Goal: Task Accomplishment & Management: Use online tool/utility

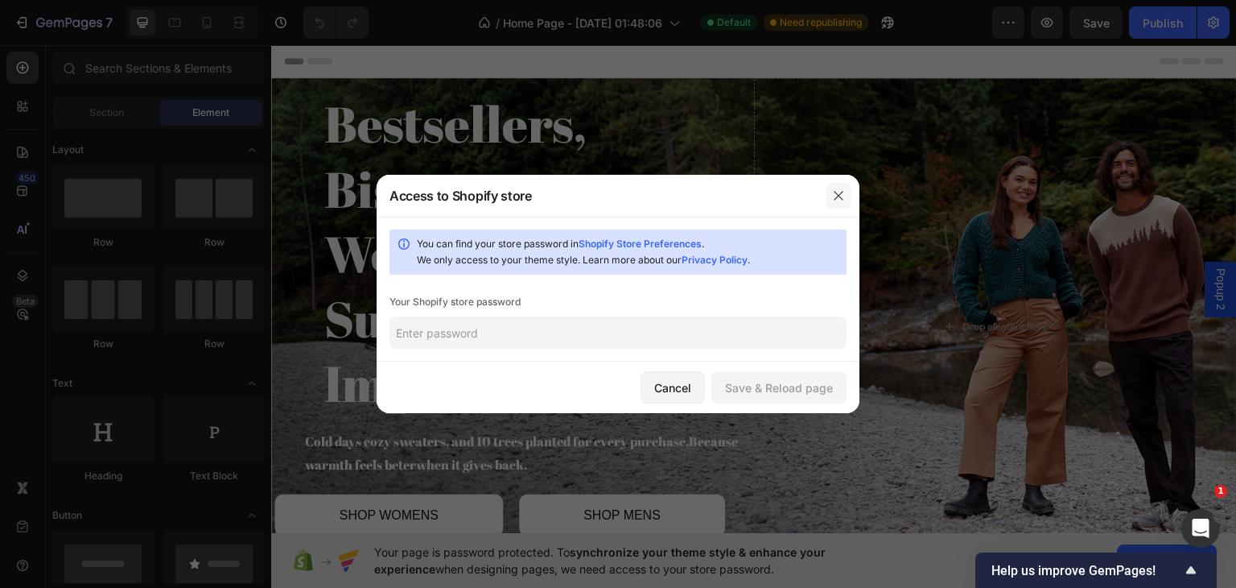
click at [841, 200] on icon "button" at bounding box center [838, 195] width 13 height 13
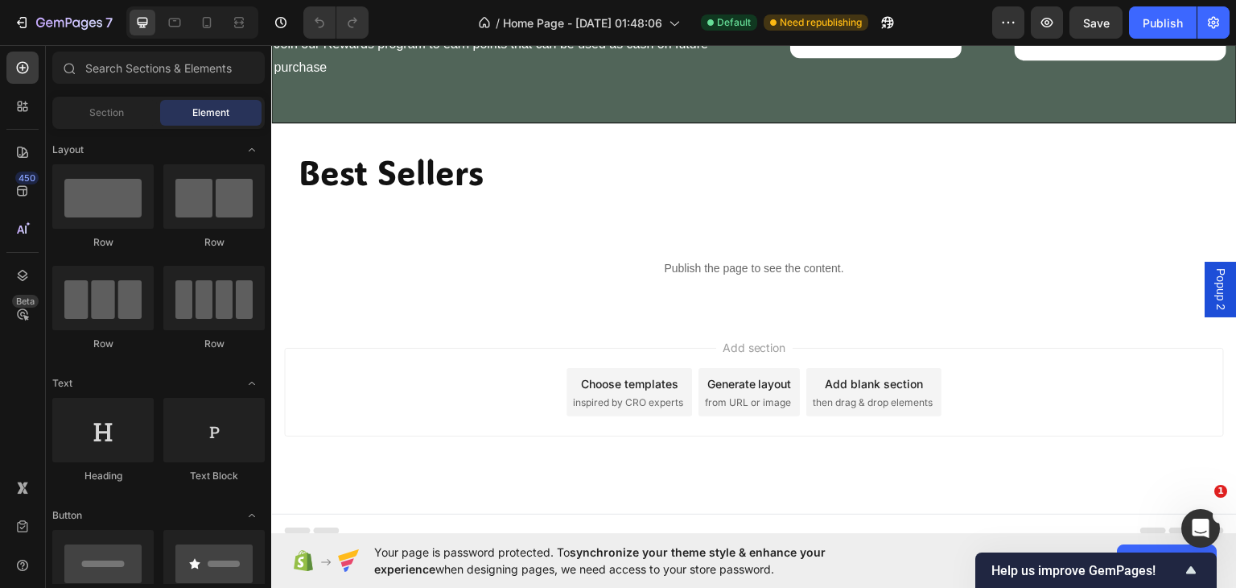
scroll to position [1709, 0]
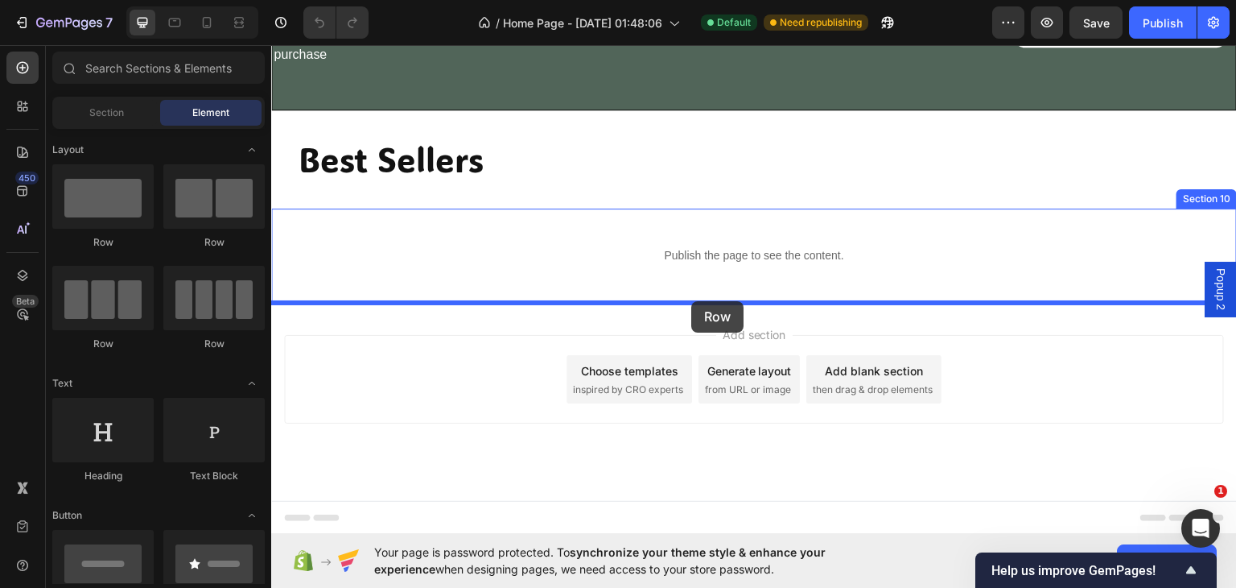
drag, startPoint x: 485, startPoint y: 242, endPoint x: 691, endPoint y: 300, distance: 214.1
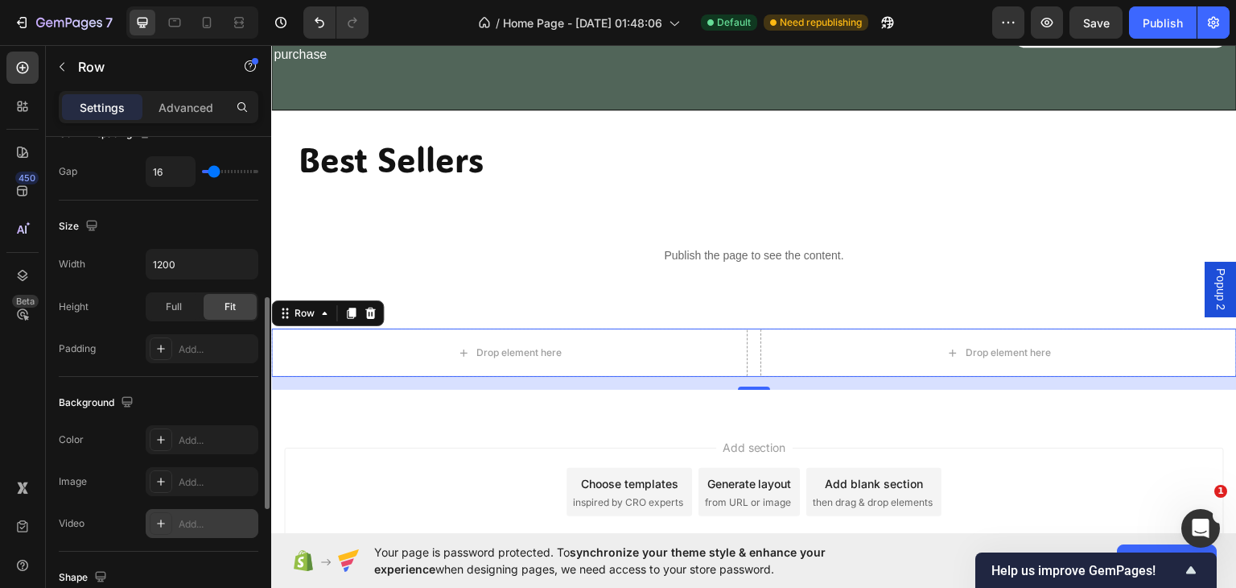
scroll to position [667, 0]
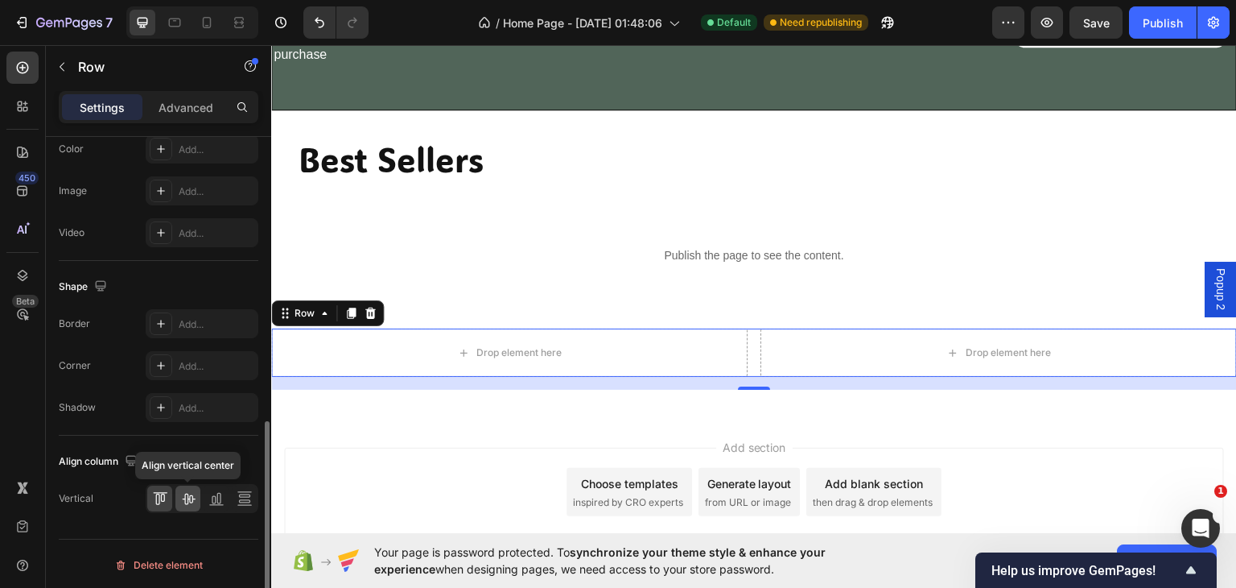
click at [188, 490] on icon at bounding box center [188, 498] width 16 height 16
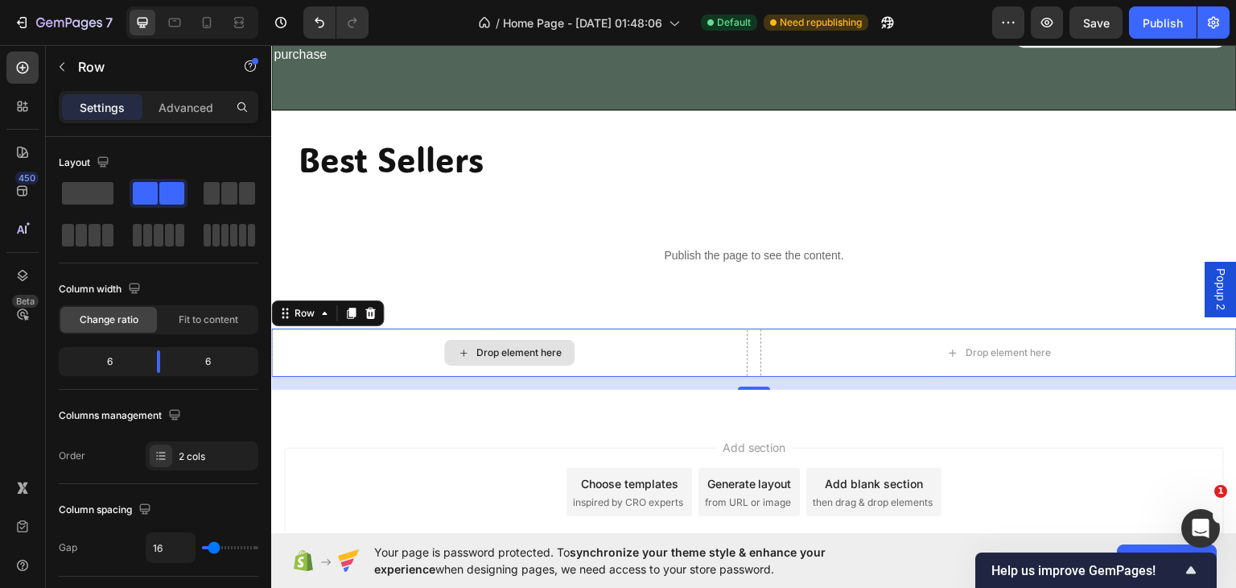
click at [638, 355] on div "Drop element here" at bounding box center [509, 352] width 477 height 48
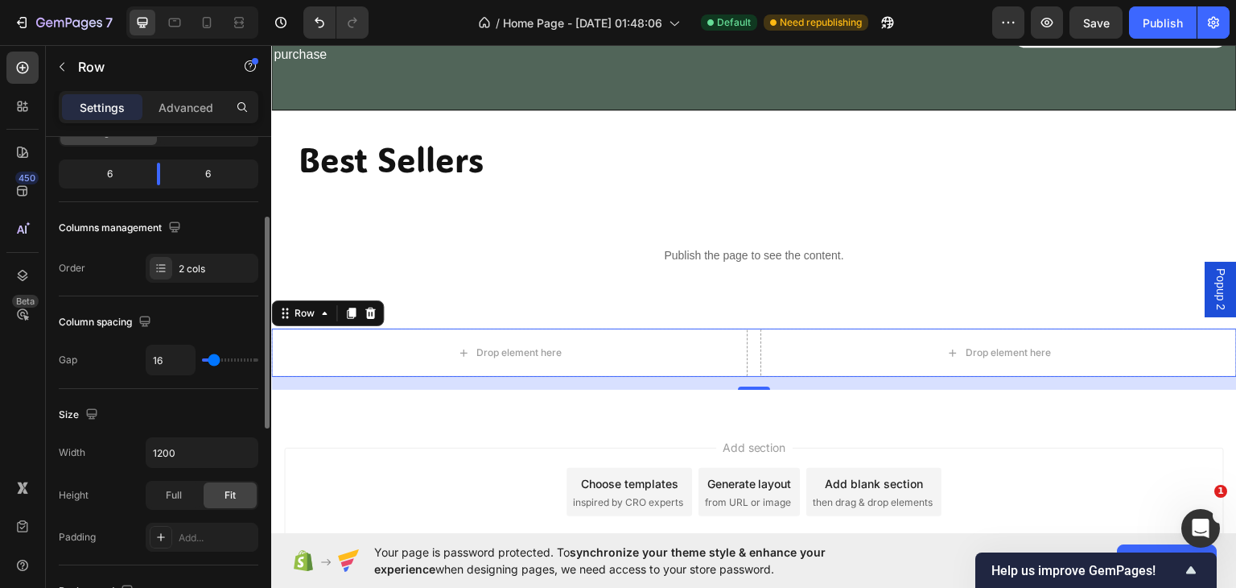
drag, startPoint x: 104, startPoint y: 400, endPoint x: 101, endPoint y: 497, distance: 96.6
click at [101, 497] on div "Height Full Fit" at bounding box center [159, 495] width 200 height 29
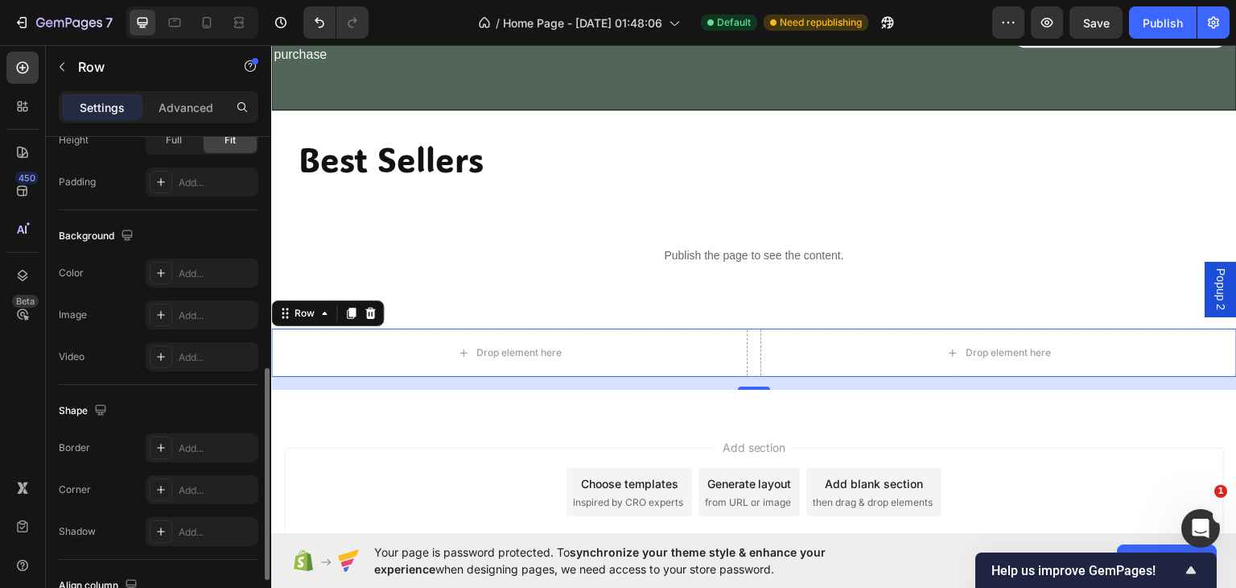
scroll to position [543, 0]
click at [180, 267] on div "Add..." at bounding box center [217, 273] width 76 height 14
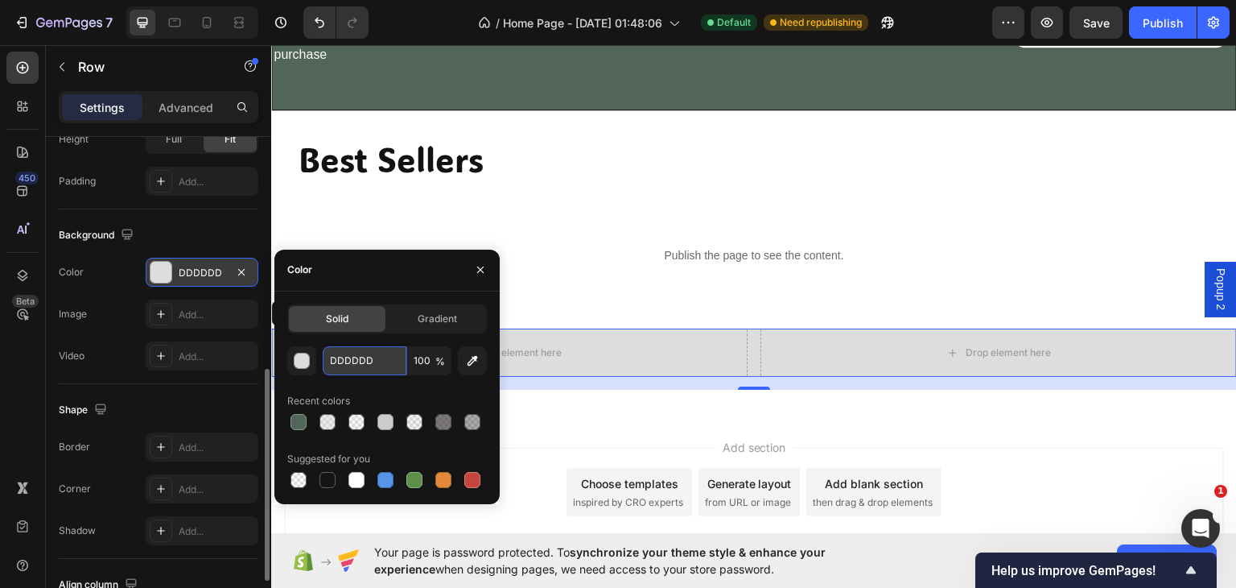
click at [380, 353] on input "DDDDDD" at bounding box center [365, 360] width 84 height 29
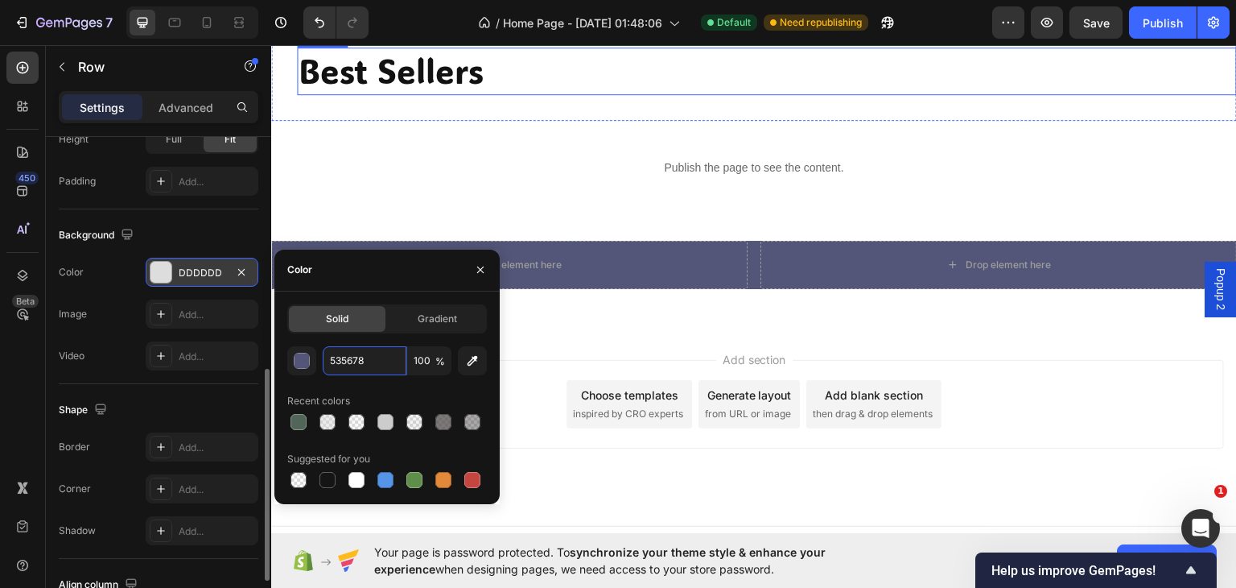
scroll to position [1822, 0]
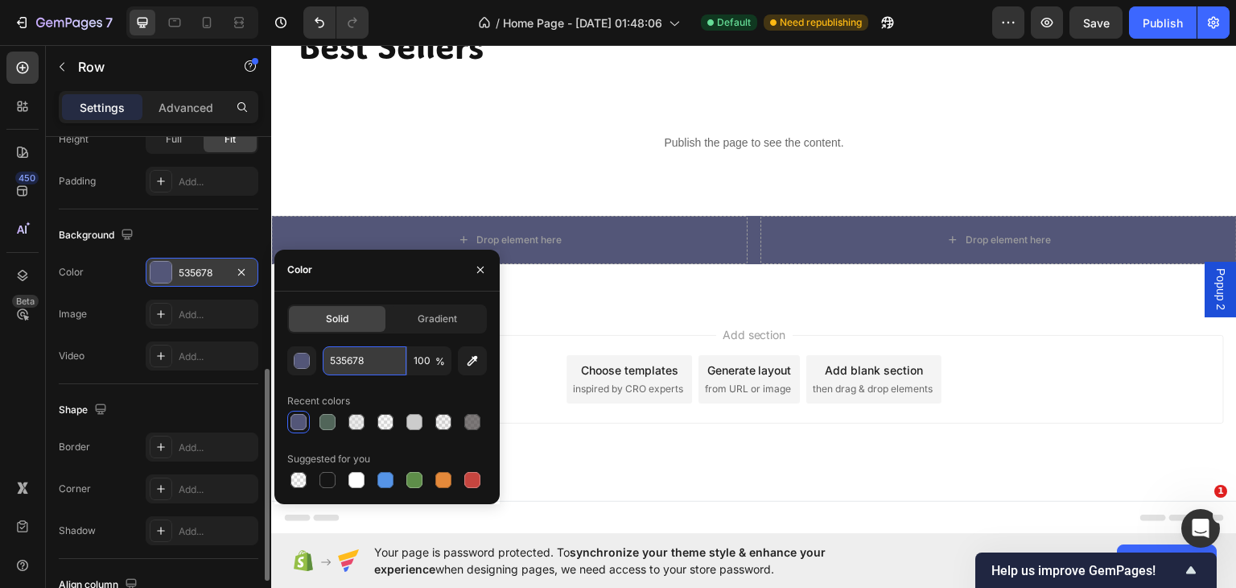
click at [367, 361] on input "535678" at bounding box center [365, 360] width 84 height 29
type input "5"
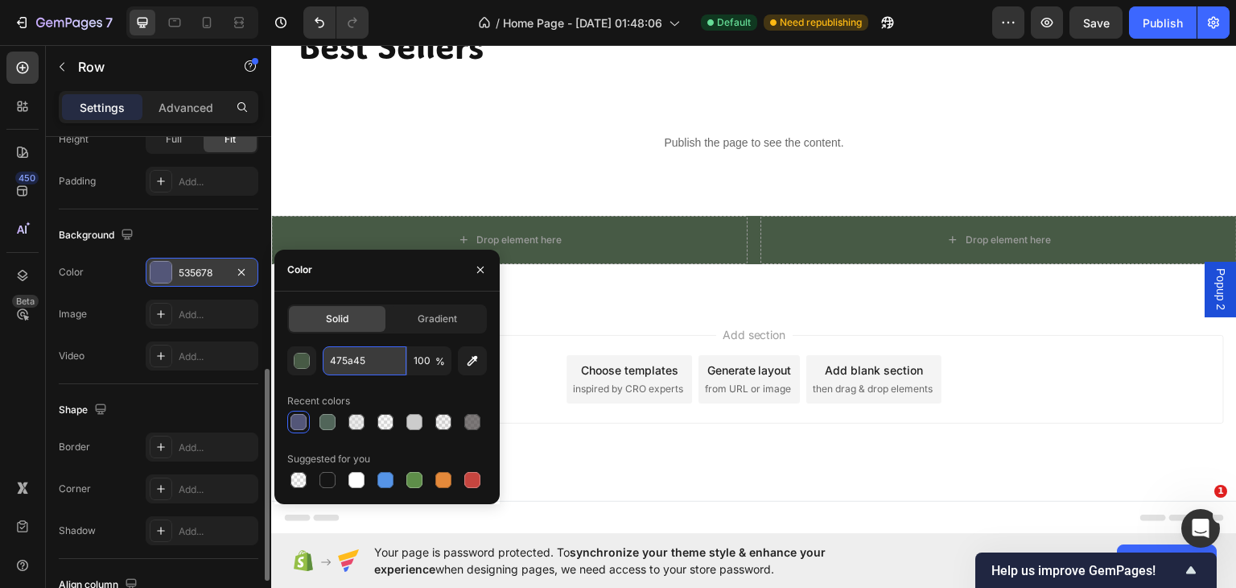
click at [330, 364] on input "475a45" at bounding box center [365, 360] width 84 height 29
type input "#475a45"
click at [480, 268] on icon "button" at bounding box center [480, 269] width 13 height 13
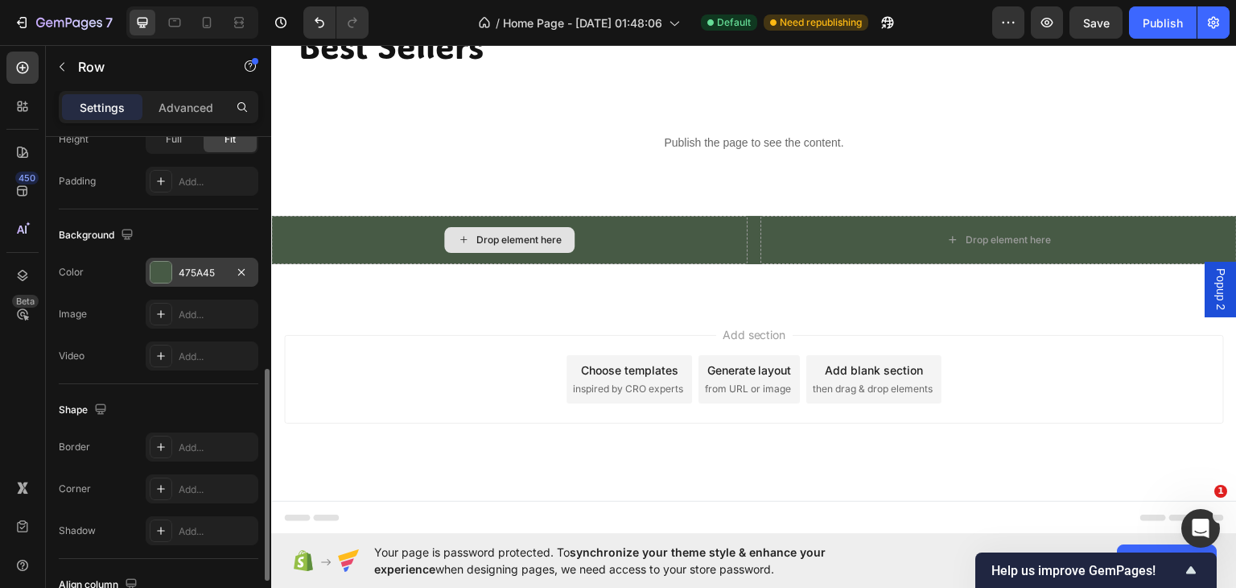
click at [656, 225] on div "Drop element here" at bounding box center [509, 239] width 477 height 48
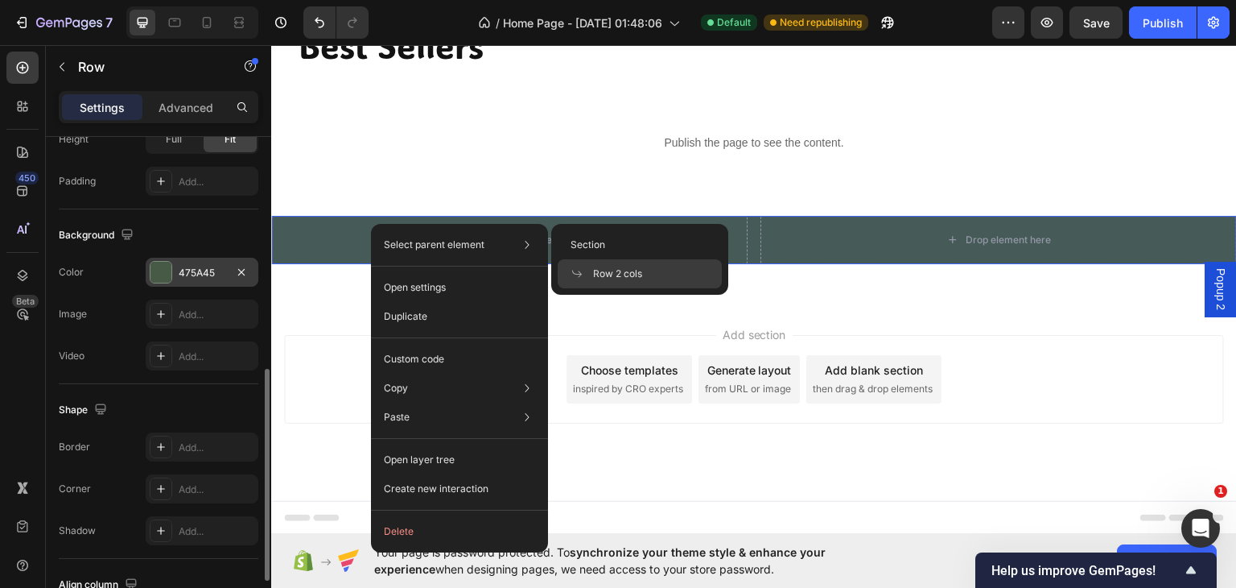
click at [592, 262] on div "Row 2 cols" at bounding box center [640, 273] width 164 height 29
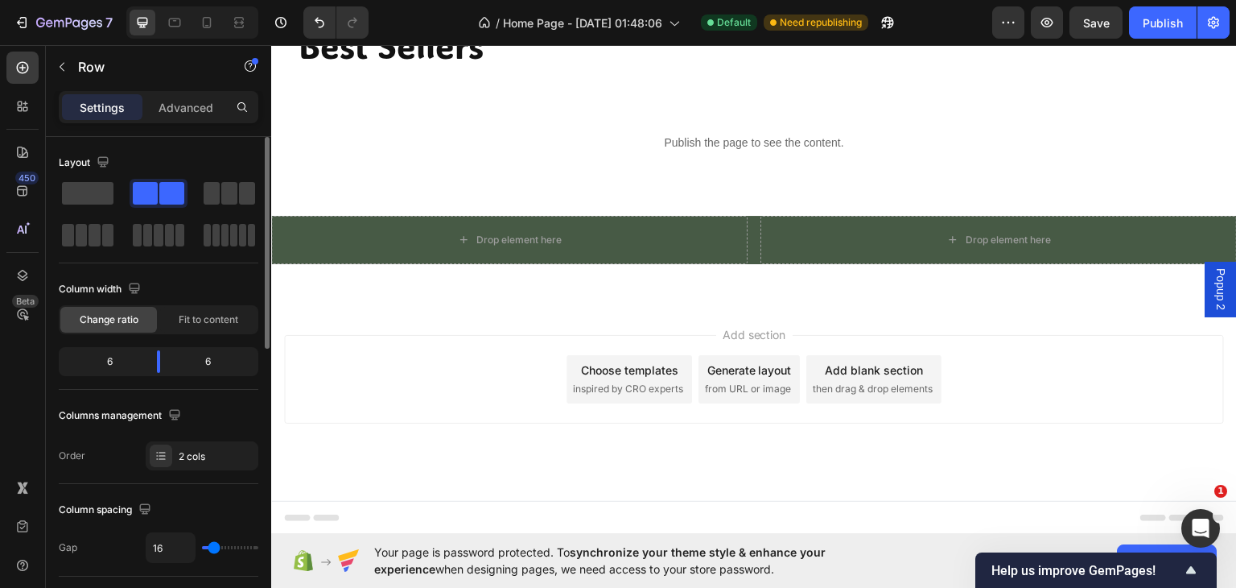
scroll to position [188, 0]
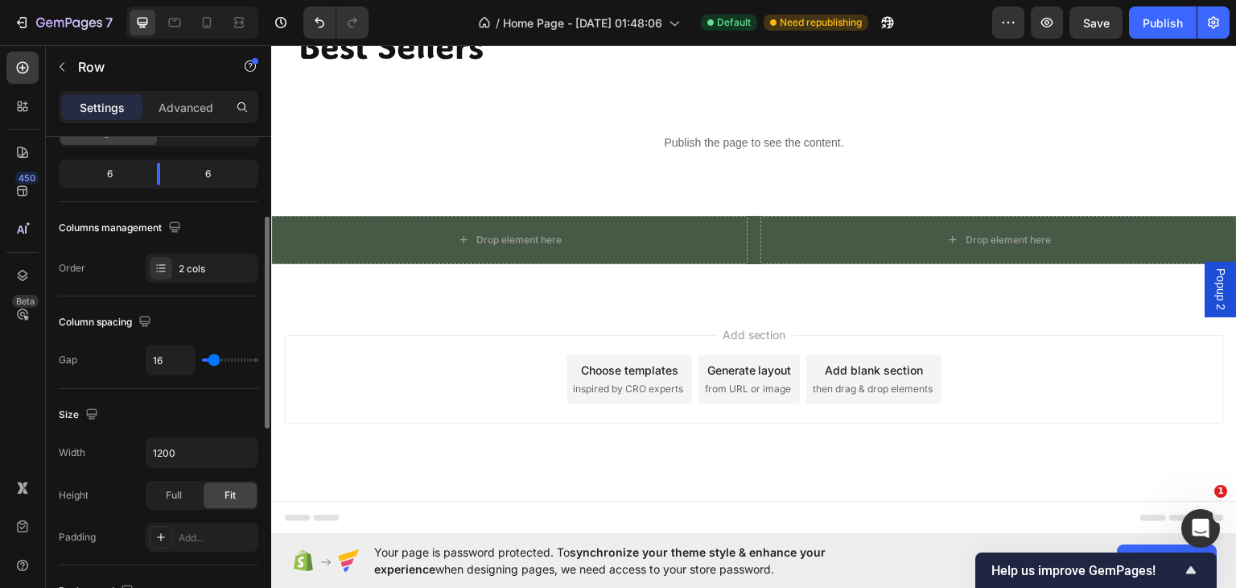
type input "41"
type input "47"
type input "50"
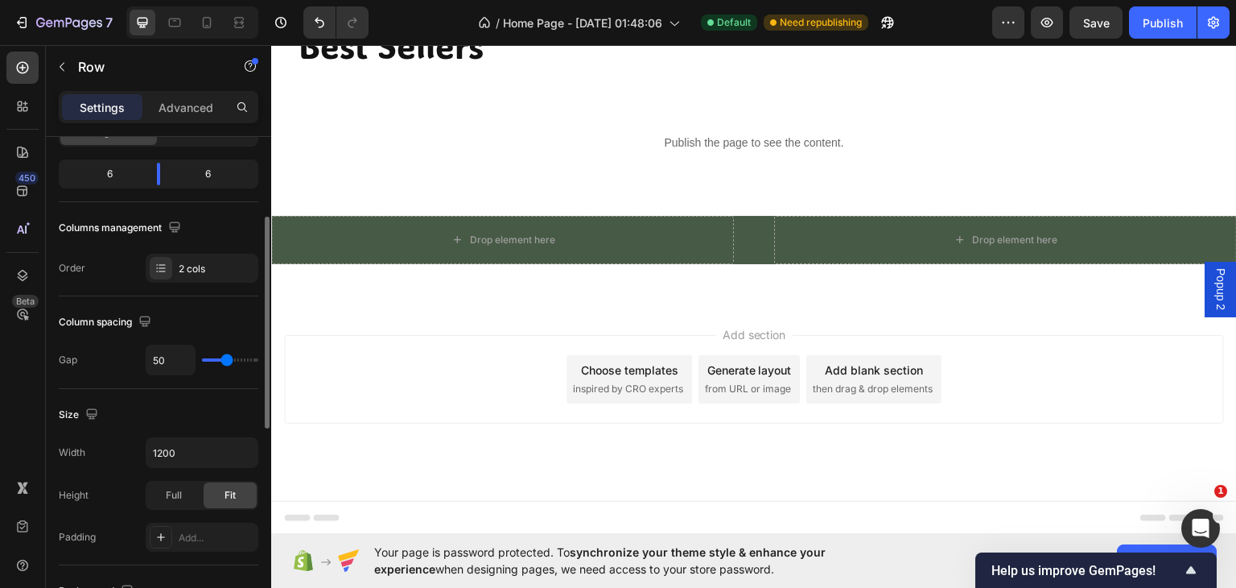
type input "50"
click at [226, 358] on input "range" at bounding box center [230, 359] width 56 height 3
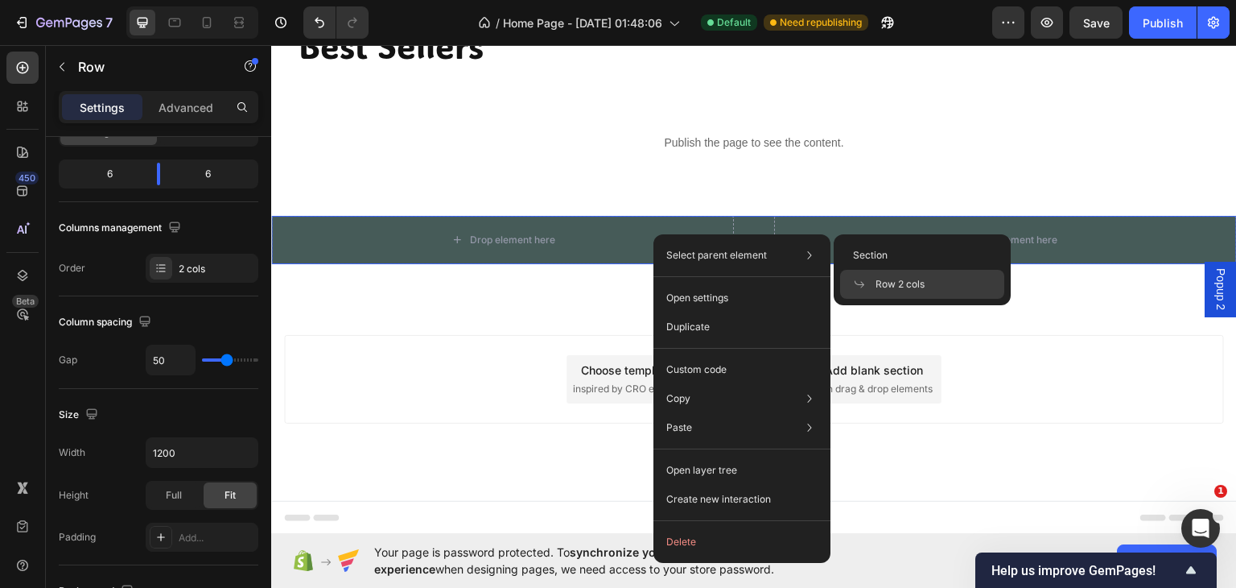
click at [885, 284] on span "Row 2 cols" at bounding box center [900, 284] width 49 height 14
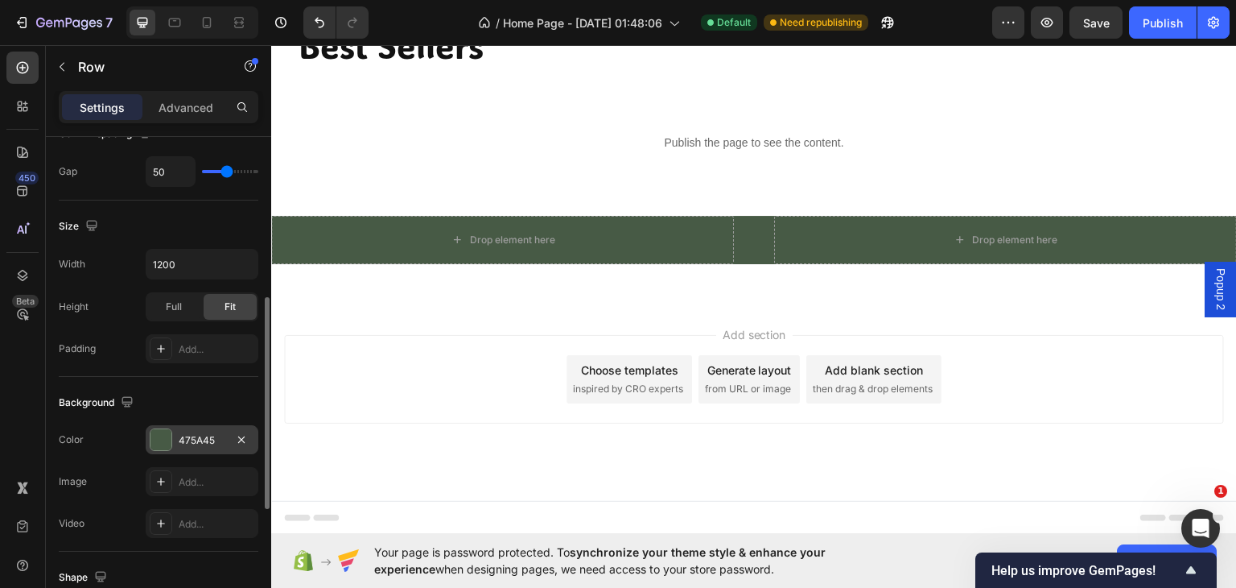
scroll to position [563, 0]
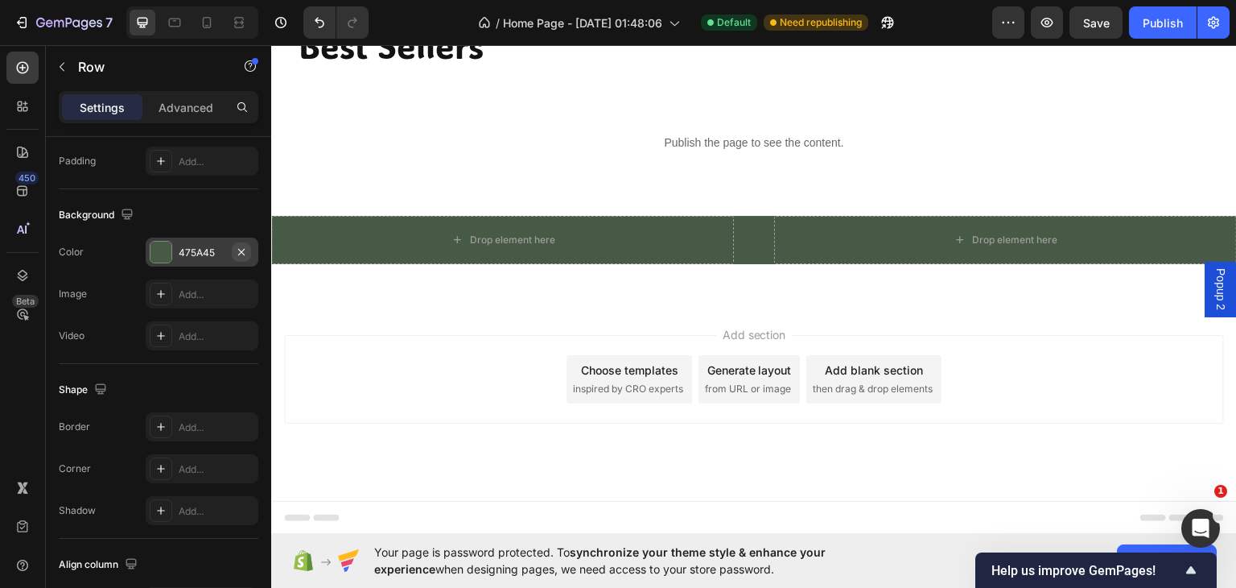
click at [245, 246] on icon "button" at bounding box center [241, 252] width 13 height 13
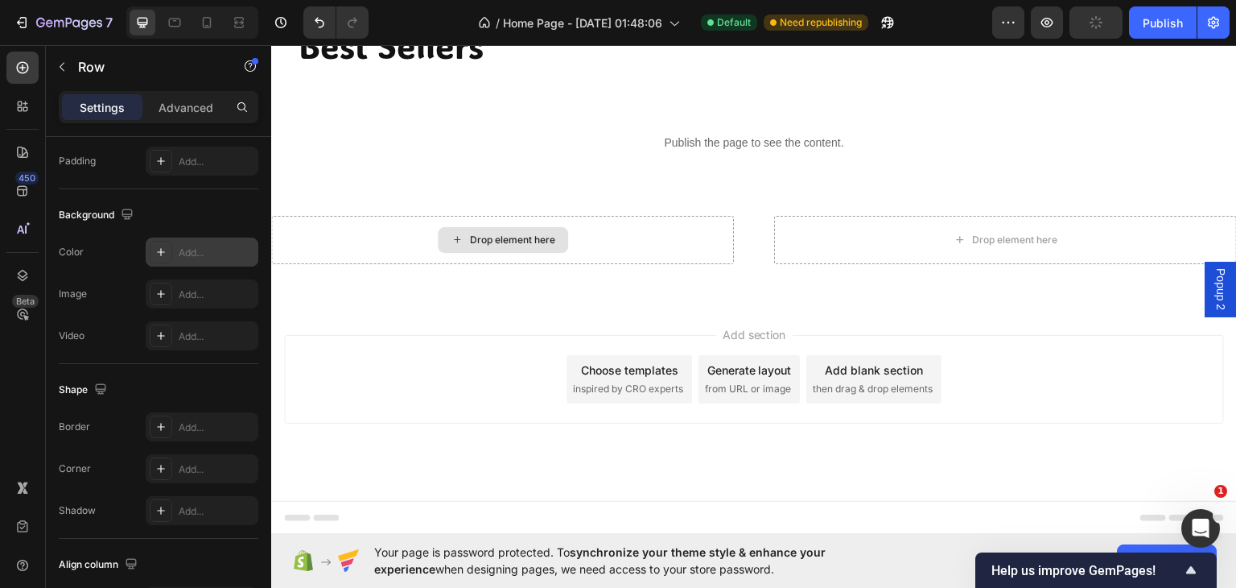
click at [349, 238] on div "Drop element here" at bounding box center [502, 239] width 463 height 48
click at [398, 234] on div "Drop element here" at bounding box center [502, 239] width 463 height 48
click at [218, 249] on div "Add..." at bounding box center [217, 253] width 76 height 14
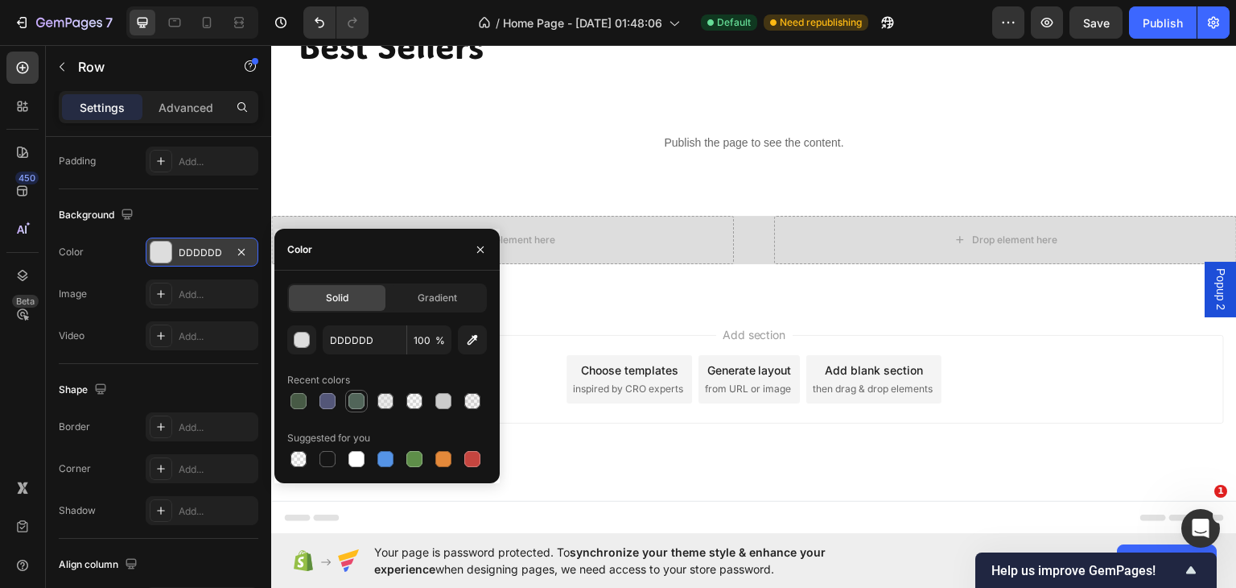
click at [357, 398] on div at bounding box center [357, 401] width 16 height 16
type input "516559"
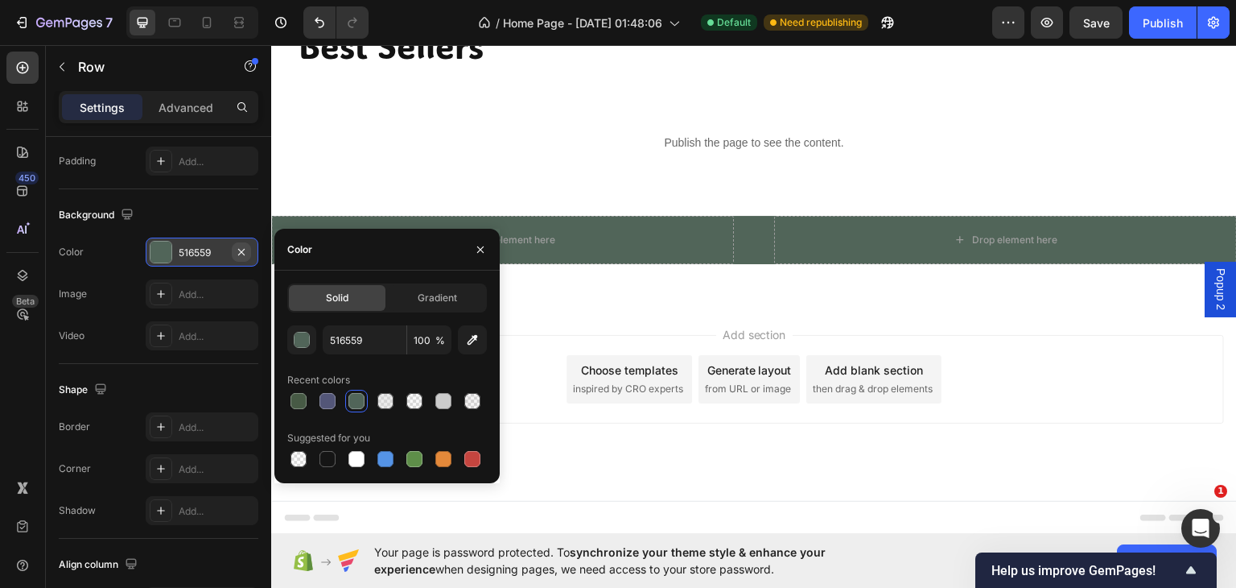
click at [243, 249] on icon "button" at bounding box center [241, 252] width 13 height 13
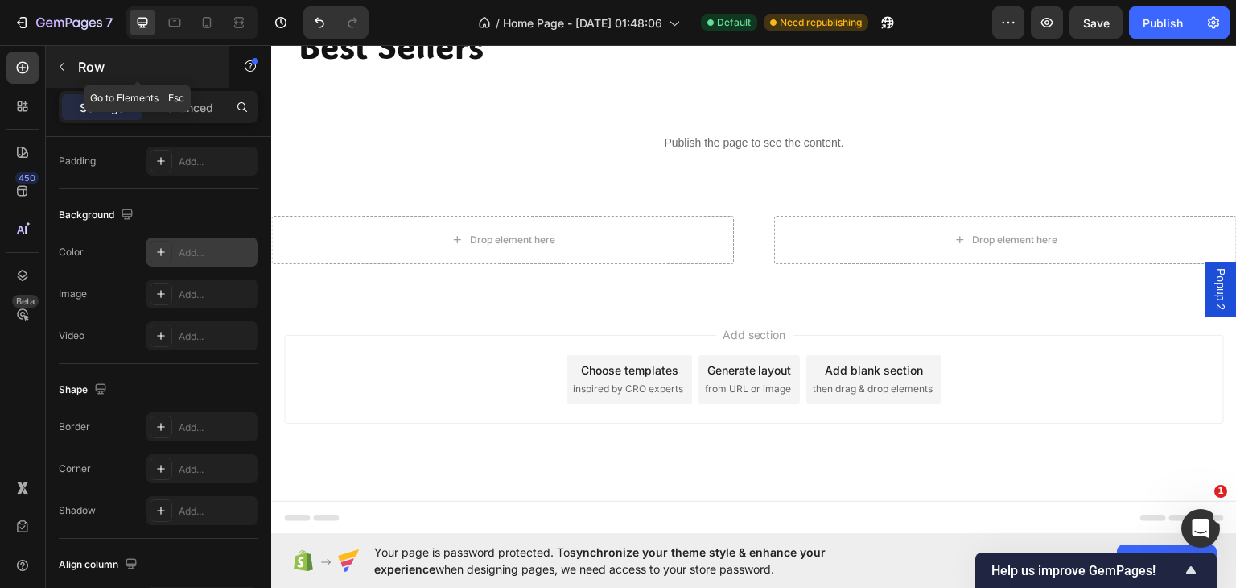
click at [56, 59] on button "button" at bounding box center [62, 67] width 26 height 26
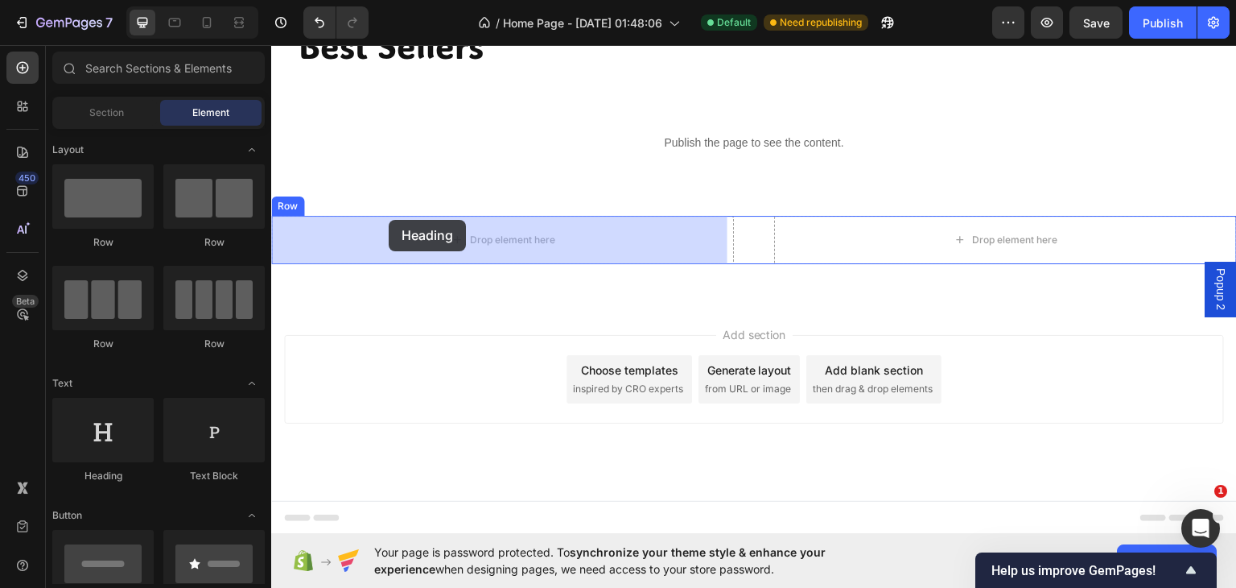
drag, startPoint x: 361, startPoint y: 488, endPoint x: 389, endPoint y: 219, distance: 270.3
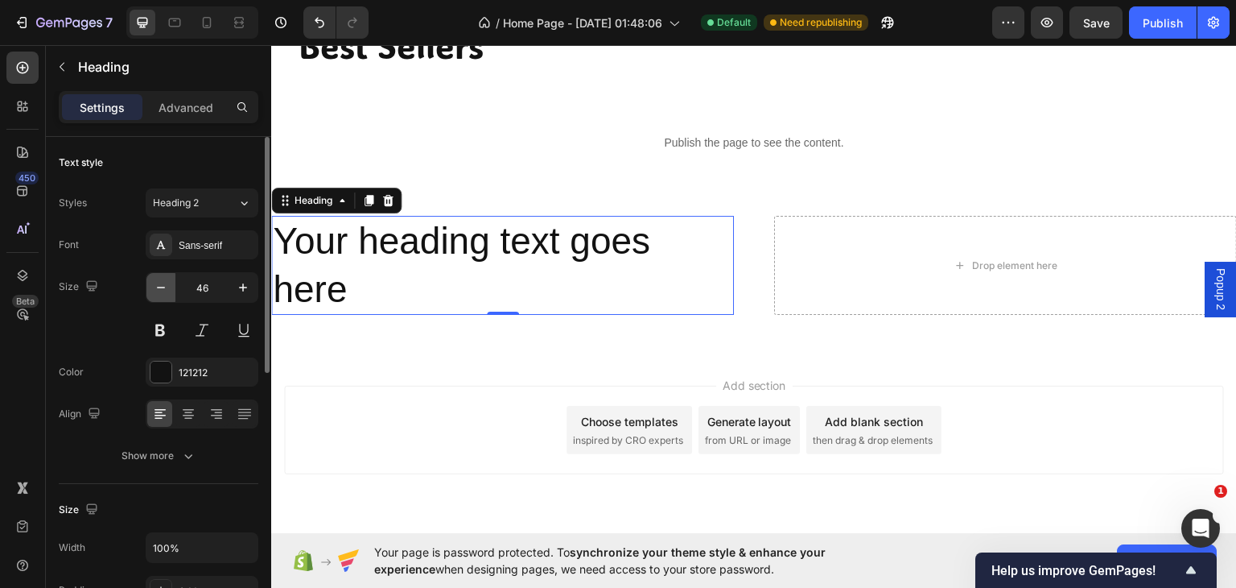
click at [164, 286] on icon "button" at bounding box center [161, 287] width 16 height 16
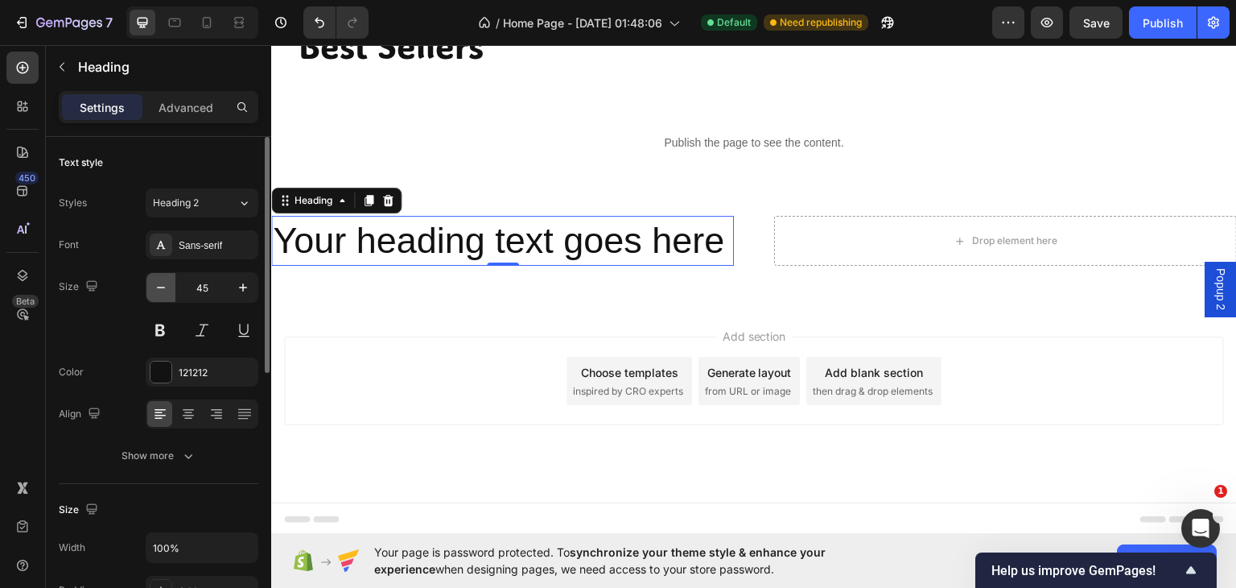
click at [164, 286] on icon "button" at bounding box center [161, 287] width 16 height 16
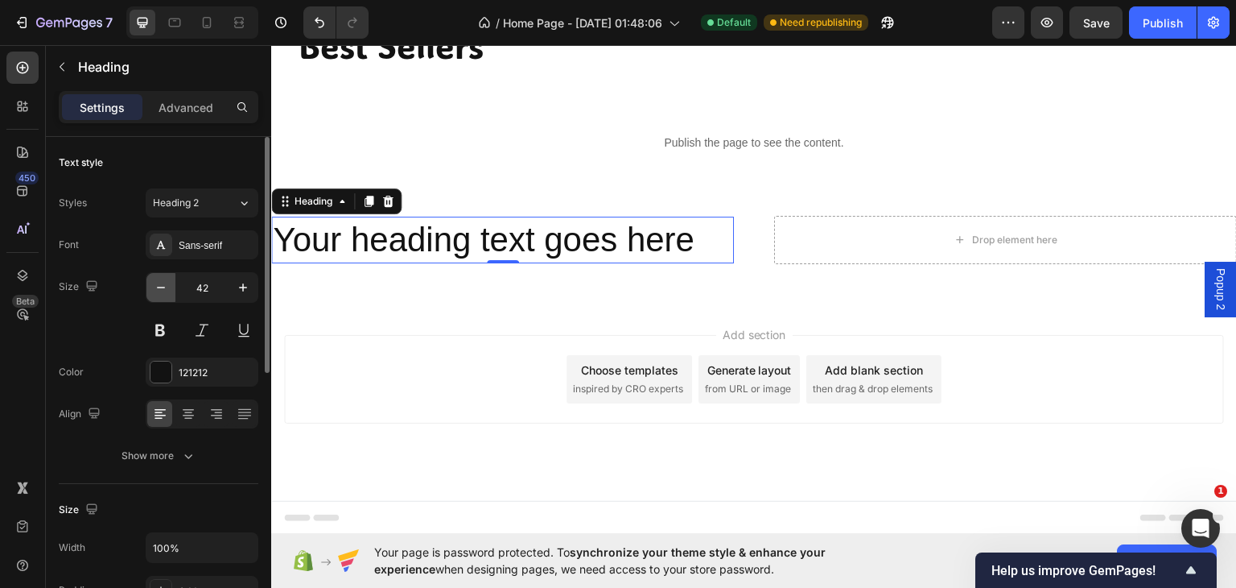
click at [164, 286] on icon "button" at bounding box center [161, 287] width 16 height 16
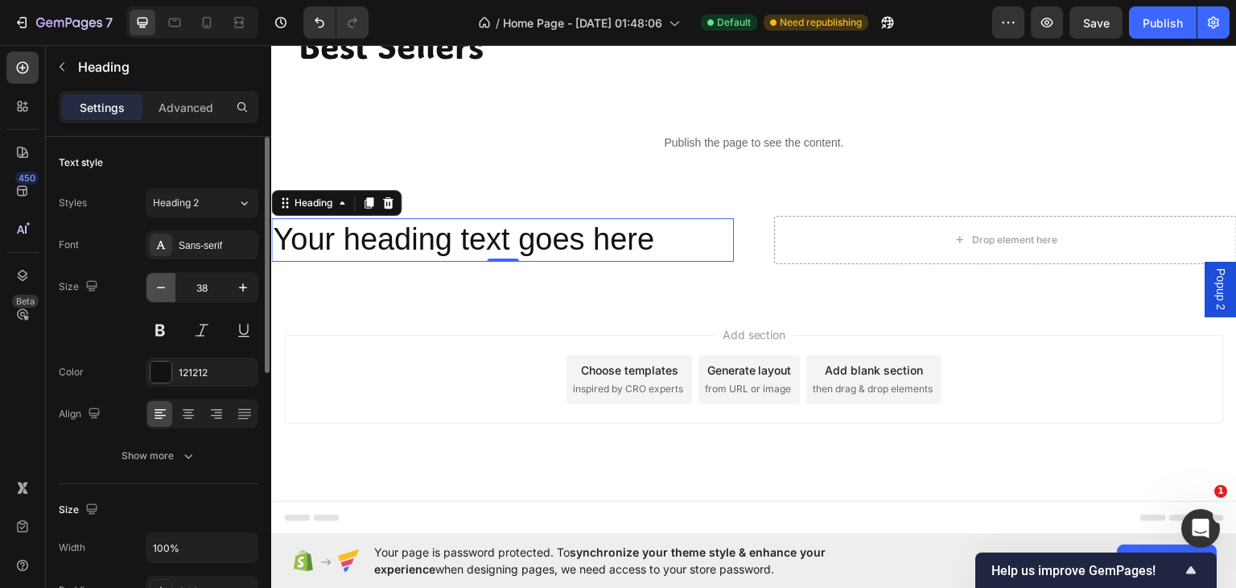
click at [164, 286] on icon "button" at bounding box center [161, 287] width 16 height 16
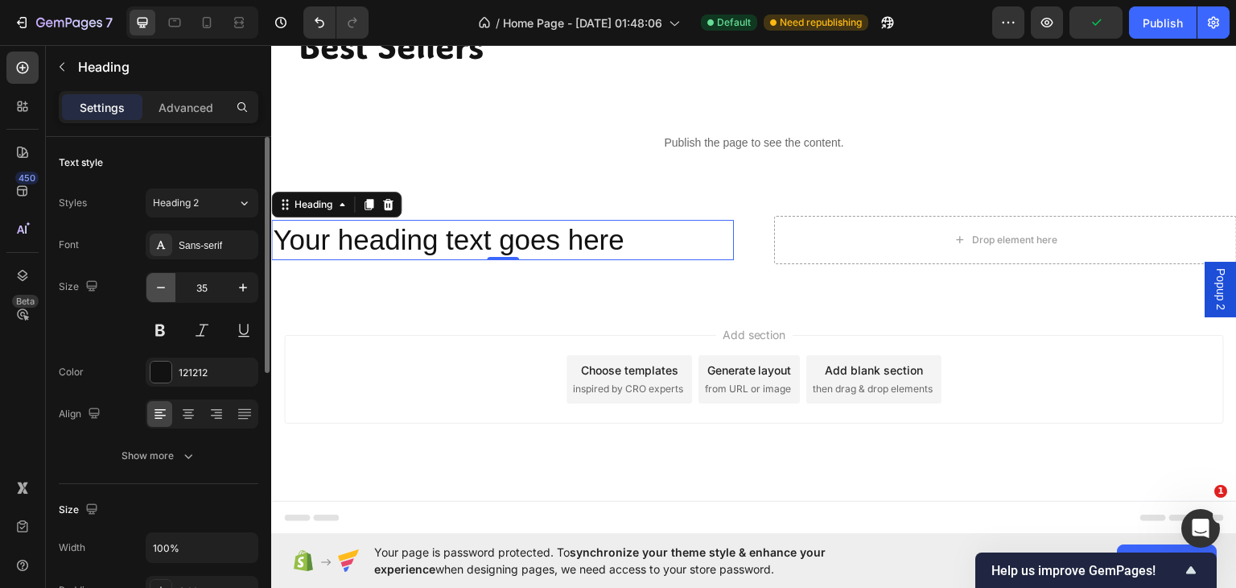
click at [158, 279] on icon "button" at bounding box center [161, 287] width 16 height 16
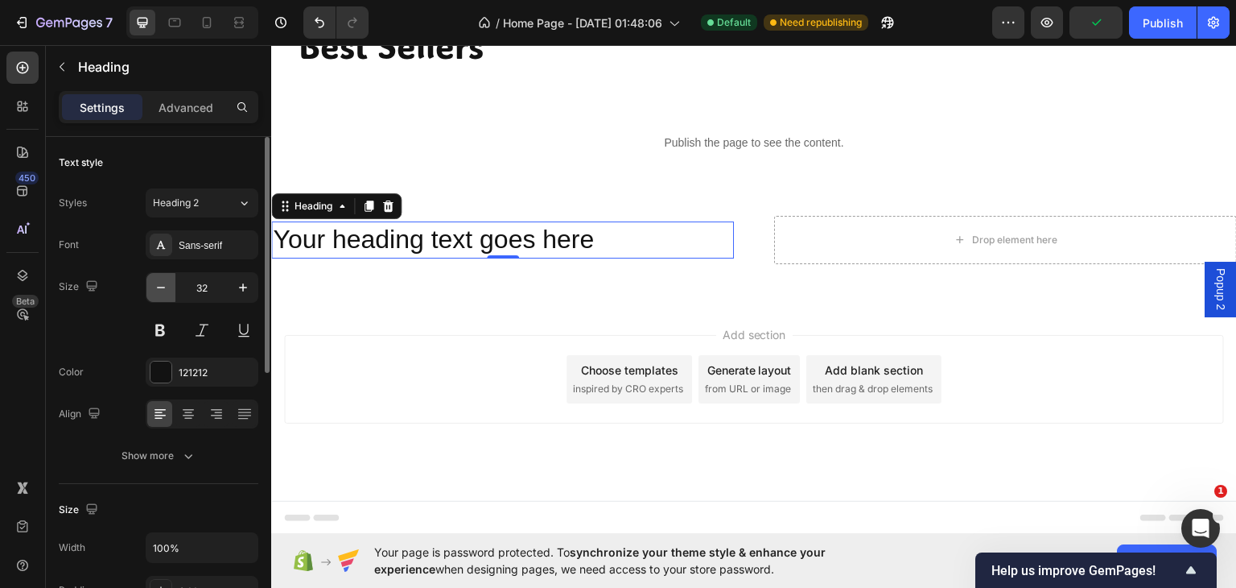
click at [158, 279] on icon "button" at bounding box center [161, 287] width 16 height 16
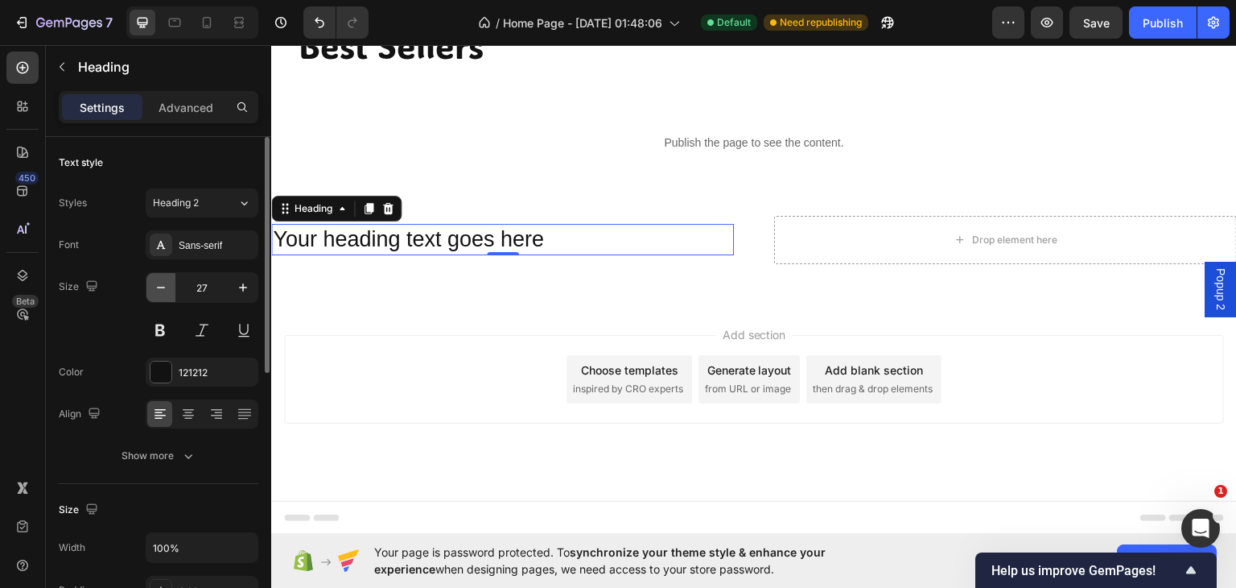
click at [158, 279] on icon "button" at bounding box center [161, 287] width 16 height 16
type input "25"
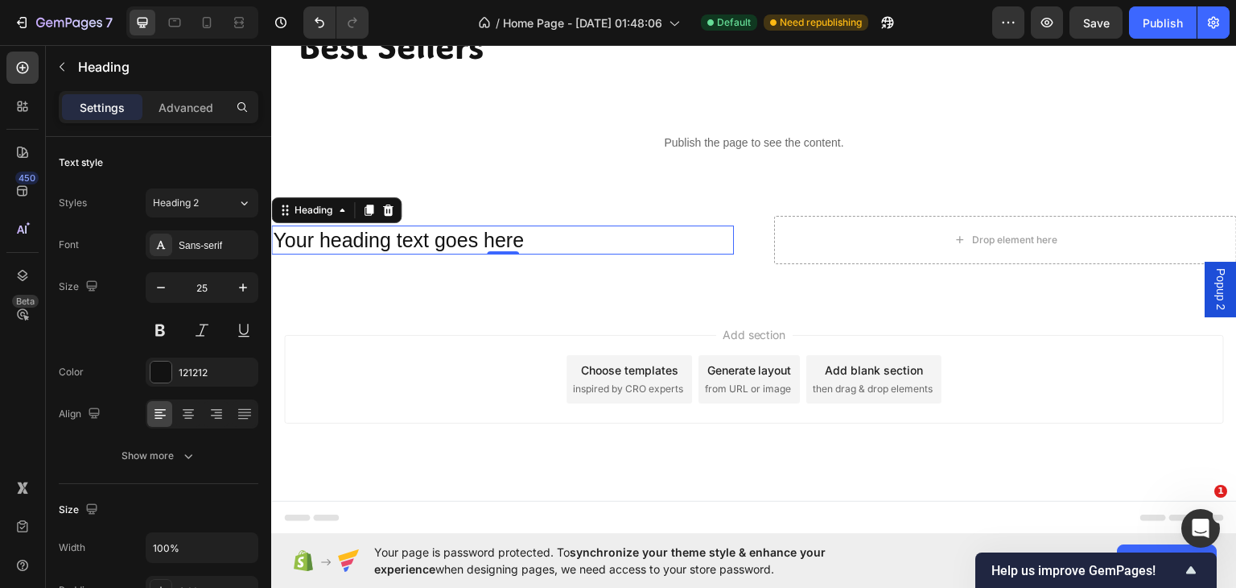
click at [529, 232] on h2 "Your heading text goes here" at bounding box center [502, 240] width 463 height 30
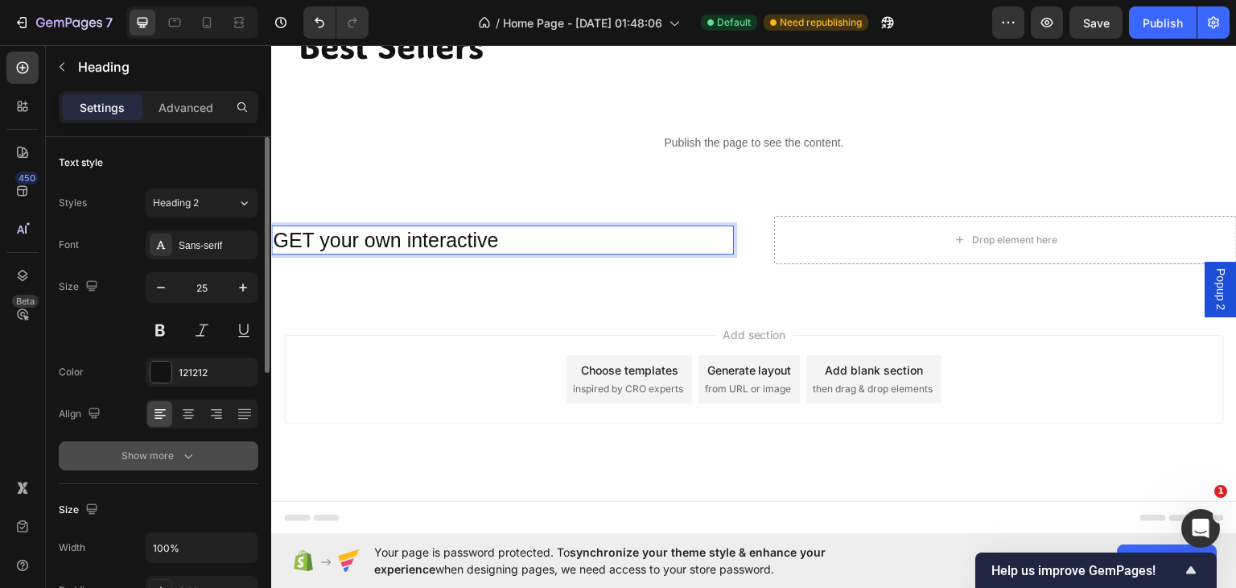
click at [184, 461] on icon "button" at bounding box center [188, 456] width 16 height 16
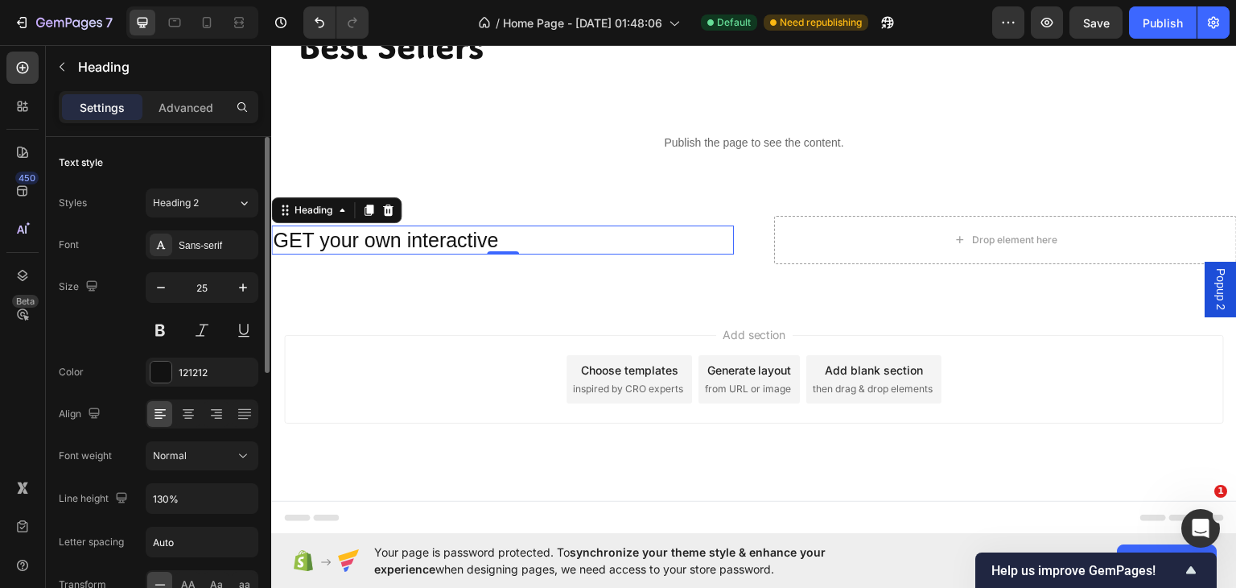
scroll to position [188, 0]
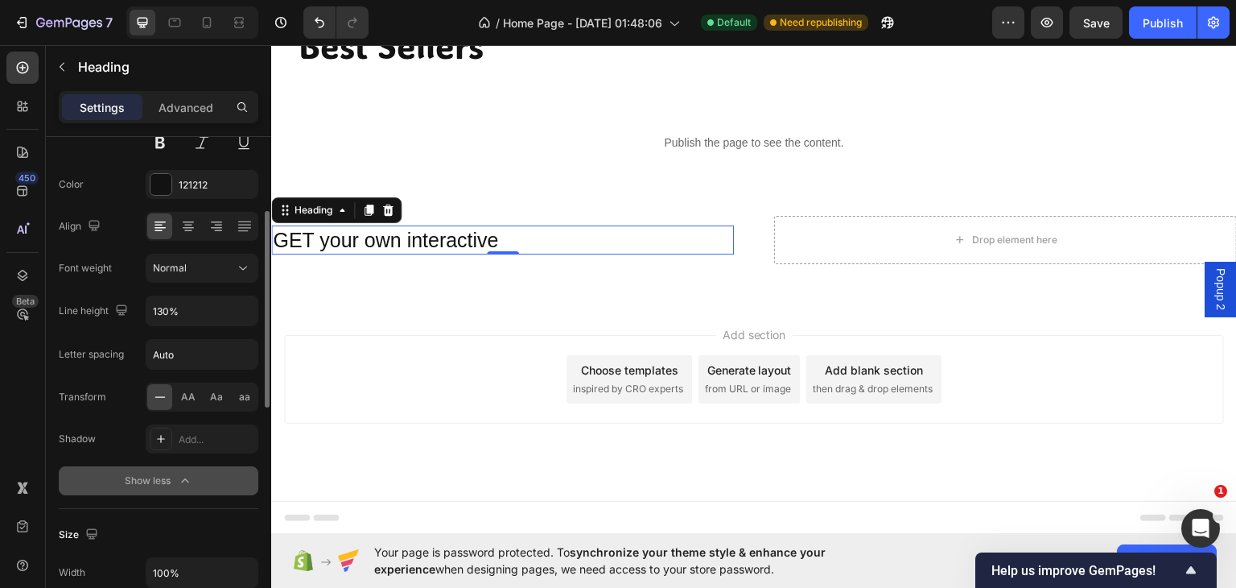
click at [514, 238] on p "GET your own interactive" at bounding box center [503, 239] width 460 height 27
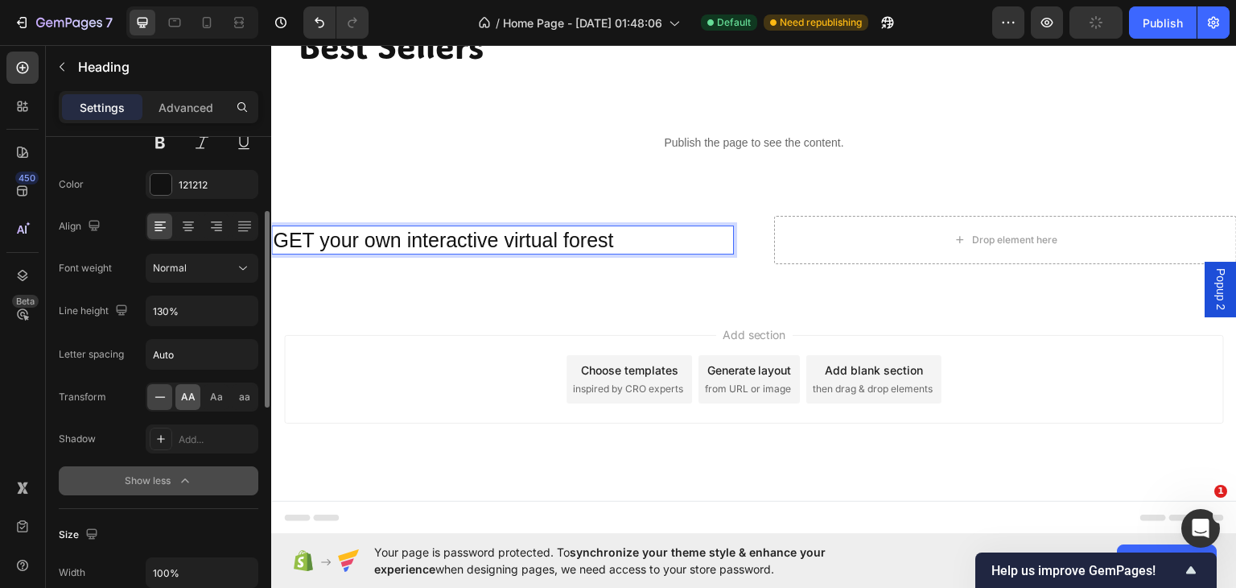
click at [186, 398] on span "AA" at bounding box center [188, 397] width 14 height 14
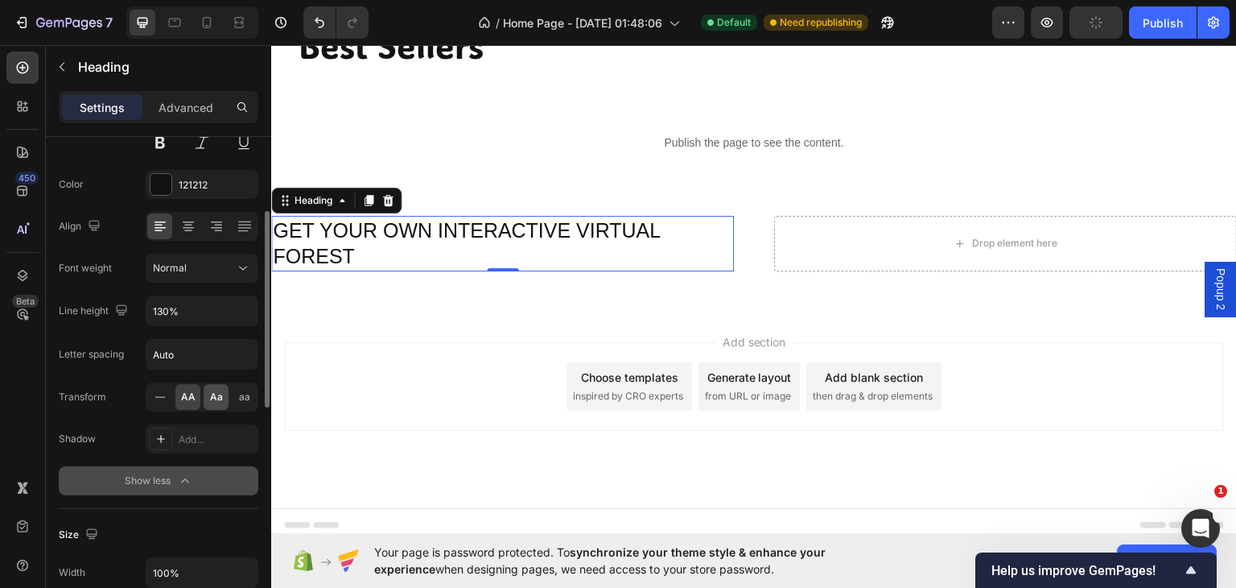
click at [213, 394] on span "Aa" at bounding box center [216, 397] width 13 height 14
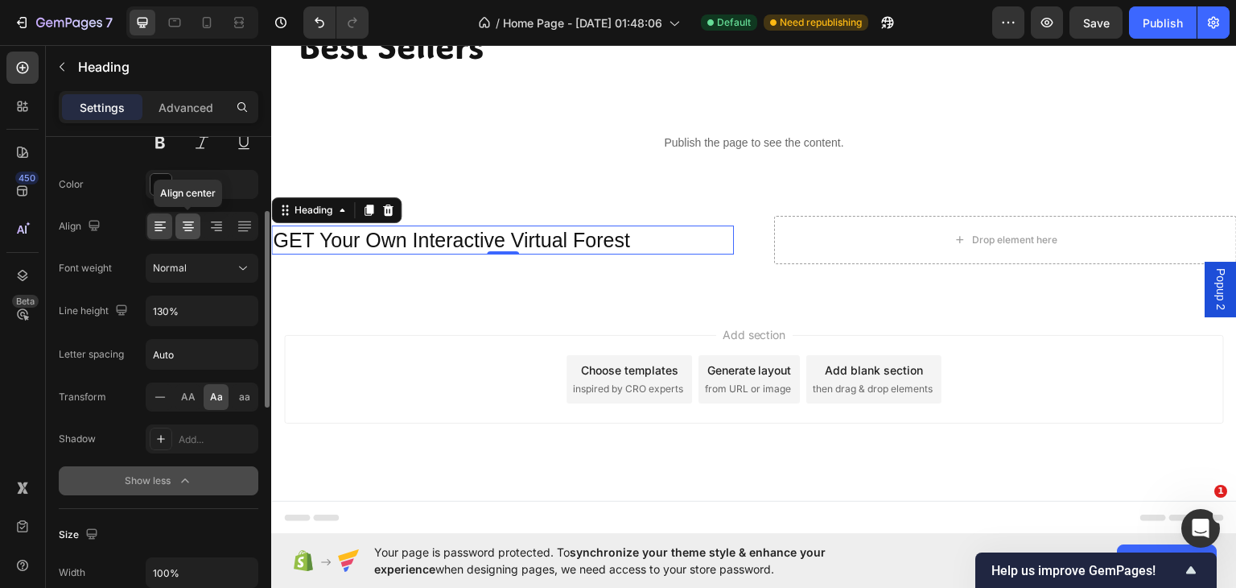
click at [184, 227] on icon at bounding box center [188, 226] width 16 height 16
click at [154, 227] on icon at bounding box center [160, 226] width 16 height 16
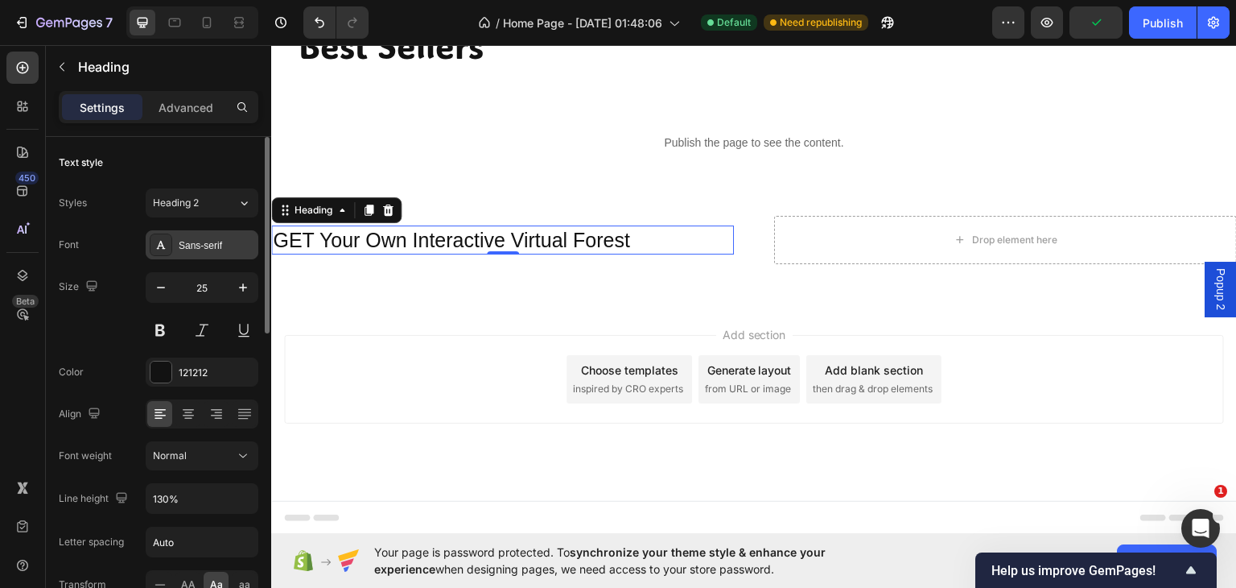
click at [190, 241] on div "Sans-serif" at bounding box center [217, 245] width 76 height 14
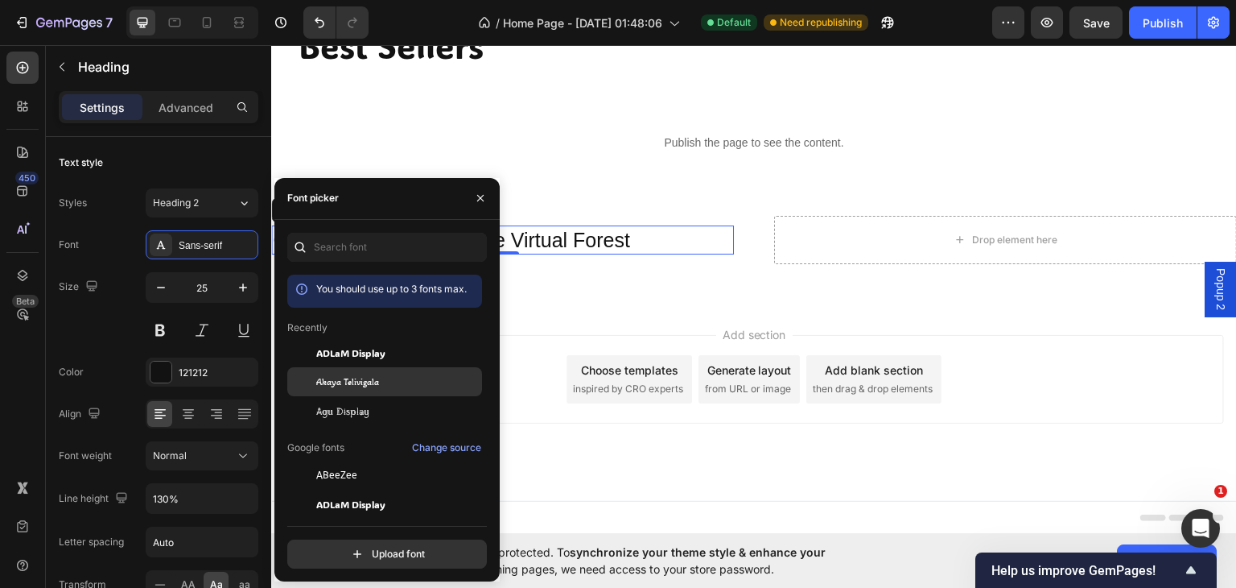
click at [361, 388] on span "Akaya Telivigala" at bounding box center [347, 381] width 63 height 14
click at [574, 322] on div "Add section Choose templates inspired by CRO experts Generate layout from URL o…" at bounding box center [754, 401] width 966 height 198
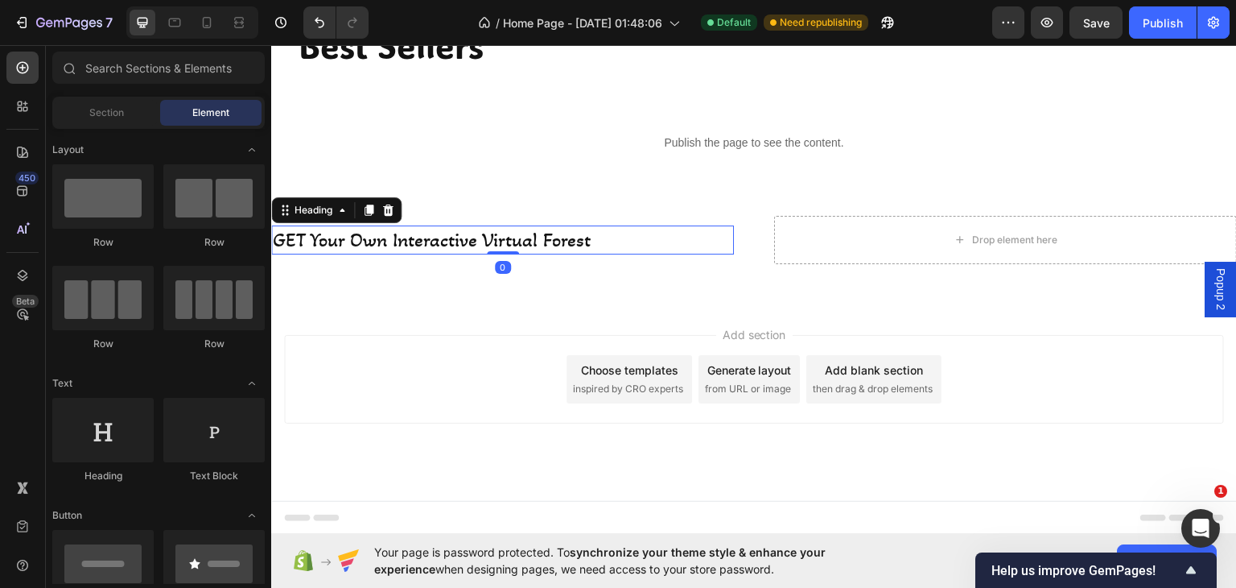
click at [456, 239] on p "GET your own interactive virtual forest" at bounding box center [503, 239] width 460 height 27
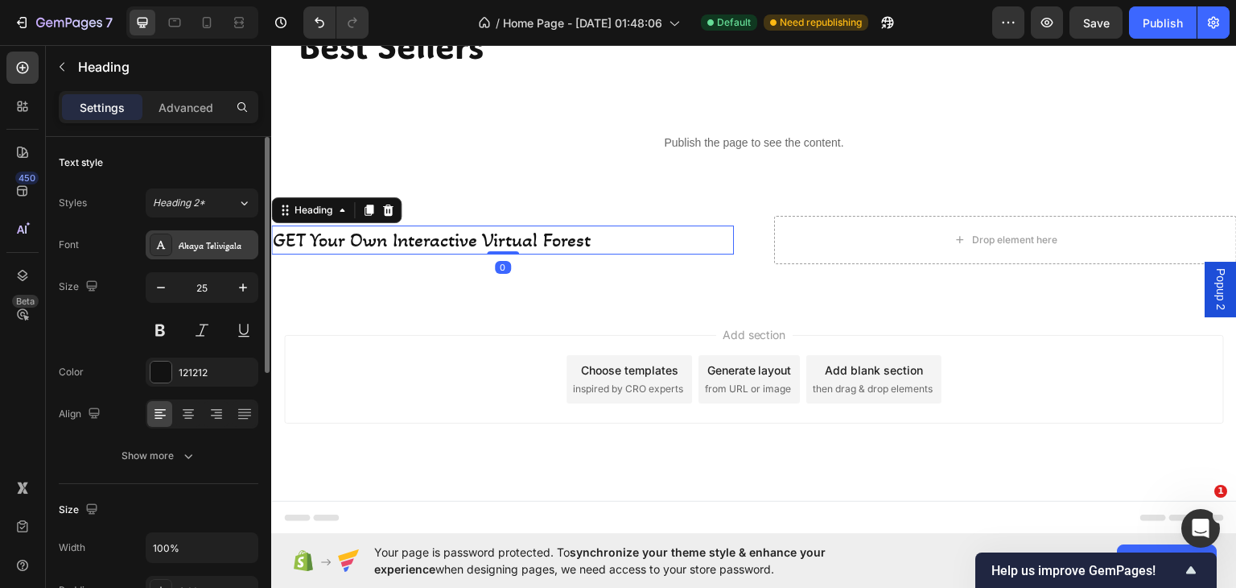
click at [219, 239] on div "Akaya Telivigala" at bounding box center [217, 245] width 76 height 14
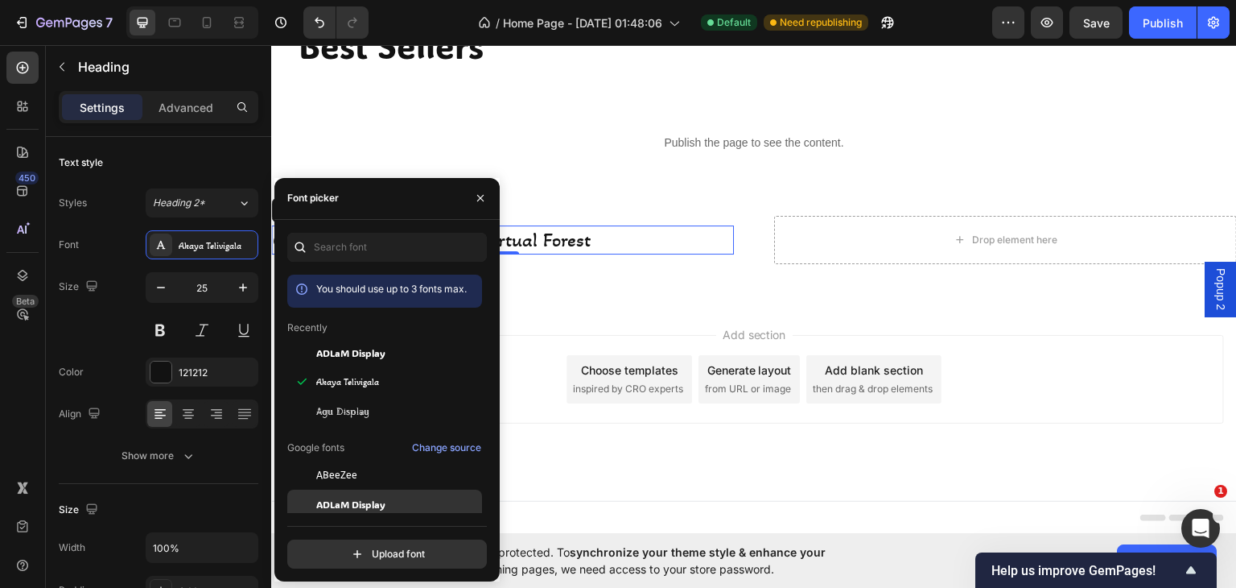
click at [336, 497] on span "ADLaM Display" at bounding box center [350, 504] width 69 height 14
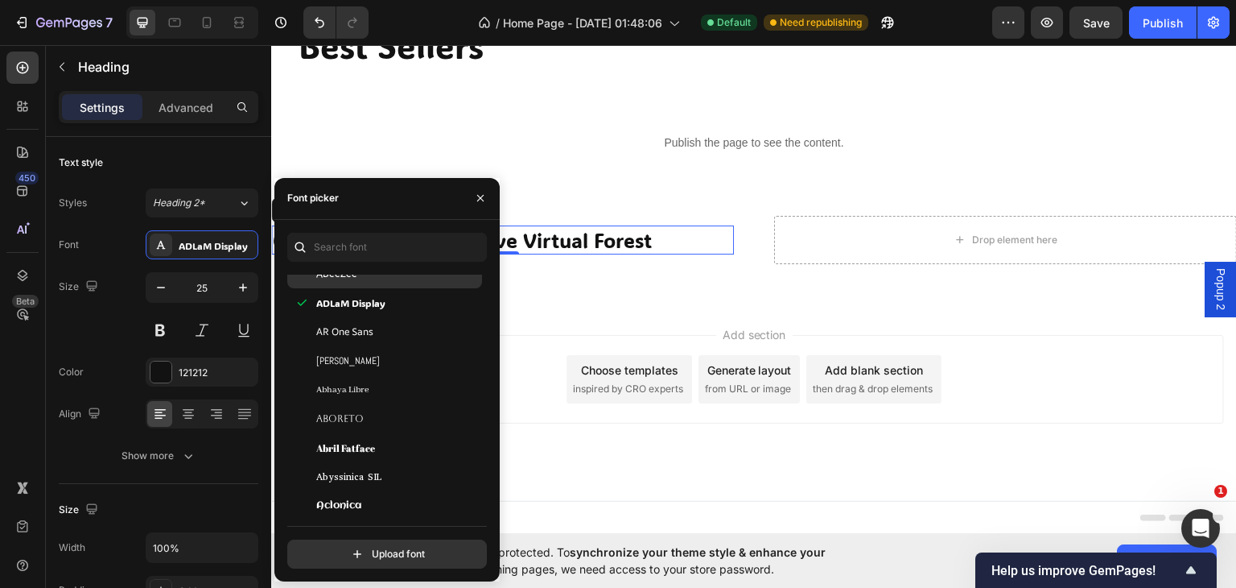
scroll to position [375, 0]
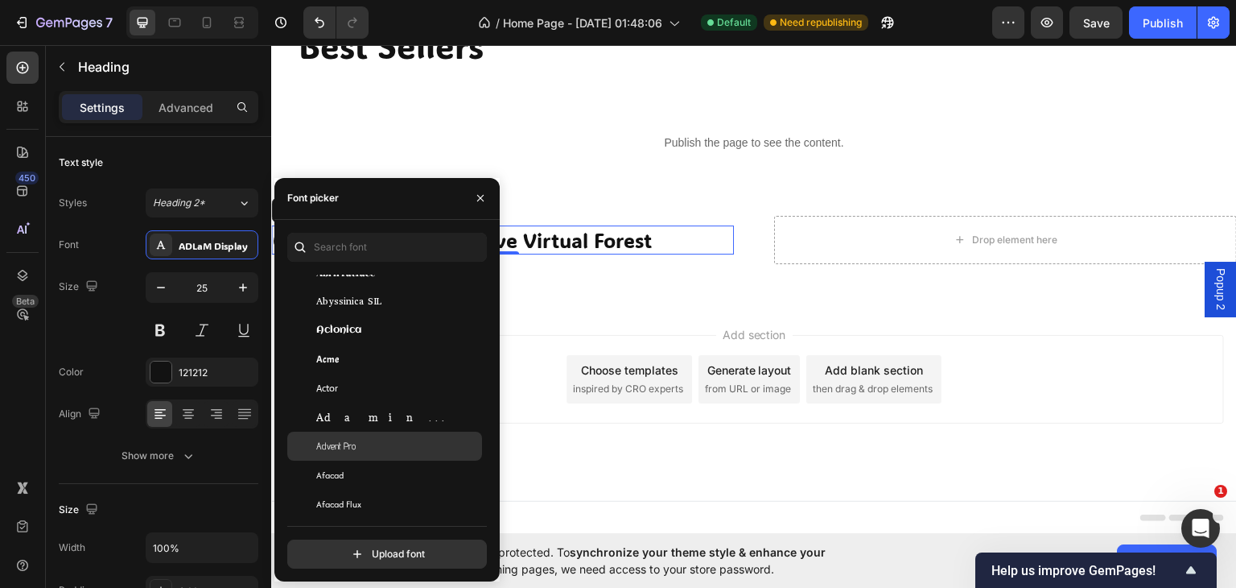
click at [336, 442] on span "Advent Pro" at bounding box center [335, 446] width 39 height 14
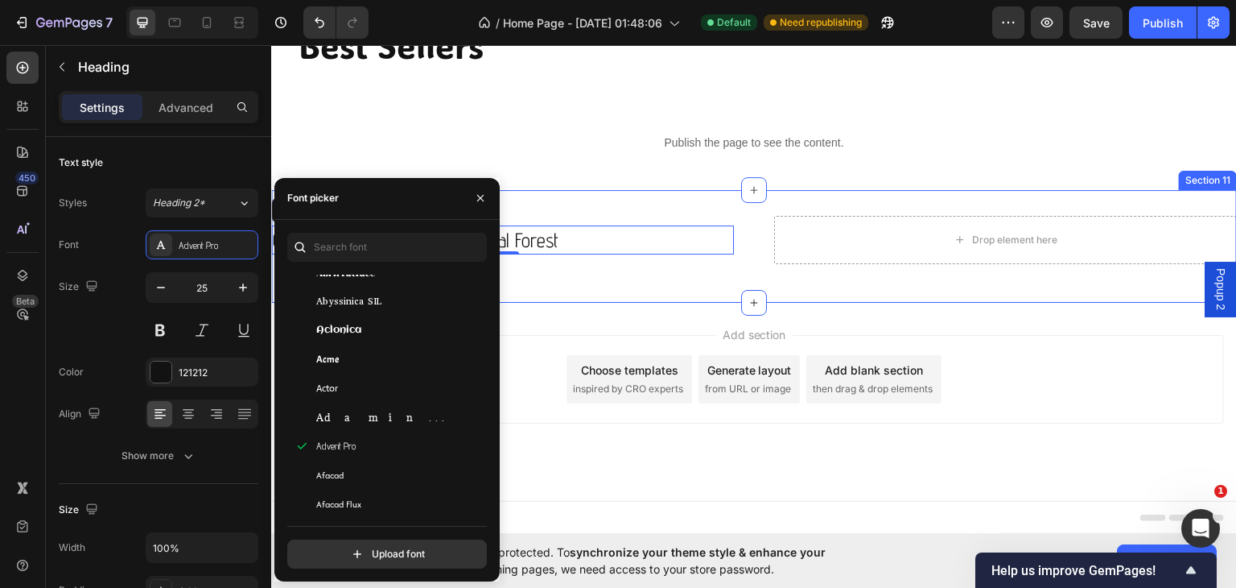
click at [649, 282] on div "GET your own interactive virtual forest Heading 0 Drop element here Row Section…" at bounding box center [754, 245] width 966 height 113
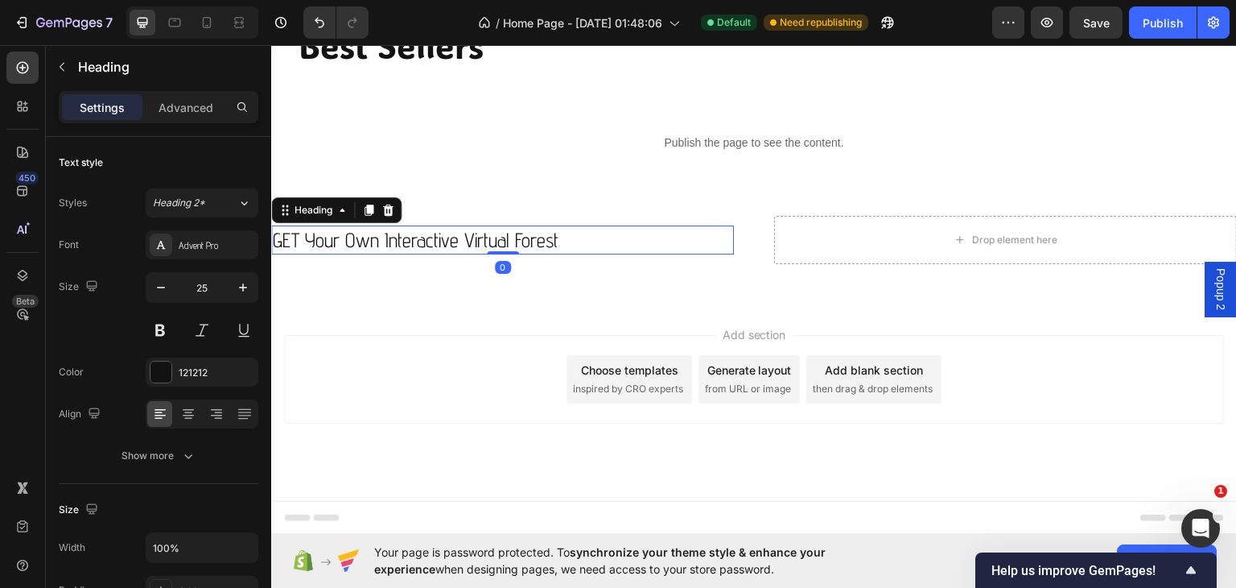
click at [397, 229] on p "GET your own interactive virtual forest" at bounding box center [503, 239] width 460 height 27
click at [222, 245] on div "Advent Pro" at bounding box center [217, 245] width 76 height 14
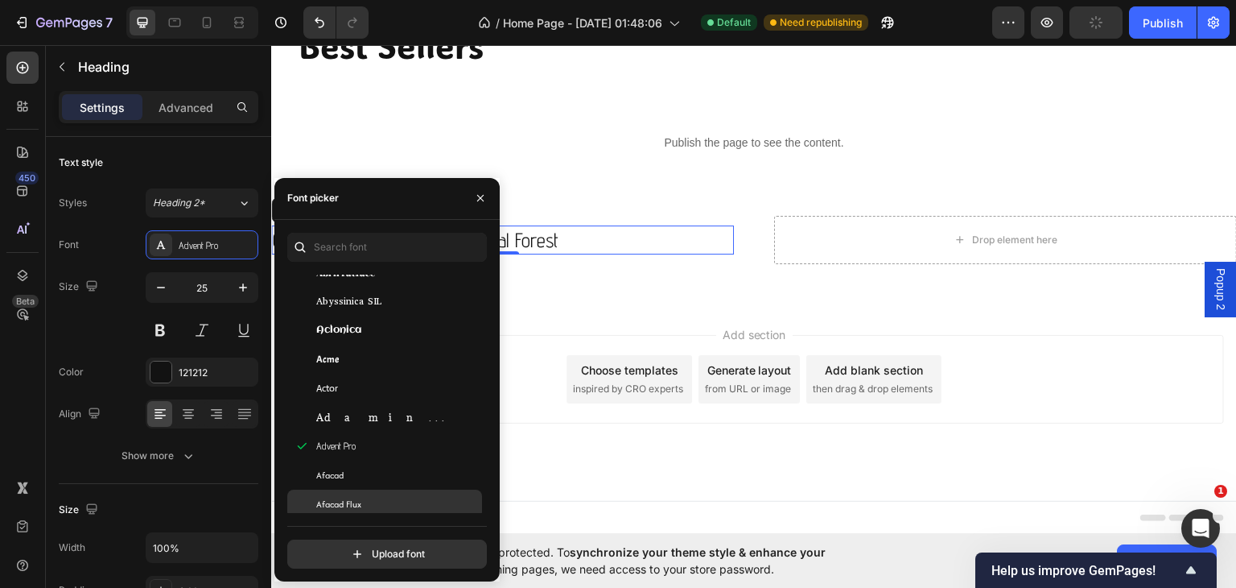
click at [328, 505] on span "Afacad Flux" at bounding box center [338, 504] width 45 height 14
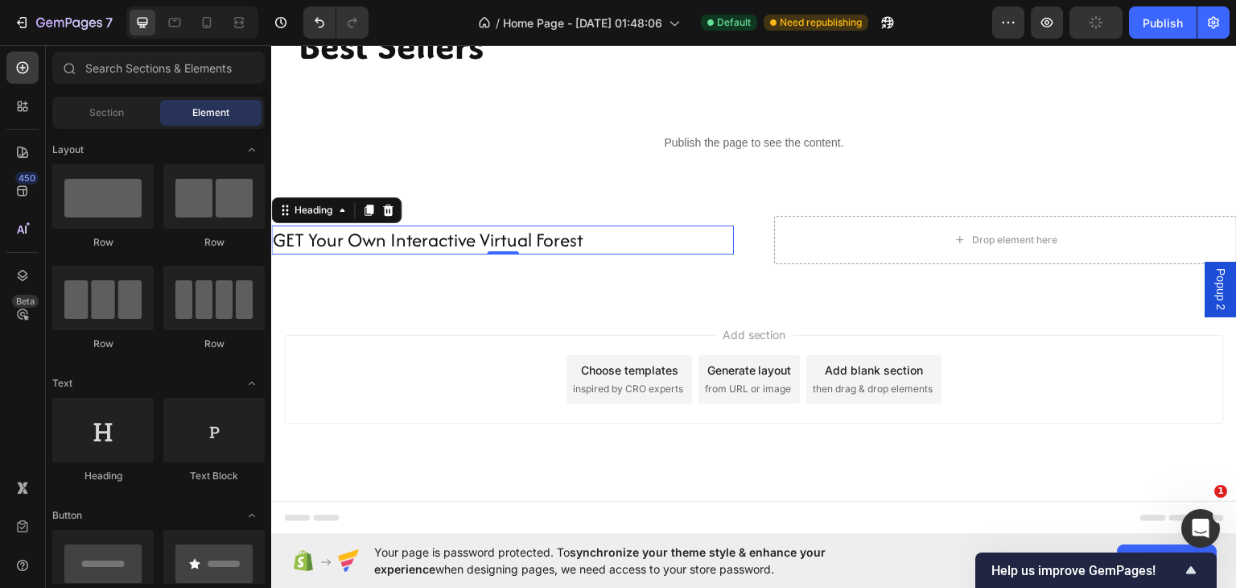
click at [518, 445] on div "Add section Choose templates inspired by CRO experts Generate layout from URL o…" at bounding box center [754, 401] width 966 height 198
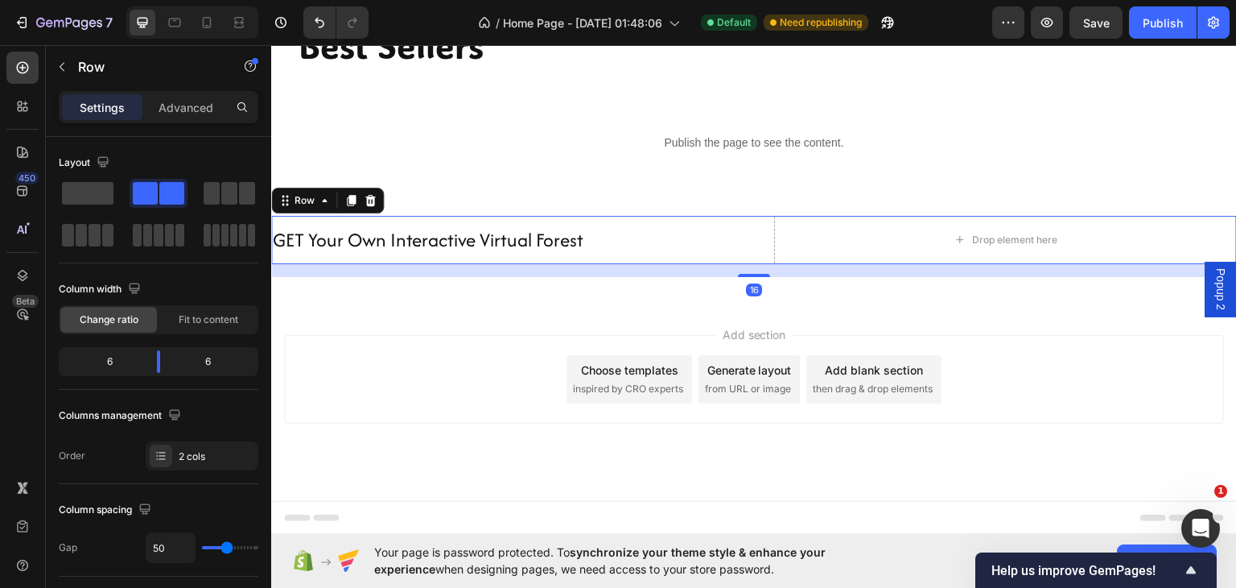
click at [762, 227] on div "GET your own interactive virtual forest Heading Drop element here Row 16" at bounding box center [754, 239] width 966 height 48
click at [374, 201] on icon at bounding box center [370, 199] width 10 height 11
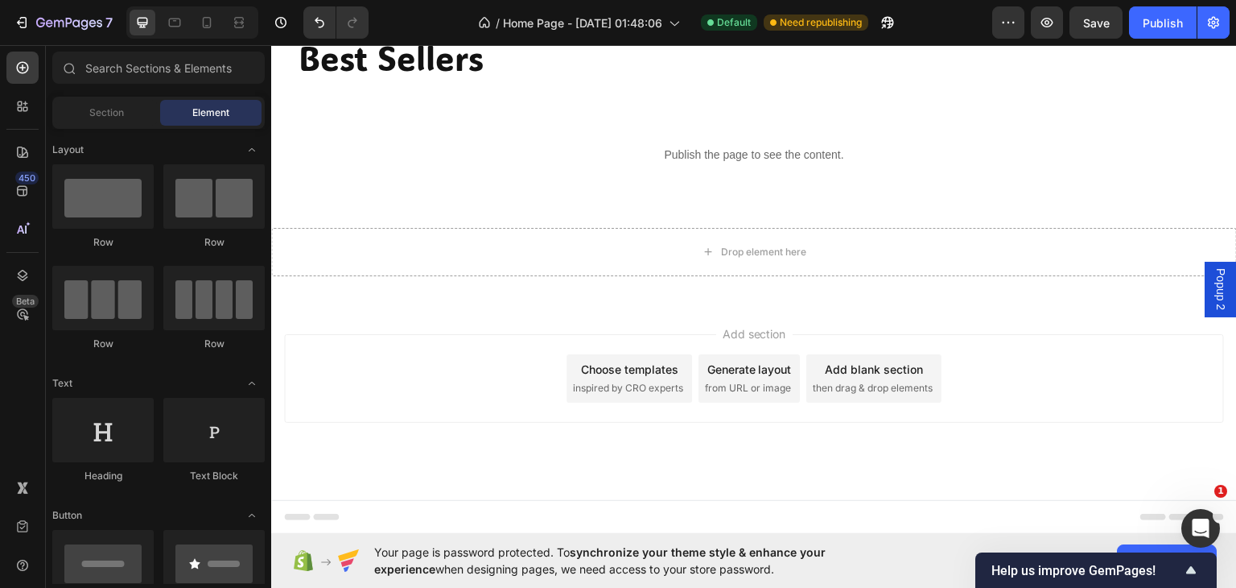
scroll to position [1809, 0]
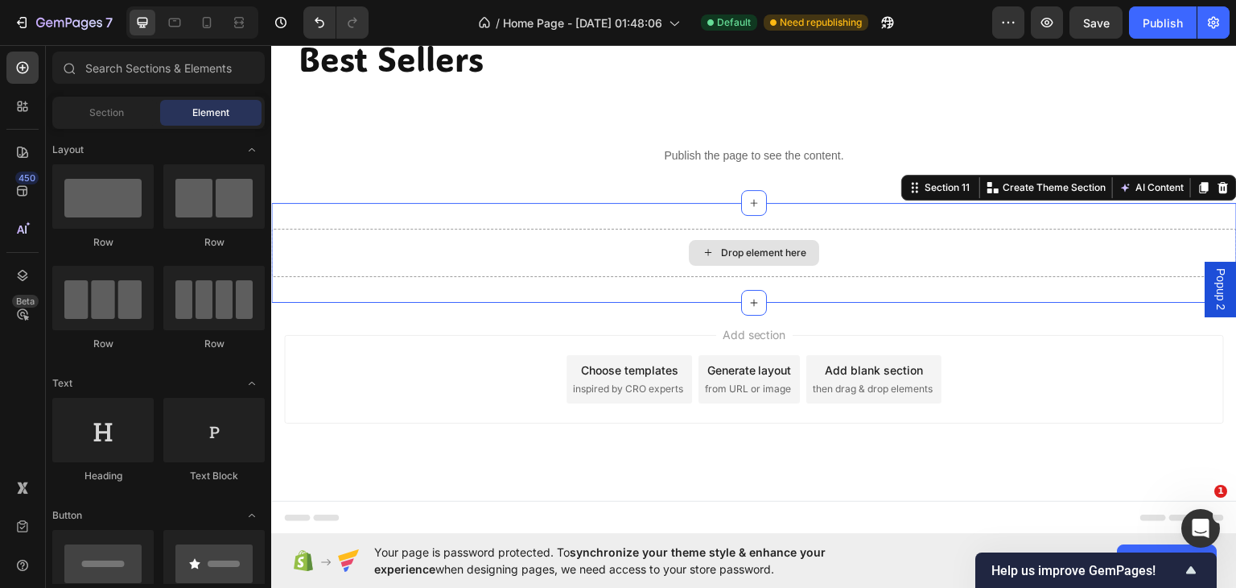
click at [471, 267] on div "Drop element here" at bounding box center [754, 252] width 966 height 48
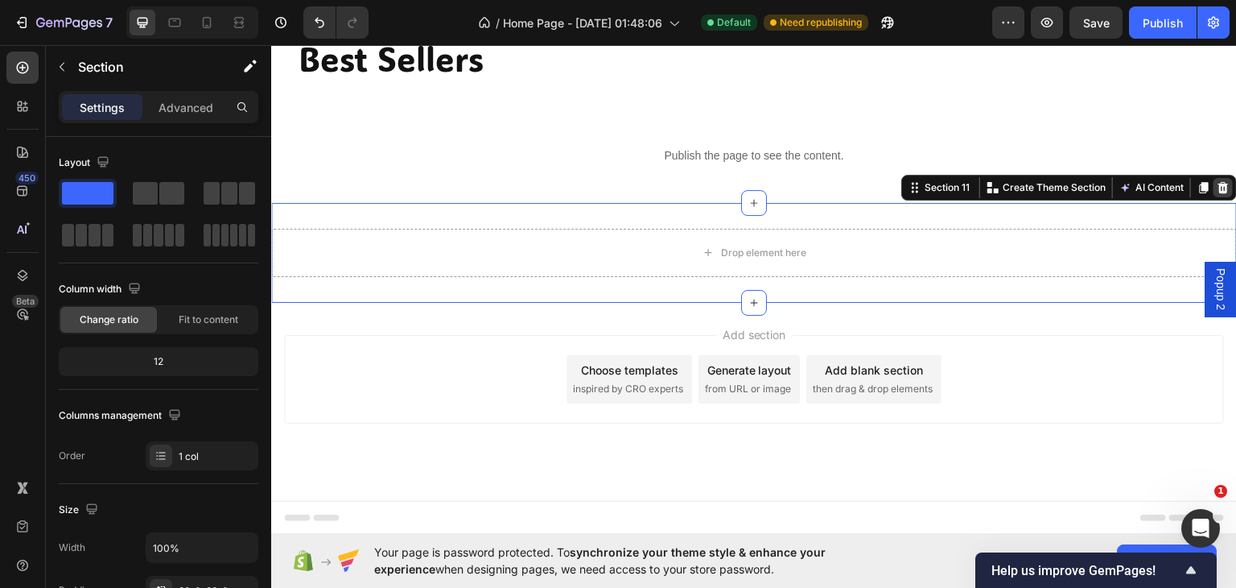
click at [1219, 182] on icon at bounding box center [1224, 186] width 10 height 11
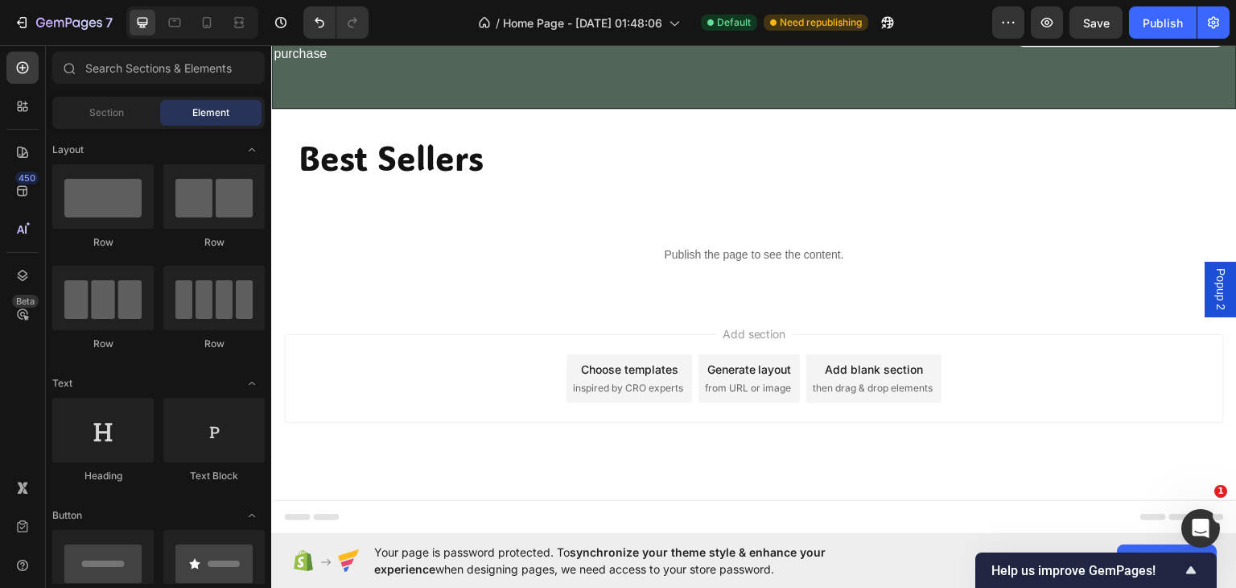
scroll to position [1709, 0]
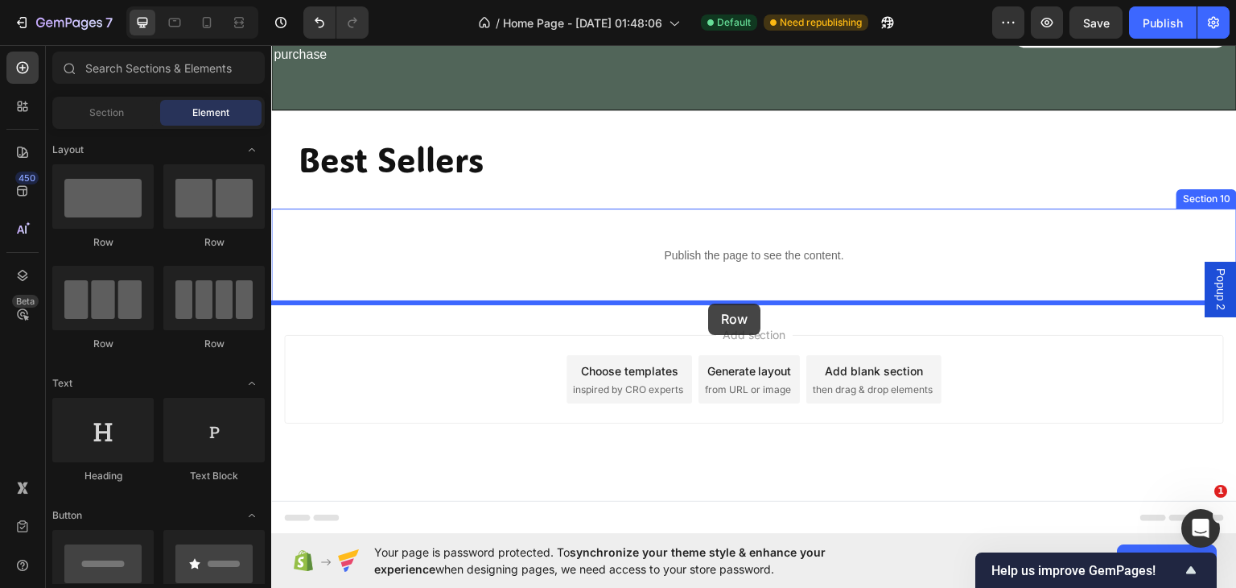
drag, startPoint x: 380, startPoint y: 249, endPoint x: 703, endPoint y: 285, distance: 324.8
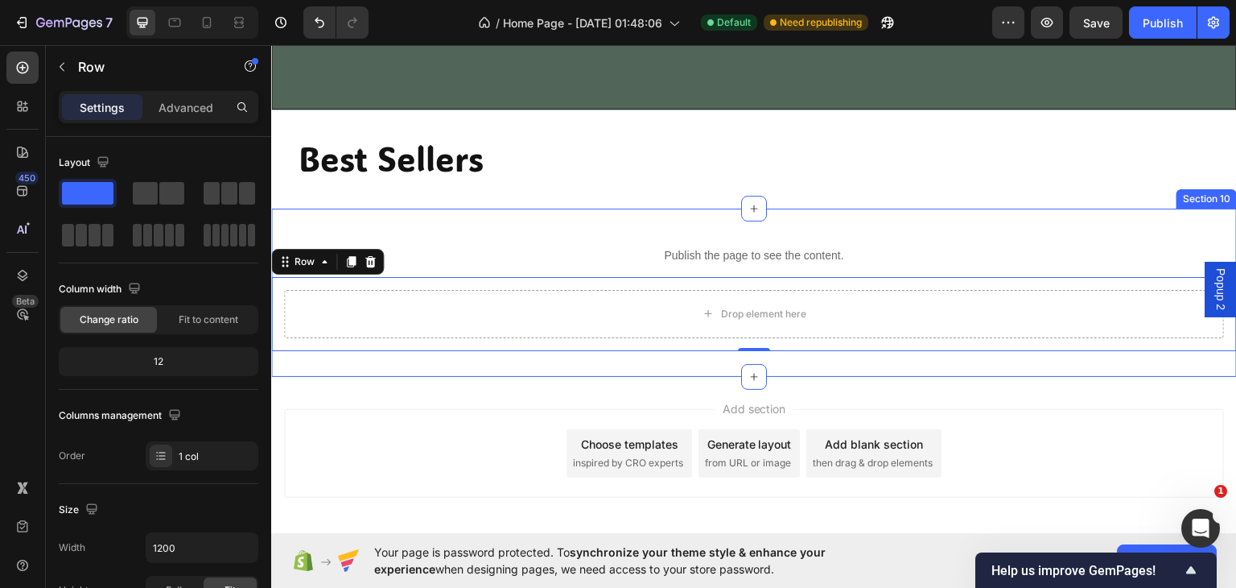
scroll to position [1783, 0]
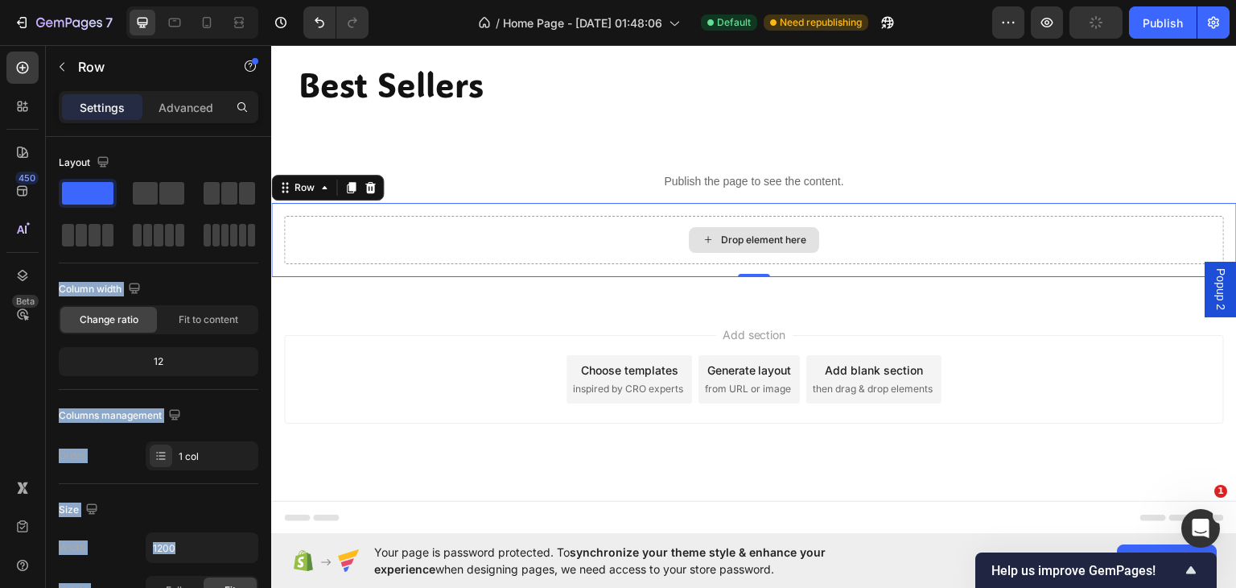
drag, startPoint x: 410, startPoint y: 225, endPoint x: 760, endPoint y: 253, distance: 351.2
click at [155, 188] on span at bounding box center [145, 193] width 25 height 23
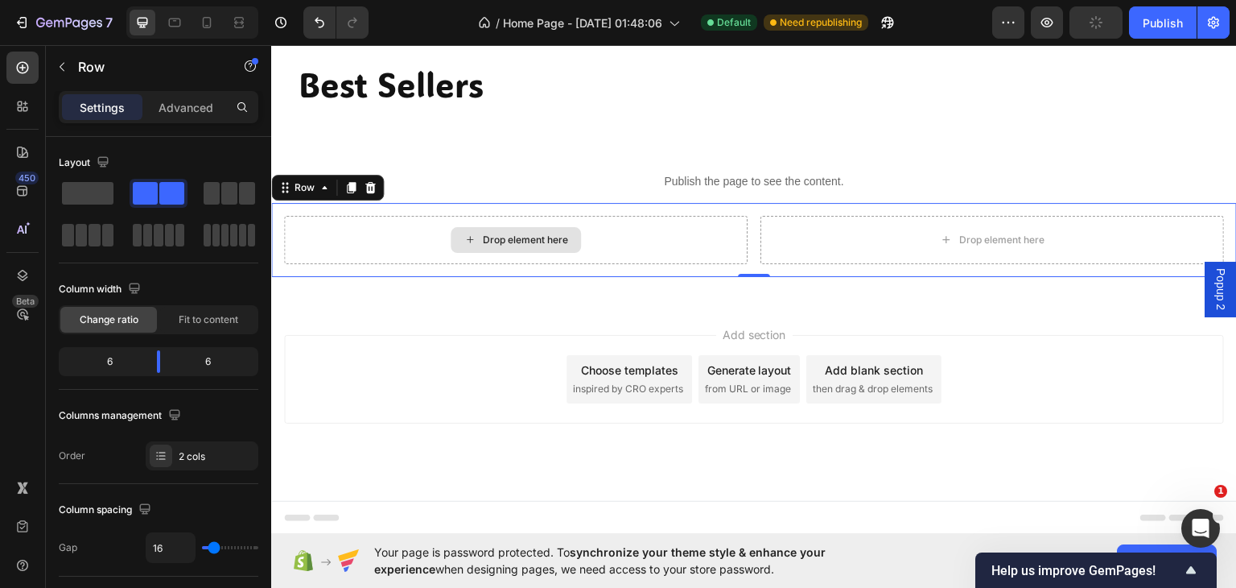
click at [365, 235] on div "Drop element here" at bounding box center [516, 239] width 464 height 48
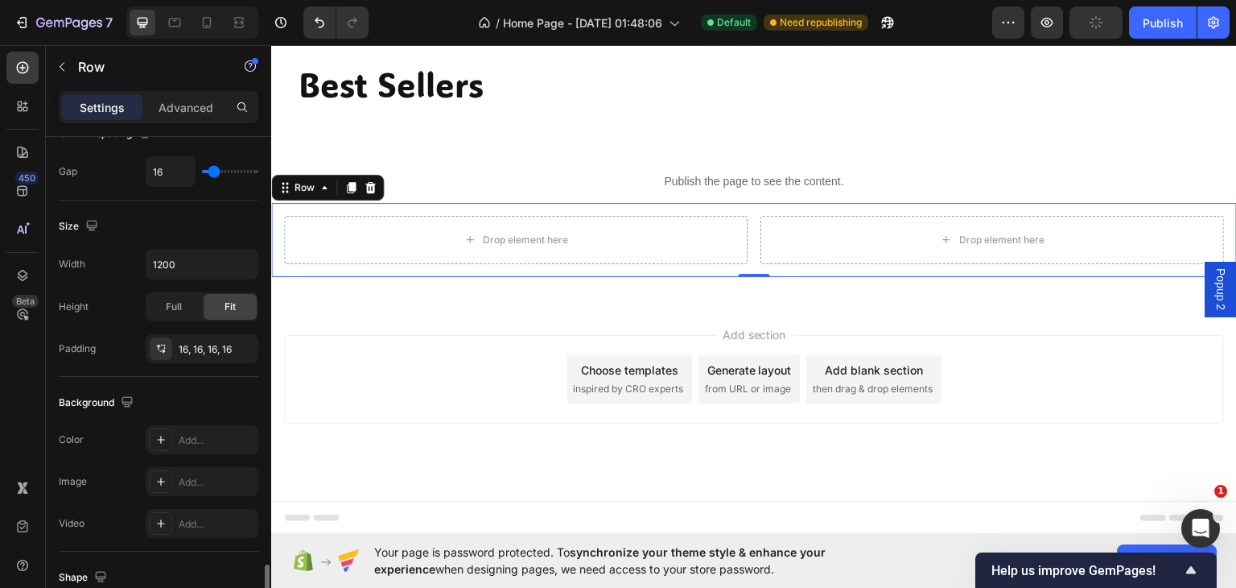
scroll to position [563, 0]
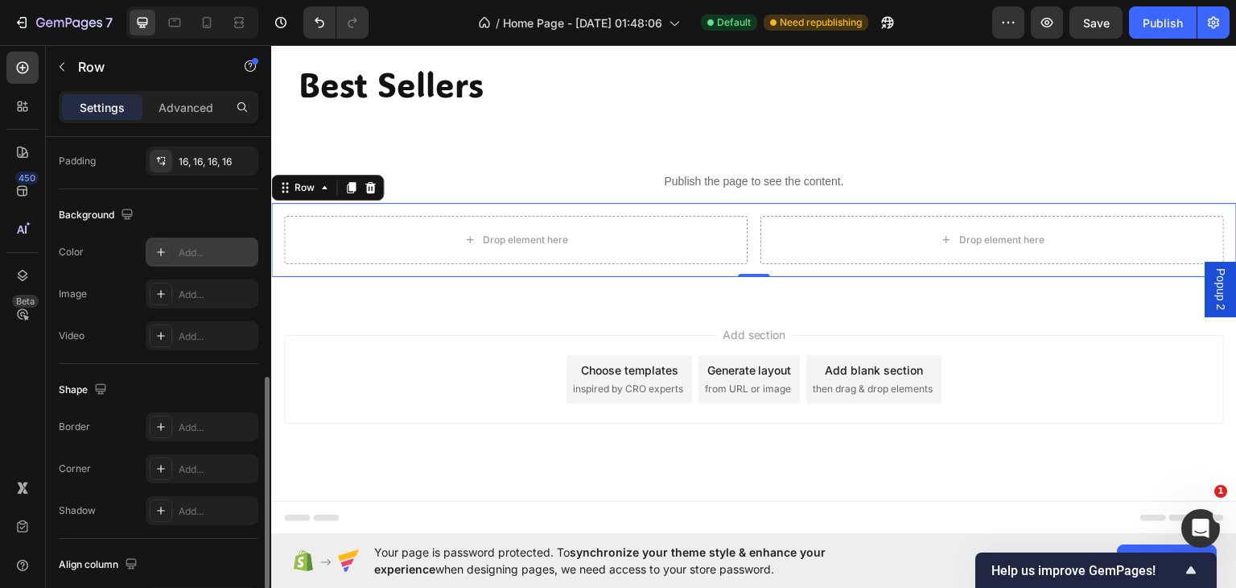
click at [200, 246] on div "Add..." at bounding box center [217, 253] width 76 height 14
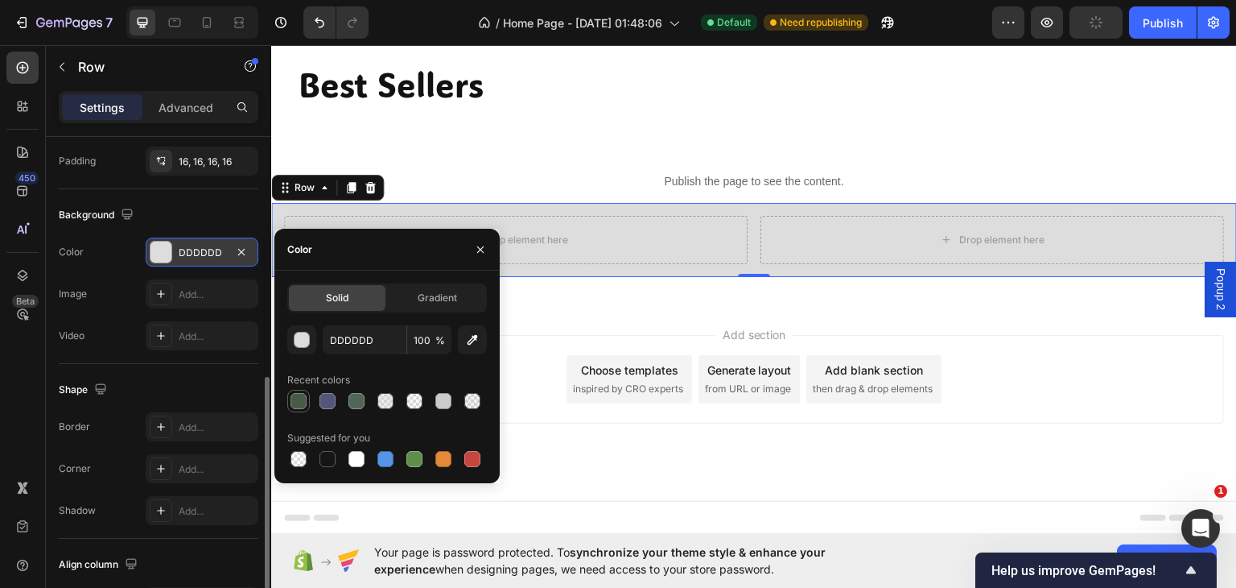
click at [299, 397] on div at bounding box center [299, 401] width 16 height 16
type input "475A45"
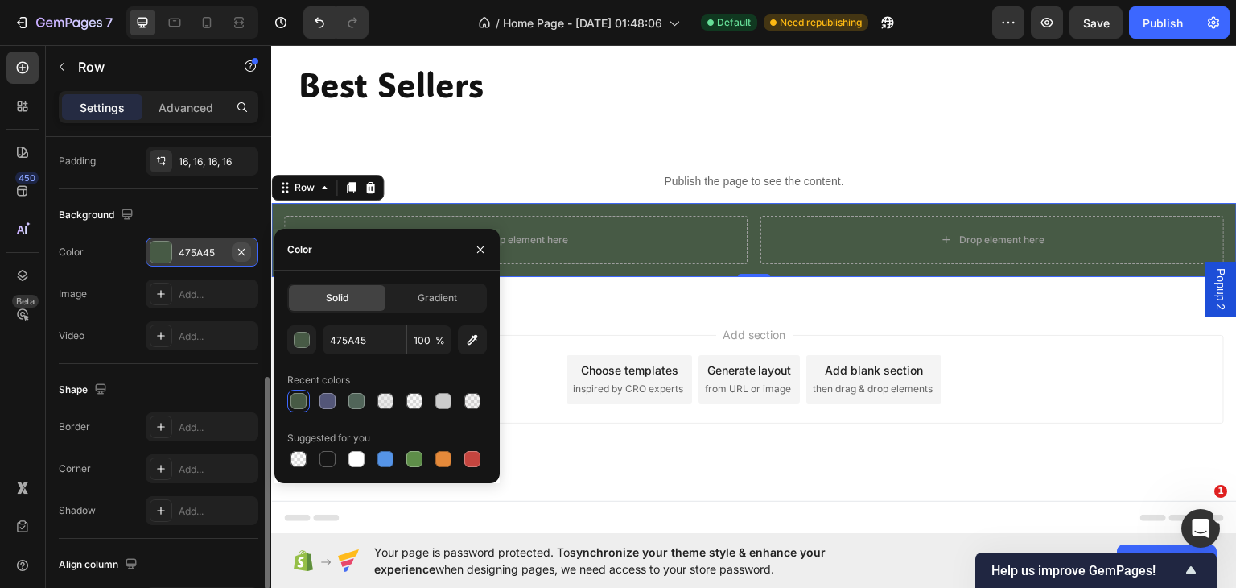
click at [245, 246] on icon "button" at bounding box center [241, 252] width 13 height 13
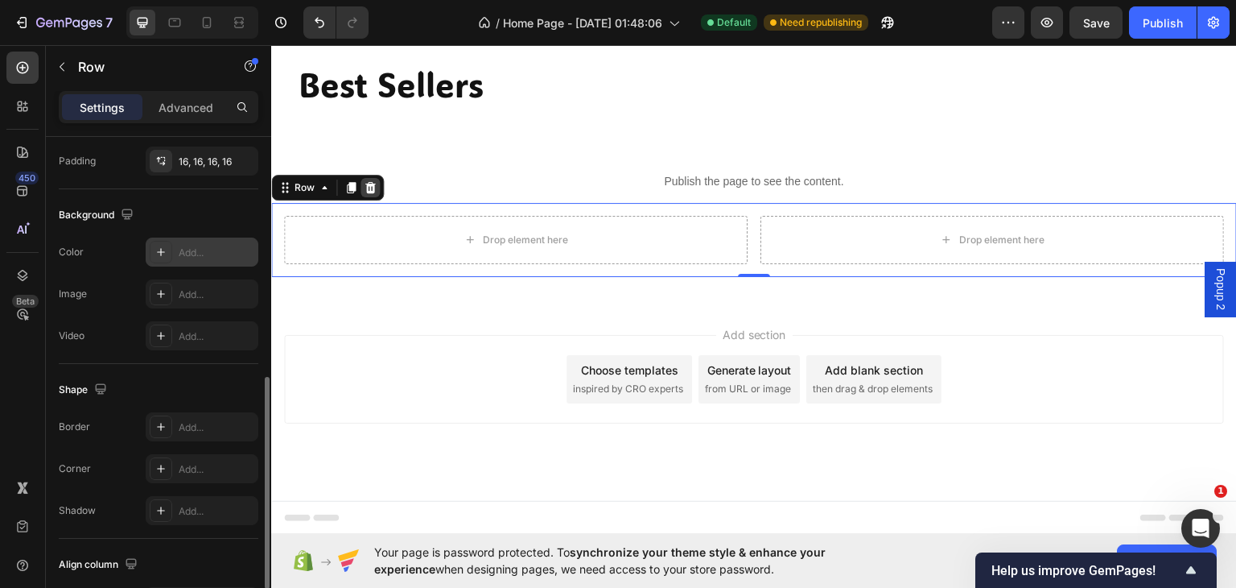
click at [371, 188] on icon at bounding box center [370, 186] width 13 height 13
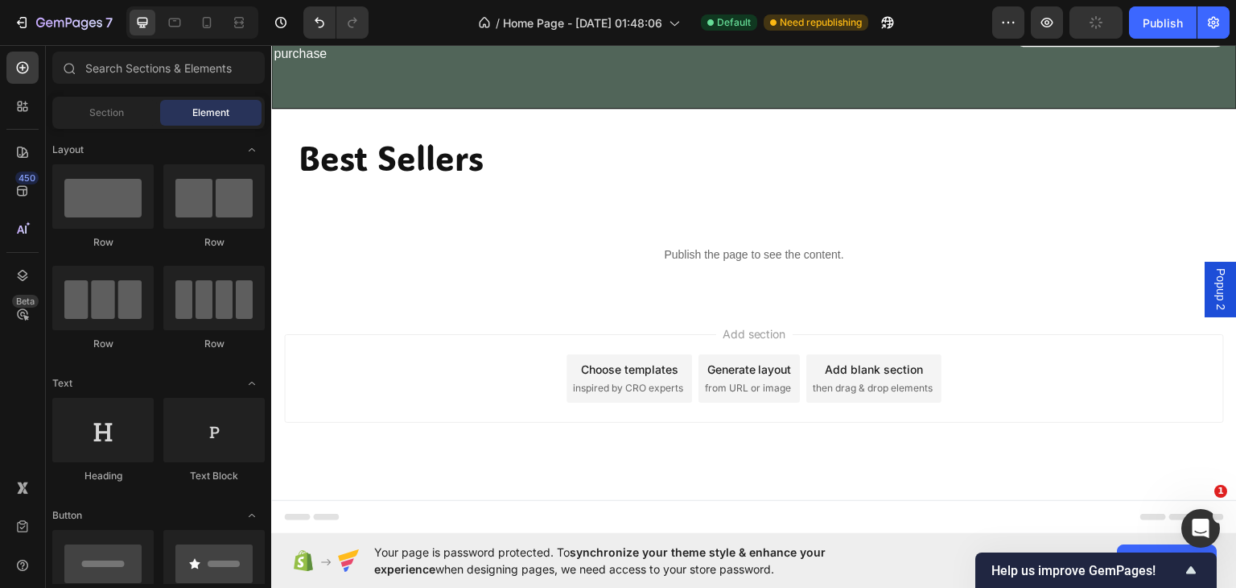
scroll to position [1709, 0]
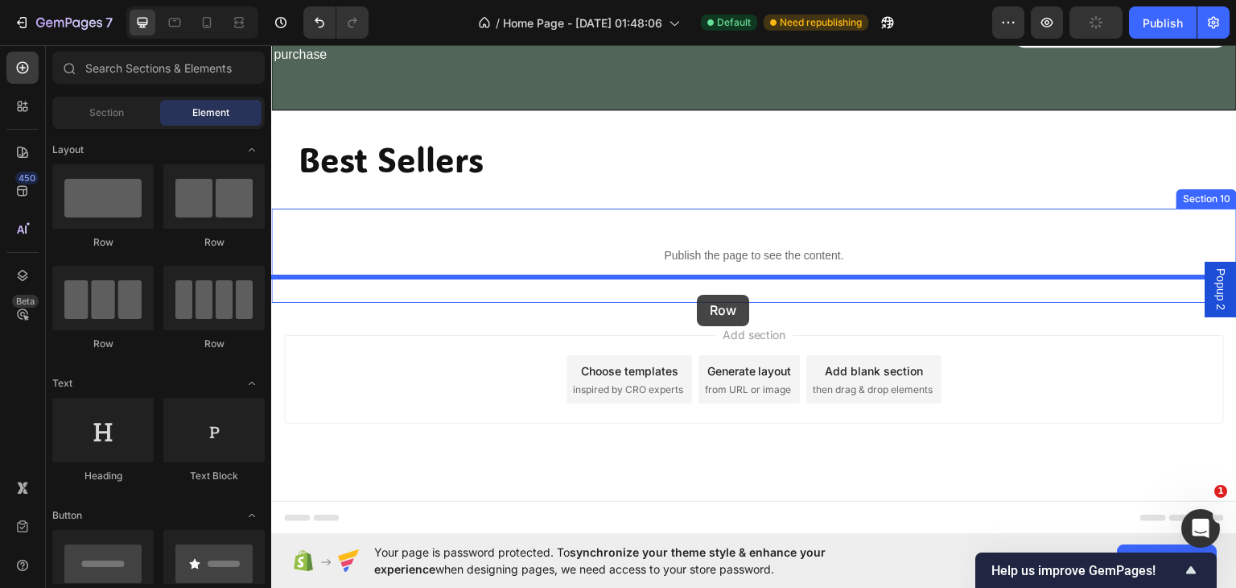
drag, startPoint x: 371, startPoint y: 247, endPoint x: 697, endPoint y: 294, distance: 329.4
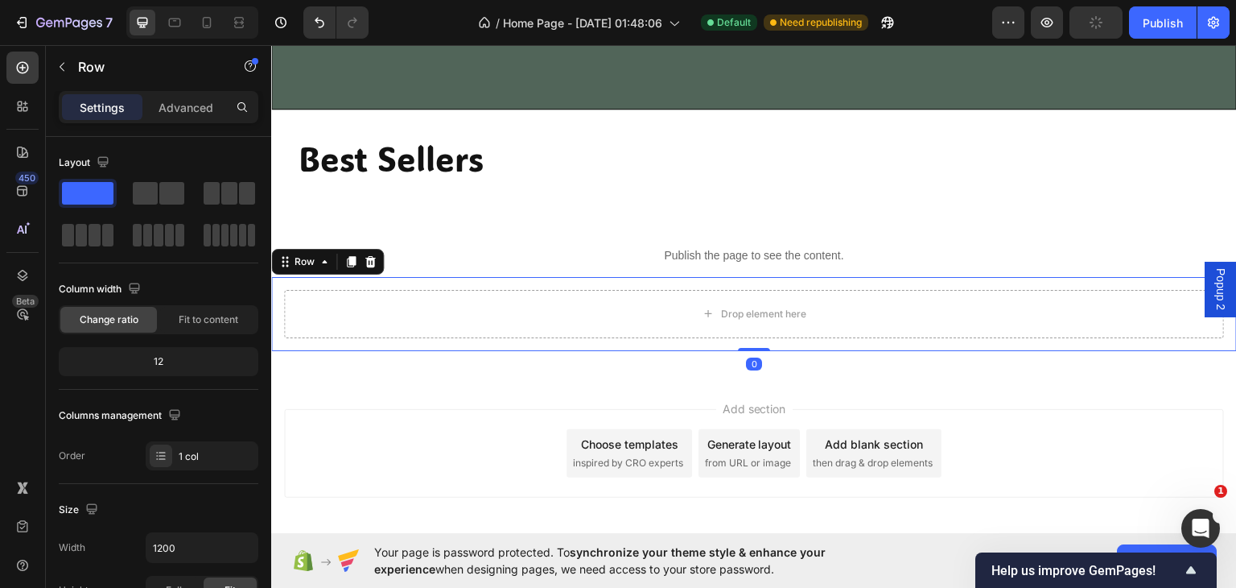
scroll to position [1783, 0]
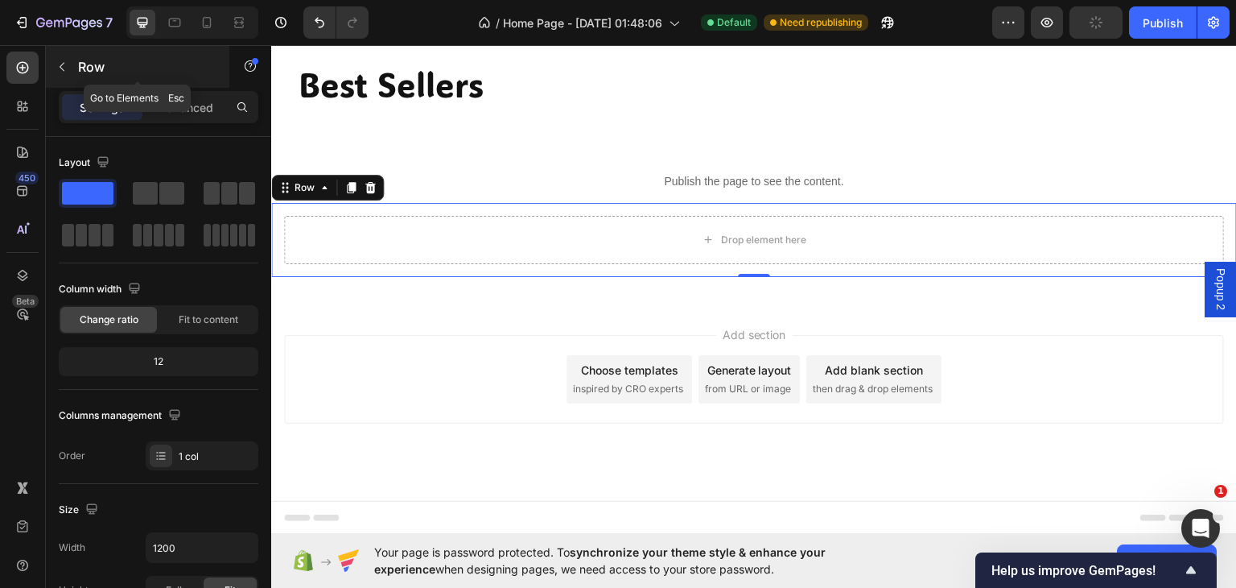
click at [67, 63] on icon "button" at bounding box center [62, 66] width 13 height 13
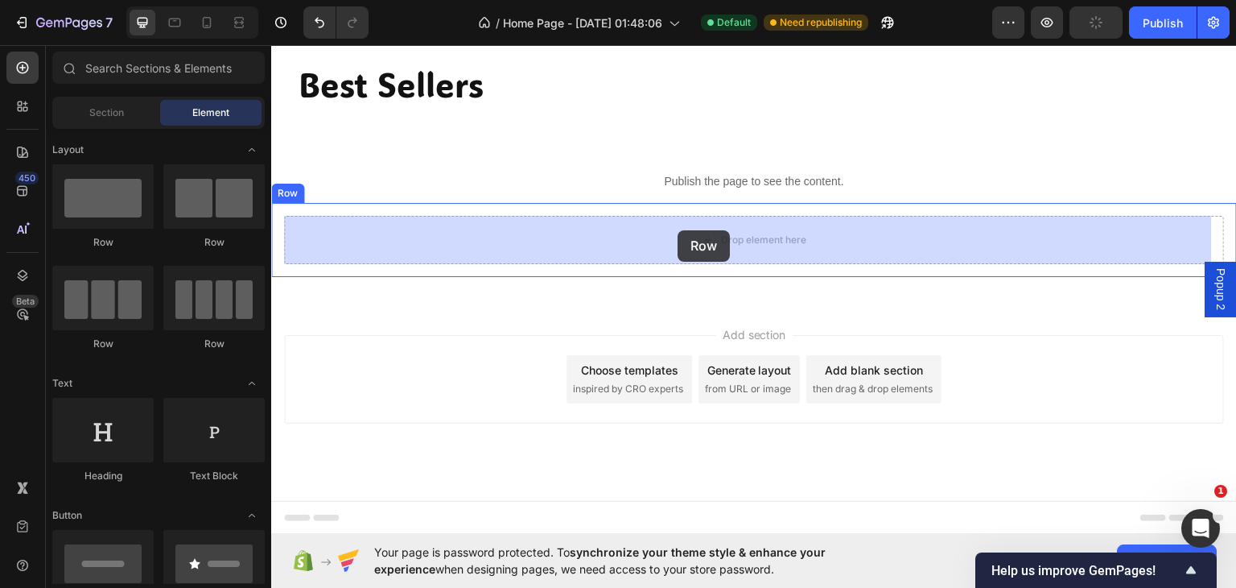
drag, startPoint x: 457, startPoint y: 232, endPoint x: 678, endPoint y: 229, distance: 220.6
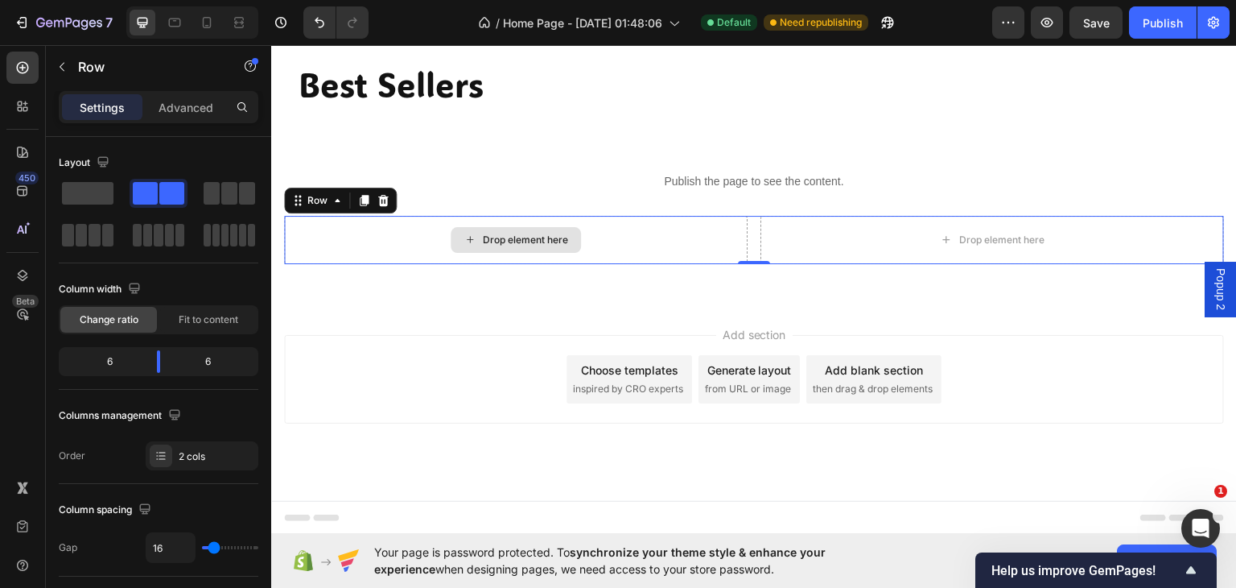
click at [331, 241] on div "Drop element here" at bounding box center [516, 239] width 464 height 48
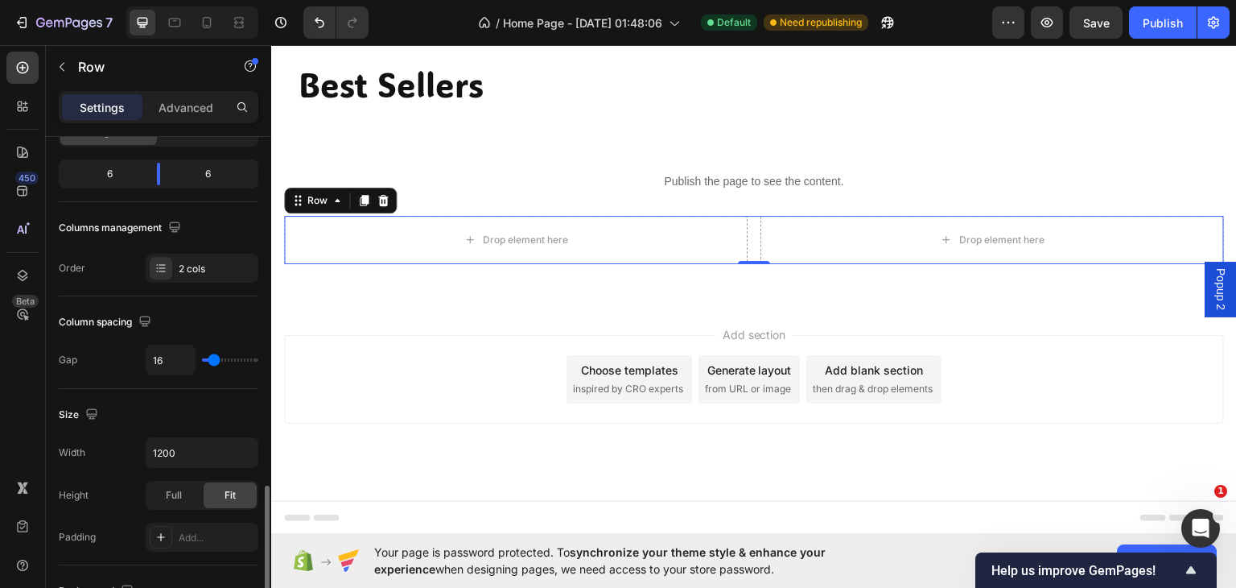
scroll to position [376, 0]
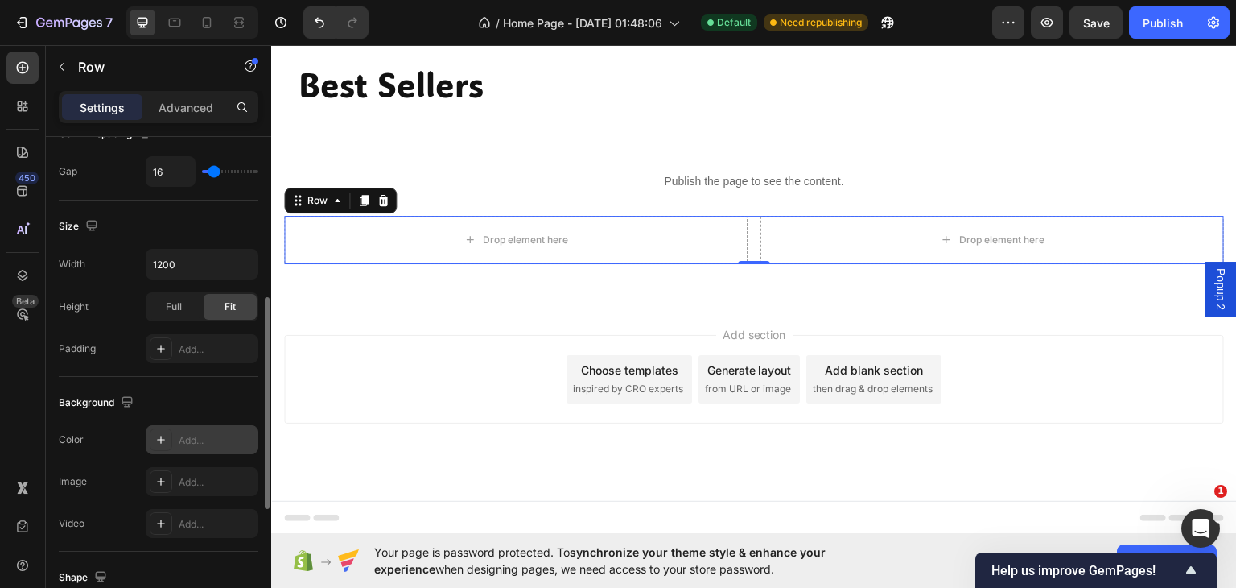
click at [210, 438] on div "Add..." at bounding box center [217, 440] width 76 height 14
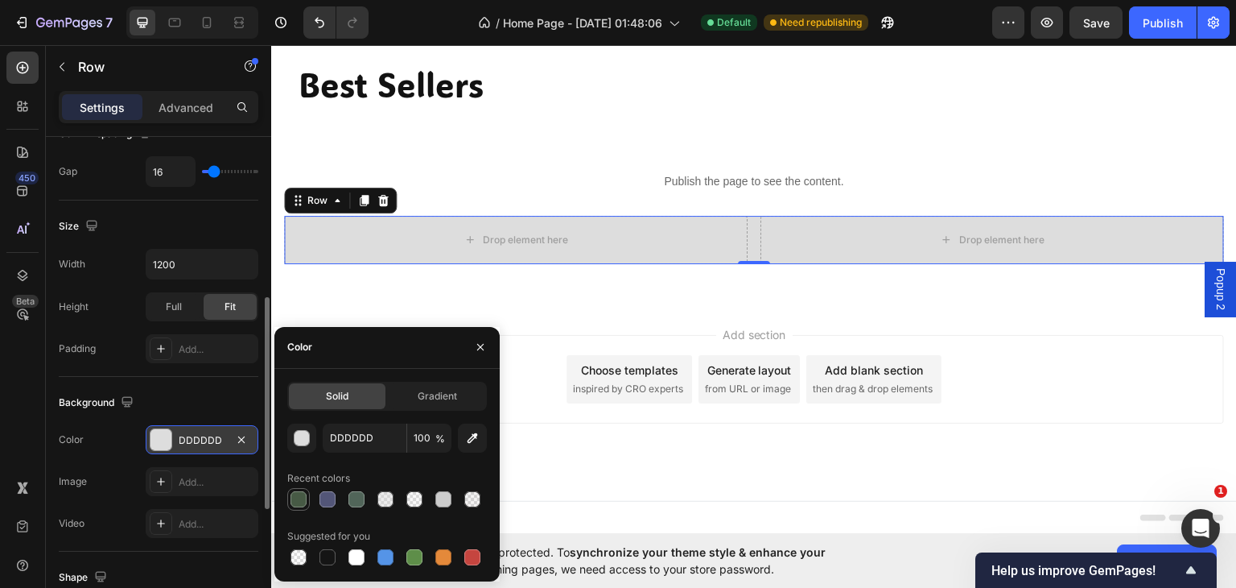
click at [293, 496] on div at bounding box center [299, 499] width 16 height 16
type input "475A45"
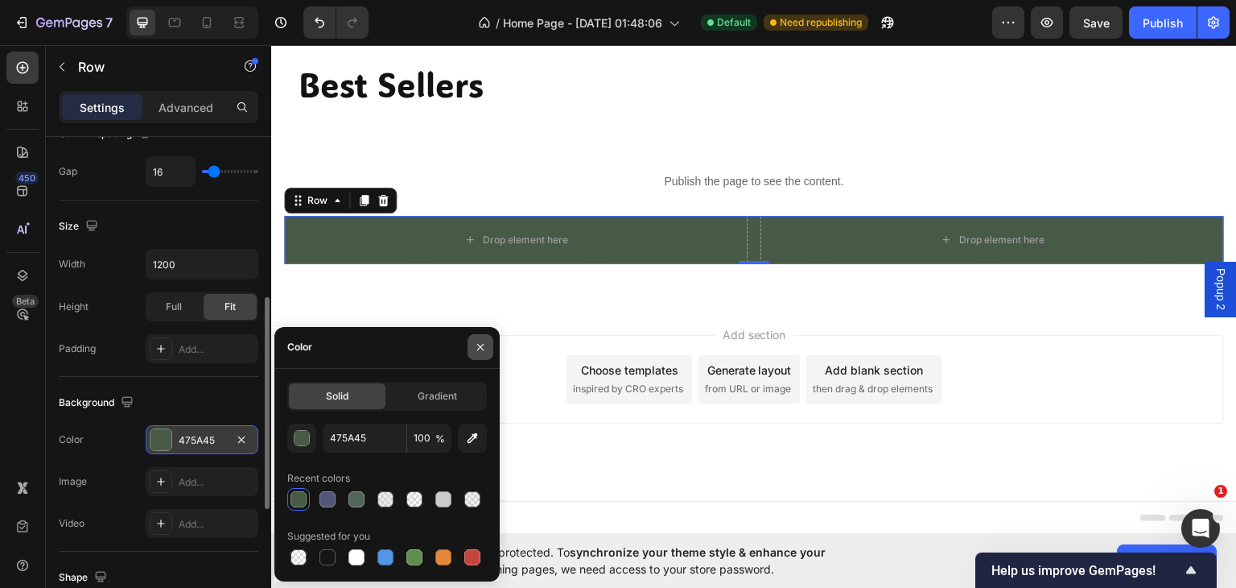
click at [481, 345] on icon "button" at bounding box center [480, 347] width 13 height 13
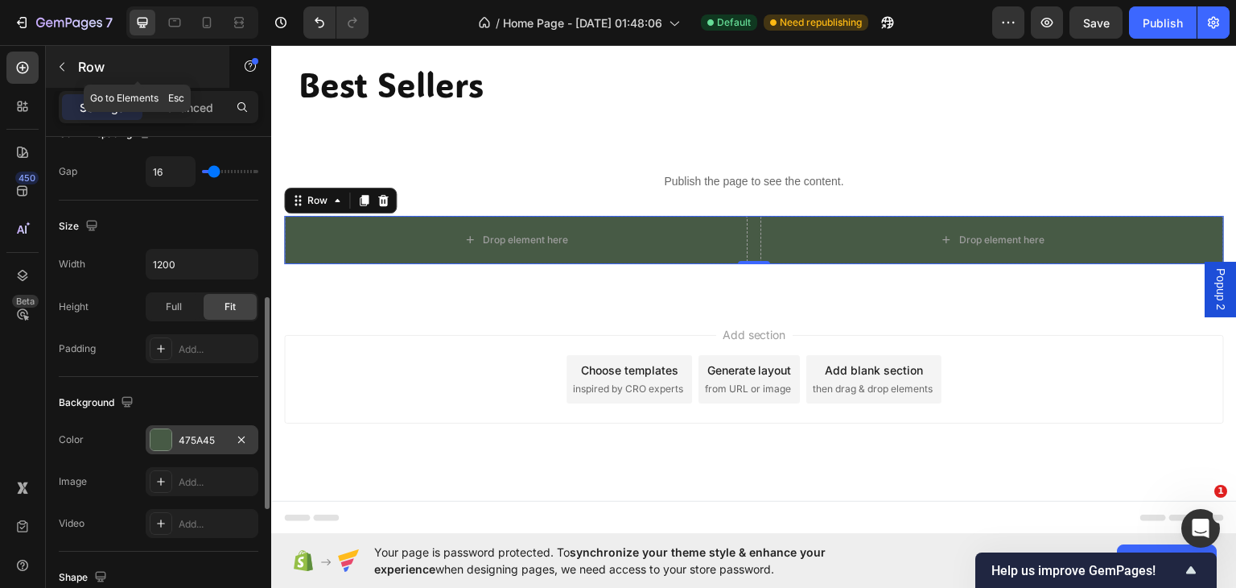
click at [64, 64] on icon "button" at bounding box center [62, 66] width 13 height 13
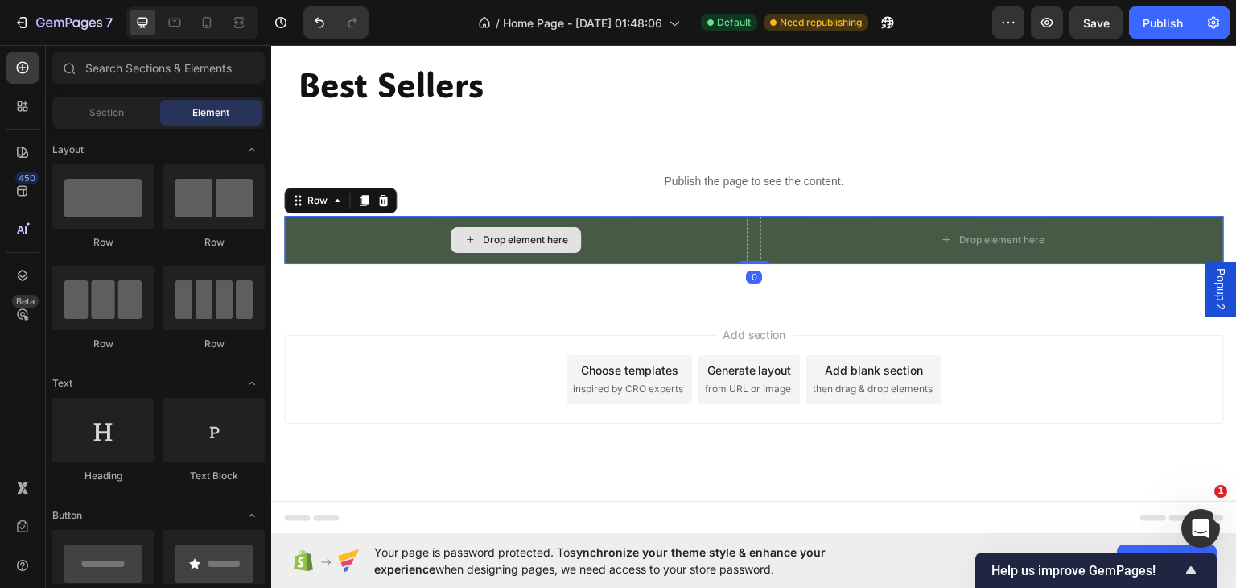
click at [692, 231] on div "Drop element here" at bounding box center [516, 239] width 464 height 48
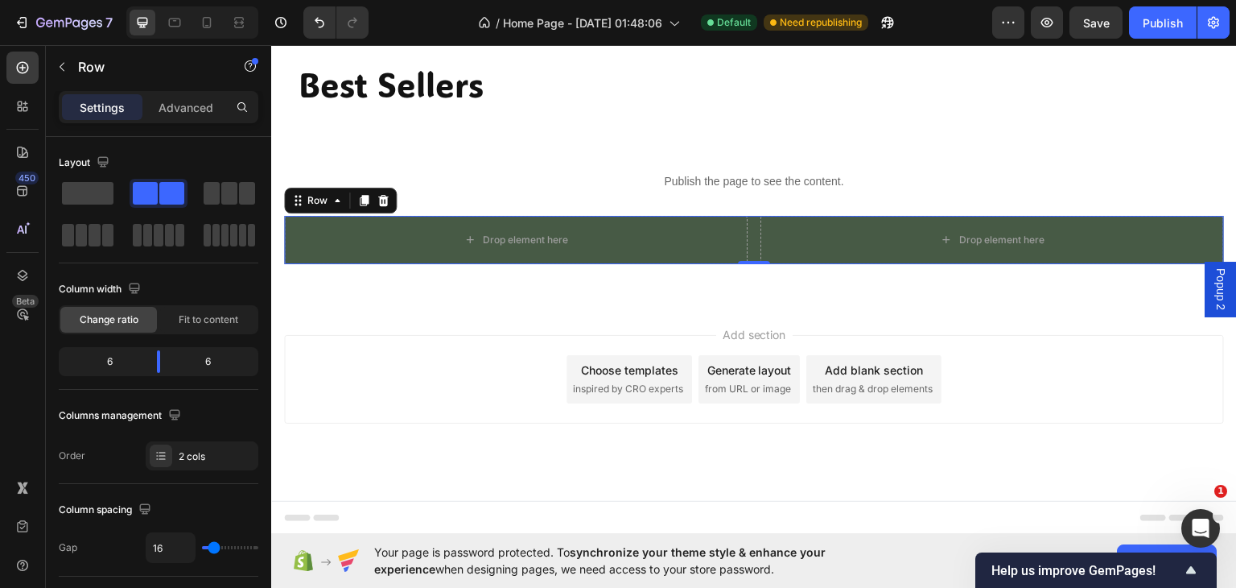
click at [381, 196] on icon at bounding box center [383, 199] width 10 height 11
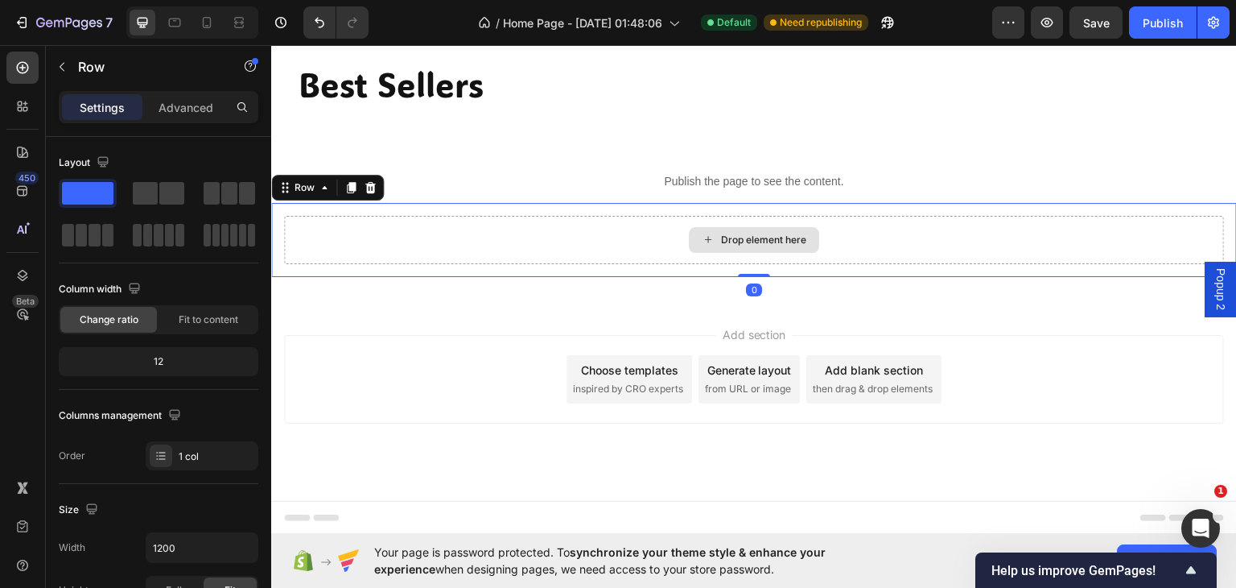
click at [575, 236] on div "Drop element here" at bounding box center [754, 239] width 940 height 48
click at [365, 186] on icon at bounding box center [370, 186] width 13 height 13
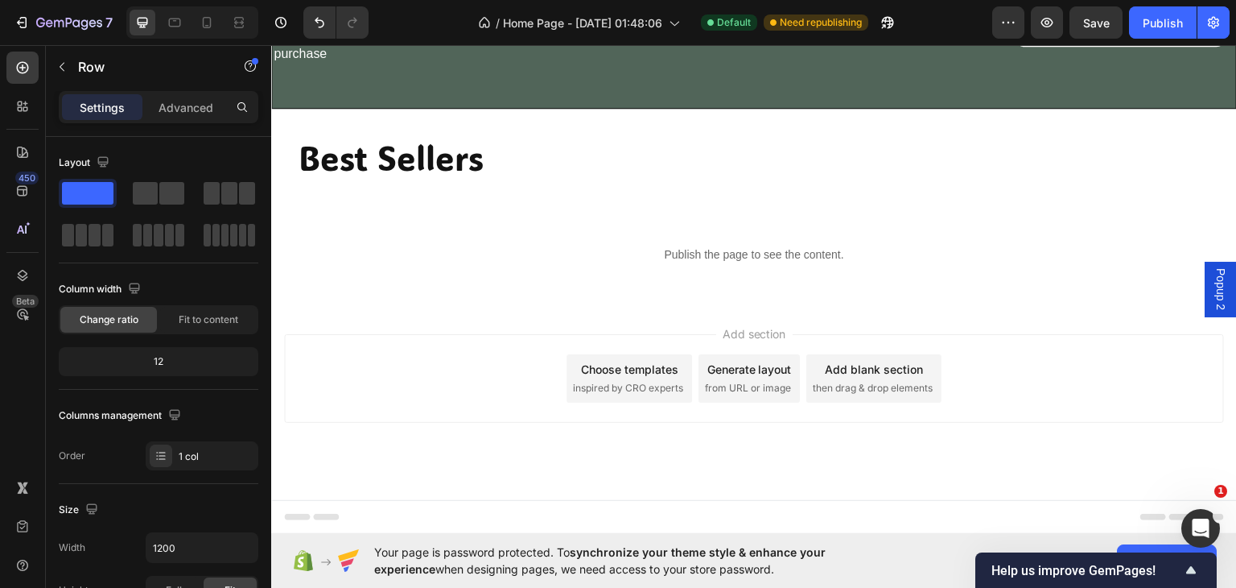
scroll to position [1709, 0]
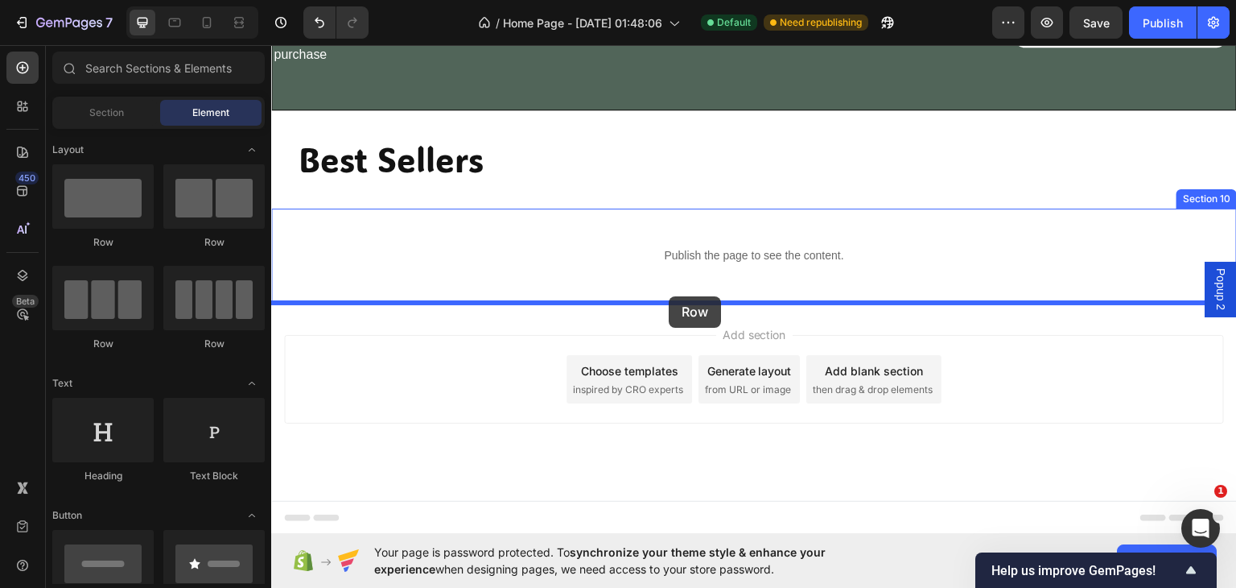
drag, startPoint x: 481, startPoint y: 248, endPoint x: 501, endPoint y: 324, distance: 78.3
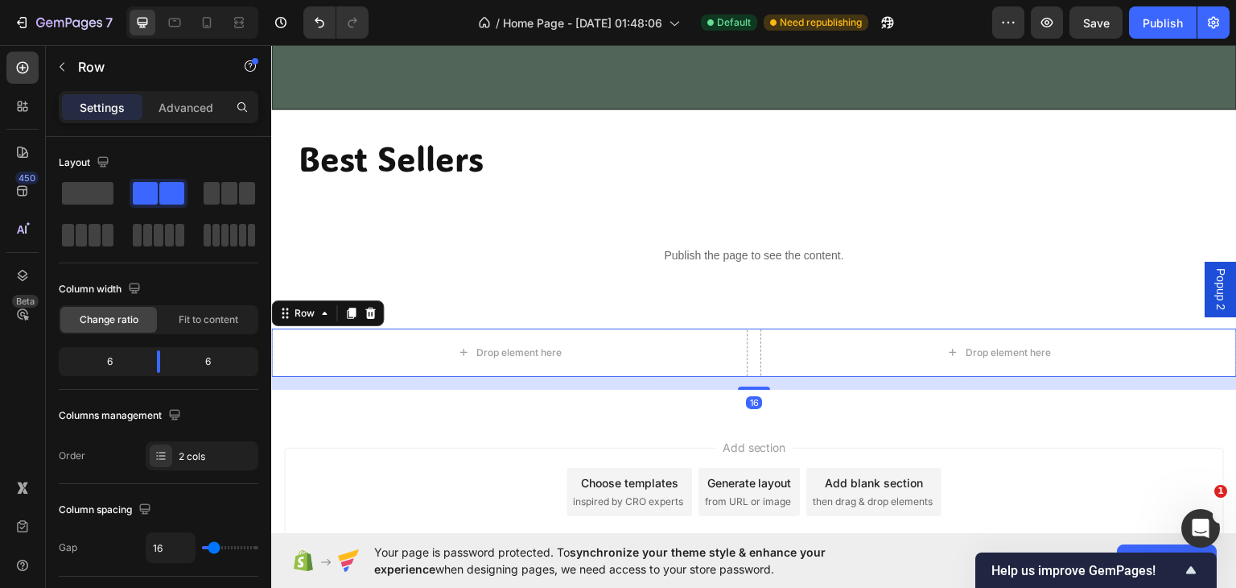
scroll to position [1822, 0]
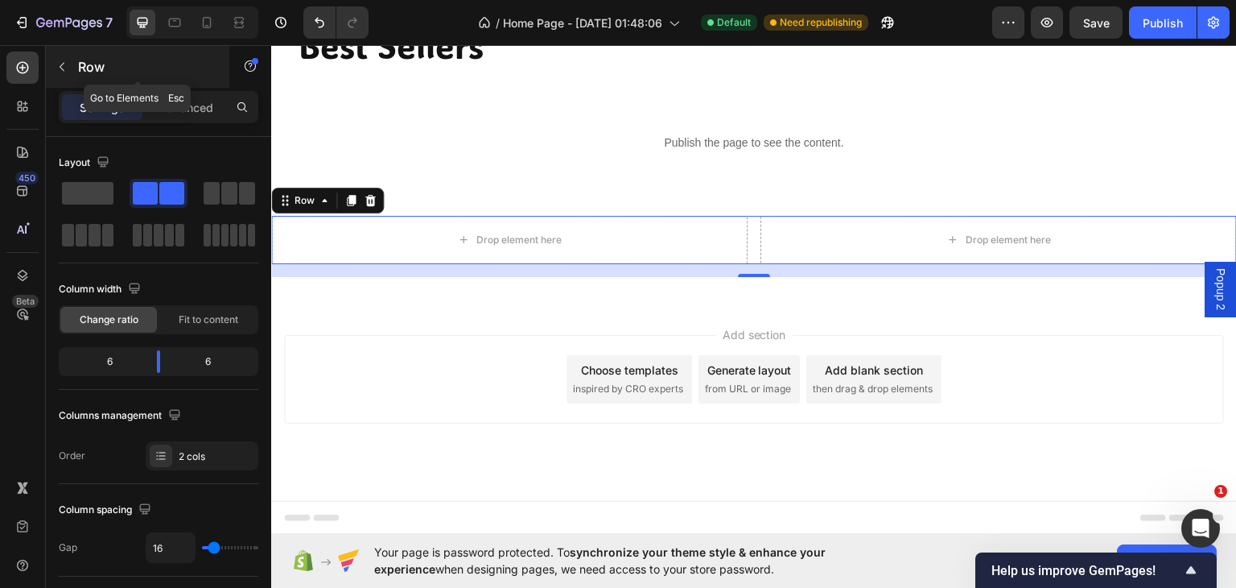
click at [60, 64] on icon "button" at bounding box center [62, 66] width 13 height 13
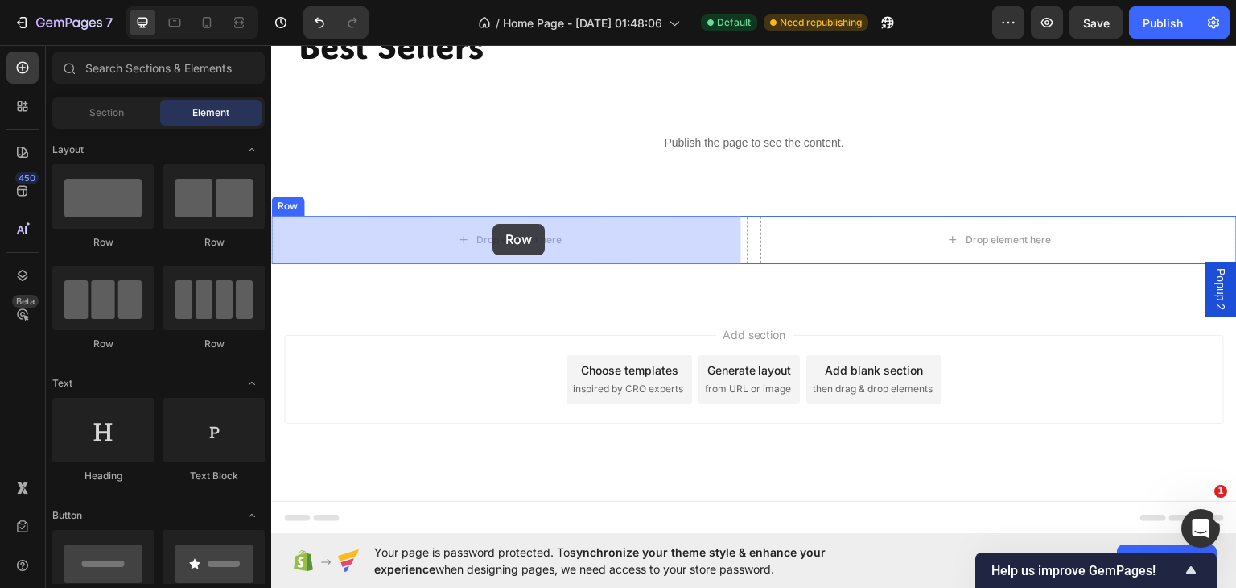
drag, startPoint x: 374, startPoint y: 245, endPoint x: 493, endPoint y: 223, distance: 121.1
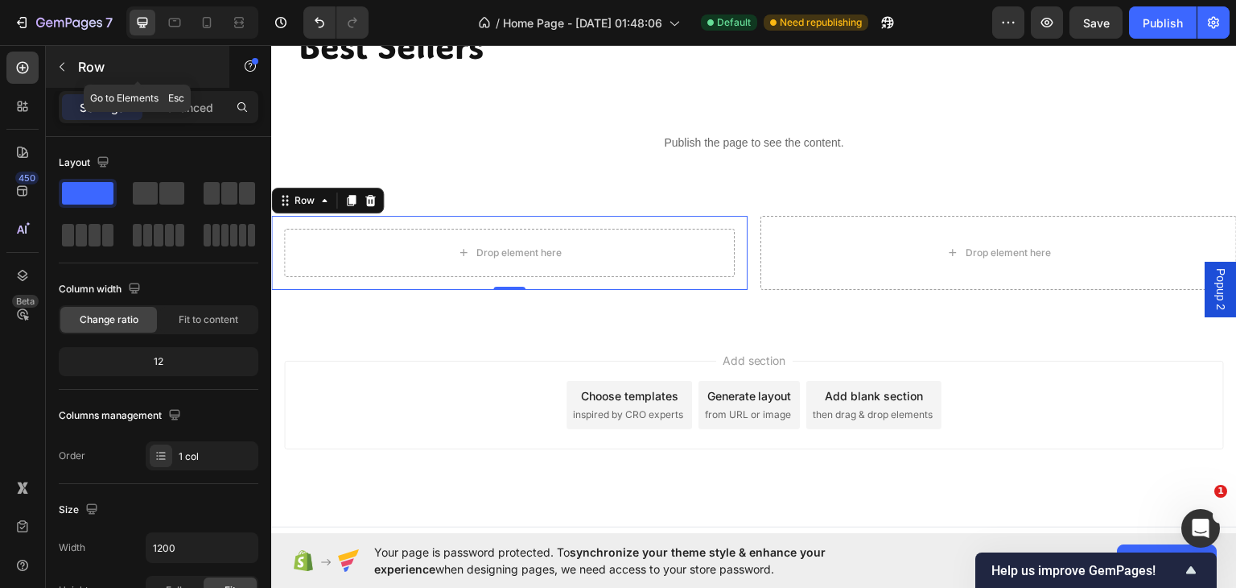
click at [62, 62] on icon "button" at bounding box center [62, 66] width 13 height 13
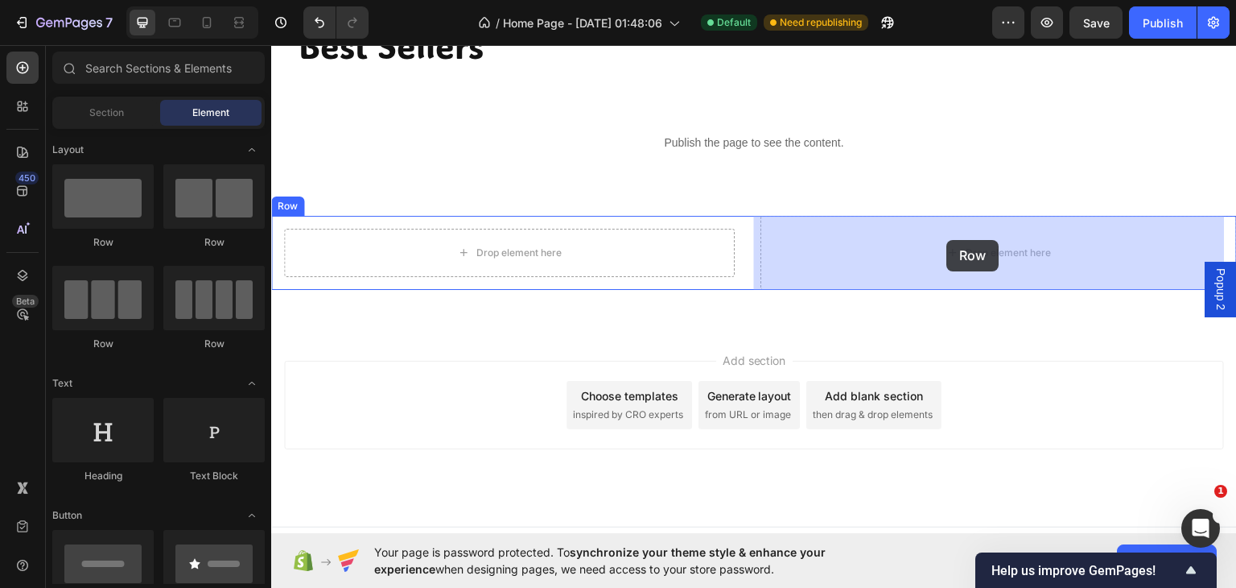
drag, startPoint x: 365, startPoint y: 237, endPoint x: 947, endPoint y: 239, distance: 582.8
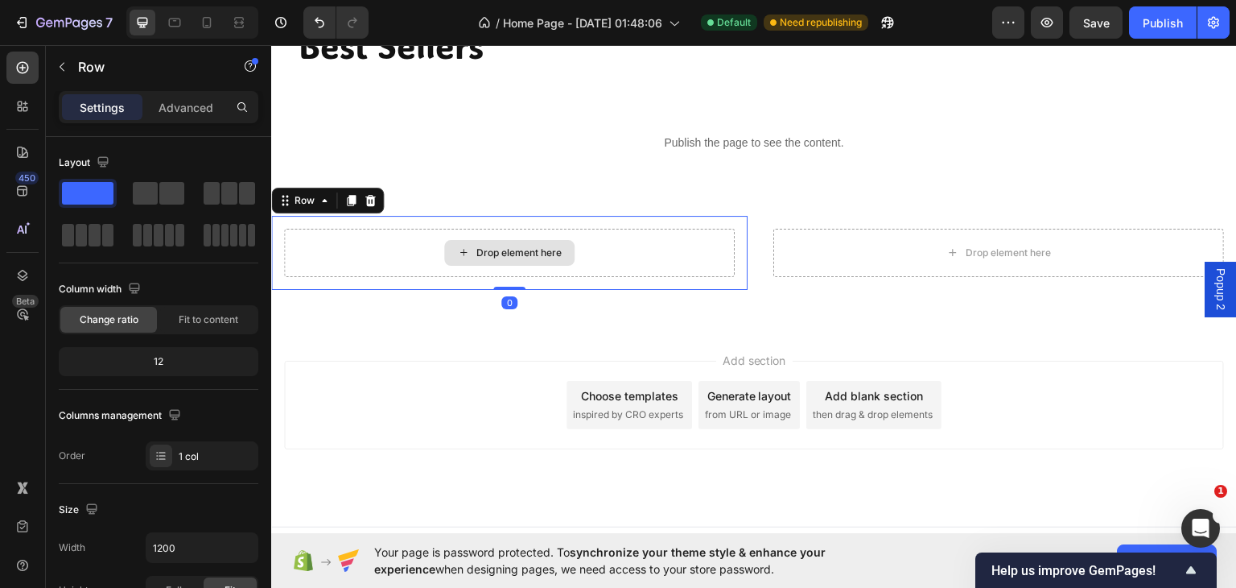
scroll to position [376, 0]
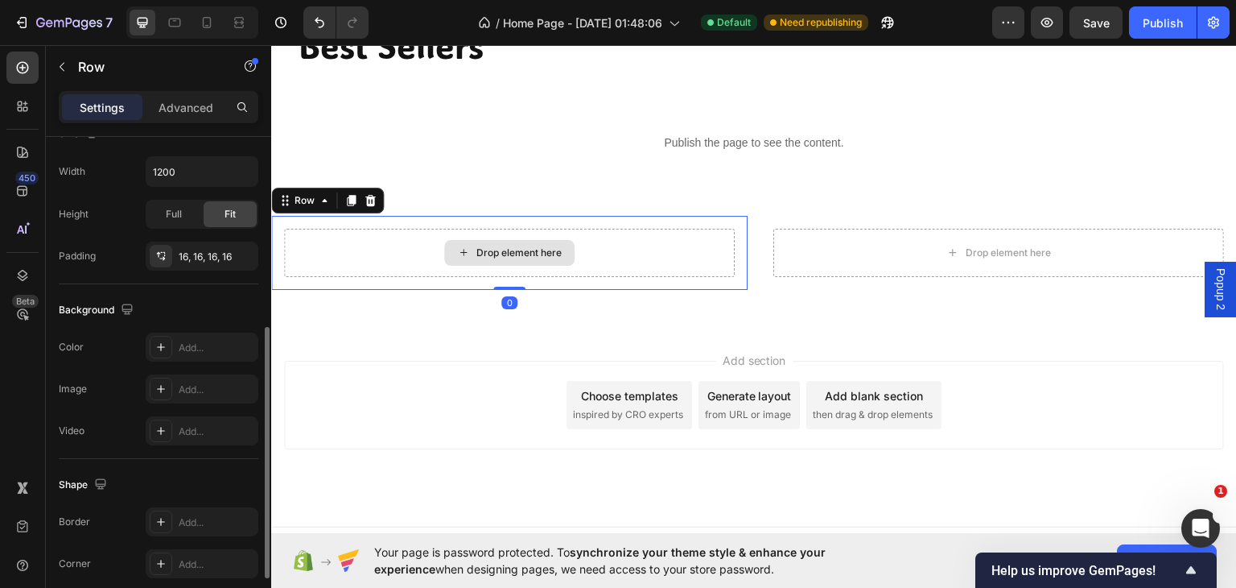
click at [316, 240] on div "Drop element here" at bounding box center [509, 252] width 451 height 48
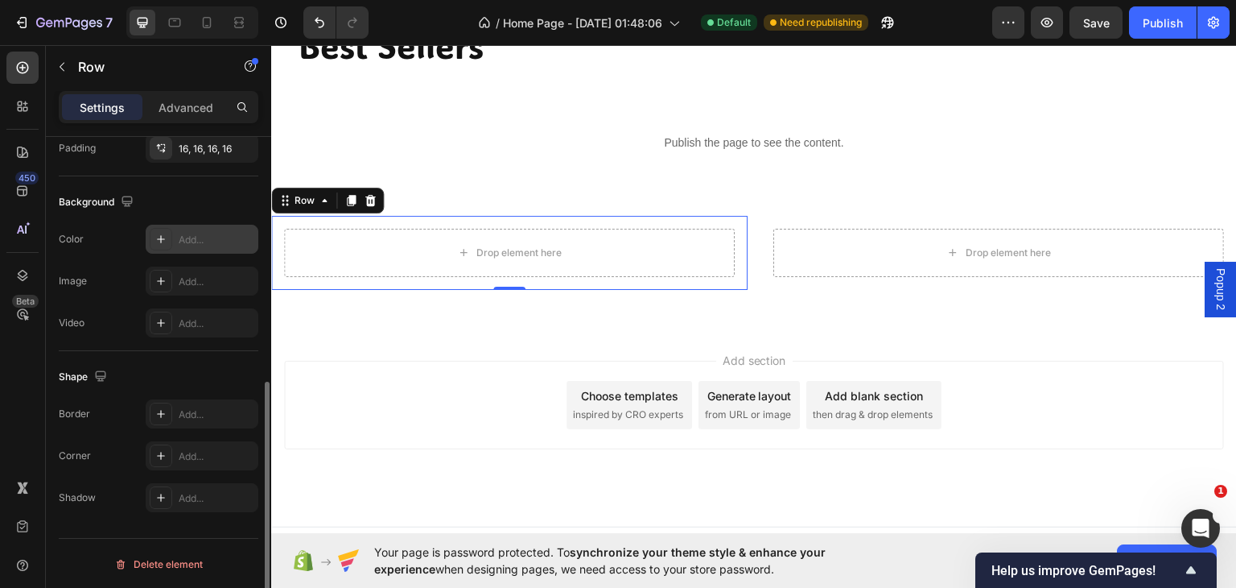
click at [209, 236] on div "Add..." at bounding box center [217, 240] width 76 height 14
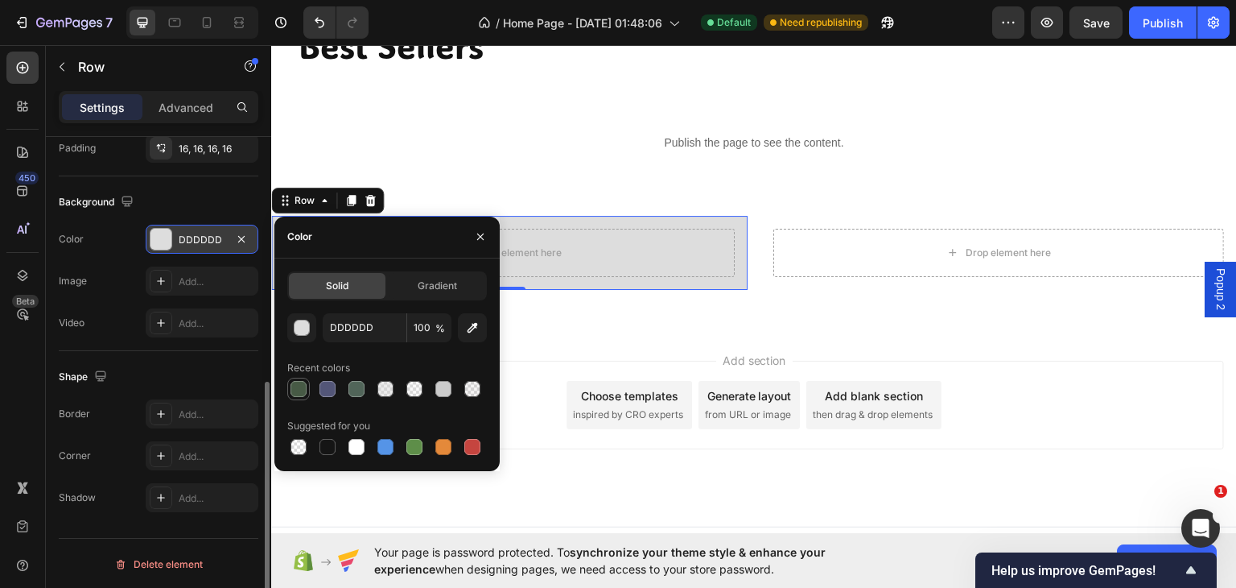
click at [301, 387] on div at bounding box center [299, 389] width 16 height 16
type input "475A45"
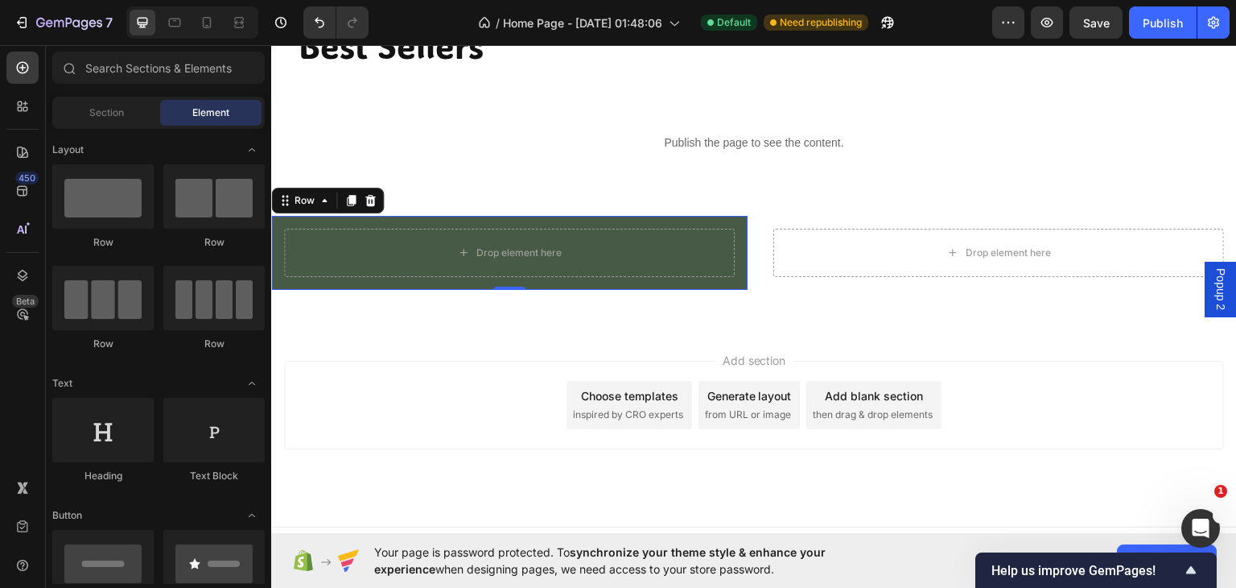
click at [549, 336] on div "Add section Choose templates inspired by CRO experts Generate layout from URL o…" at bounding box center [754, 427] width 966 height 198
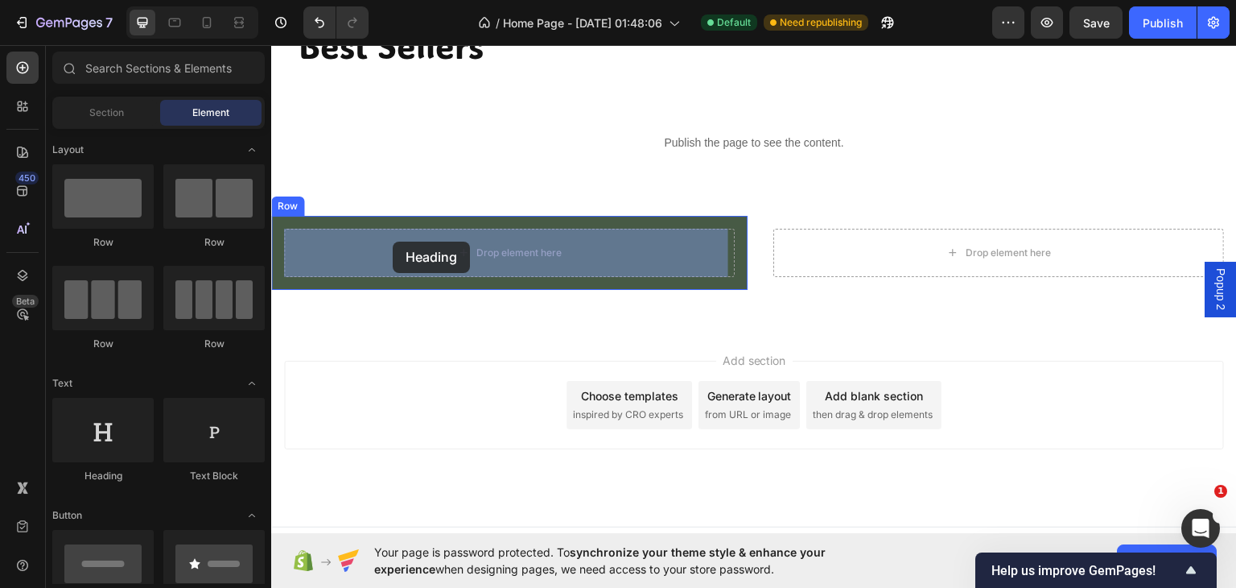
drag, startPoint x: 360, startPoint y: 473, endPoint x: 393, endPoint y: 241, distance: 235.0
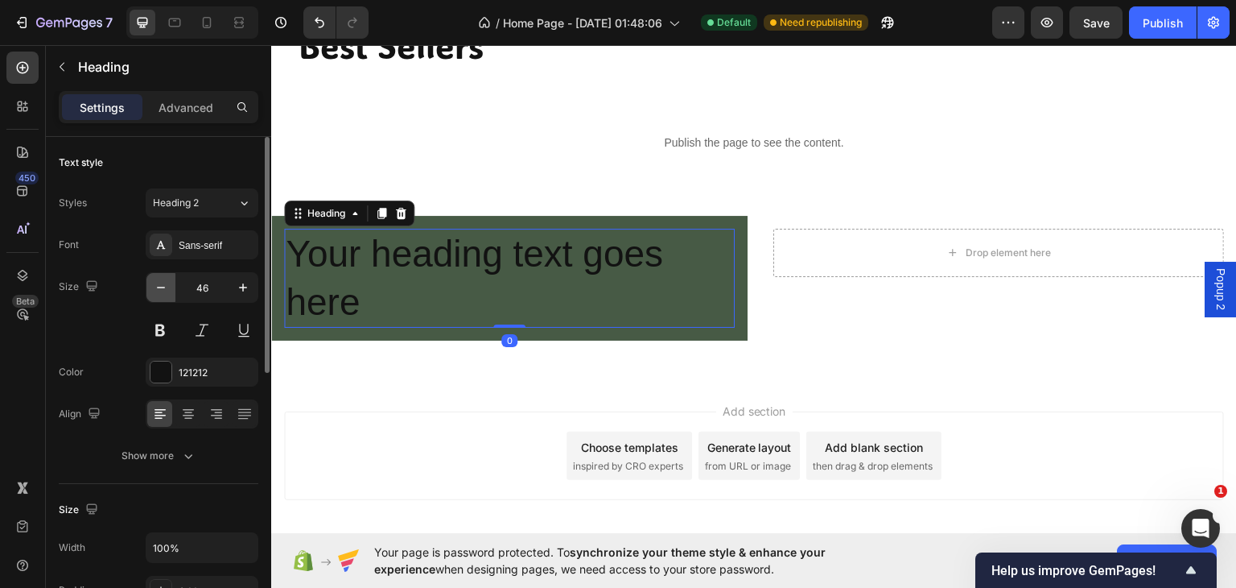
click at [159, 291] on icon "button" at bounding box center [161, 287] width 16 height 16
click at [157, 283] on icon "button" at bounding box center [161, 287] width 16 height 16
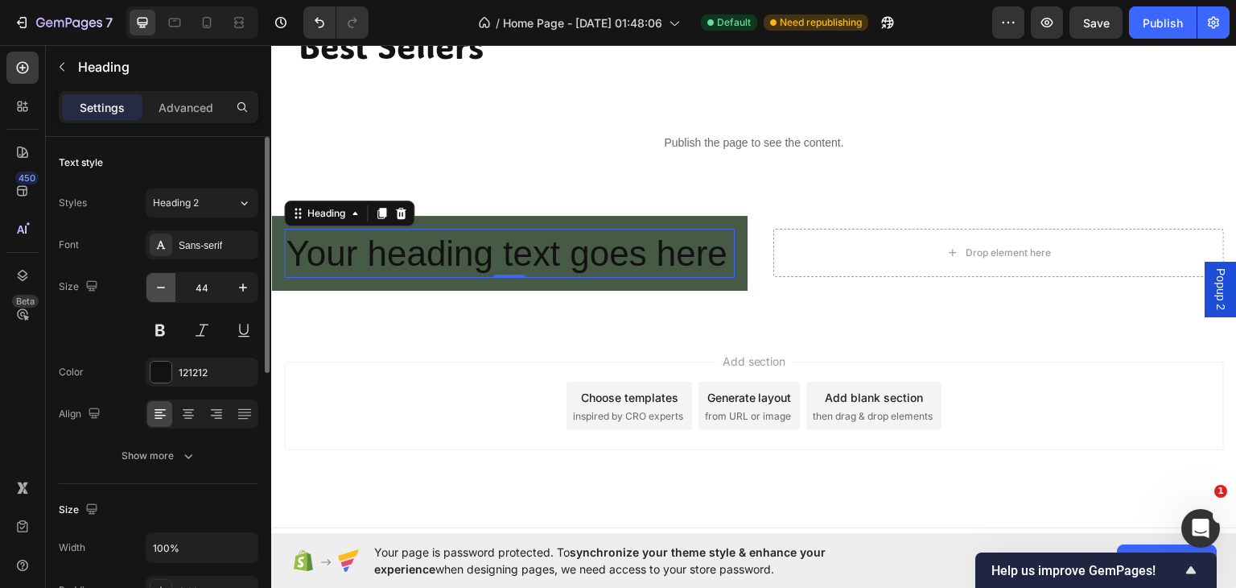
click at [157, 283] on icon "button" at bounding box center [161, 287] width 16 height 16
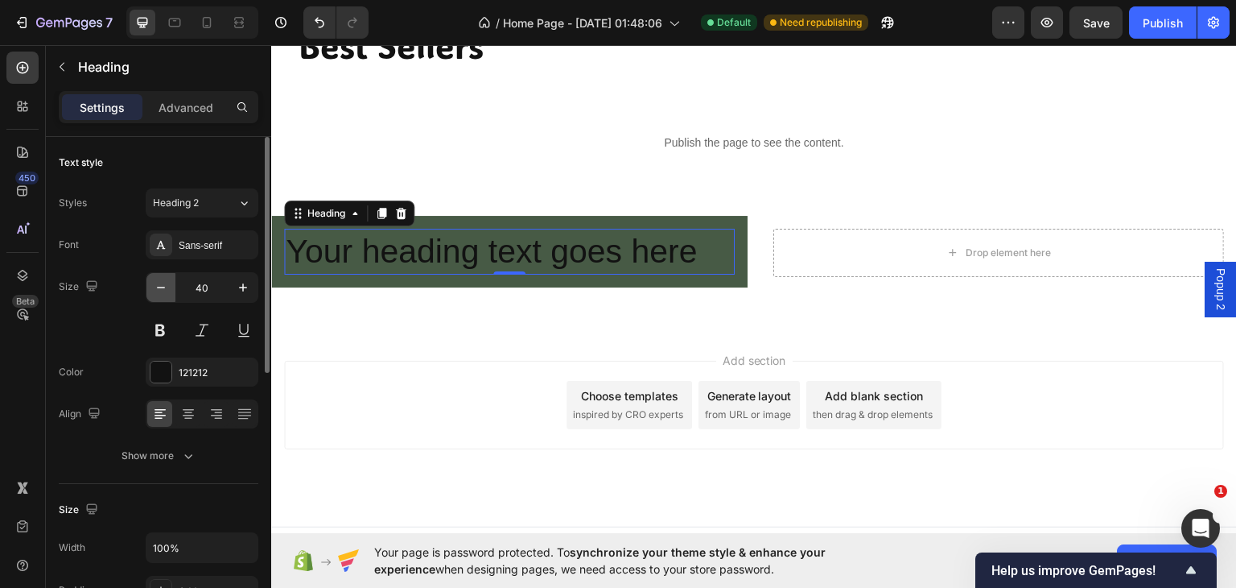
click at [157, 283] on icon "button" at bounding box center [161, 287] width 16 height 16
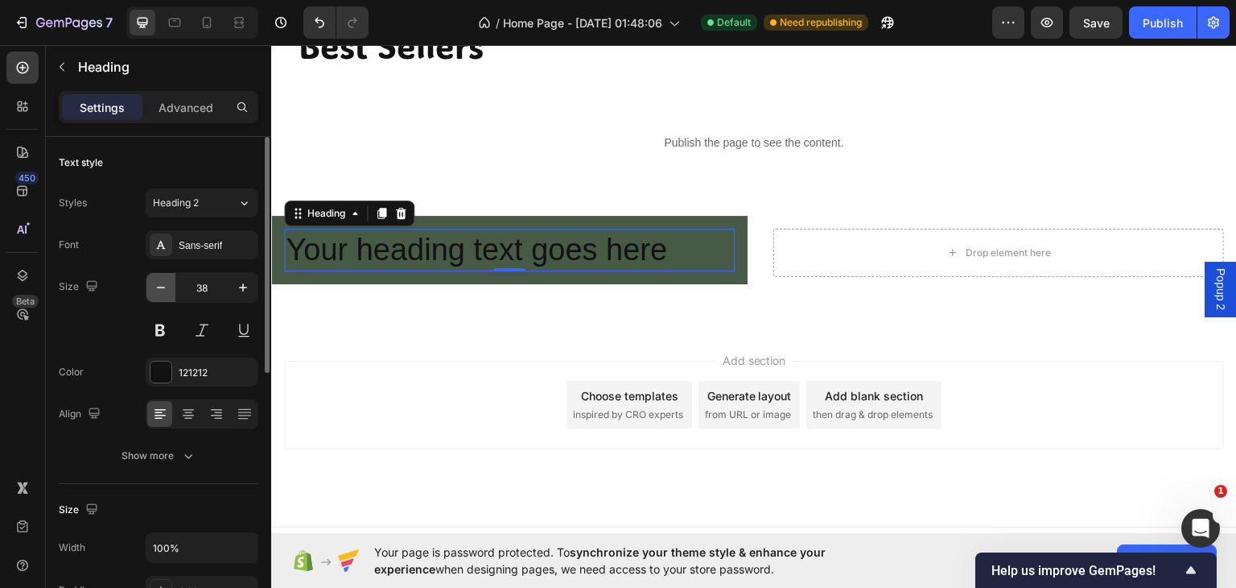
click at [157, 283] on icon "button" at bounding box center [161, 287] width 16 height 16
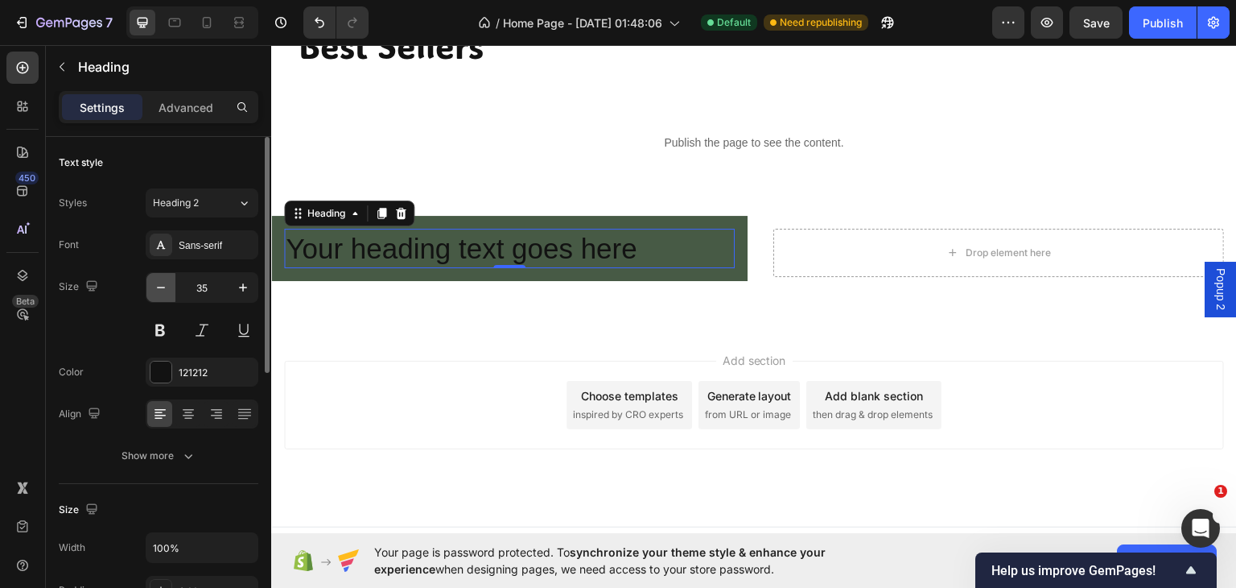
click at [157, 283] on icon "button" at bounding box center [161, 287] width 16 height 16
click at [157, 281] on icon "button" at bounding box center [161, 287] width 16 height 16
type input "32"
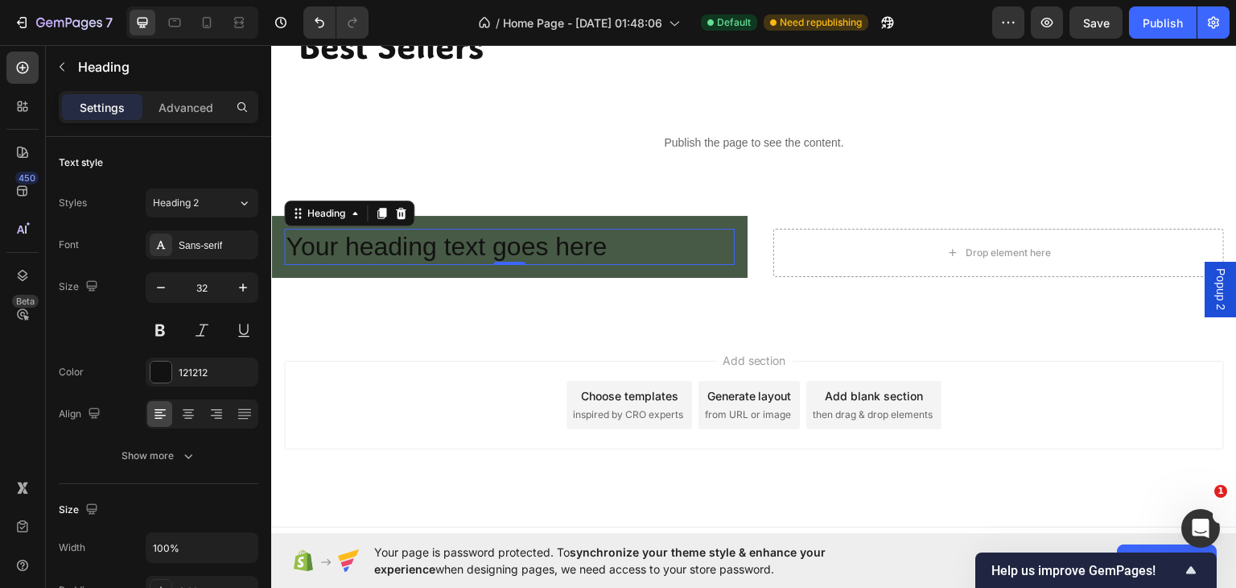
click at [610, 241] on h2 "Your heading text goes here" at bounding box center [509, 246] width 451 height 37
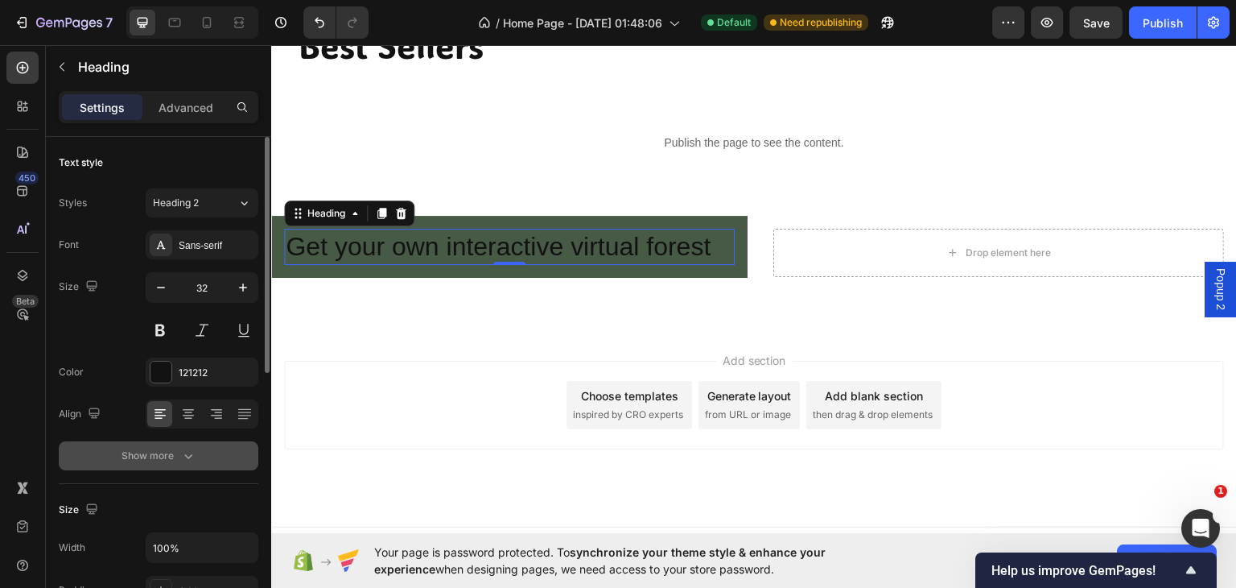
click at [184, 454] on icon "button" at bounding box center [188, 456] width 16 height 16
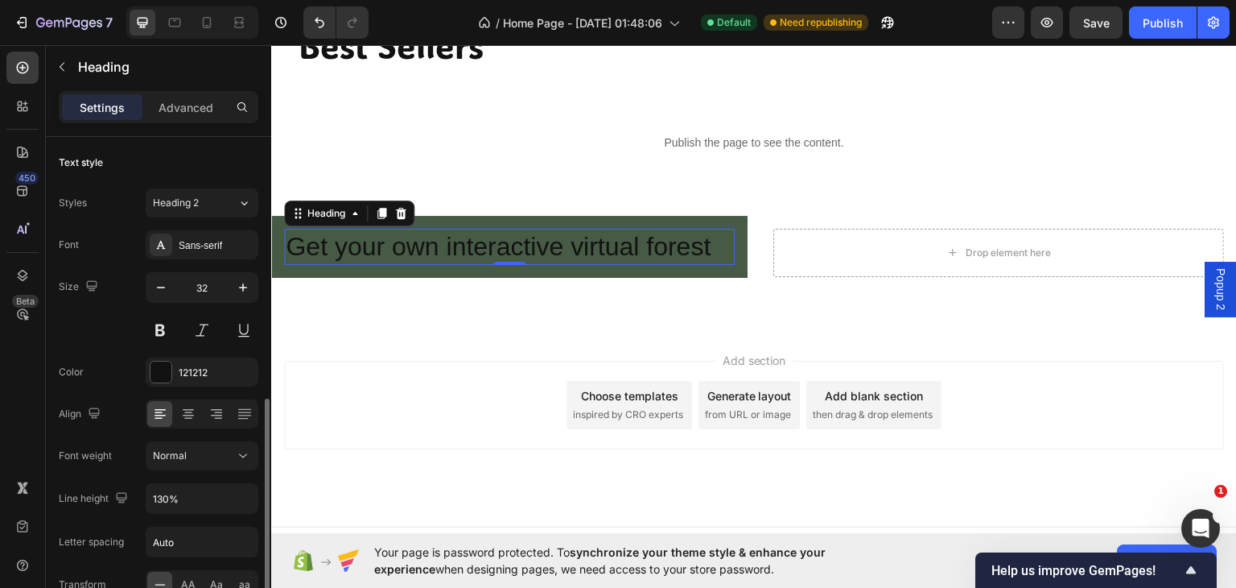
scroll to position [188, 0]
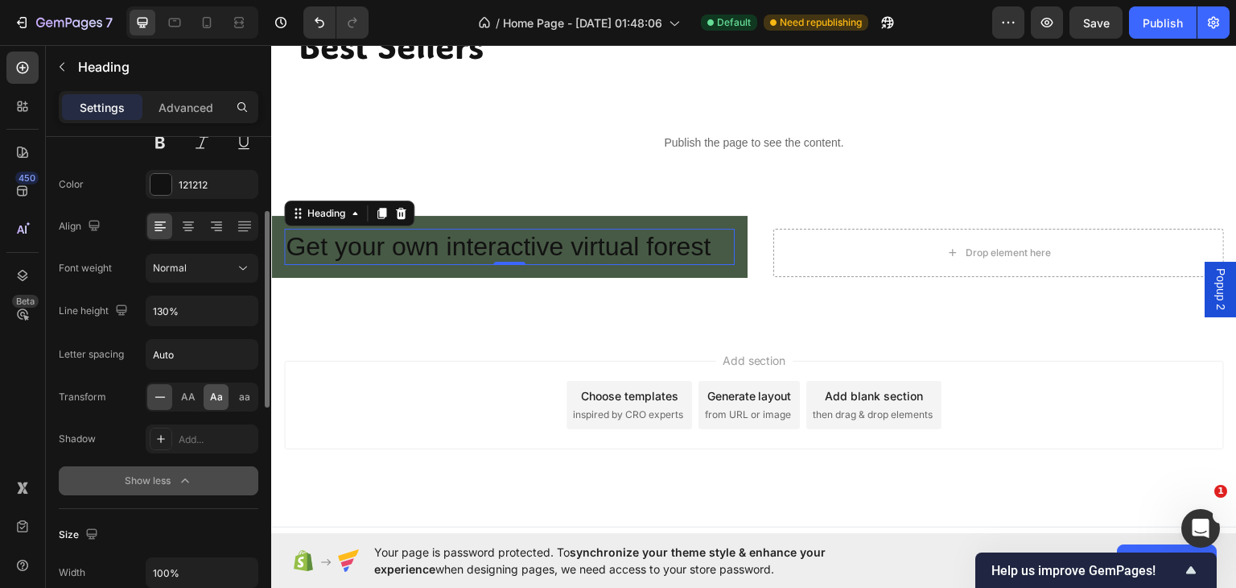
click at [212, 395] on span "Aa" at bounding box center [216, 397] width 13 height 14
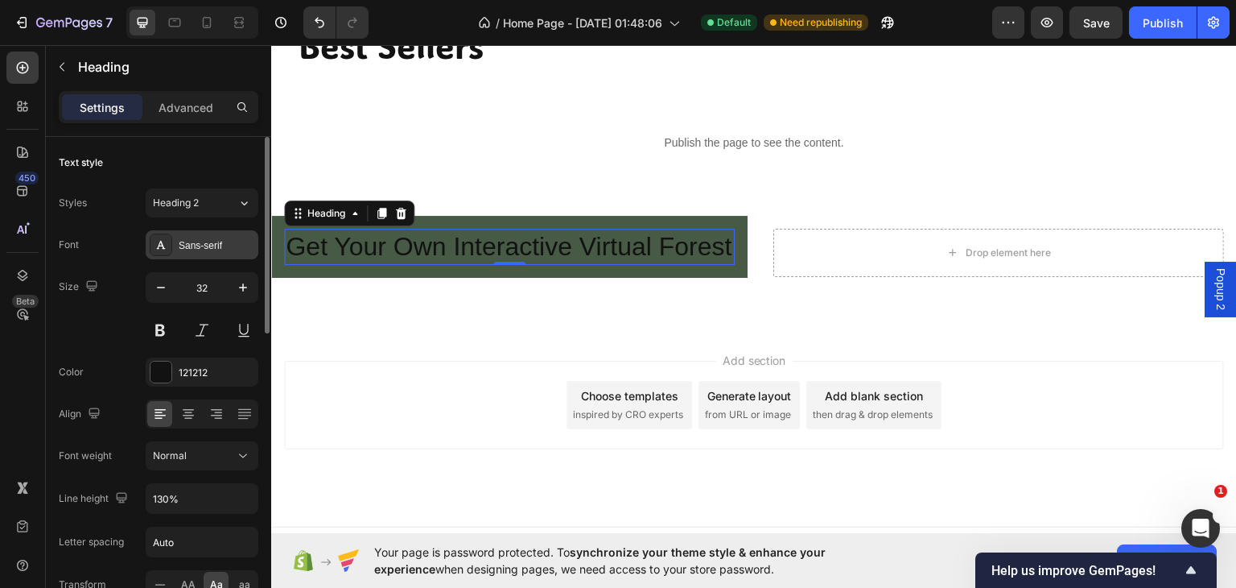
click at [198, 249] on div "Sans-serif" at bounding box center [217, 245] width 76 height 14
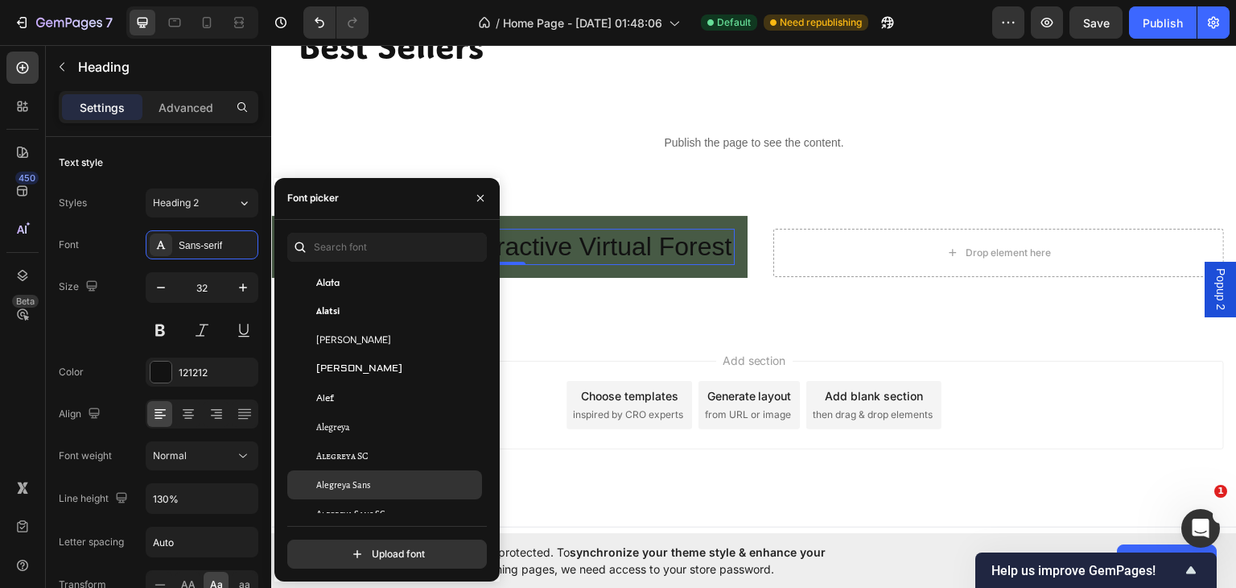
scroll to position [1127, 0]
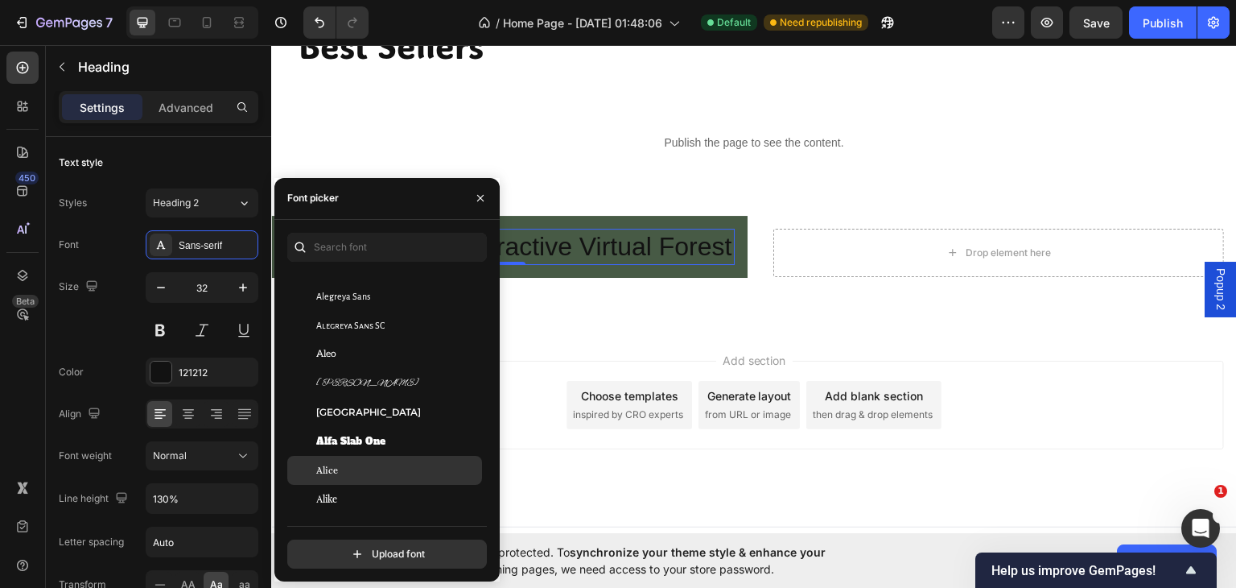
click at [328, 471] on span "Alice" at bounding box center [327, 470] width 22 height 14
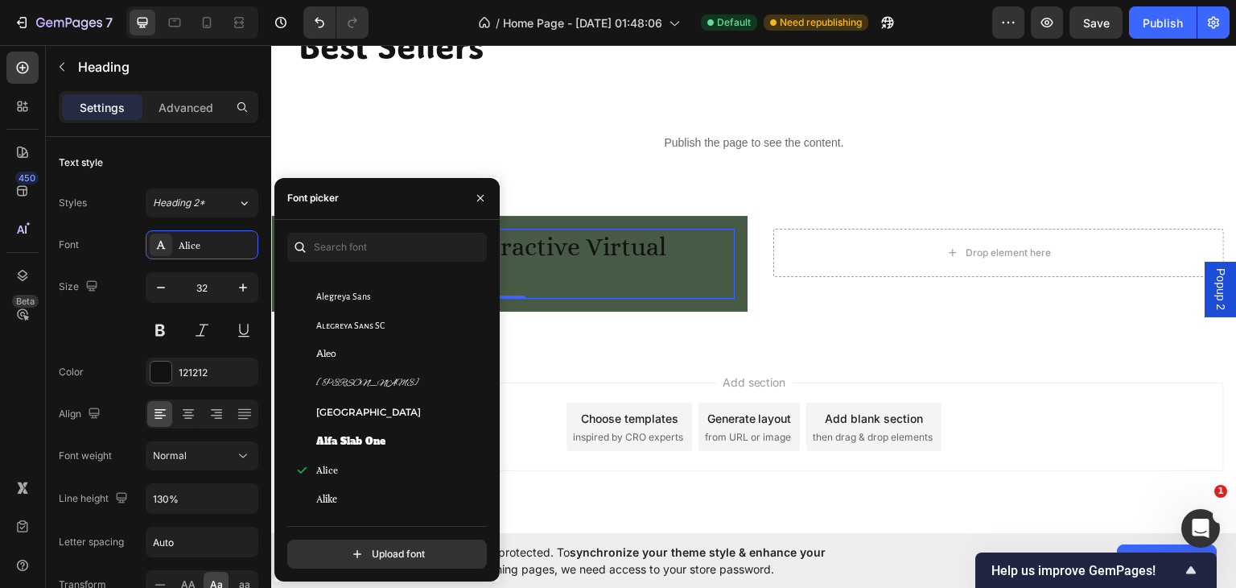
click at [514, 398] on div "Add section Choose templates inspired by CRO experts Generate layout from URL o…" at bounding box center [754, 426] width 940 height 89
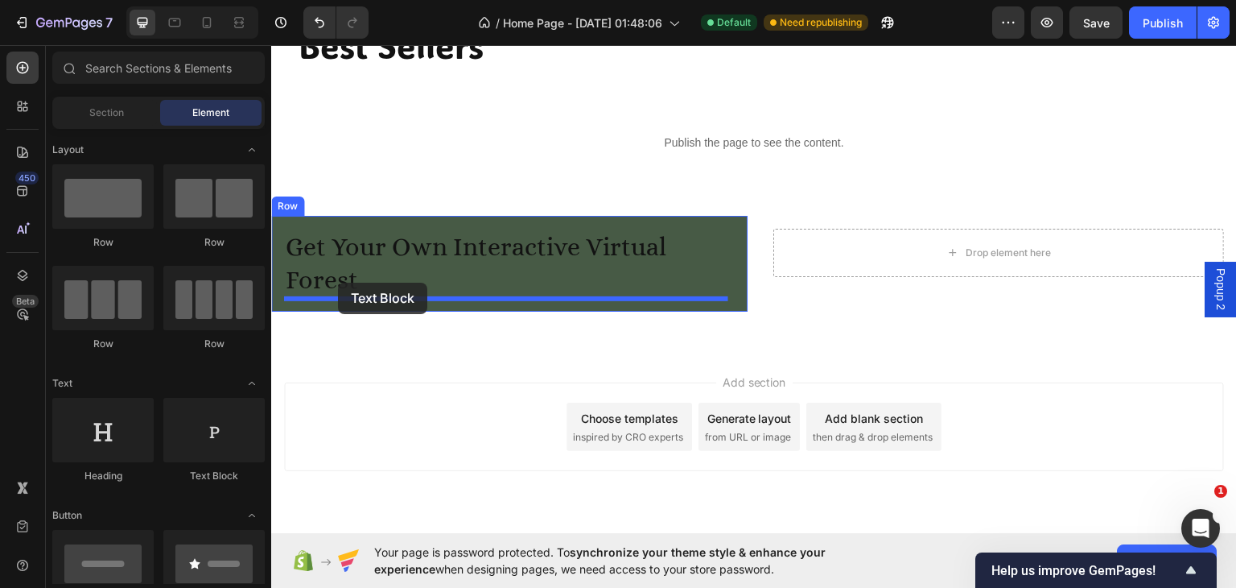
drag, startPoint x: 468, startPoint y: 481, endPoint x: 338, endPoint y: 282, distance: 237.3
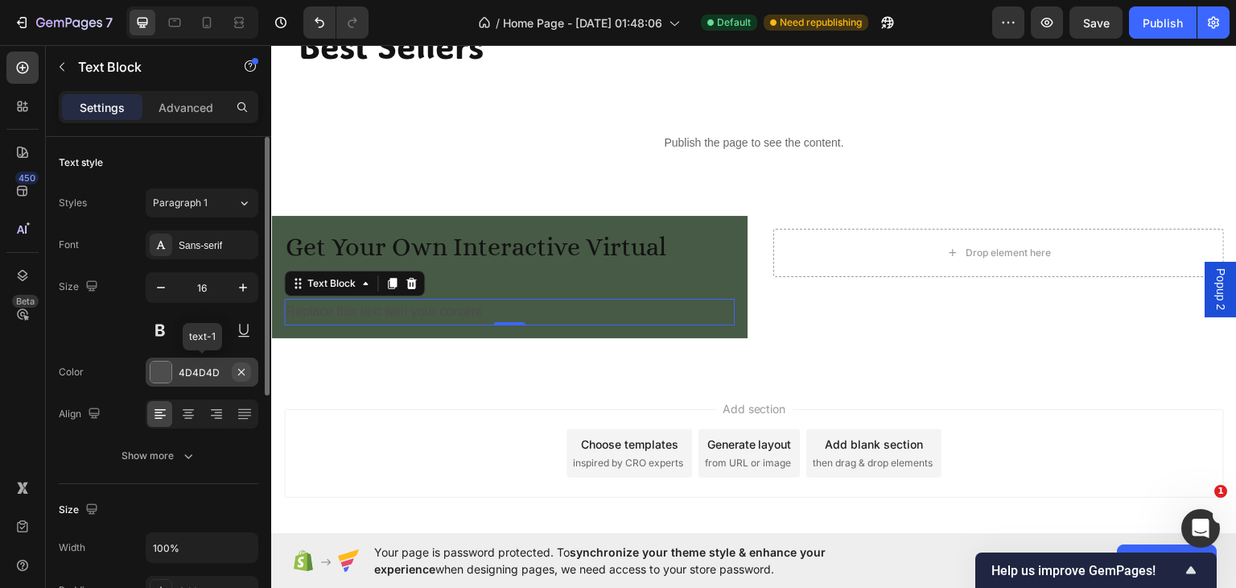
click at [241, 368] on icon "button" at bounding box center [241, 371] width 13 height 13
click at [171, 373] on div at bounding box center [161, 372] width 23 height 23
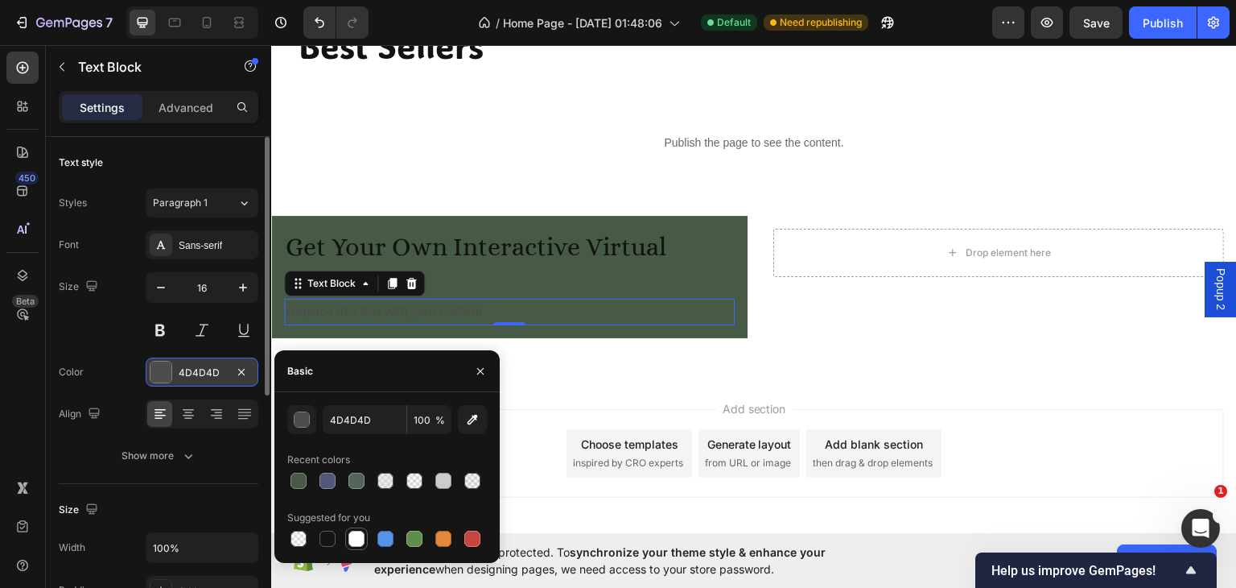
click at [352, 539] on div at bounding box center [357, 538] width 16 height 16
type input "FFFFFF"
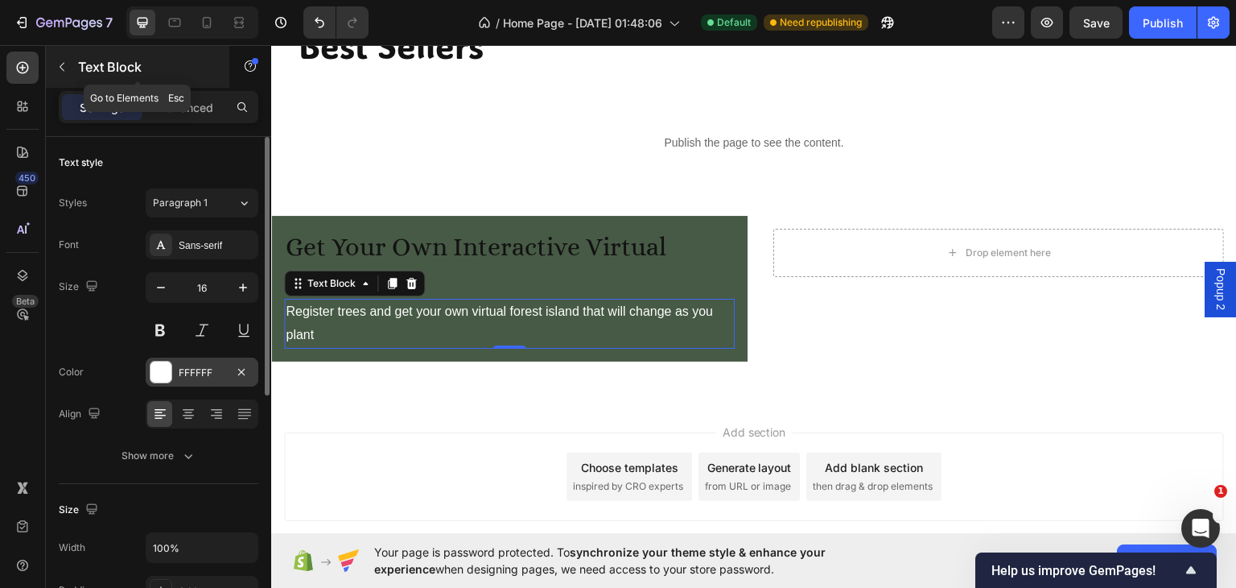
click at [68, 64] on icon "button" at bounding box center [62, 66] width 13 height 13
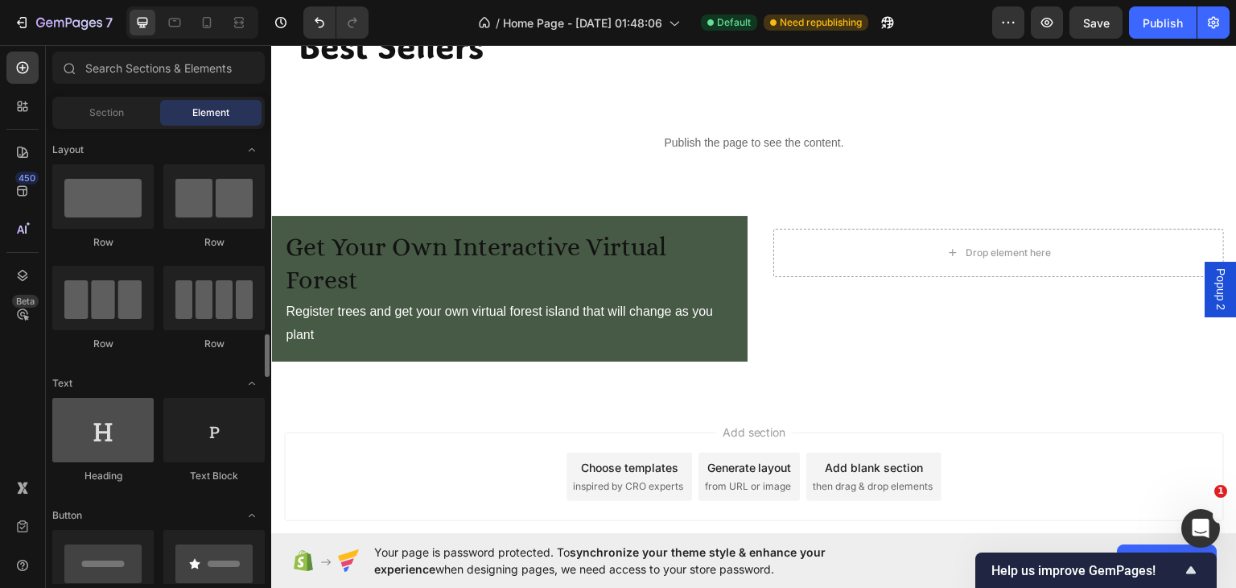
scroll to position [188, 0]
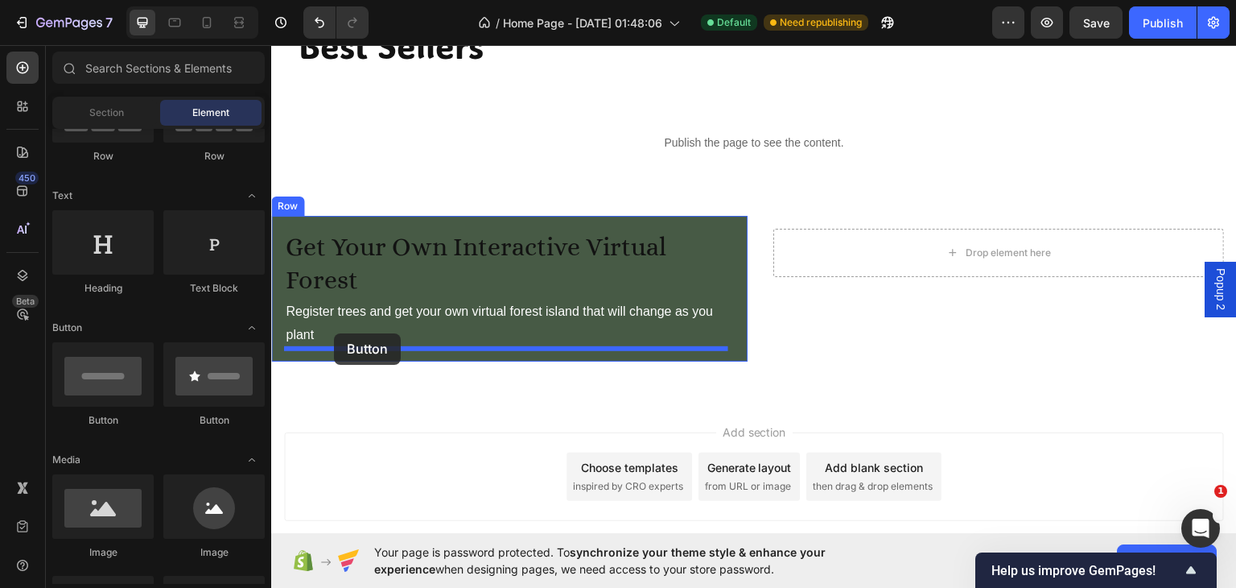
drag, startPoint x: 377, startPoint y: 428, endPoint x: 334, endPoint y: 332, distance: 104.9
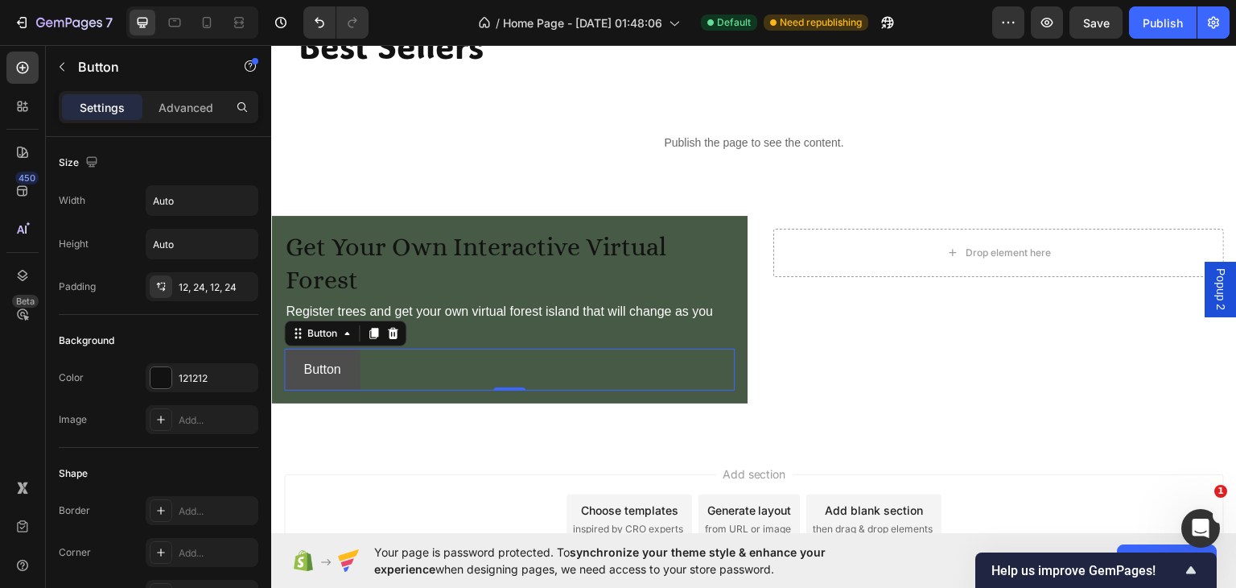
click at [343, 365] on button "Button" at bounding box center [322, 369] width 76 height 43
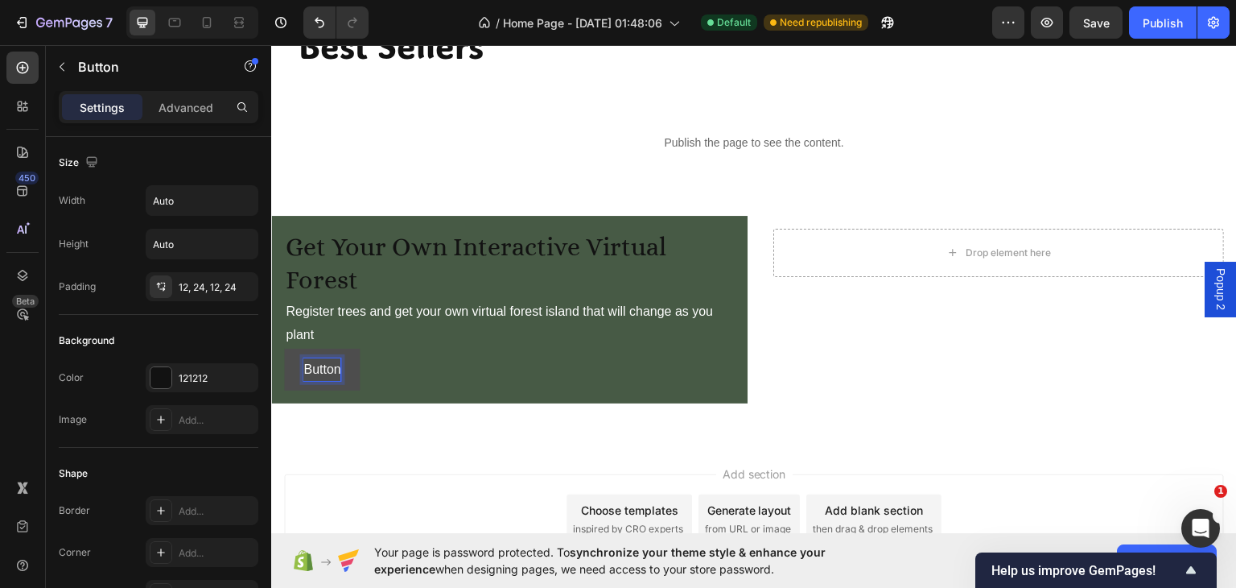
click at [333, 366] on p "Button" at bounding box center [321, 368] width 37 height 23
click at [284, 348] on button "learn" at bounding box center [318, 369] width 68 height 43
click at [284, 348] on button "learn more" at bounding box center [334, 369] width 100 height 43
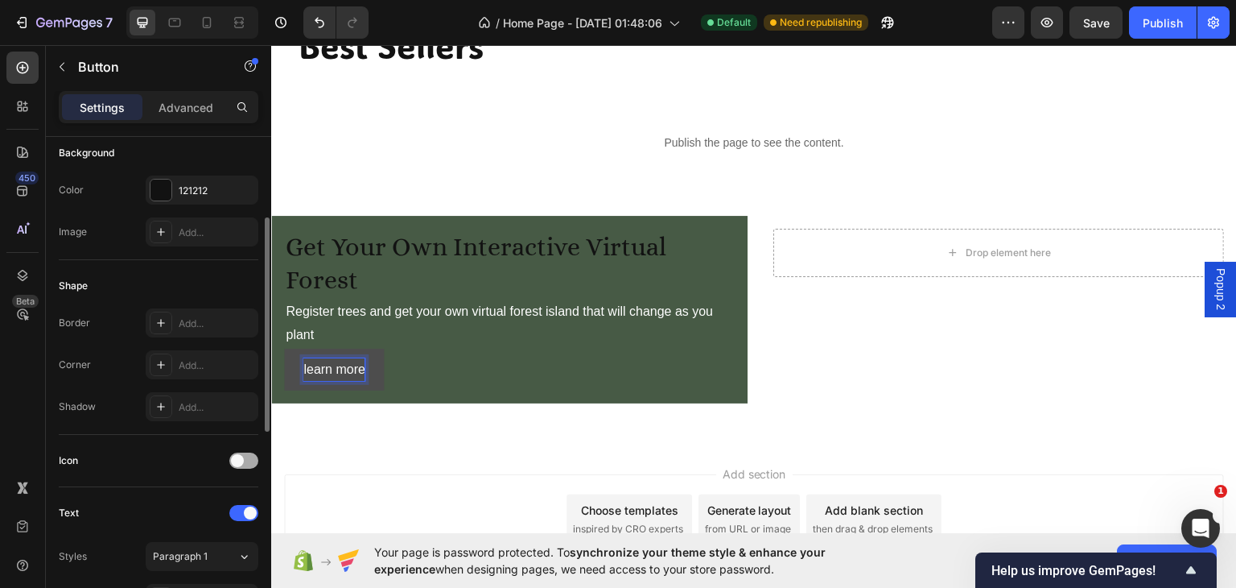
click at [246, 456] on div at bounding box center [243, 460] width 29 height 16
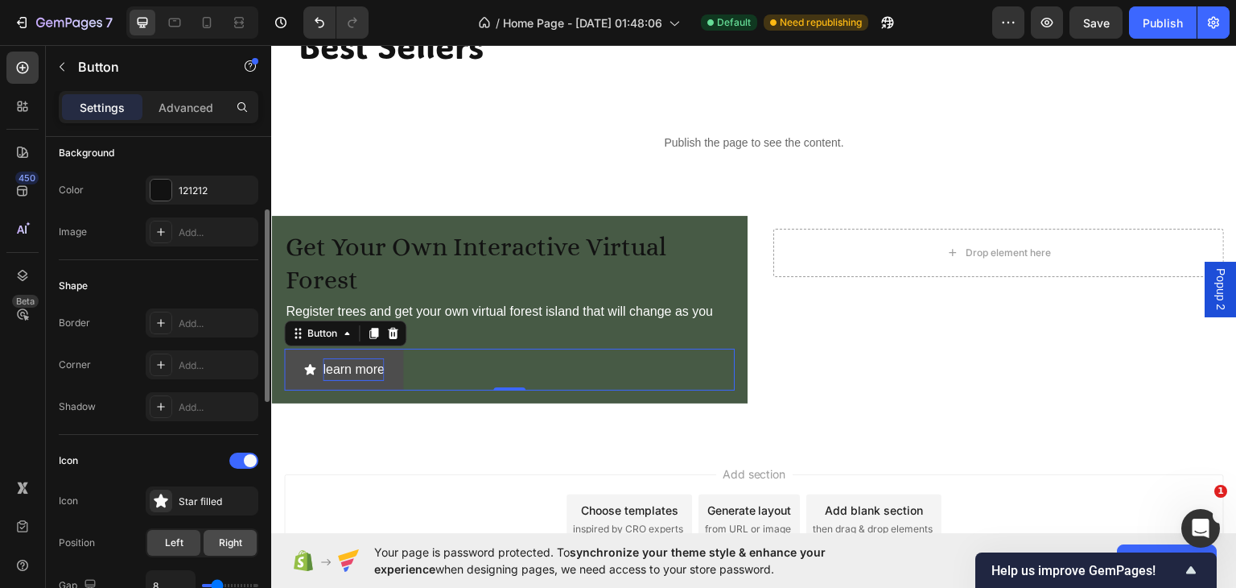
click at [224, 540] on span "Right" at bounding box center [230, 542] width 23 height 14
click at [195, 495] on div "Star filled" at bounding box center [217, 501] width 76 height 14
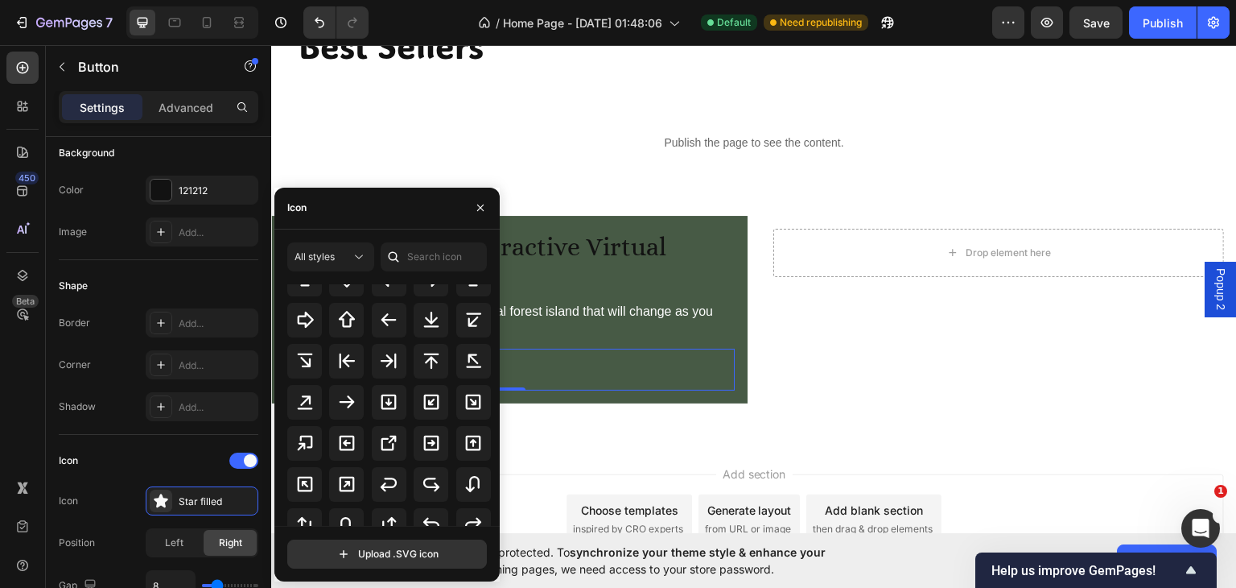
scroll to position [624, 0]
click at [349, 398] on icon at bounding box center [346, 399] width 19 height 19
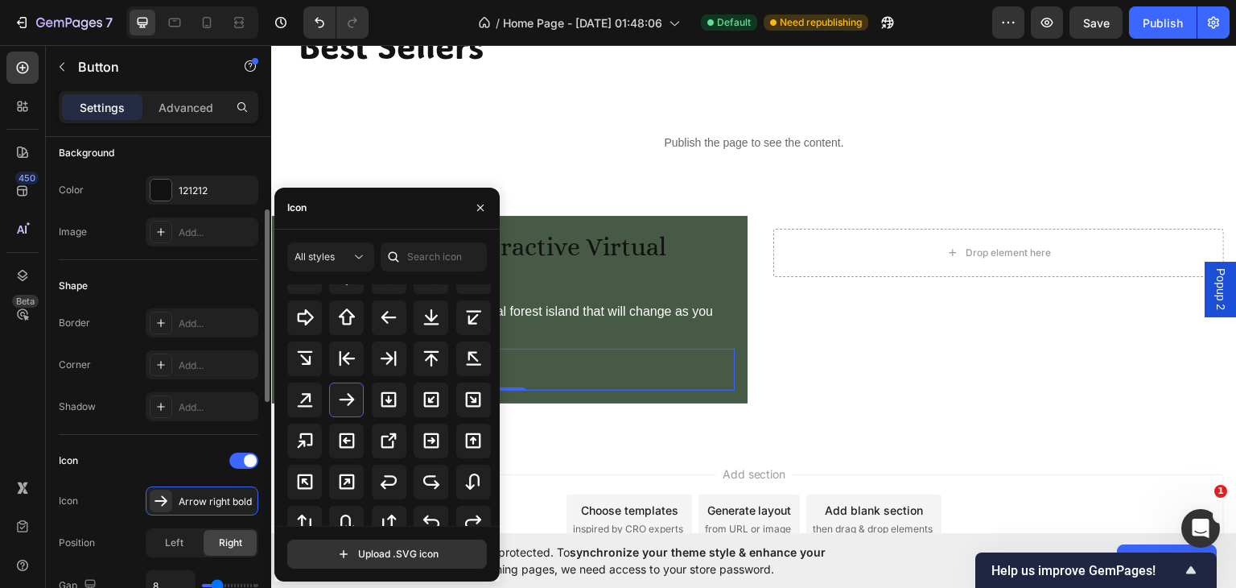
click at [167, 456] on div "Icon" at bounding box center [159, 461] width 200 height 26
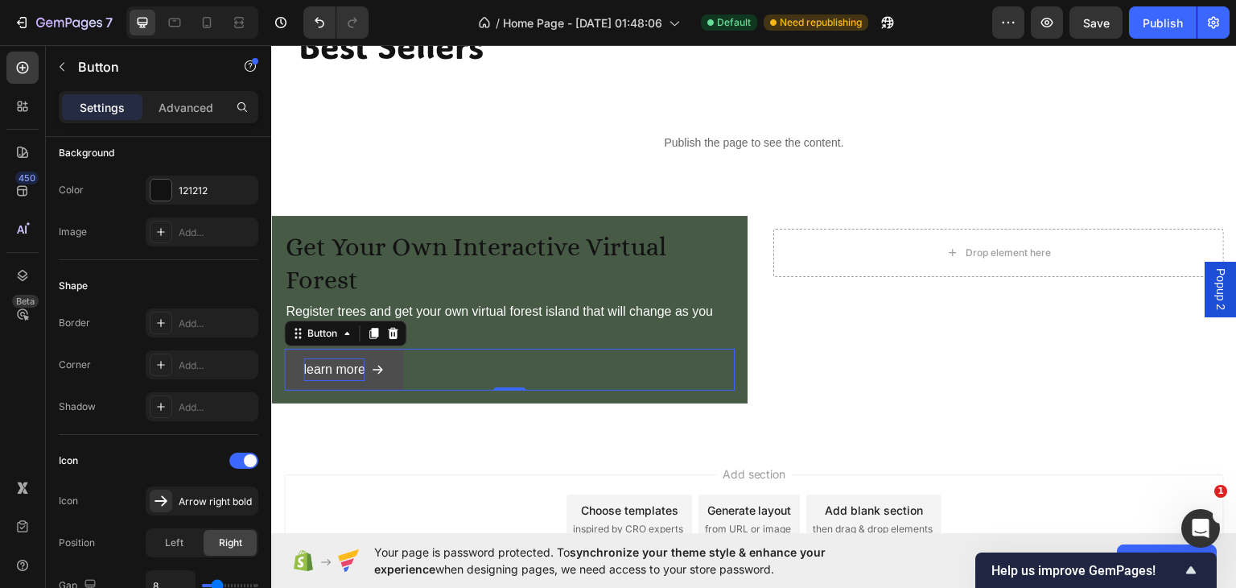
click at [394, 358] on button "learn more" at bounding box center [343, 369] width 119 height 43
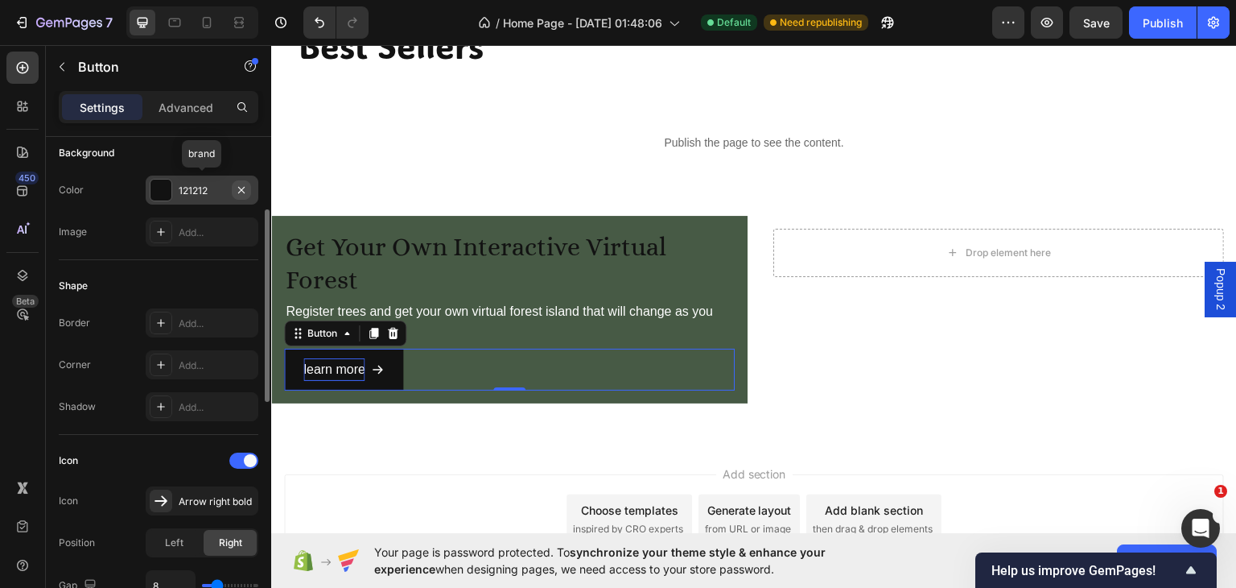
click at [238, 191] on icon "button" at bounding box center [241, 190] width 13 height 13
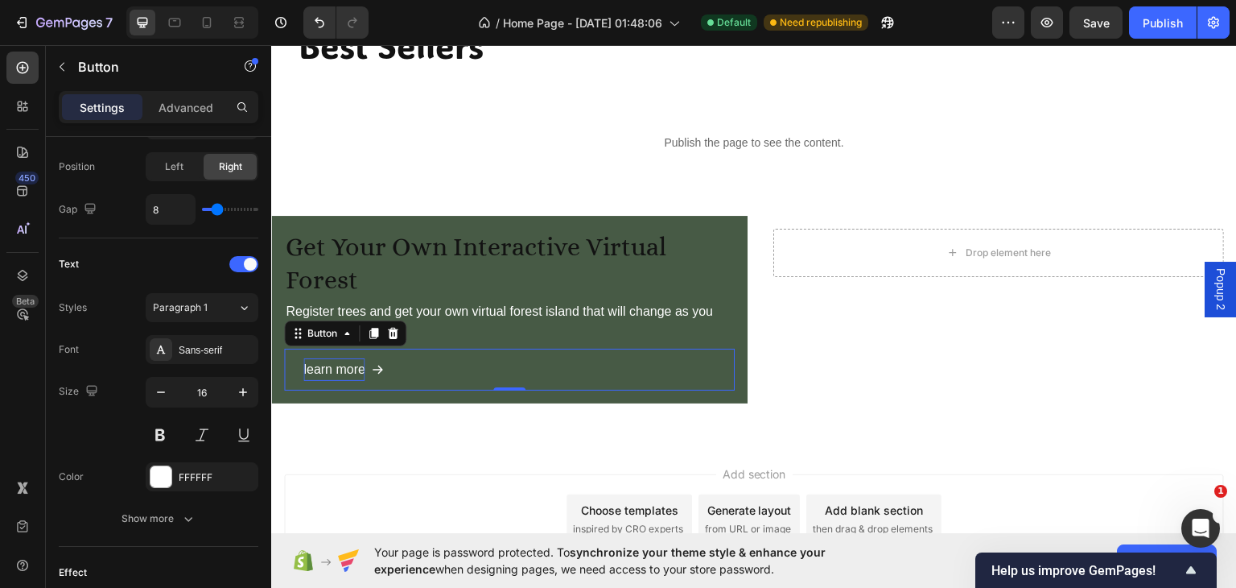
scroll to position [782, 0]
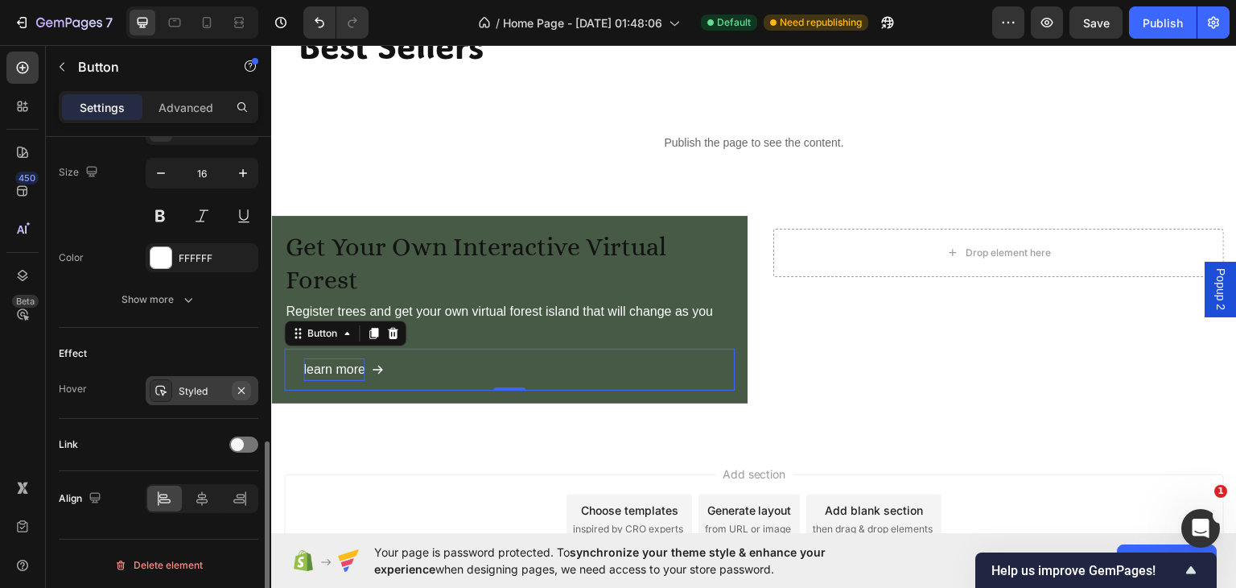
click at [241, 386] on icon "button" at bounding box center [241, 390] width 13 height 13
click at [374, 361] on div "learn more" at bounding box center [343, 368] width 80 height 23
click at [380, 359] on span "<p>learn more&nbsp;</p>" at bounding box center [377, 368] width 13 height 23
click at [246, 444] on div at bounding box center [243, 444] width 29 height 16
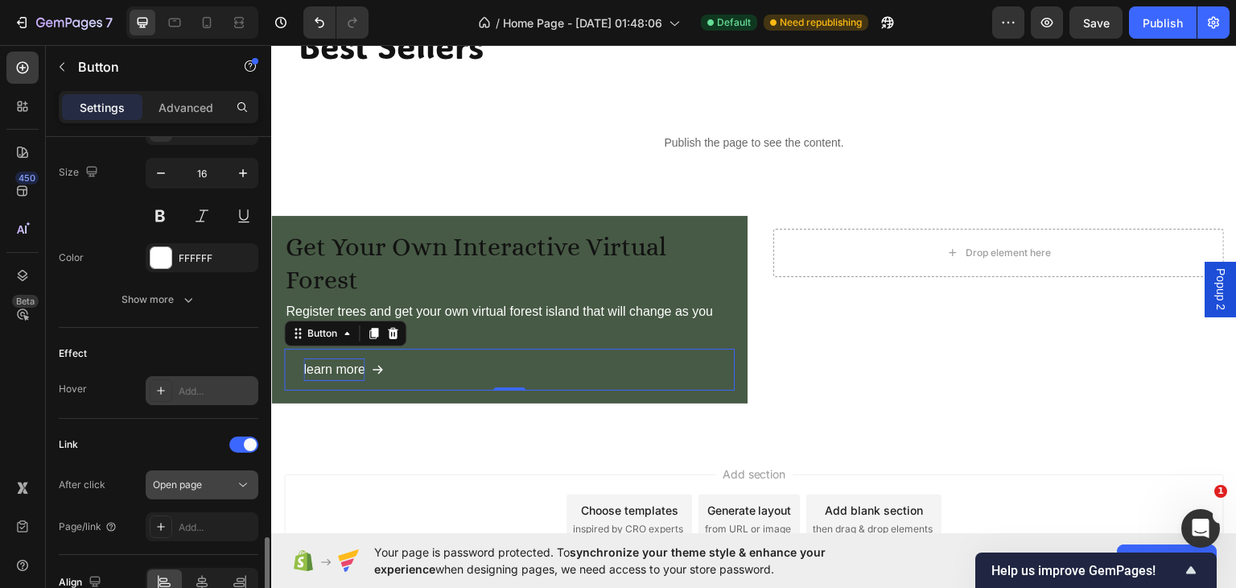
scroll to position [866, 0]
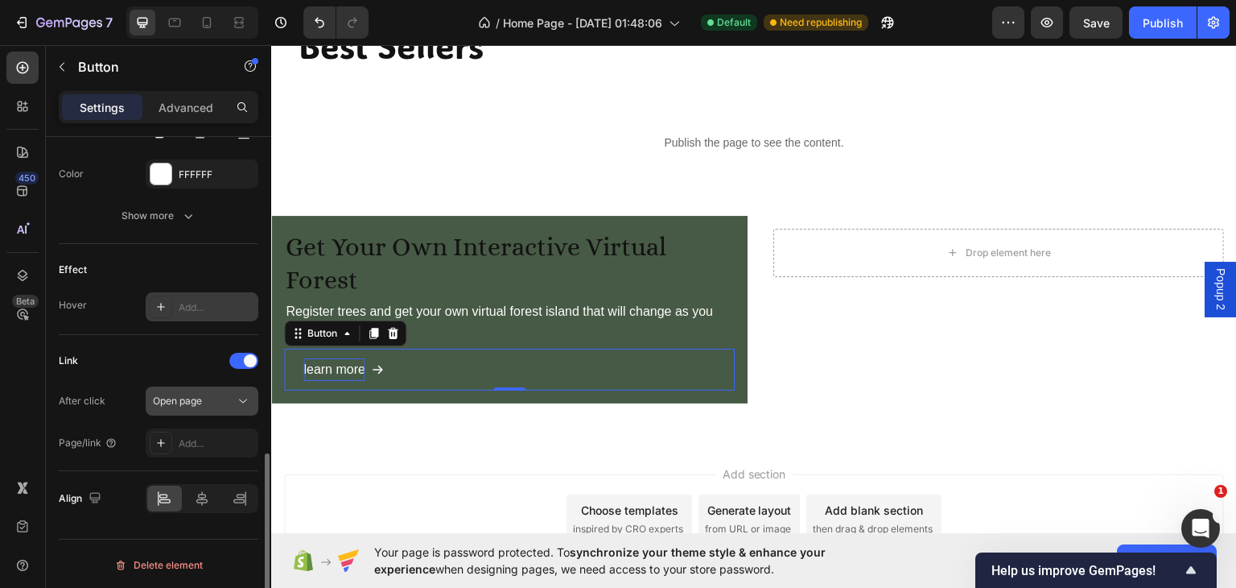
click at [238, 396] on icon at bounding box center [243, 401] width 16 height 16
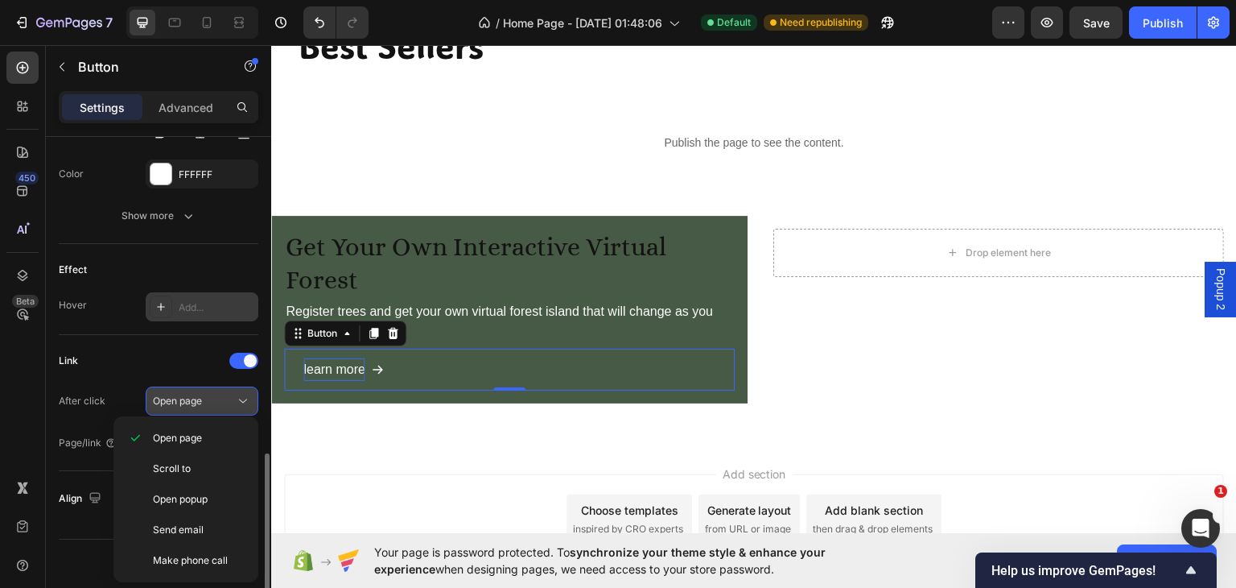
click at [225, 393] on div "Open page" at bounding box center [202, 401] width 98 height 16
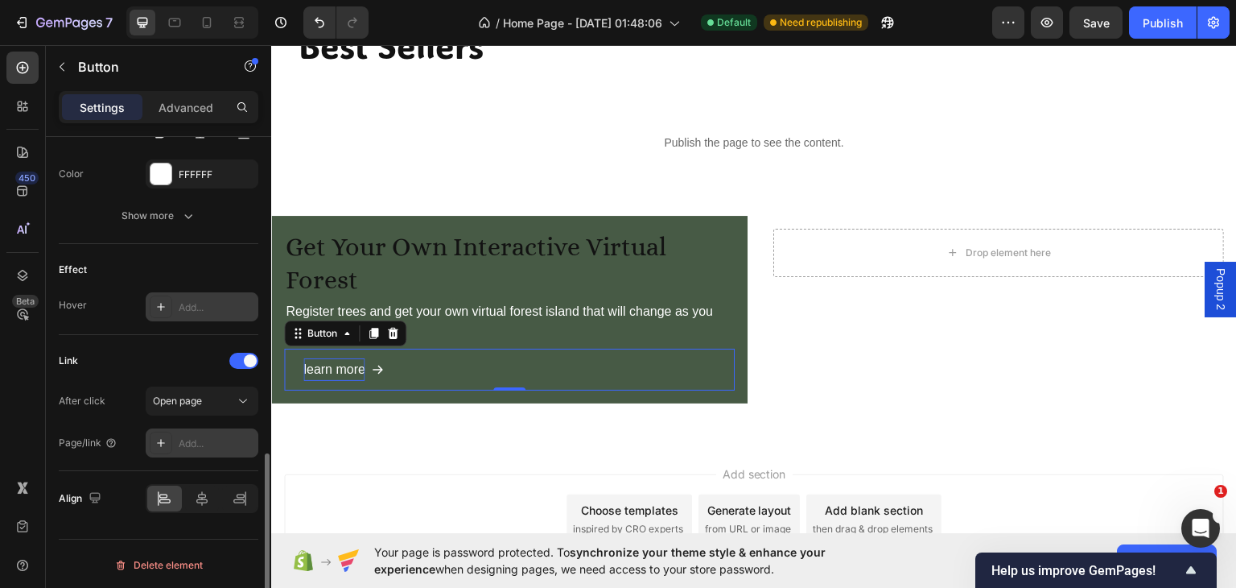
click at [179, 440] on div "Add..." at bounding box center [217, 443] width 76 height 14
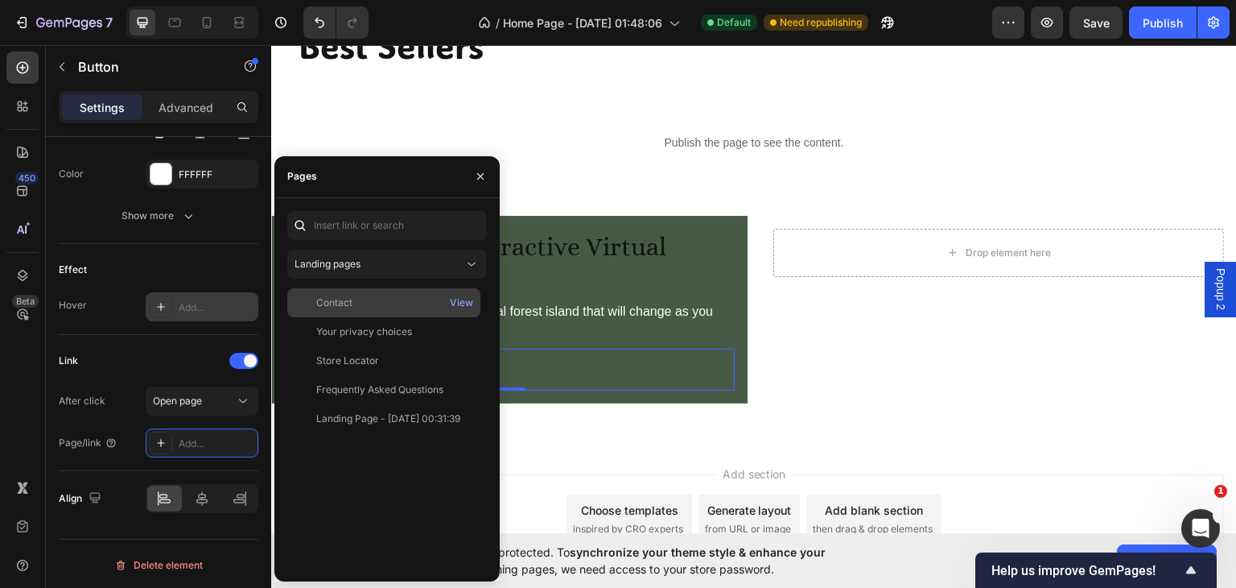
click at [337, 304] on div "Contact" at bounding box center [334, 302] width 36 height 14
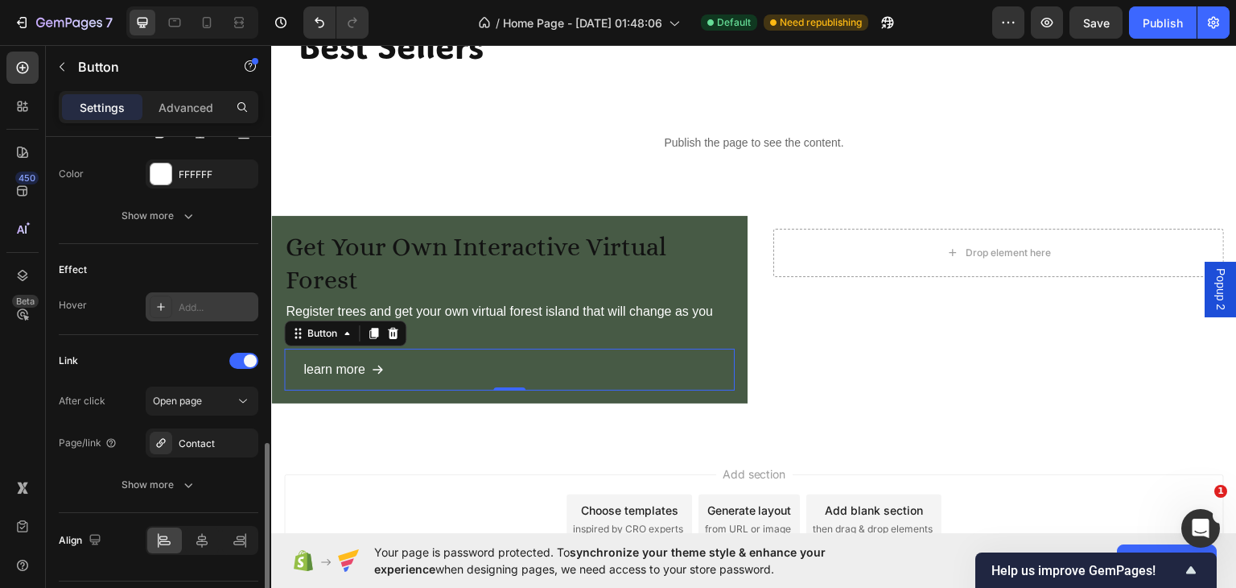
click at [122, 361] on div "Link" at bounding box center [159, 361] width 200 height 26
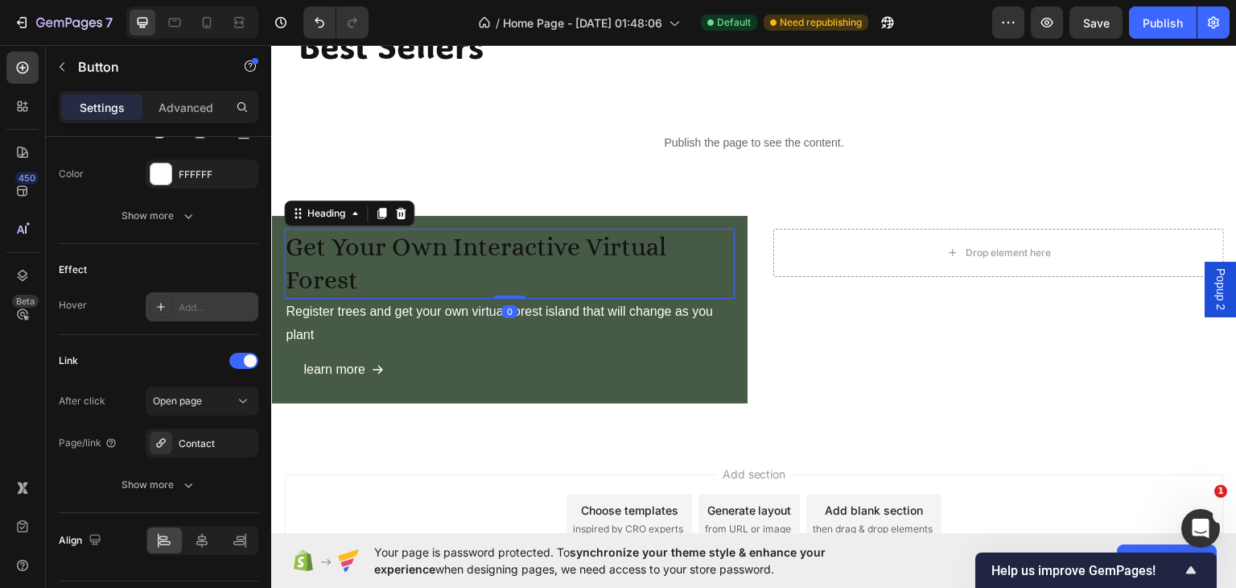
click at [409, 250] on p "Get your own interactive virtual forest" at bounding box center [510, 262] width 448 height 67
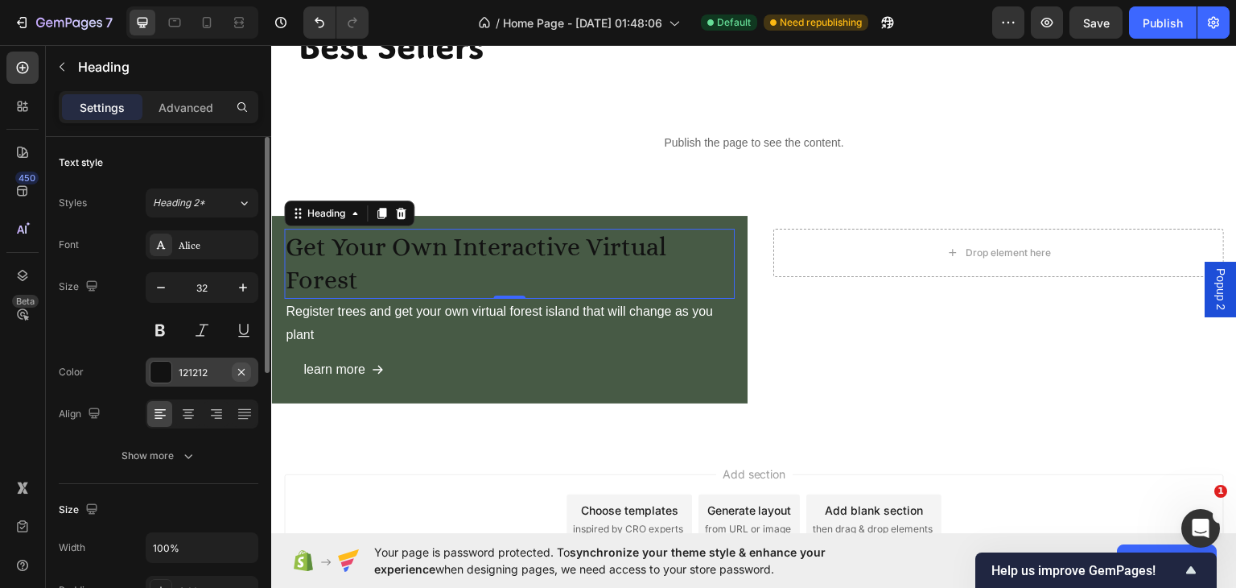
click at [243, 370] on icon "button" at bounding box center [241, 371] width 13 height 13
click at [168, 374] on div at bounding box center [161, 372] width 23 height 23
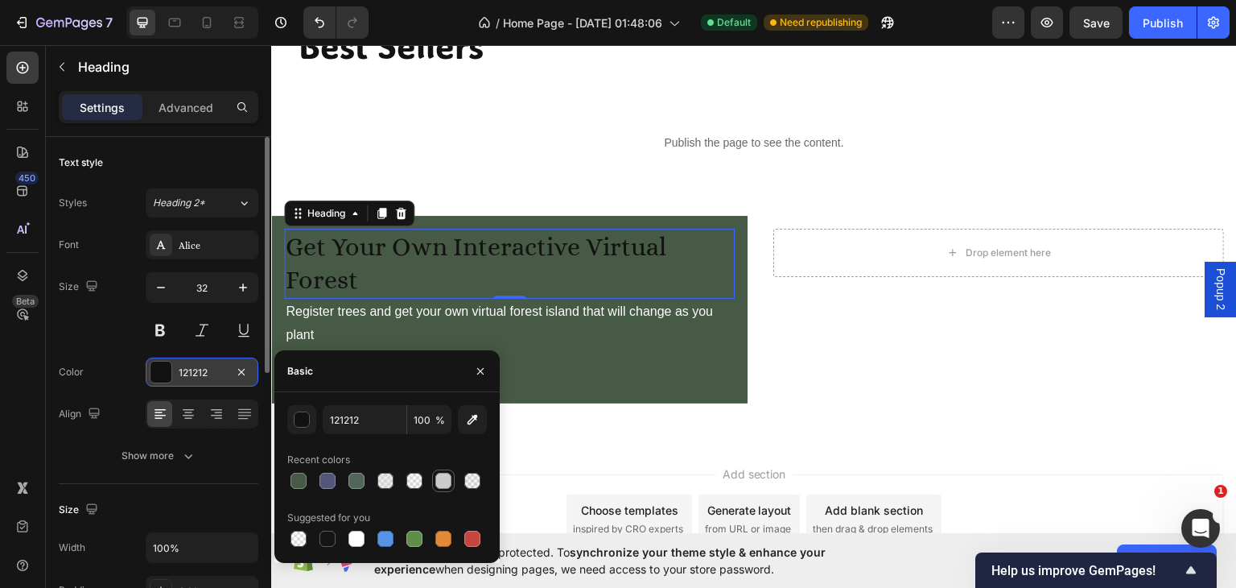
click at [444, 481] on div at bounding box center [444, 481] width 16 height 16
type input "CCCCCC"
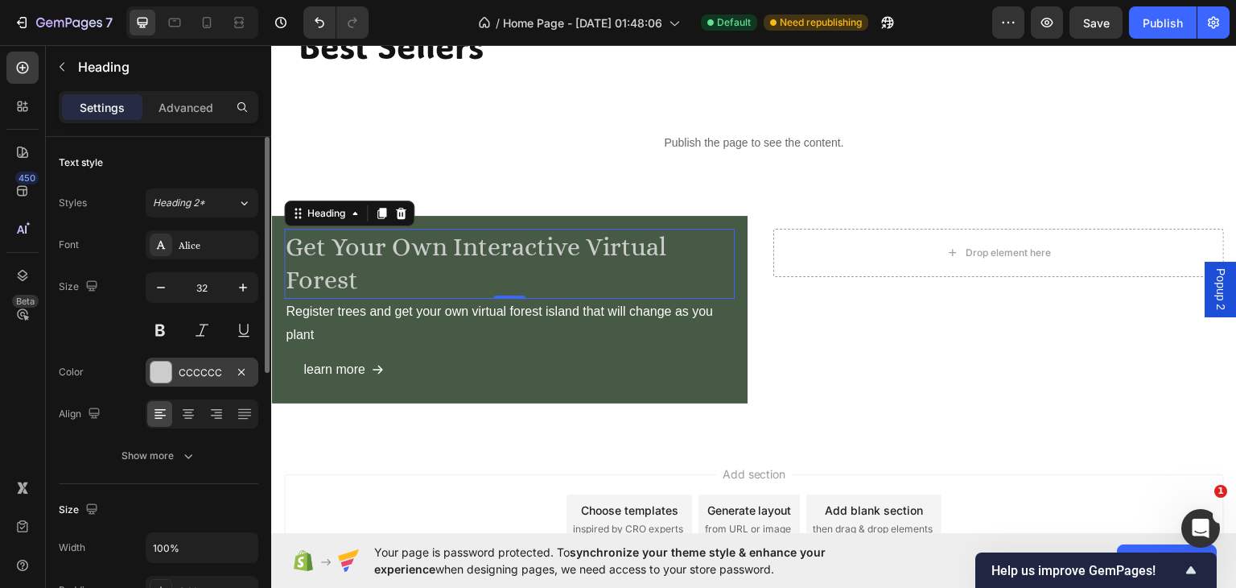
click at [74, 332] on div "Size 32" at bounding box center [159, 308] width 200 height 72
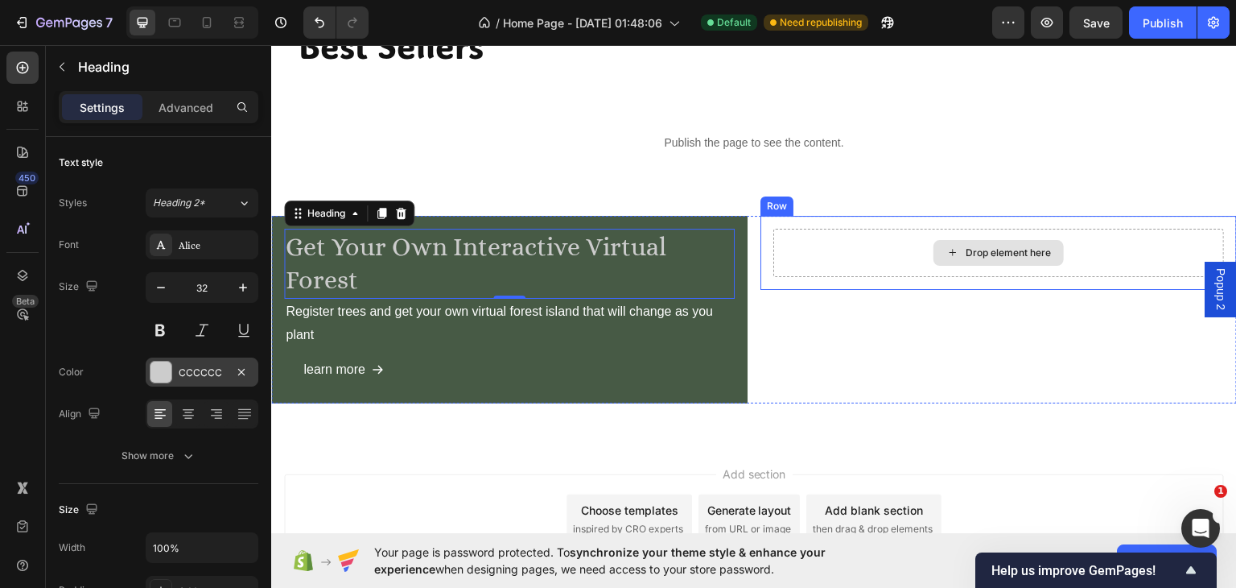
click at [835, 252] on div "Drop element here" at bounding box center [999, 252] width 451 height 48
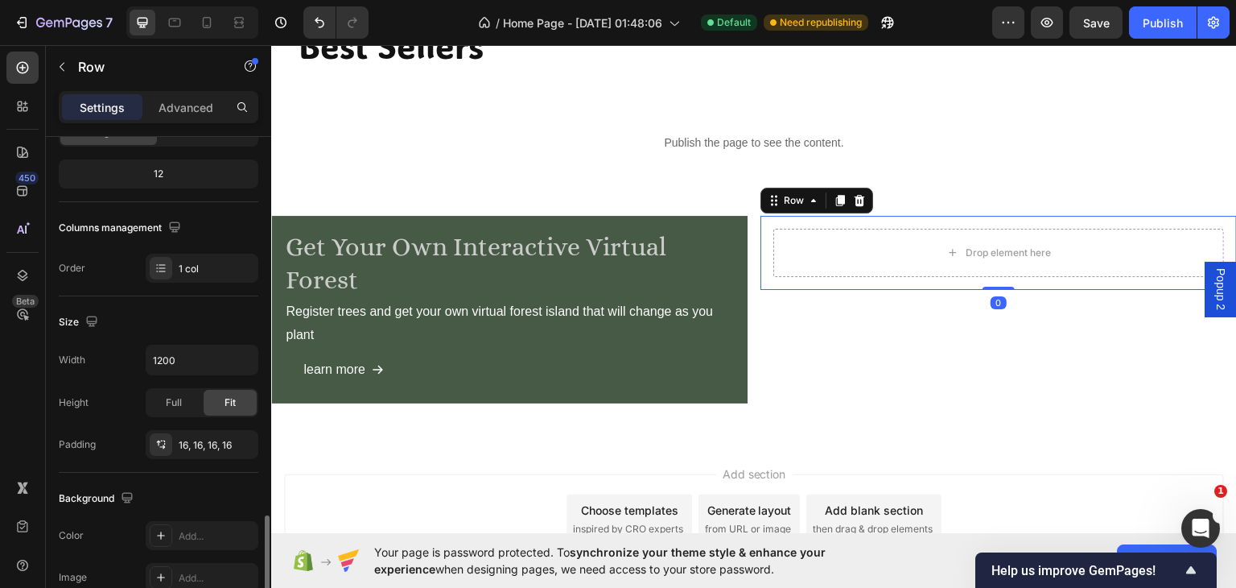
scroll to position [376, 0]
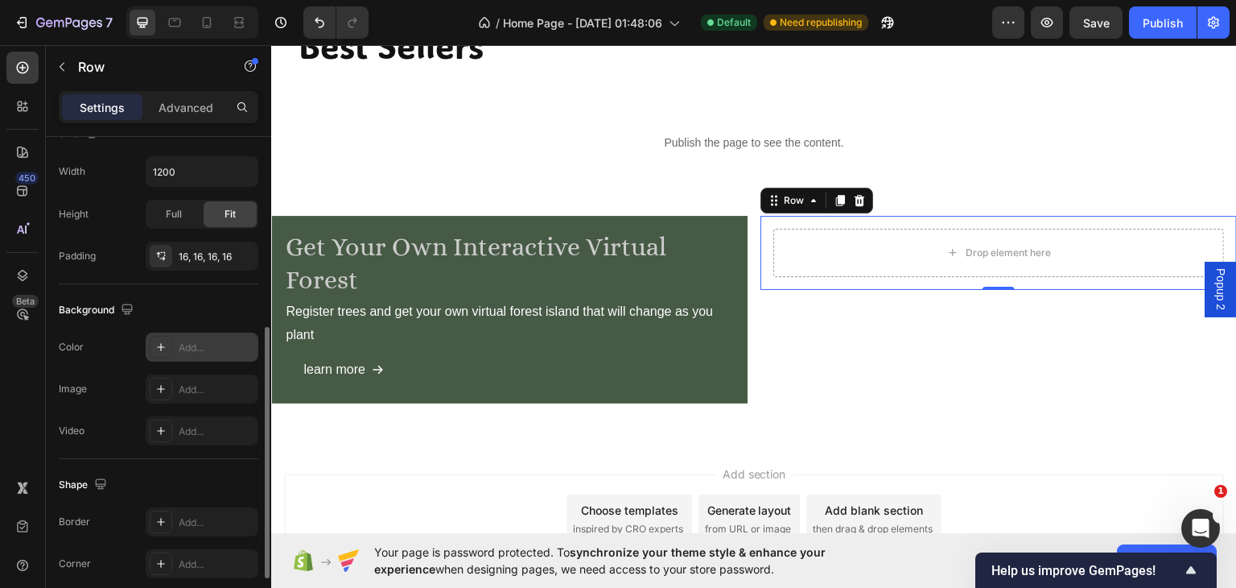
click at [212, 345] on div "Add..." at bounding box center [217, 348] width 76 height 14
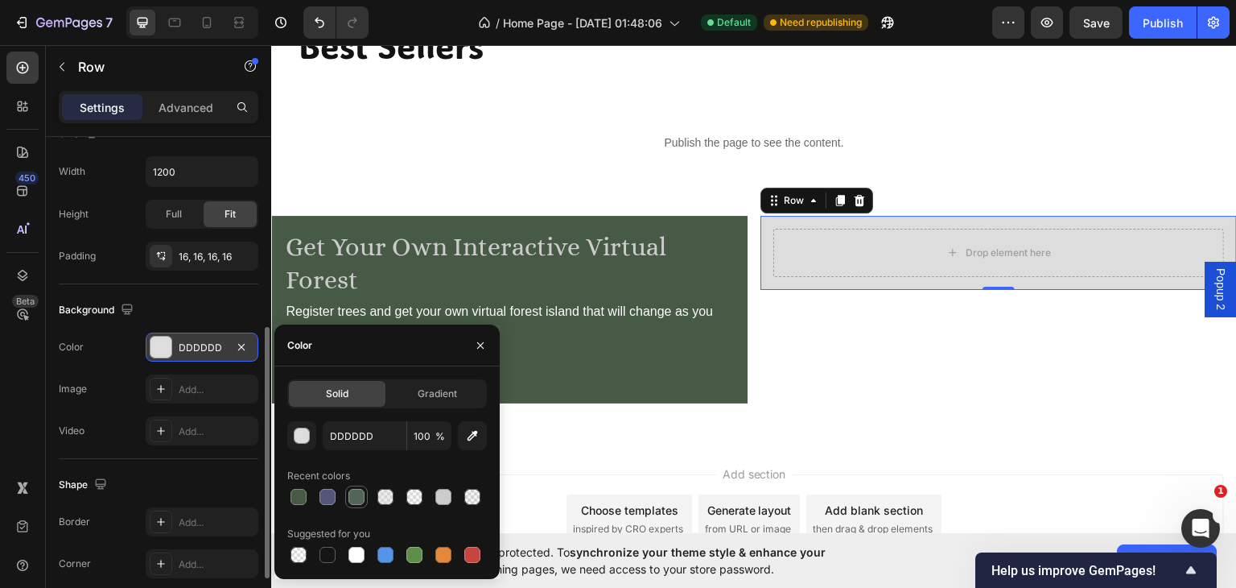
click at [357, 489] on div at bounding box center [357, 497] width 16 height 16
type input "516559"
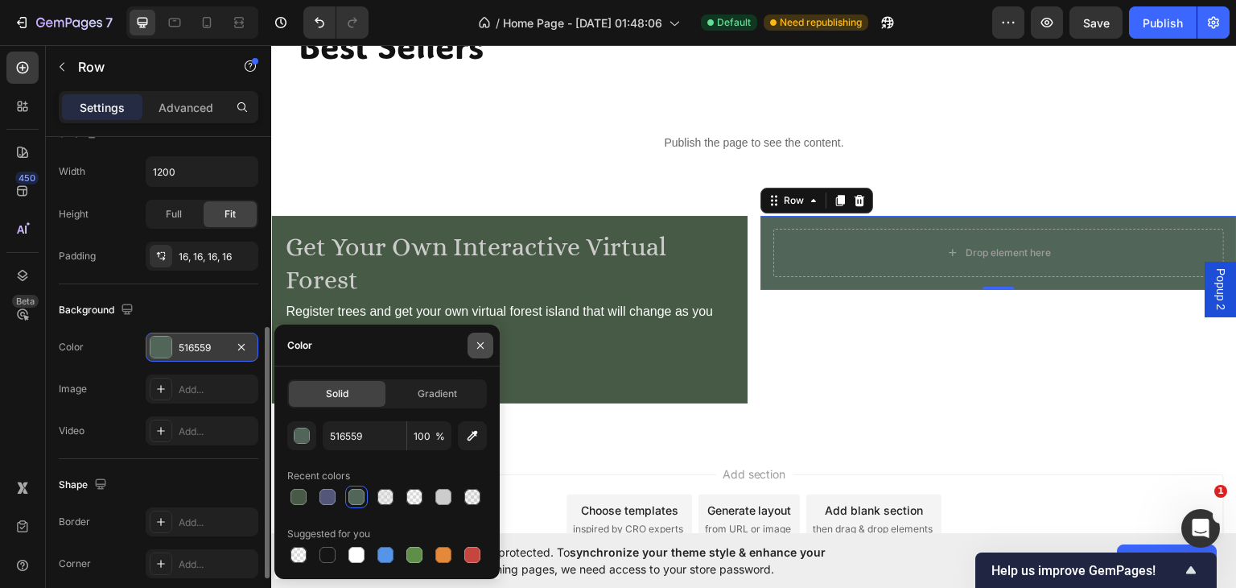
click at [476, 342] on icon "button" at bounding box center [480, 345] width 13 height 13
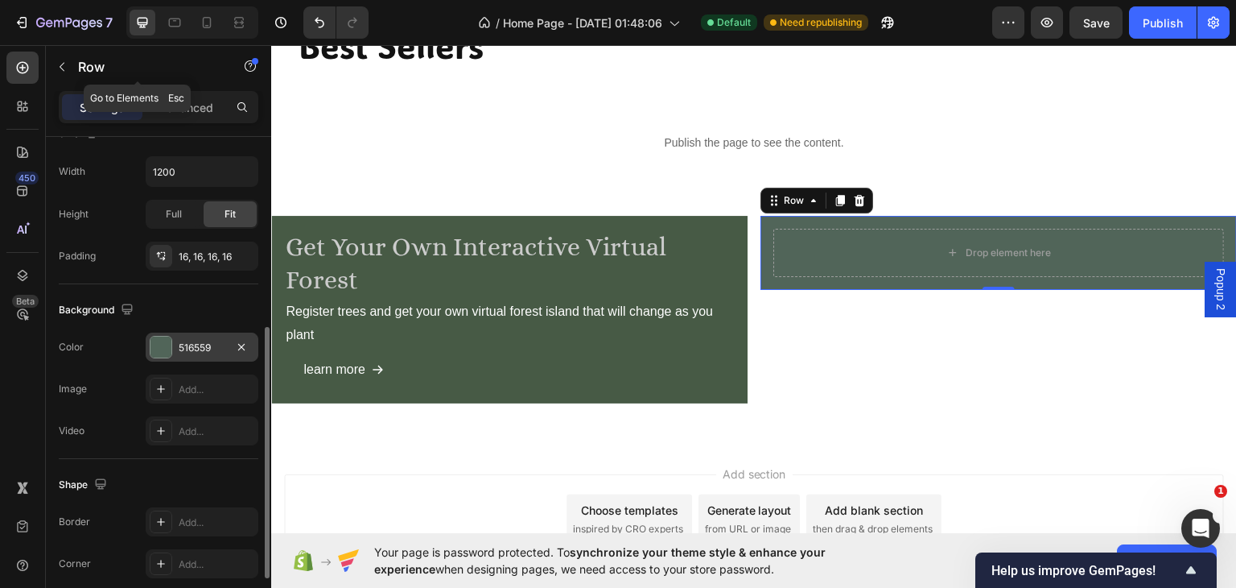
drag, startPoint x: 61, startPoint y: 62, endPoint x: 64, endPoint y: 74, distance: 12.5
click at [61, 62] on icon "button" at bounding box center [62, 66] width 13 height 13
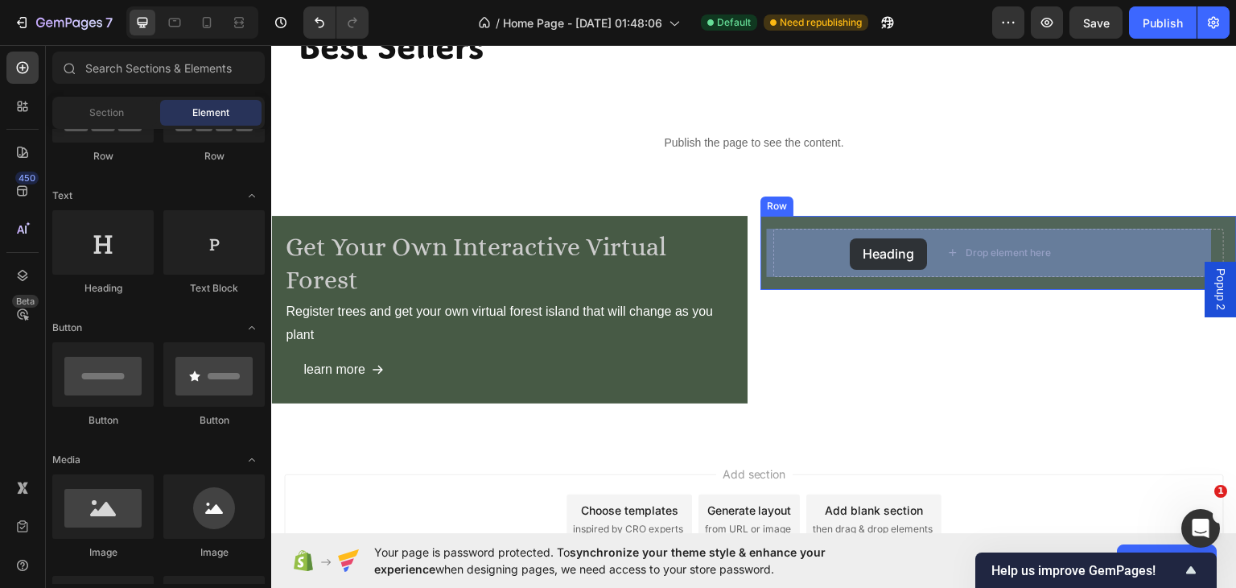
drag, startPoint x: 367, startPoint y: 296, endPoint x: 851, endPoint y: 237, distance: 487.4
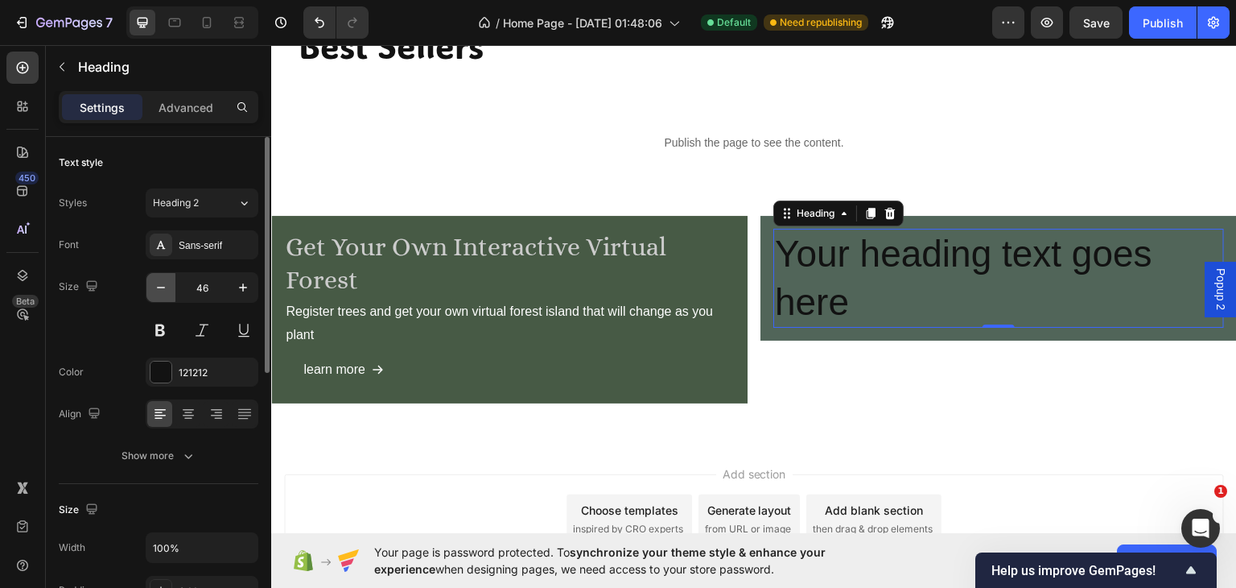
click at [167, 286] on icon "button" at bounding box center [161, 287] width 16 height 16
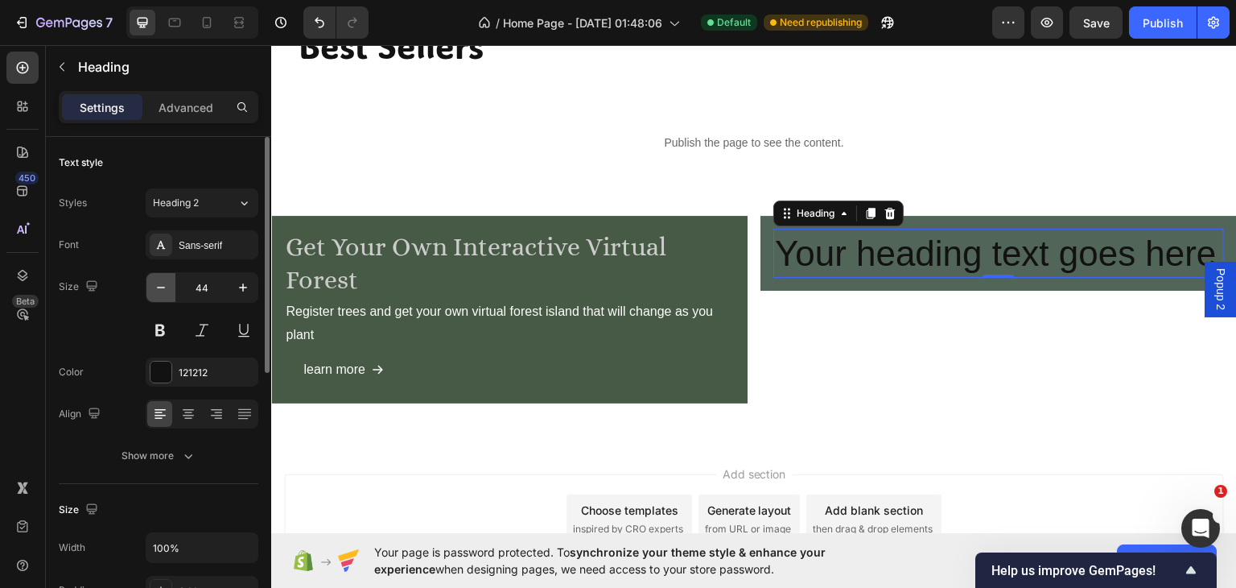
click at [167, 286] on icon "button" at bounding box center [161, 287] width 16 height 16
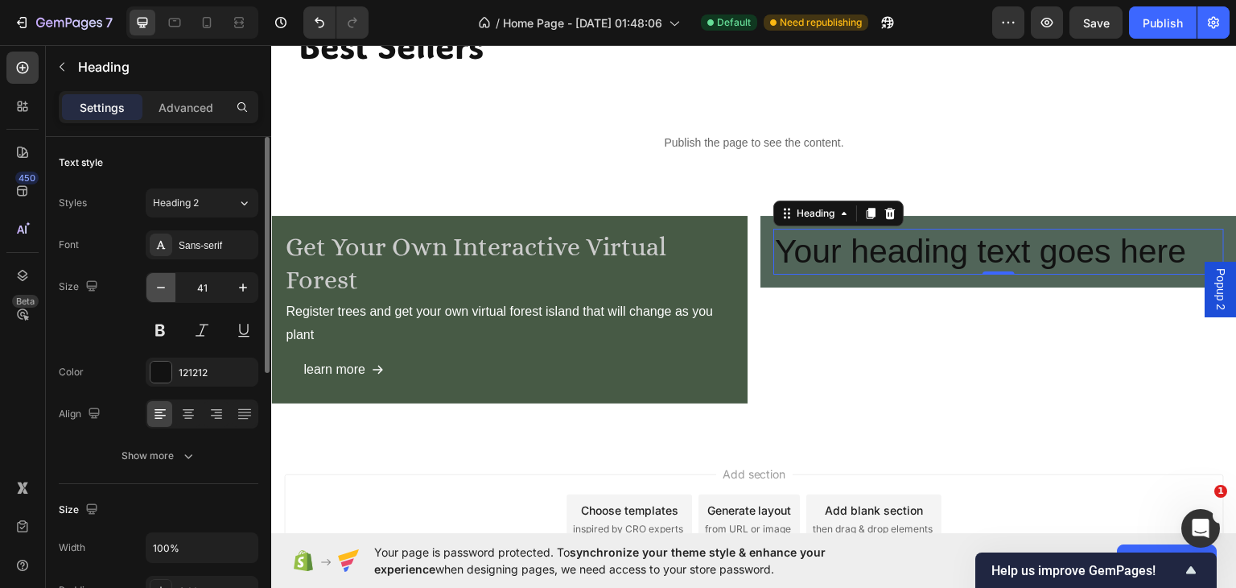
click at [167, 286] on icon "button" at bounding box center [161, 287] width 16 height 16
type input "40"
click at [213, 286] on input "40" at bounding box center [201, 287] width 53 height 29
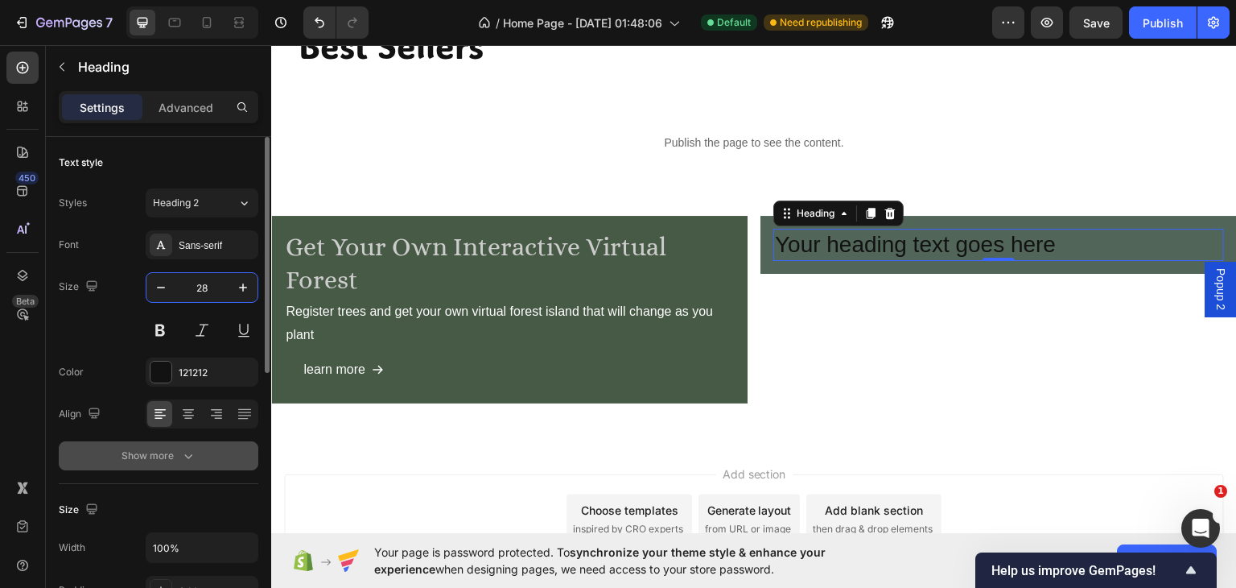
type input "28"
click at [180, 458] on icon "button" at bounding box center [188, 456] width 16 height 16
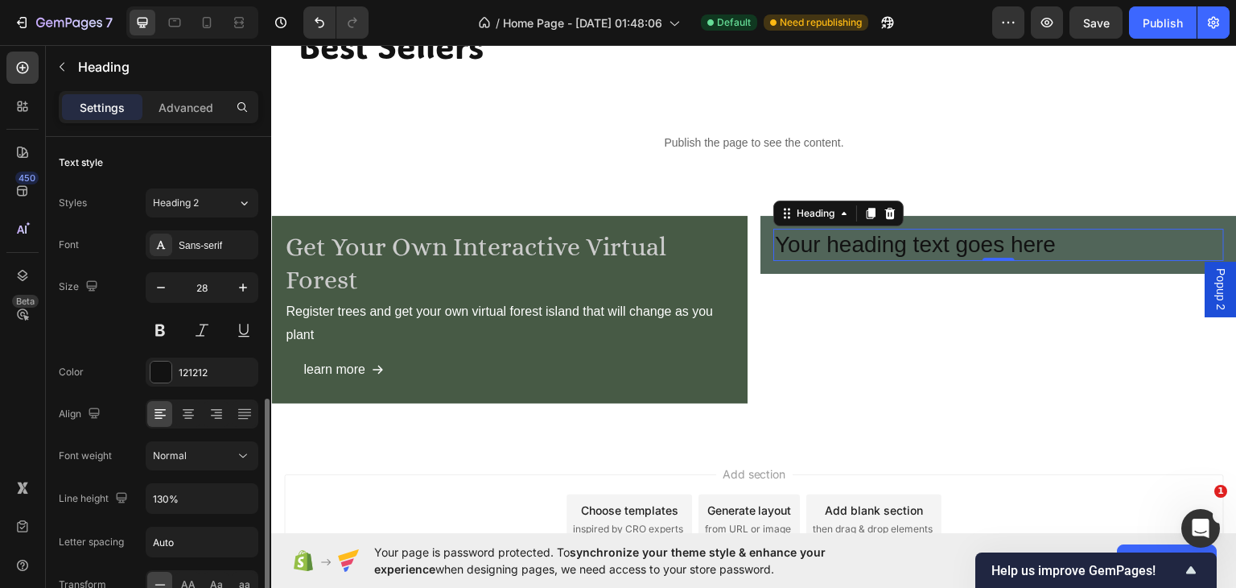
scroll to position [188, 0]
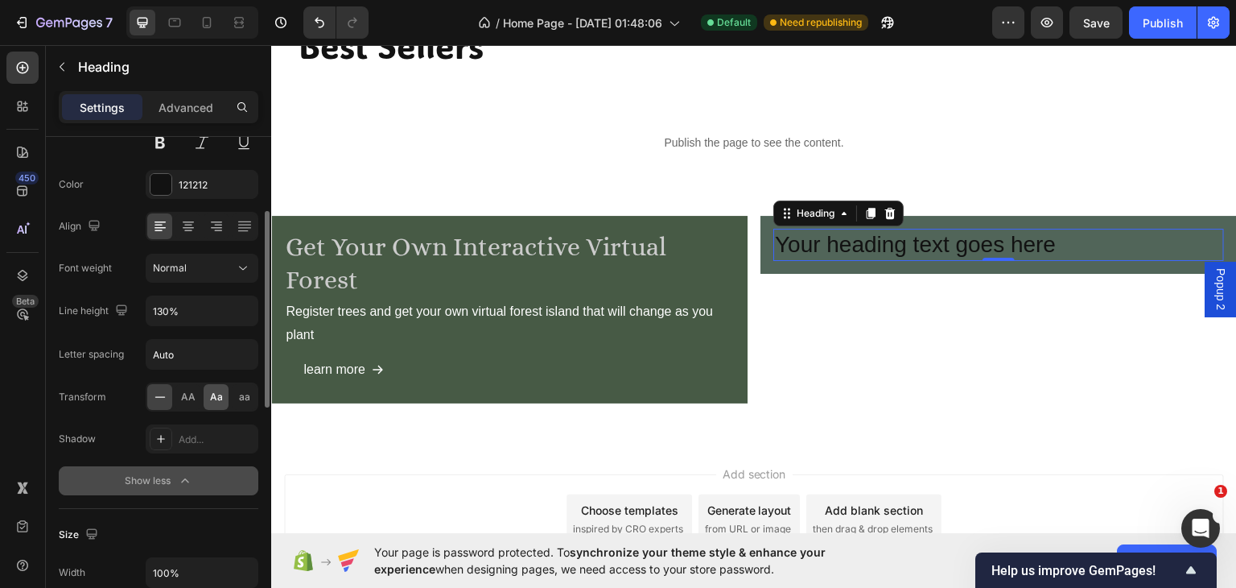
click at [210, 393] on span "Aa" at bounding box center [216, 397] width 13 height 14
click at [241, 183] on icon "button" at bounding box center [241, 183] width 6 height 6
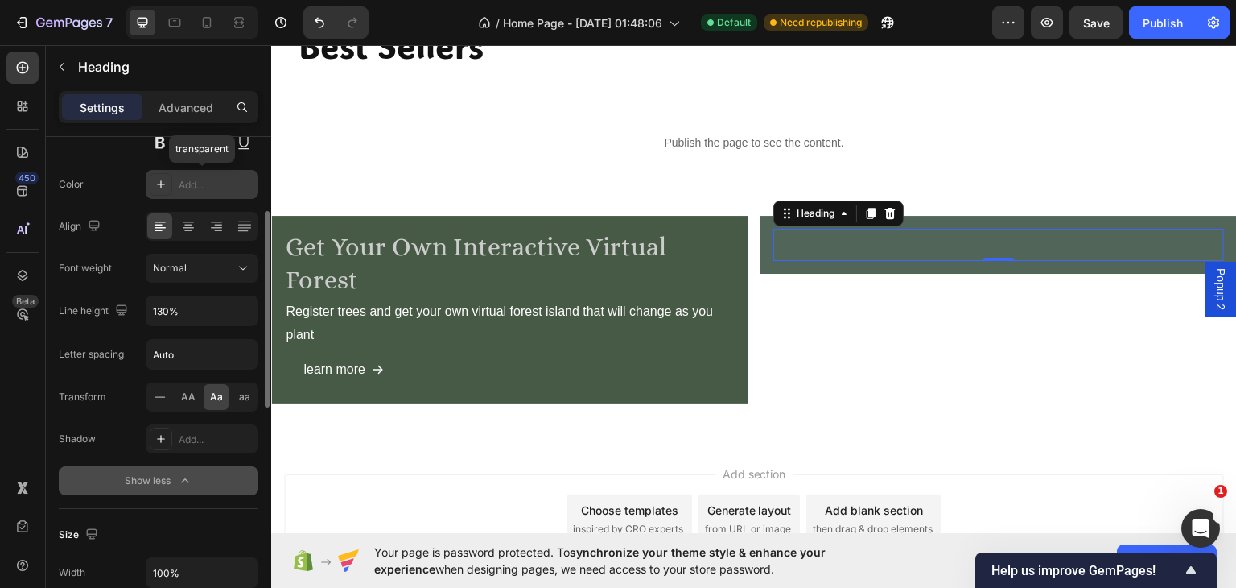
click at [176, 184] on div "Add..." at bounding box center [202, 184] width 113 height 29
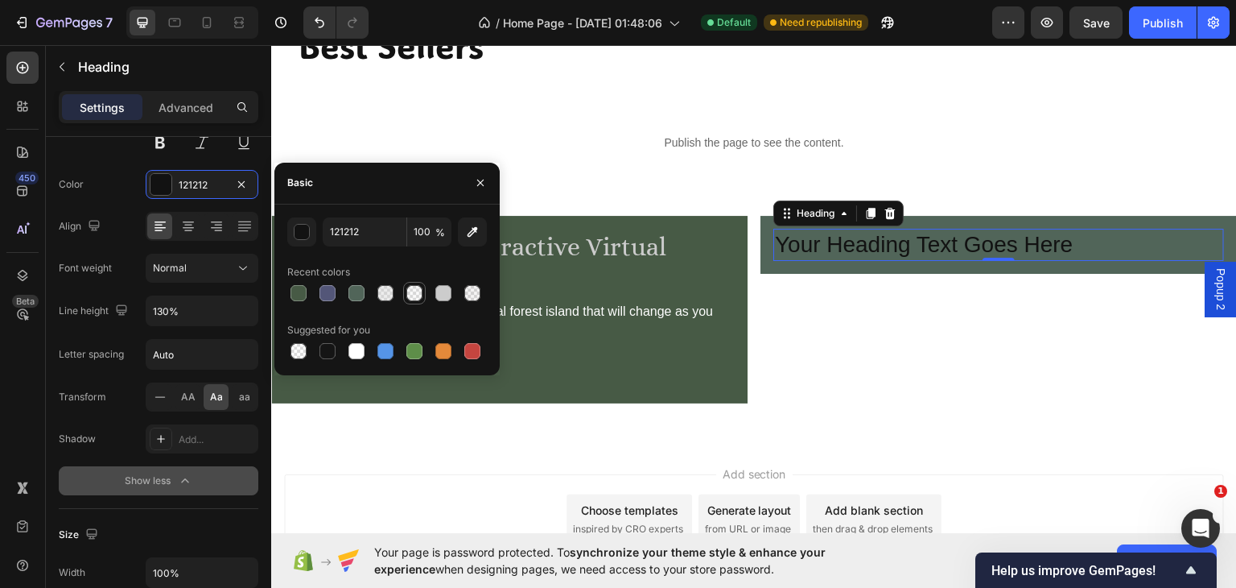
drag, startPoint x: 443, startPoint y: 292, endPoint x: 419, endPoint y: 294, distance: 23.4
click at [444, 291] on div at bounding box center [444, 293] width 16 height 16
type input "CCCCCC"
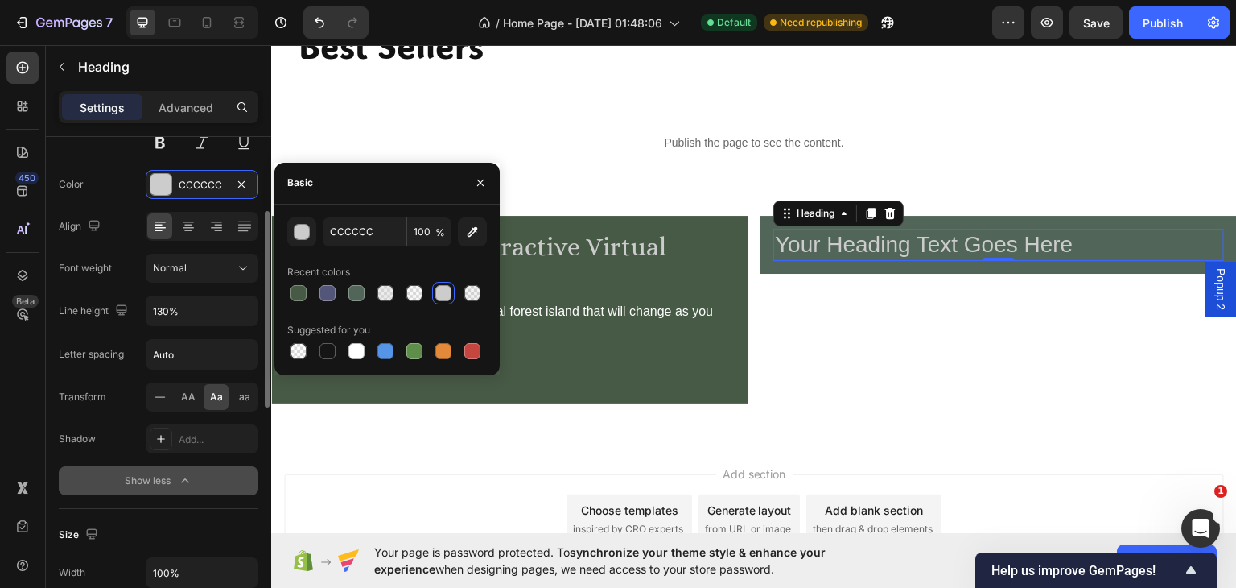
click at [142, 278] on div "Font weight Normal" at bounding box center [159, 268] width 200 height 29
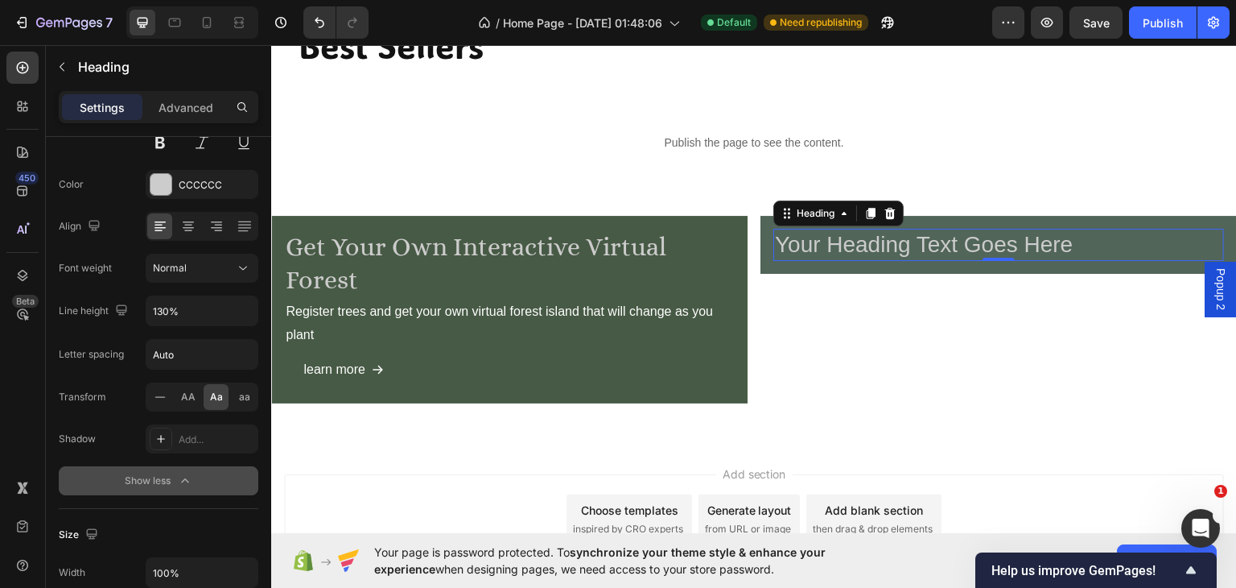
click at [1070, 242] on h2 "your heading text goes here" at bounding box center [999, 244] width 451 height 32
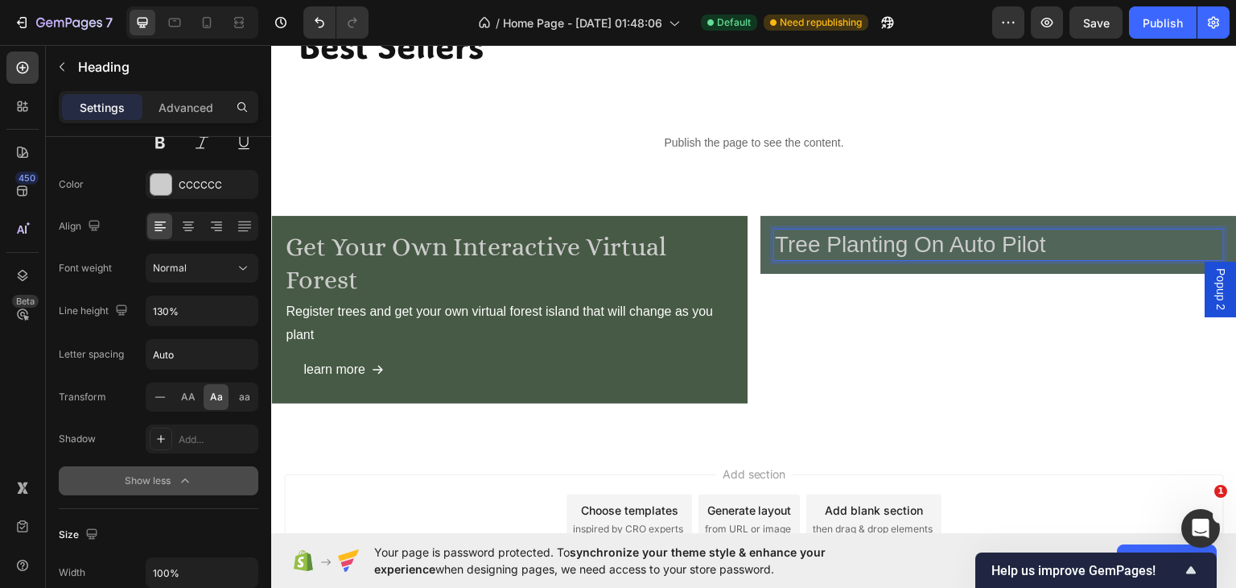
click at [875, 254] on p "tree planting on auto pilot" at bounding box center [999, 243] width 448 height 29
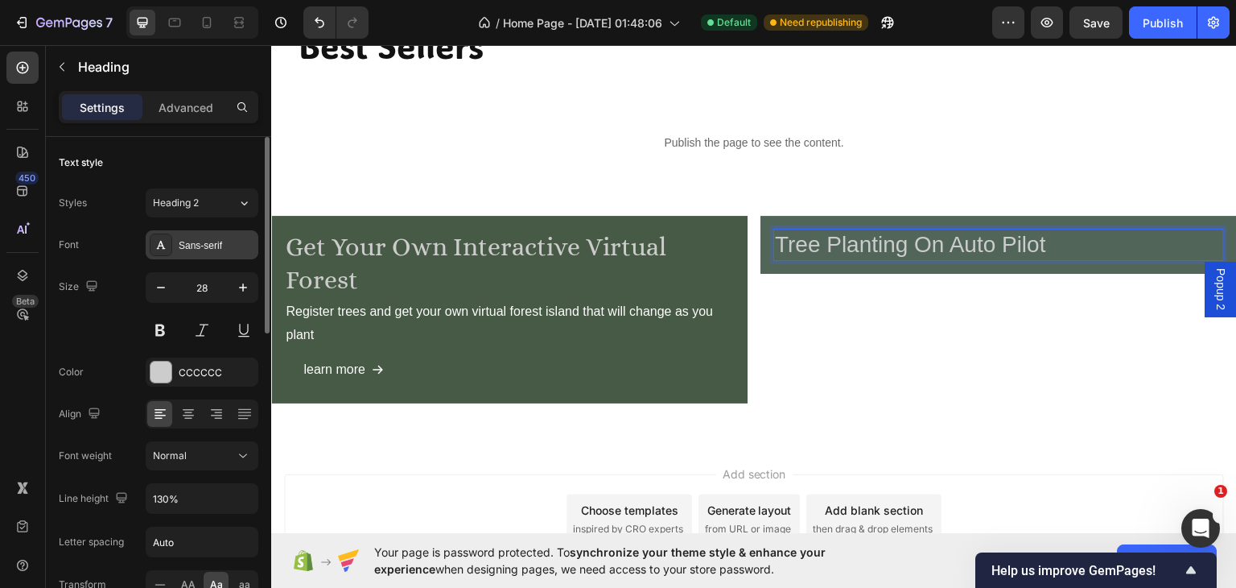
click at [216, 241] on div "Sans-serif" at bounding box center [217, 245] width 76 height 14
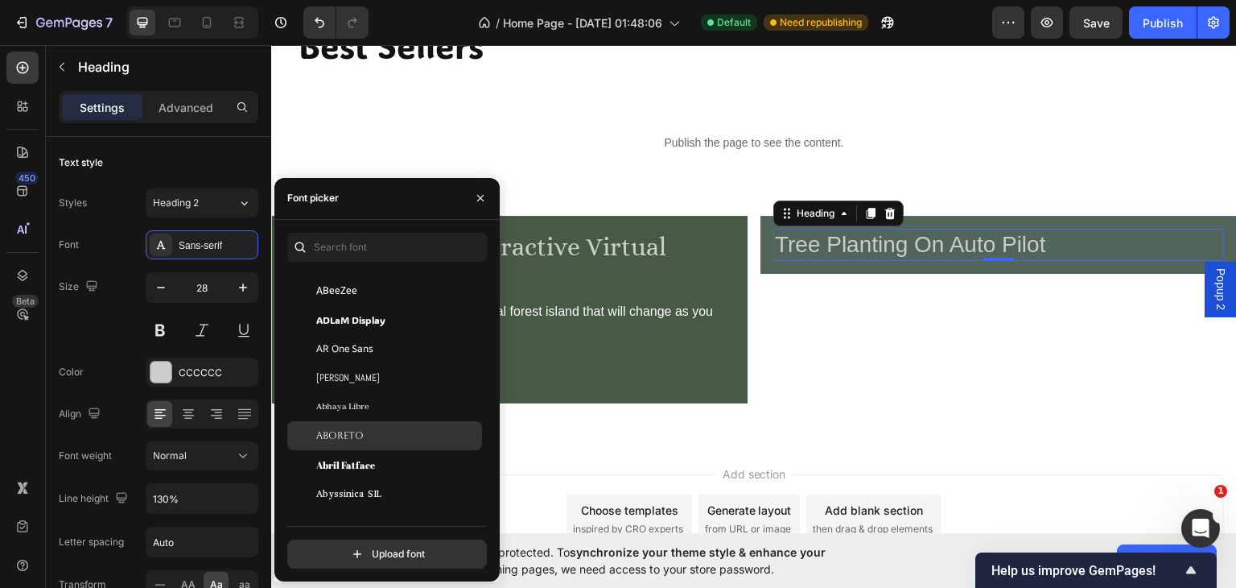
scroll to position [751, 0]
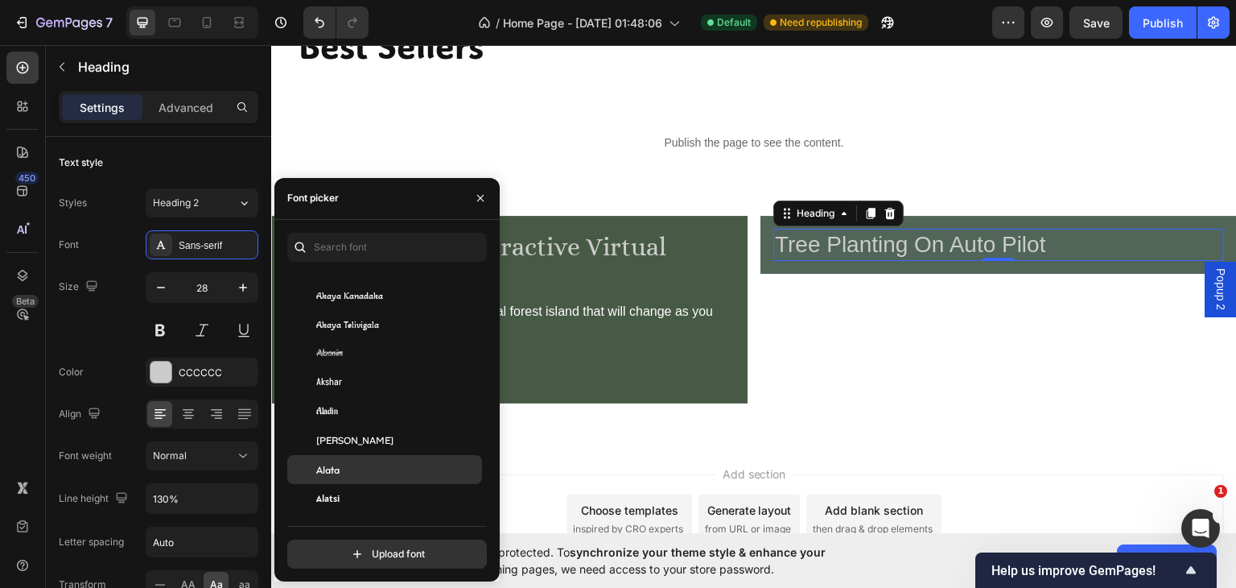
click at [333, 466] on span "Alata" at bounding box center [327, 469] width 23 height 14
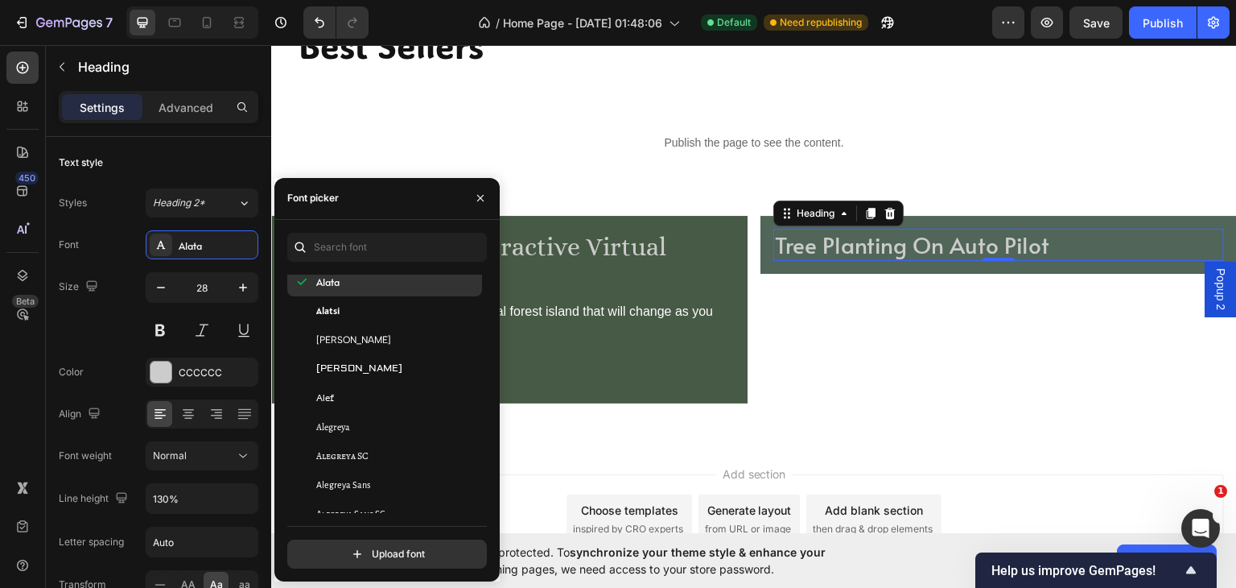
scroll to position [1127, 0]
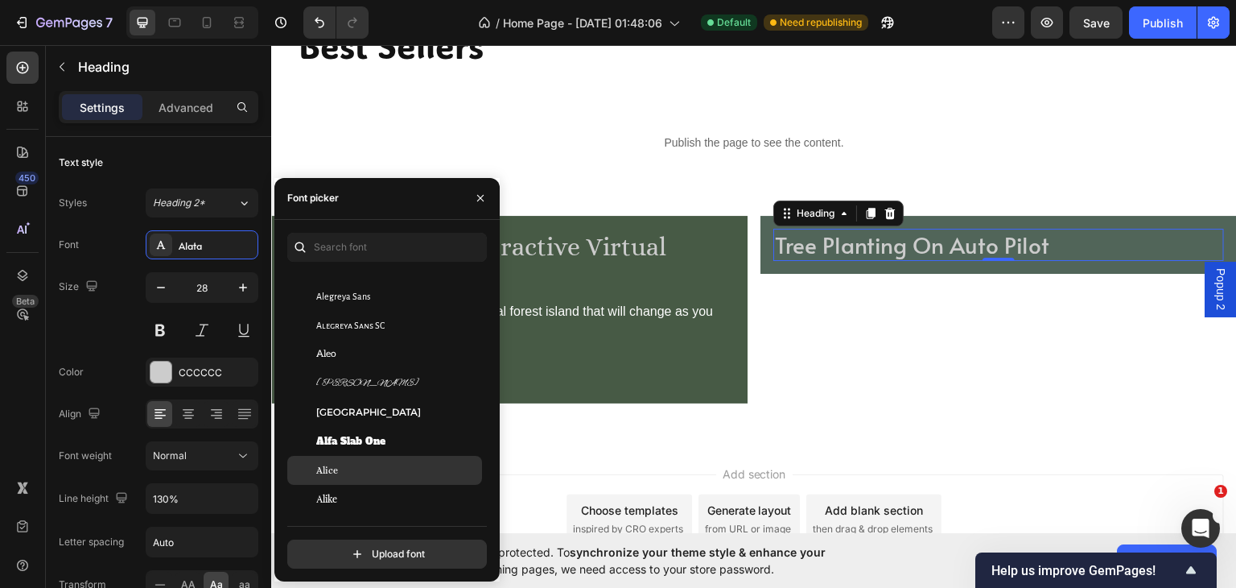
click at [328, 472] on span "Alice" at bounding box center [327, 470] width 22 height 14
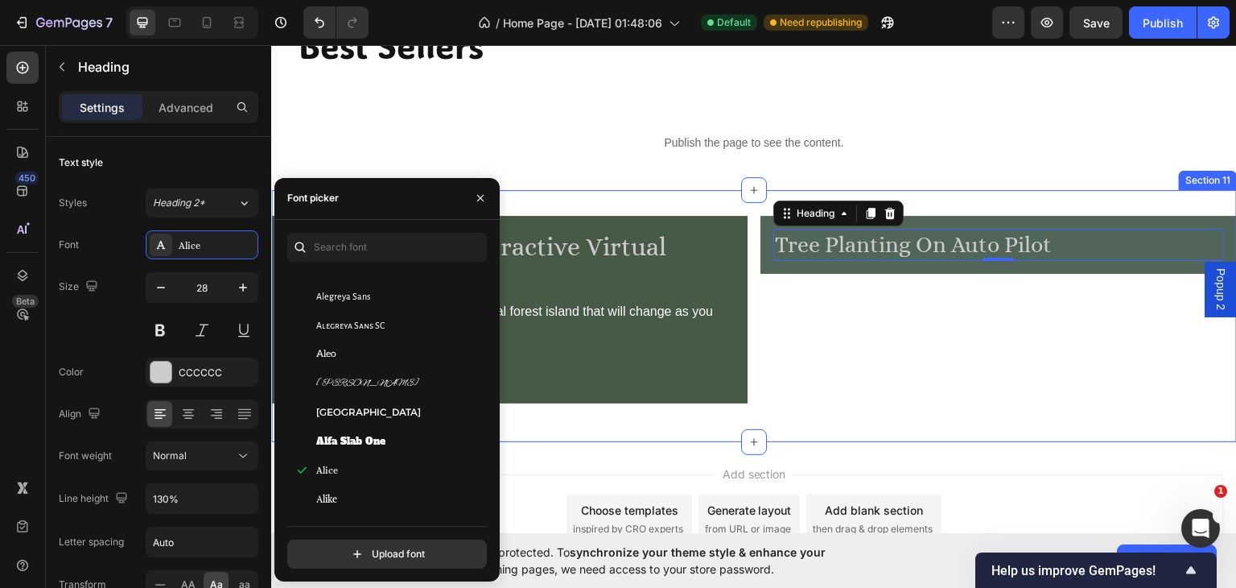
click at [861, 405] on div "Get your own interactive virtual forest Heading Register trees and get your own…" at bounding box center [754, 315] width 966 height 201
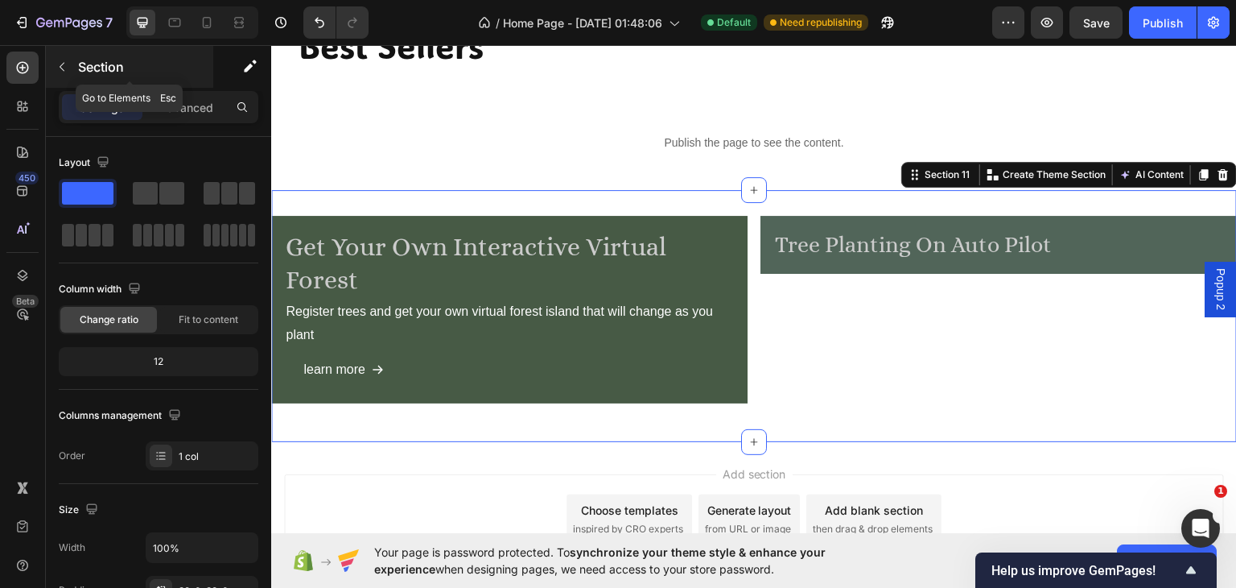
click at [64, 72] on icon "button" at bounding box center [62, 66] width 13 height 13
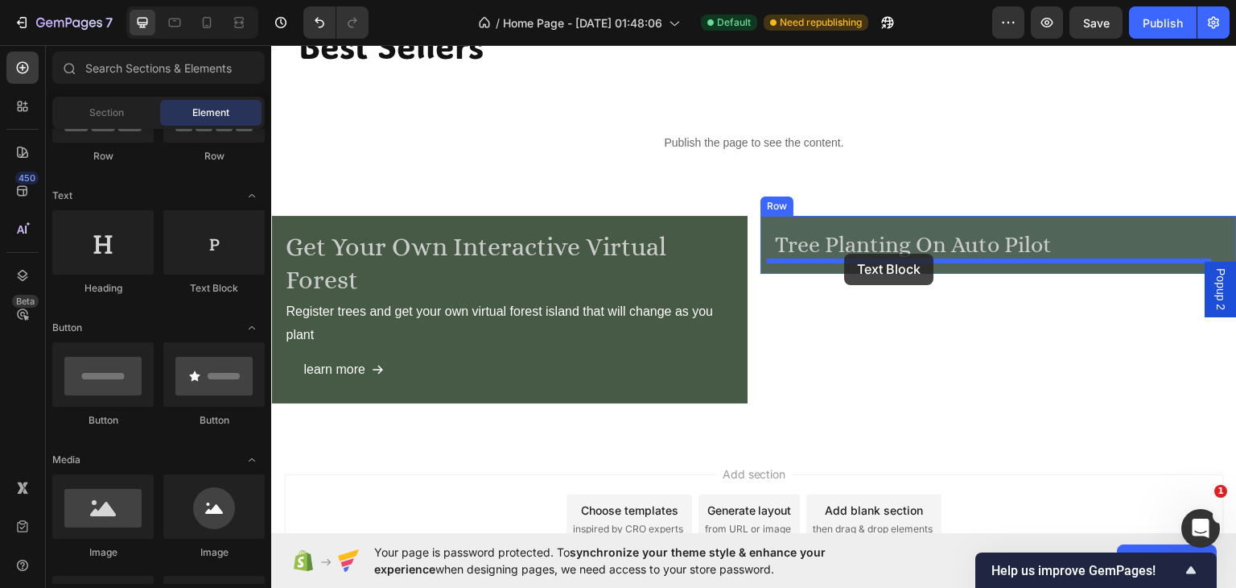
drag, startPoint x: 479, startPoint y: 305, endPoint x: 845, endPoint y: 253, distance: 370.0
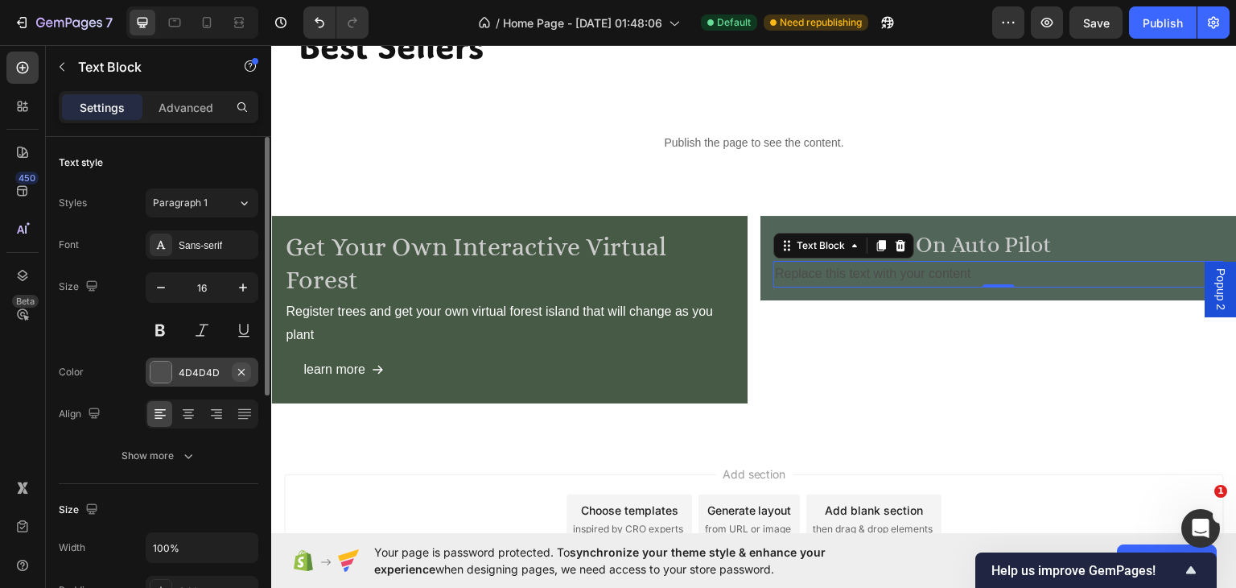
click at [238, 368] on icon "button" at bounding box center [241, 371] width 13 height 13
click at [200, 367] on div "Add..." at bounding box center [217, 372] width 76 height 14
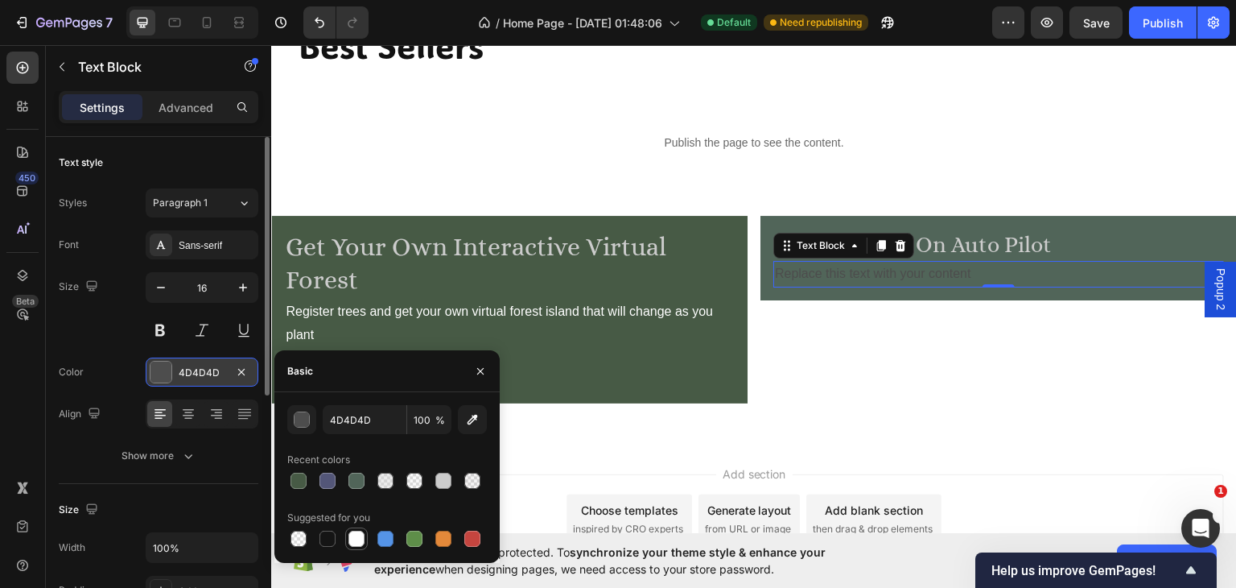
click at [357, 538] on div at bounding box center [357, 538] width 16 height 16
type input "FFFFFF"
click at [968, 266] on div "Replace this text with your content" at bounding box center [999, 273] width 451 height 27
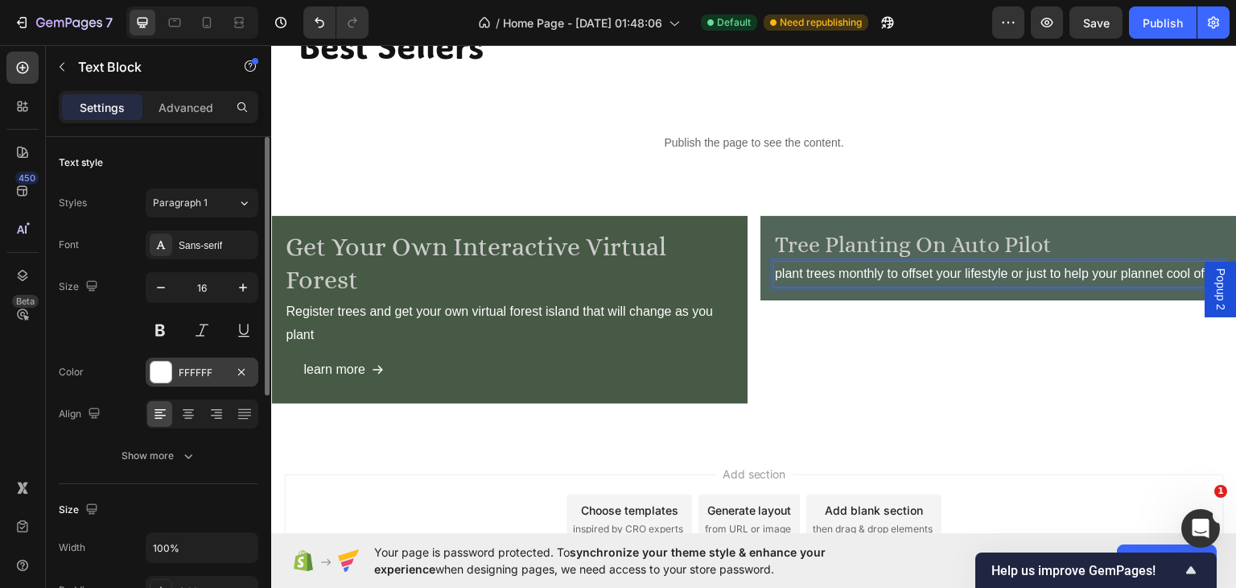
click at [838, 276] on p "plant trees monthly to offset your lifestyle or just to help your plannet cool …" at bounding box center [999, 273] width 448 height 23
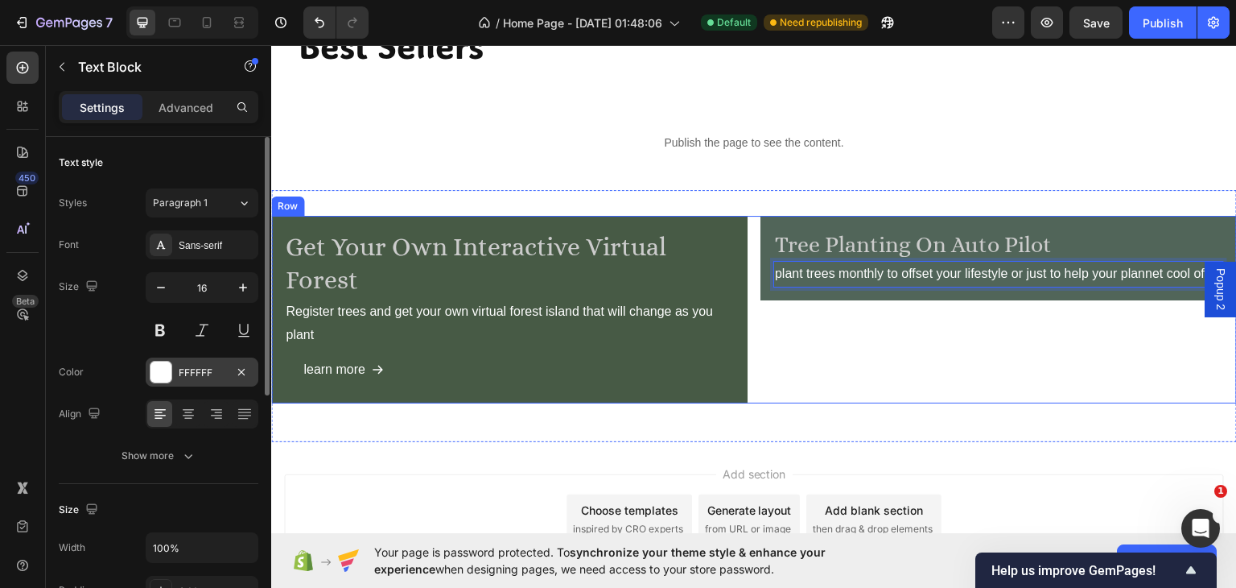
click at [882, 328] on div "tree planting on auto pilot Heading plant trees monthly to offset your lifestyl…" at bounding box center [999, 309] width 477 height 188
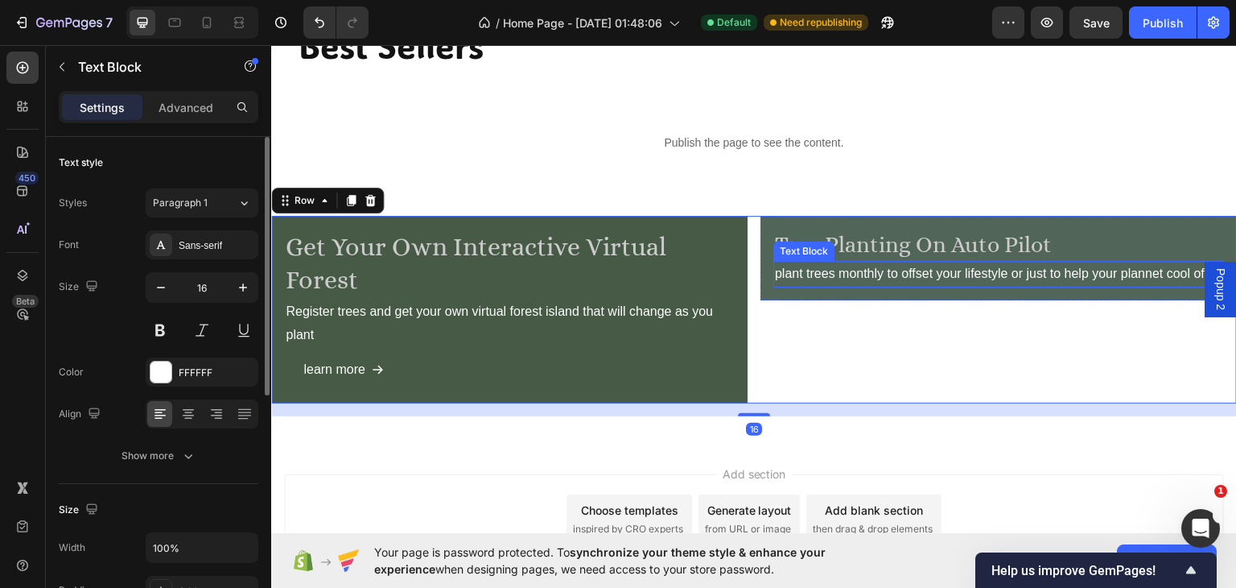
click at [880, 265] on p "plant trees monthly to offset your lifestyle or just to help your plannet cool …" at bounding box center [999, 273] width 448 height 23
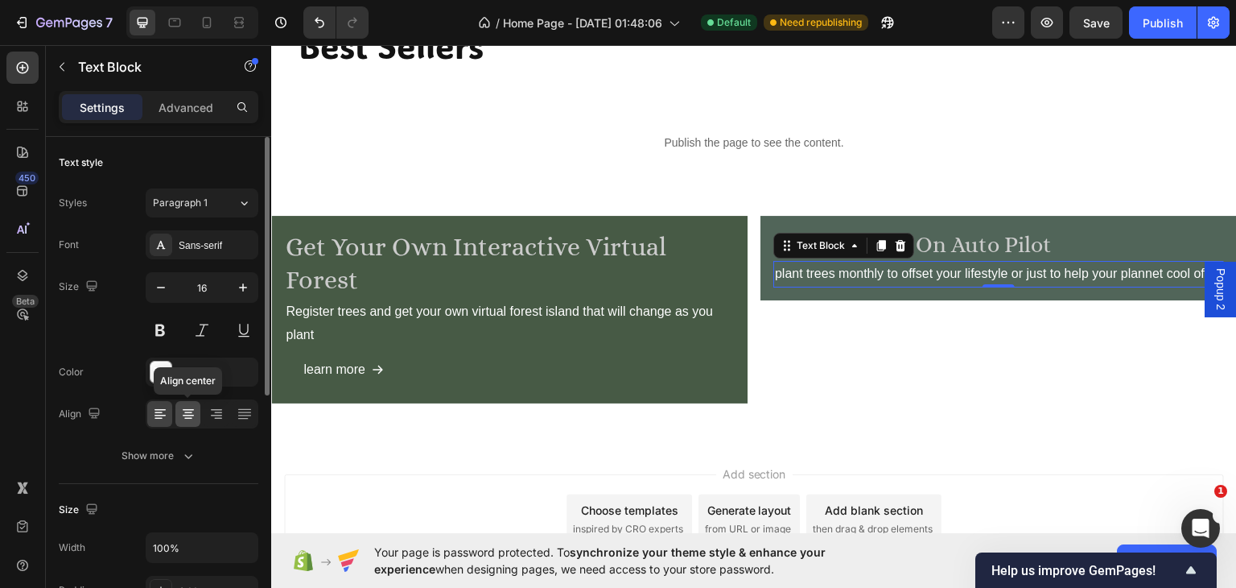
click at [183, 410] on icon at bounding box center [188, 414] width 16 height 16
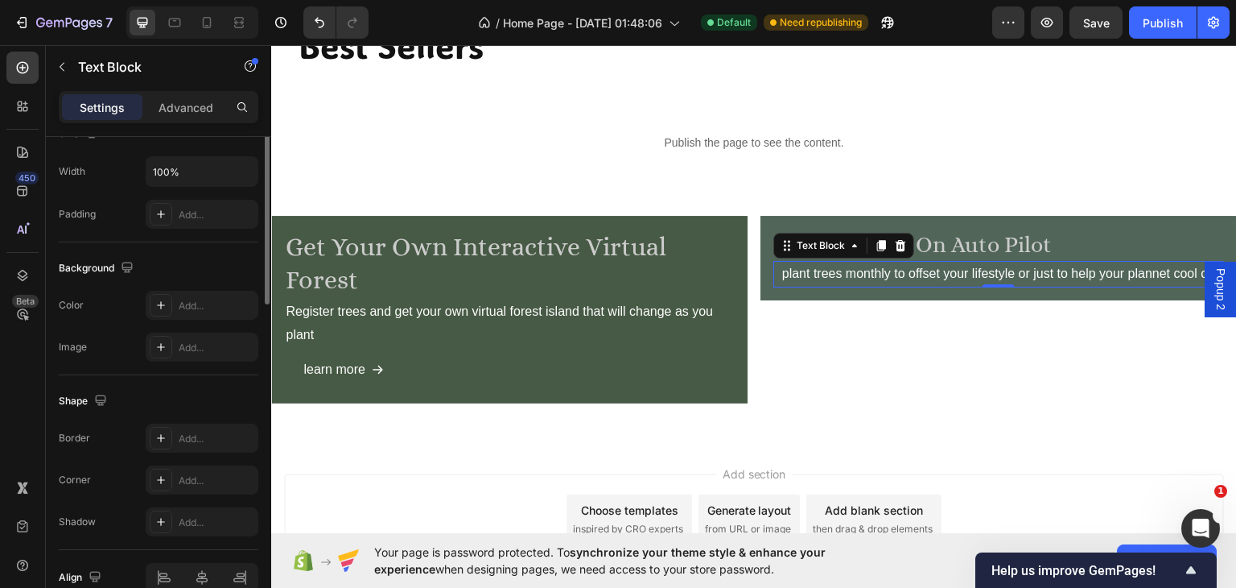
scroll to position [0, 0]
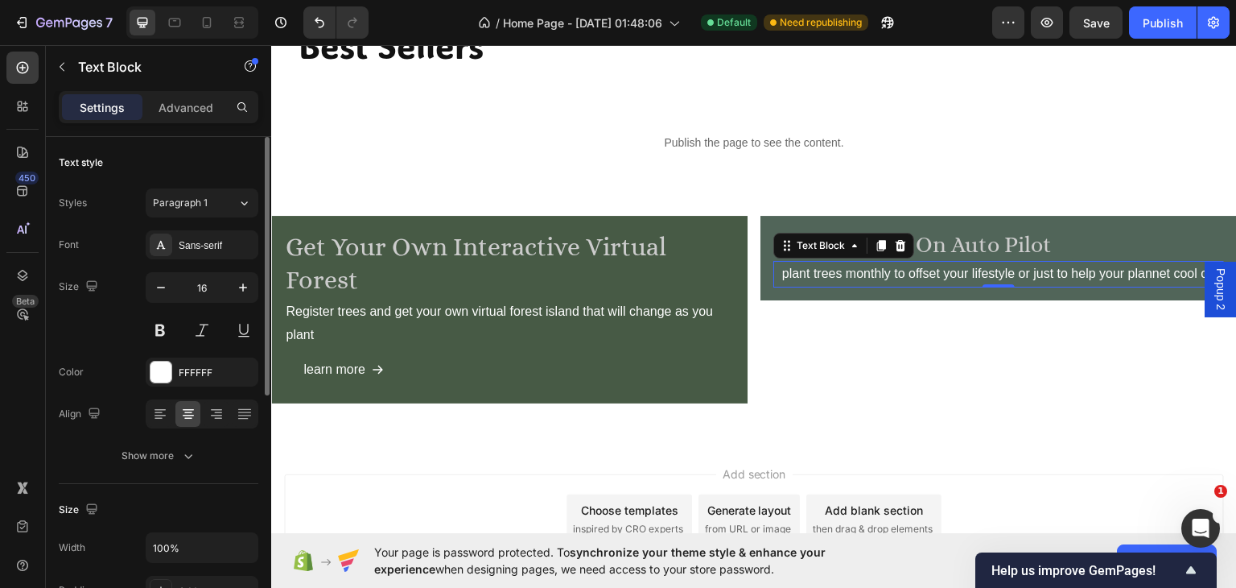
drag, startPoint x: 190, startPoint y: 105, endPoint x: 175, endPoint y: 137, distance: 35.3
click at [190, 114] on p "Advanced" at bounding box center [186, 107] width 55 height 17
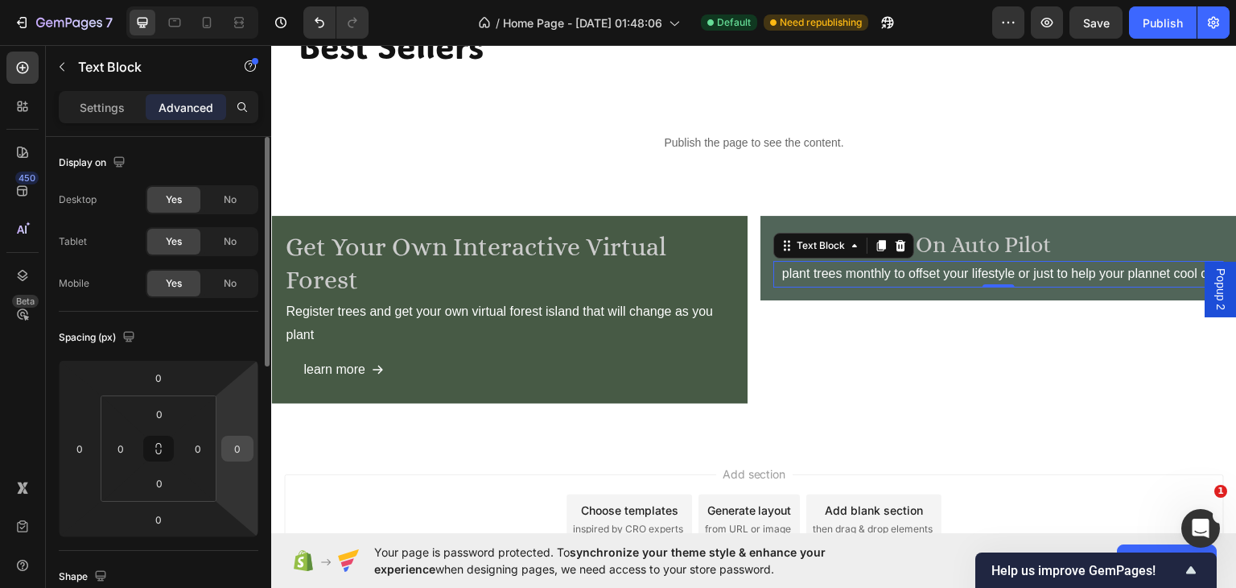
click at [229, 448] on input "0" at bounding box center [237, 448] width 24 height 24
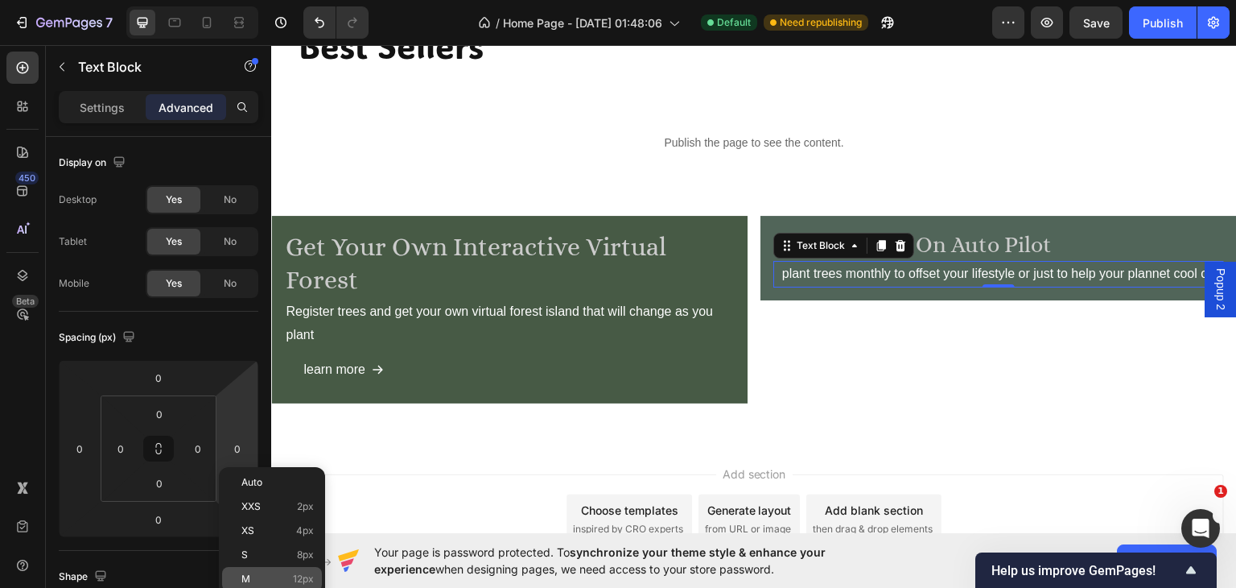
click at [255, 568] on div "M 12px" at bounding box center [272, 579] width 100 height 24
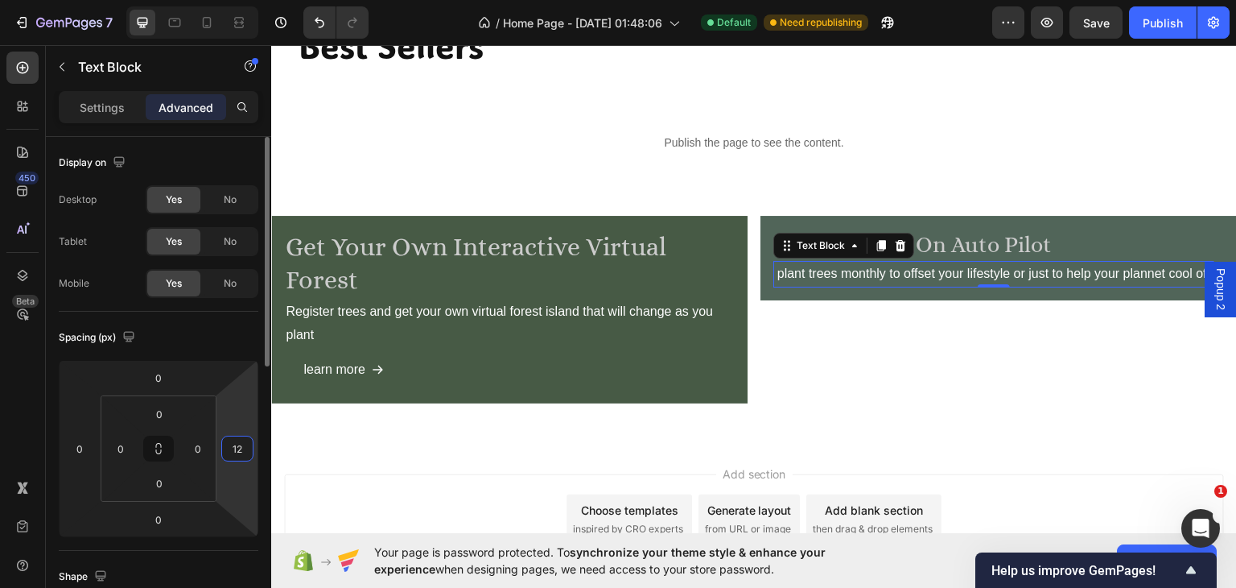
click at [241, 442] on input "12" at bounding box center [237, 448] width 24 height 24
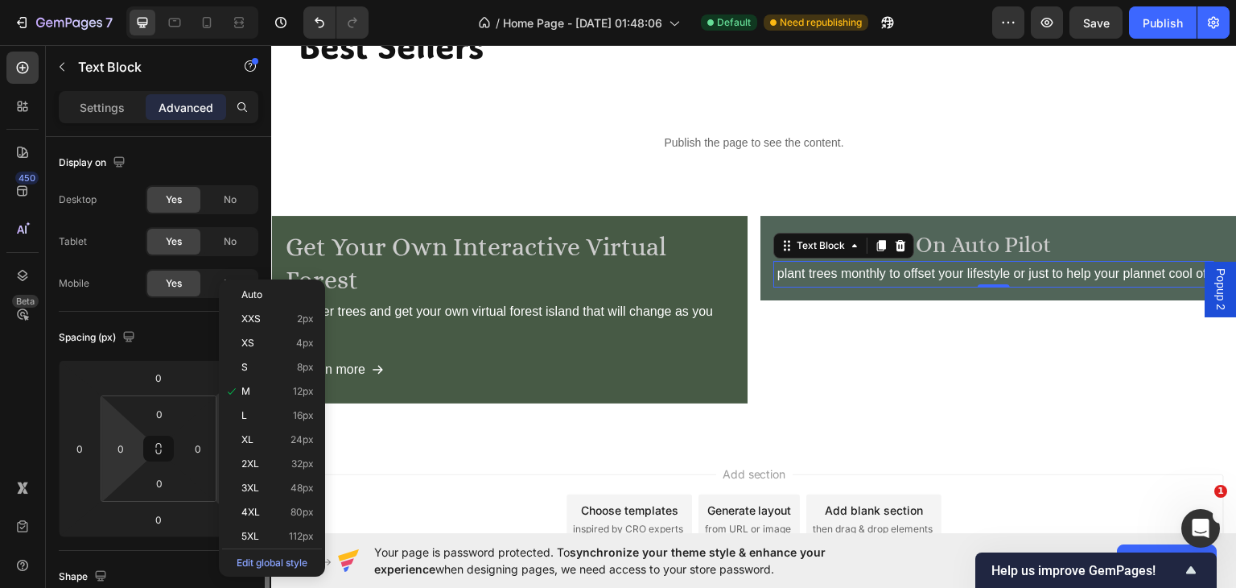
scroll to position [376, 0]
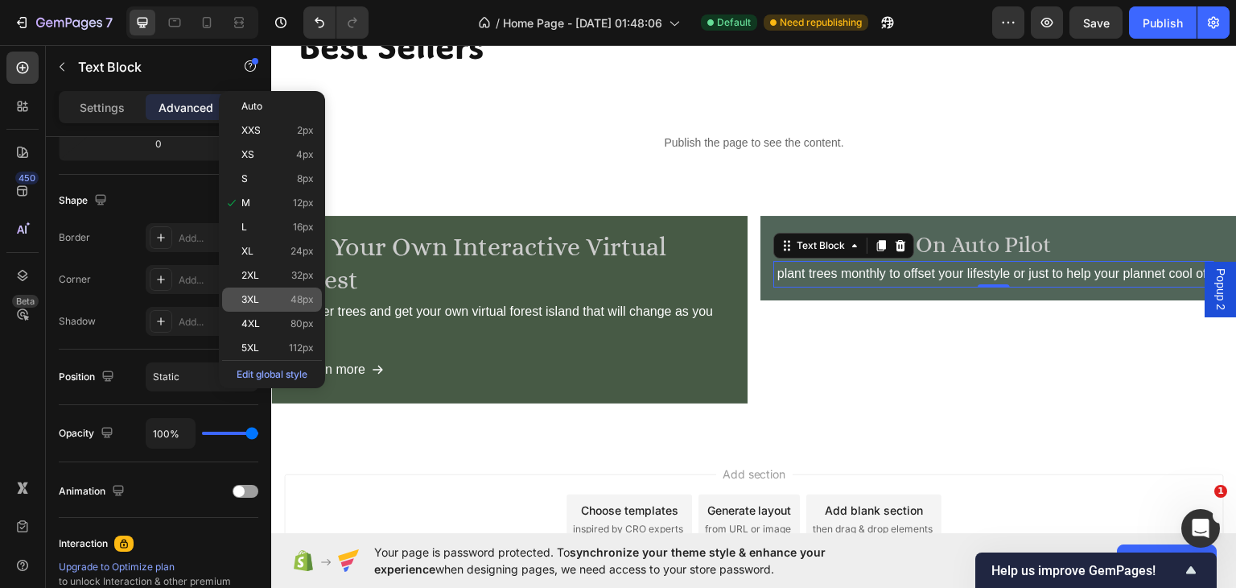
click at [246, 294] on span "3XL" at bounding box center [250, 299] width 18 height 11
type input "48"
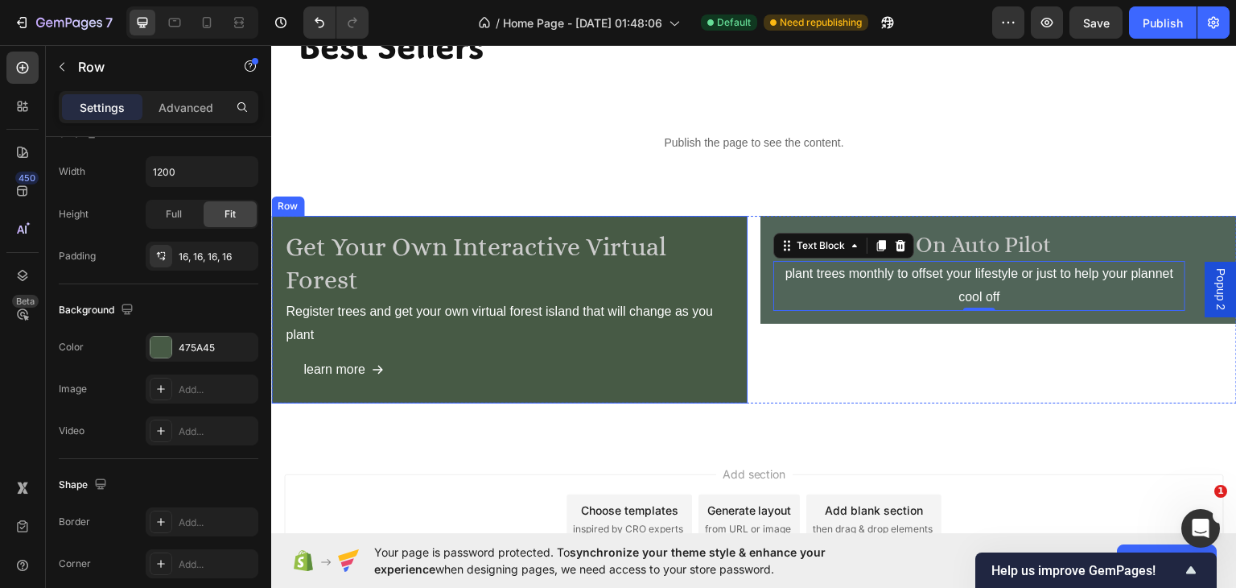
click at [280, 234] on div "Get your own interactive virtual forest Heading Register trees and get your own…" at bounding box center [509, 309] width 477 height 188
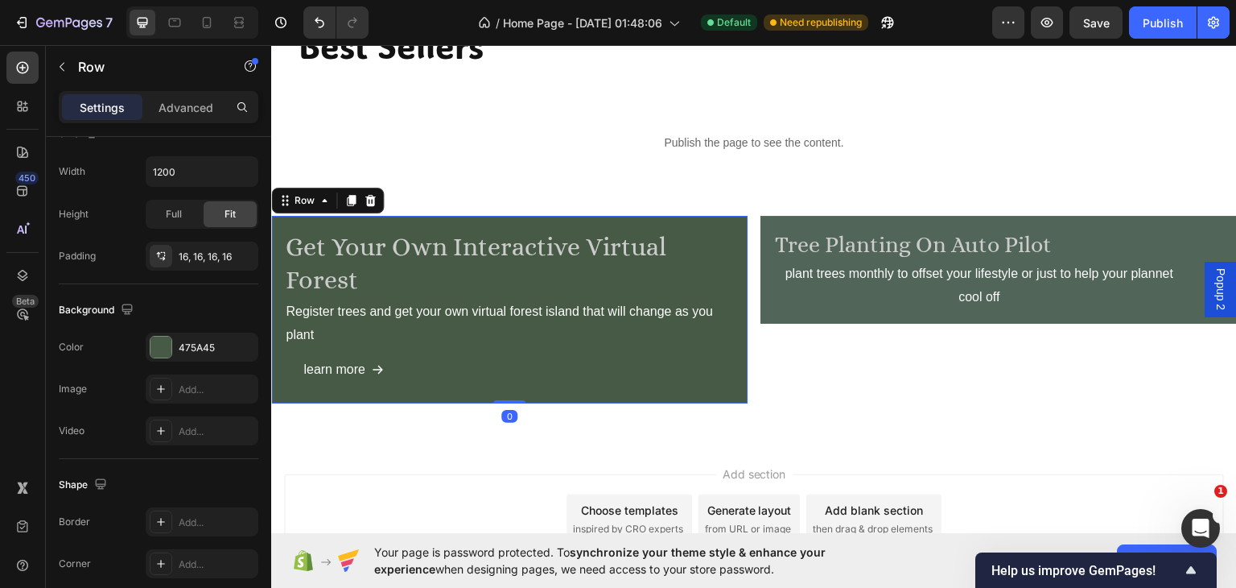
scroll to position [0, 0]
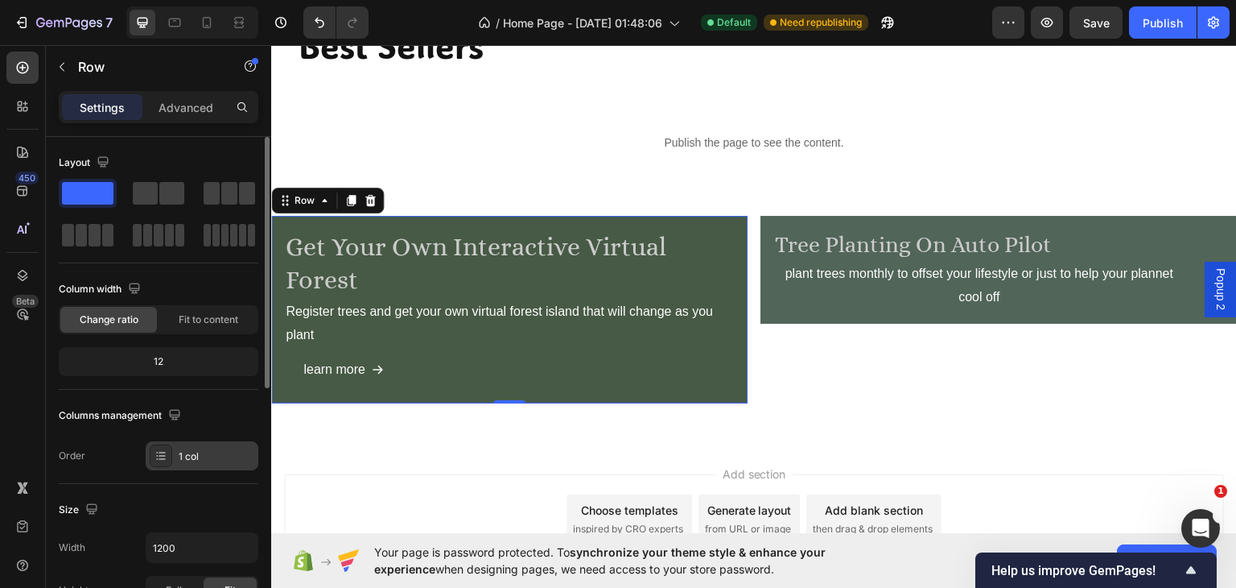
click at [231, 455] on div "1 col" at bounding box center [217, 456] width 76 height 14
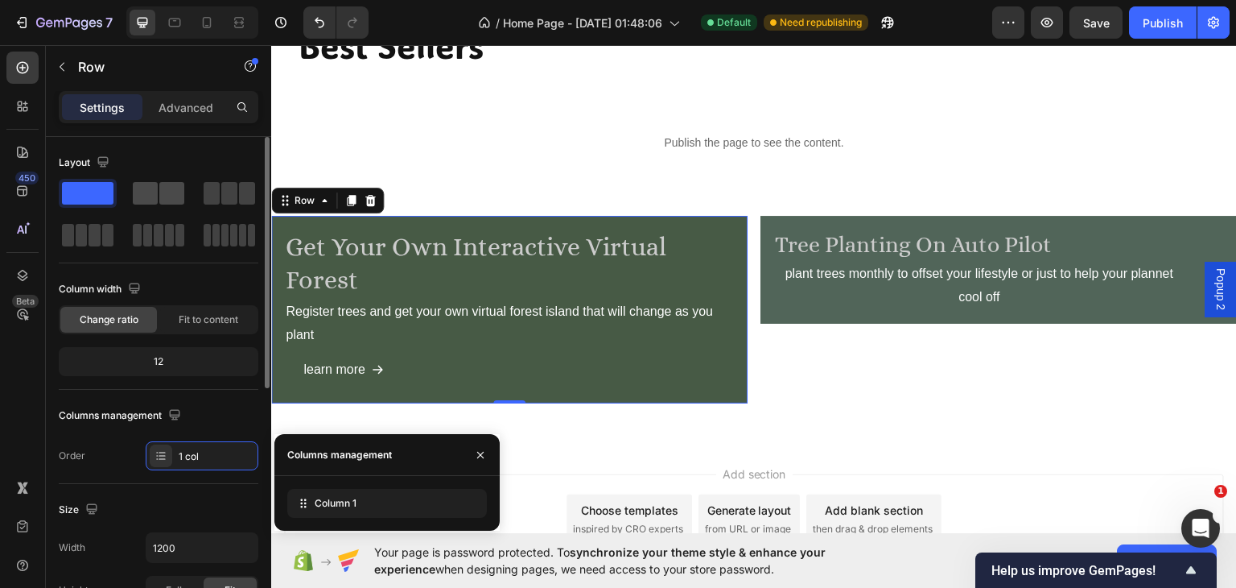
click at [158, 196] on div at bounding box center [159, 193] width 52 height 23
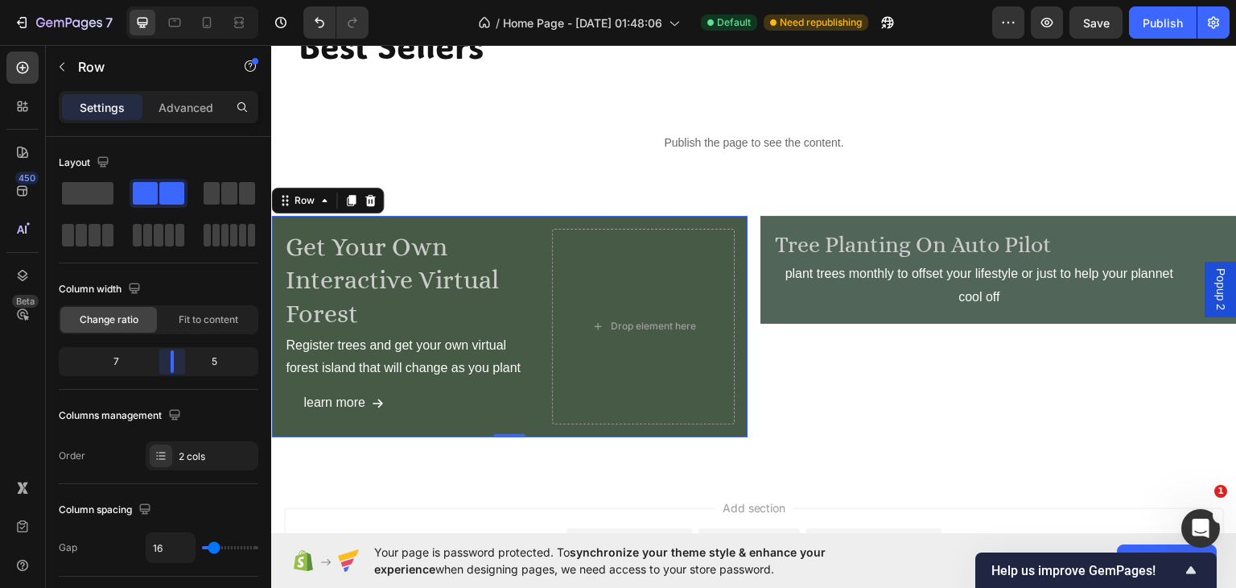
drag, startPoint x: 161, startPoint y: 361, endPoint x: 170, endPoint y: 361, distance: 8.9
click at [170, 0] on body "7 Version history / Home Page - [DATE] 01:48:06 Default Need republishing Previ…" at bounding box center [618, 0] width 1236 height 0
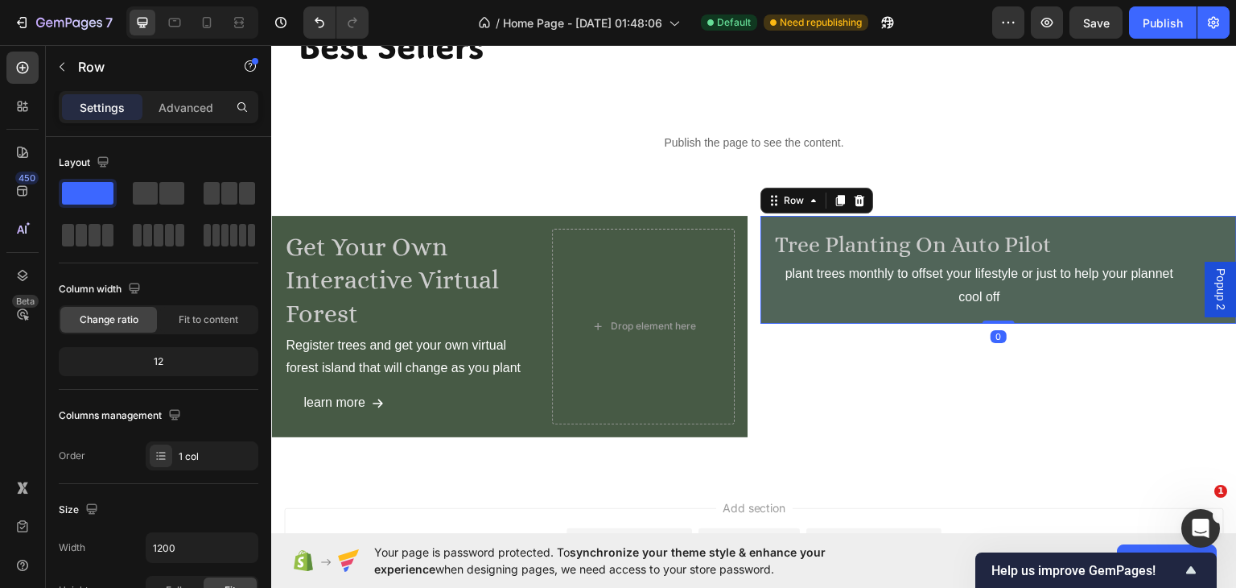
click at [761, 258] on div "tree planting on auto pilot Heading plant trees monthly to offset your lifestyl…" at bounding box center [999, 269] width 477 height 108
click at [147, 182] on span at bounding box center [145, 193] width 25 height 23
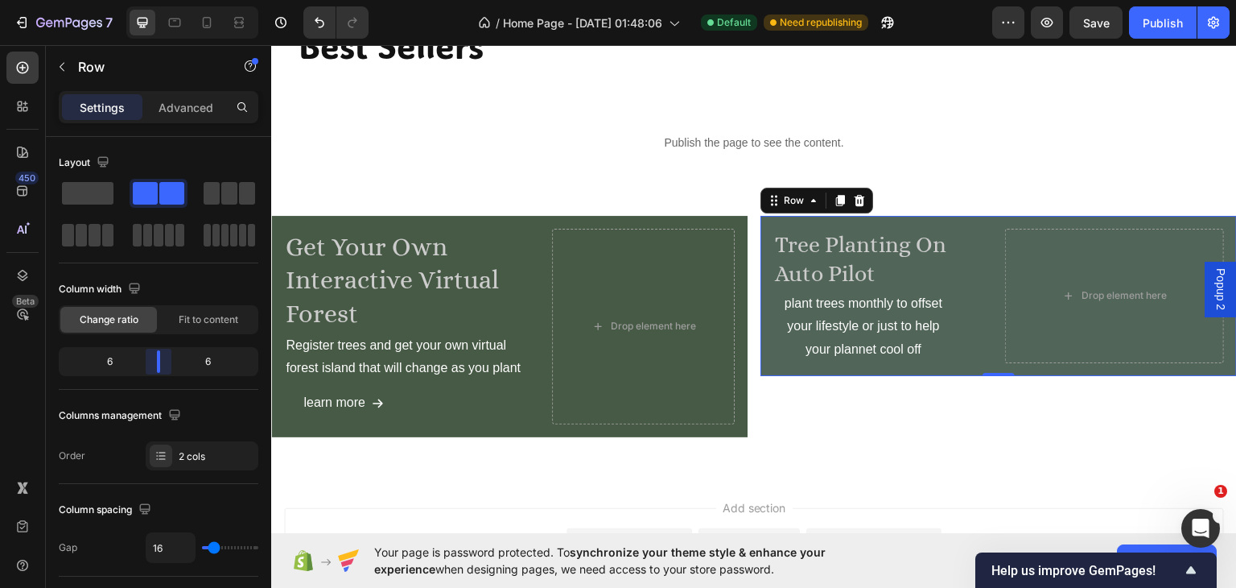
drag, startPoint x: 154, startPoint y: 361, endPoint x: 168, endPoint y: 361, distance: 14.5
click at [168, 0] on body "7 Version history / Home Page - [DATE] 01:48:06 Default Need republishing Previ…" at bounding box center [618, 0] width 1236 height 0
drag, startPoint x: 155, startPoint y: 357, endPoint x: 179, endPoint y: 360, distance: 23.6
click at [179, 0] on body "7 Version history / Home Page - [DATE] 01:48:06 Default Need republishing Previ…" at bounding box center [618, 0] width 1236 height 0
click at [241, 27] on icon at bounding box center [239, 22] width 16 height 16
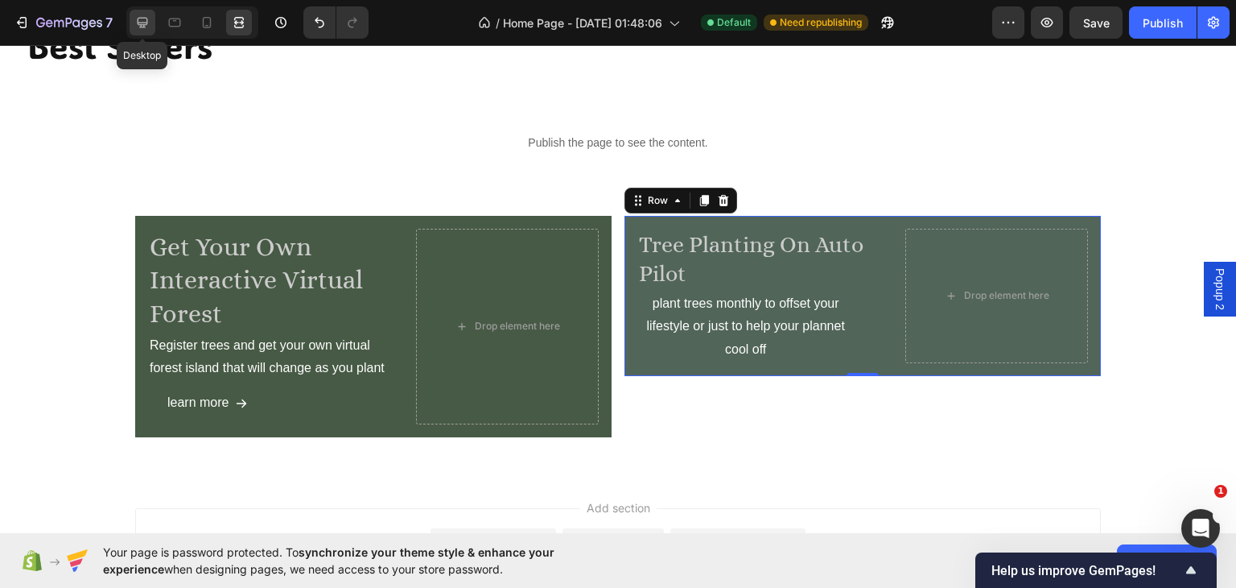
click at [138, 20] on icon at bounding box center [143, 23] width 10 height 10
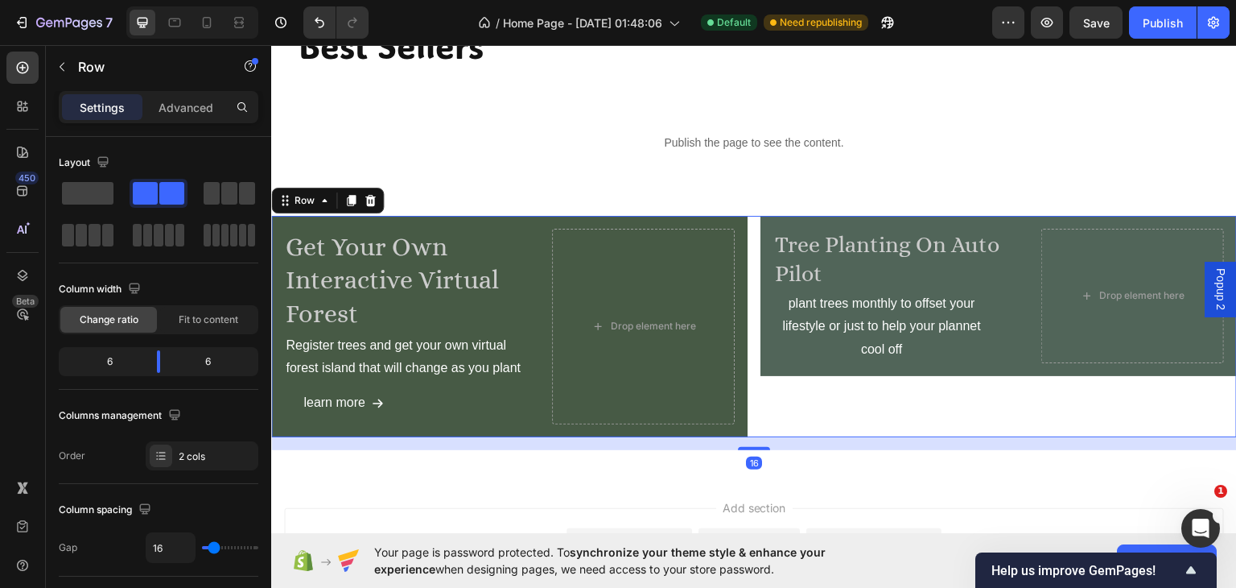
click at [844, 409] on div "tree planting on auto pilot Heading plant trees monthly to offset your lifestyl…" at bounding box center [999, 325] width 477 height 221
click at [197, 316] on span "Fit to content" at bounding box center [209, 319] width 60 height 14
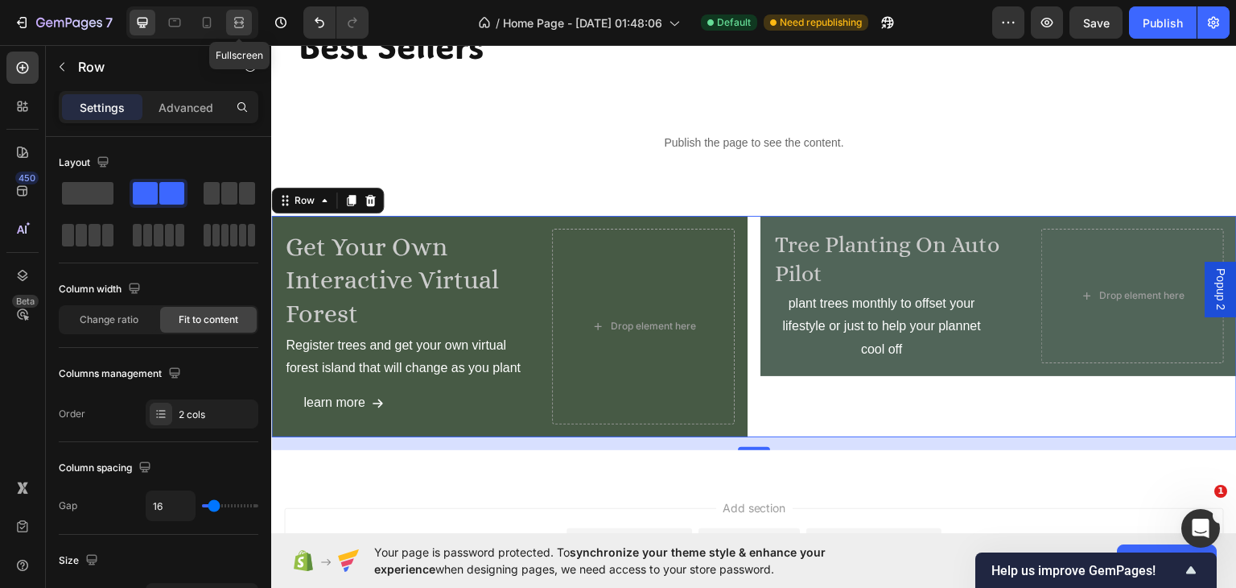
click at [241, 27] on icon at bounding box center [239, 22] width 16 height 16
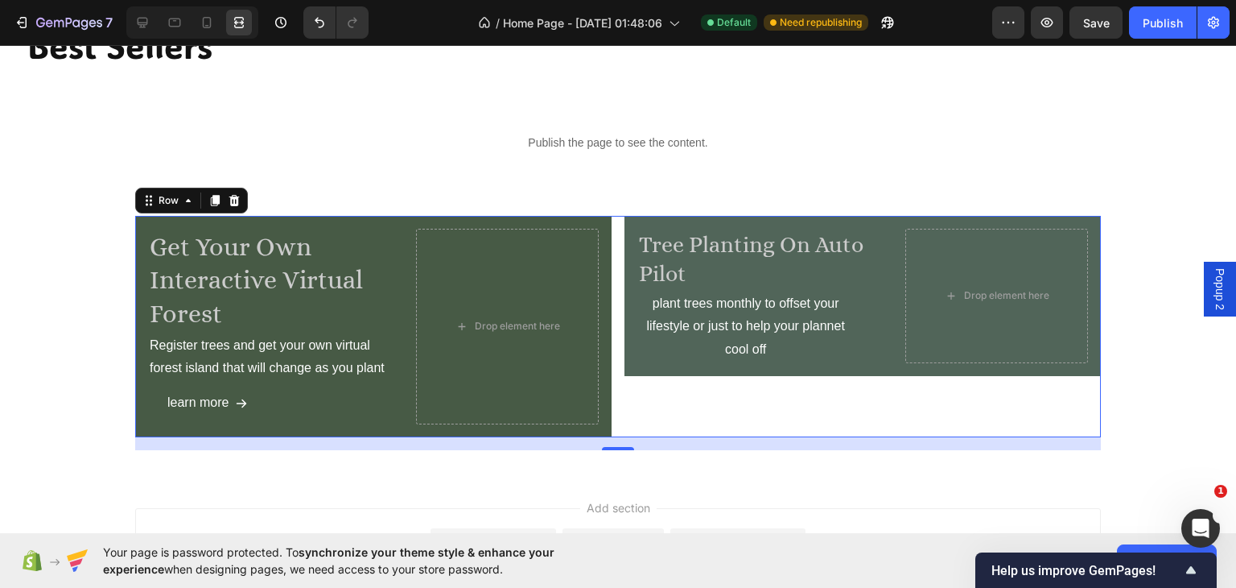
click at [1057, 407] on div "tree planting on auto pilot Heading plant trees monthly to offset your lifestyl…" at bounding box center [863, 326] width 477 height 221
click at [138, 16] on icon at bounding box center [142, 22] width 16 height 16
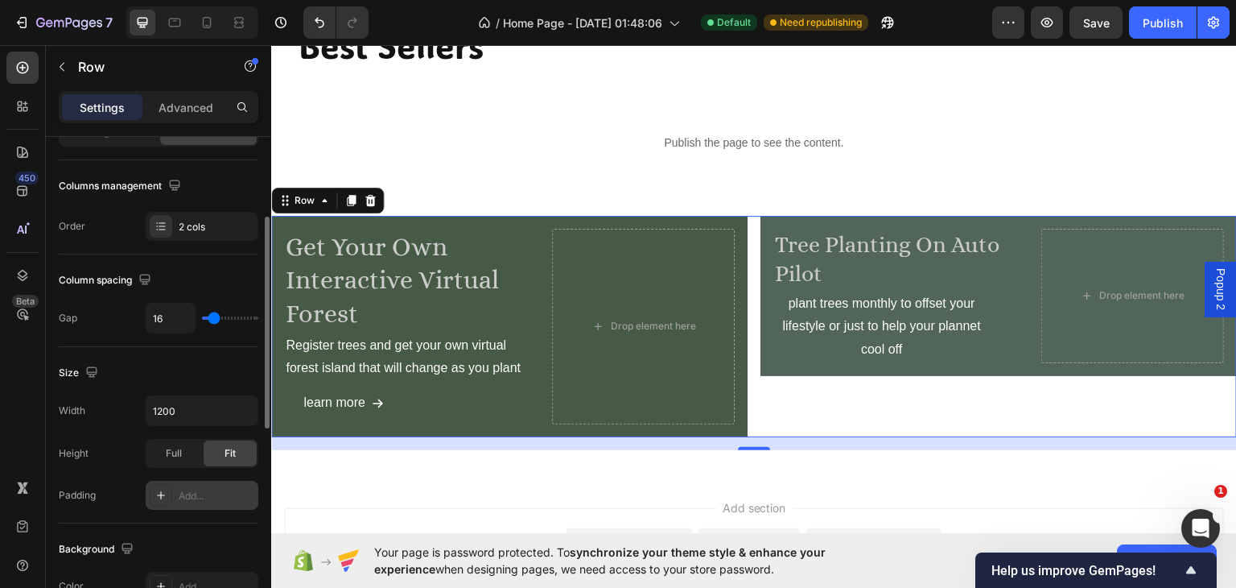
scroll to position [376, 0]
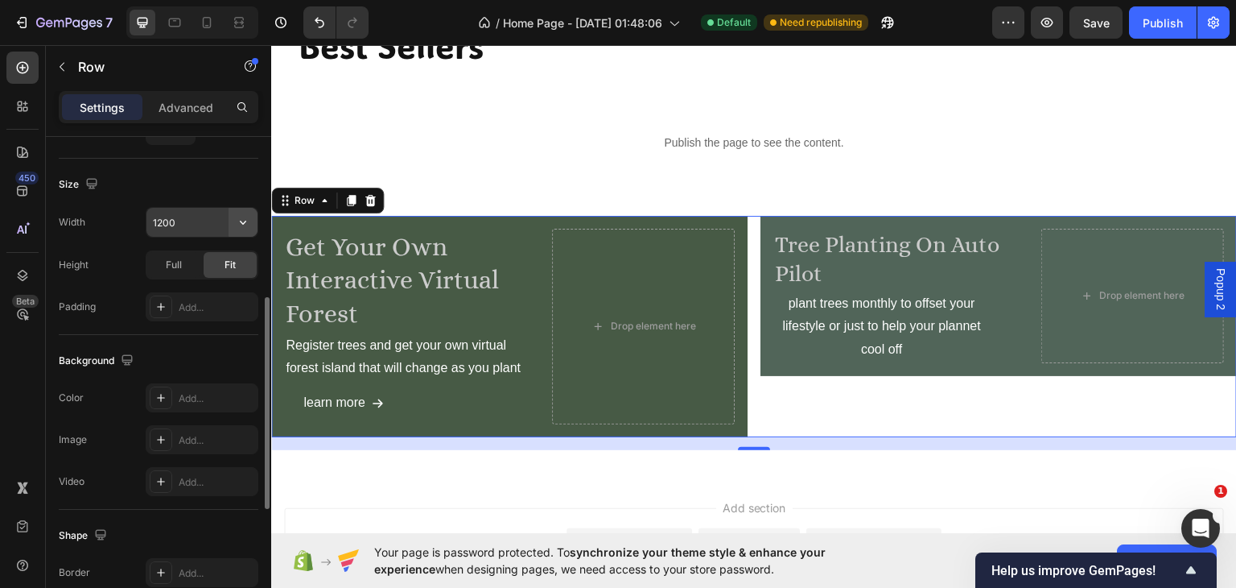
click at [236, 223] on icon "button" at bounding box center [243, 222] width 16 height 16
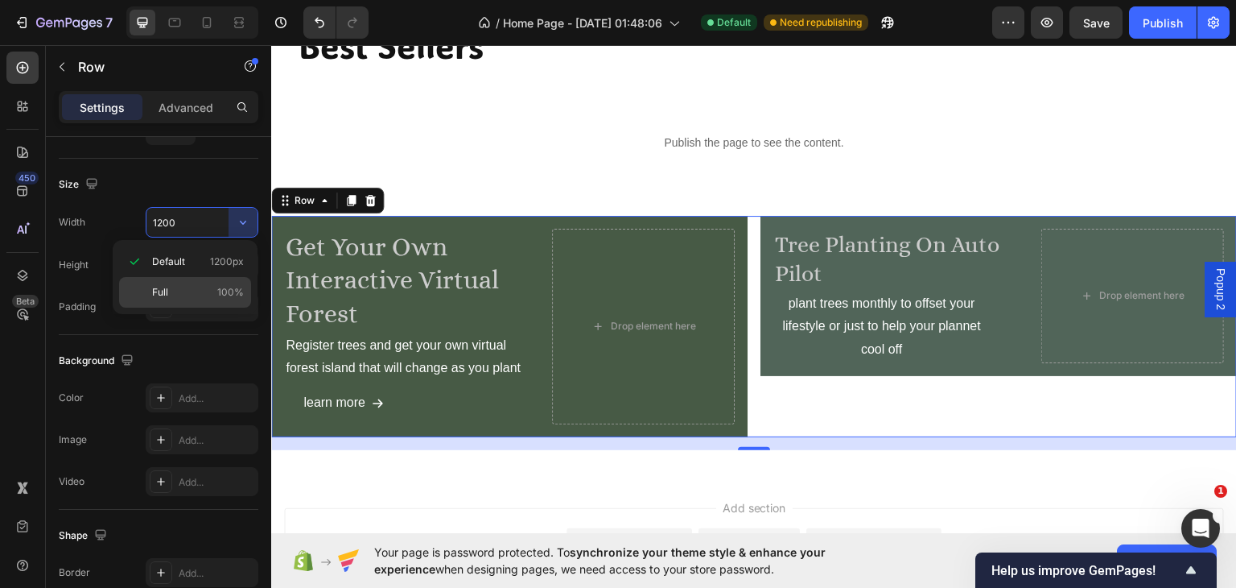
click at [158, 283] on div "Full 100%" at bounding box center [185, 292] width 132 height 31
type input "100%"
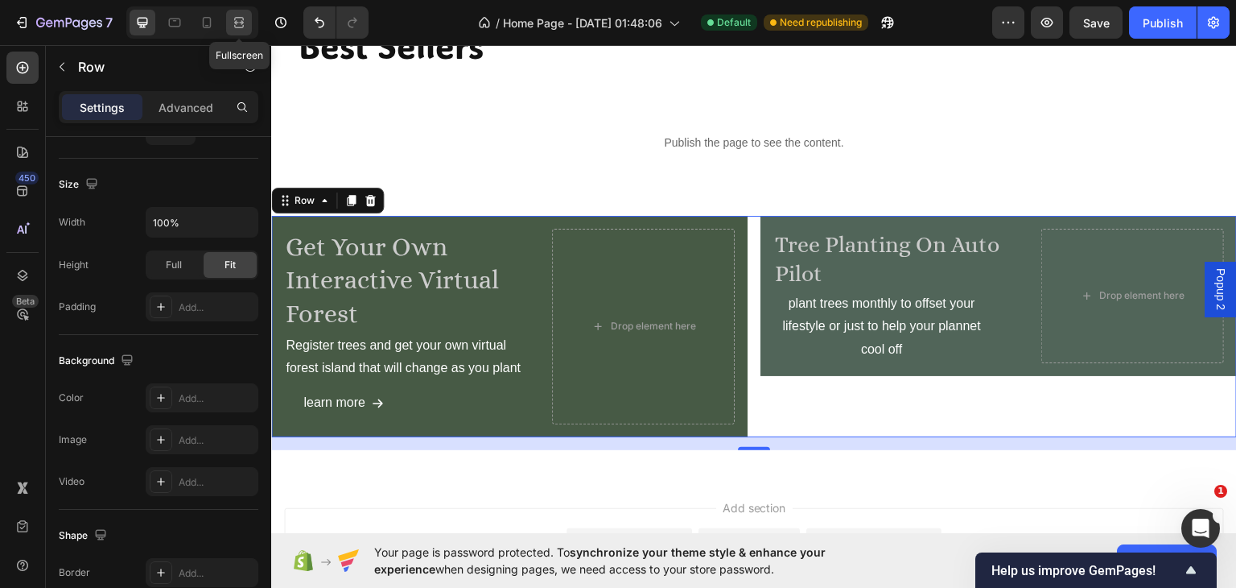
click at [238, 17] on icon at bounding box center [239, 18] width 10 height 3
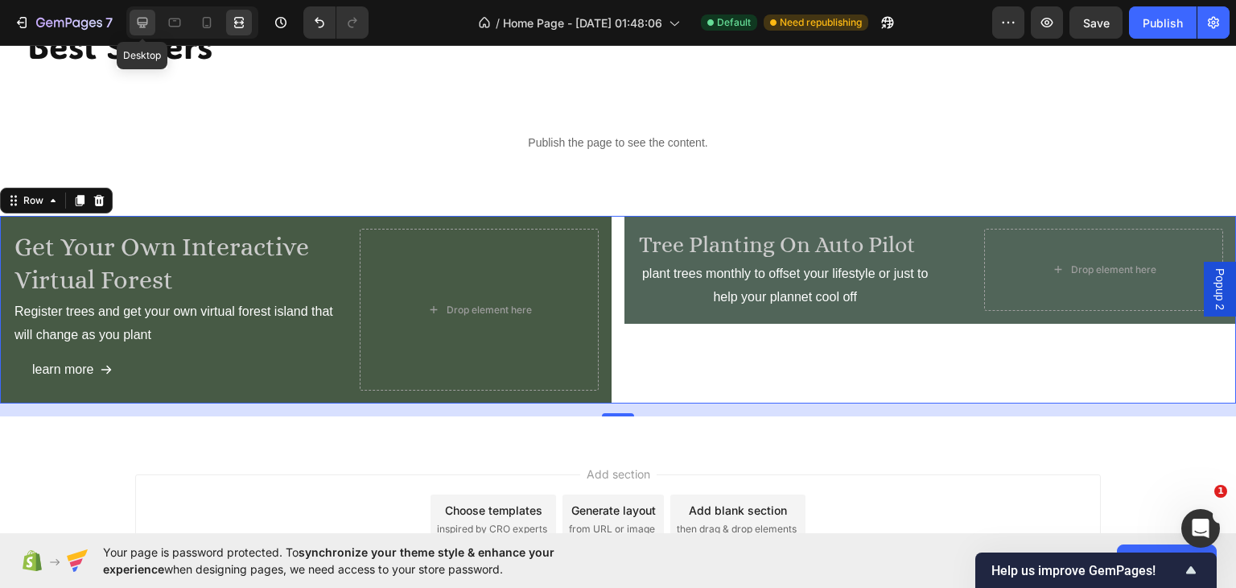
click at [142, 22] on icon at bounding box center [142, 22] width 16 height 16
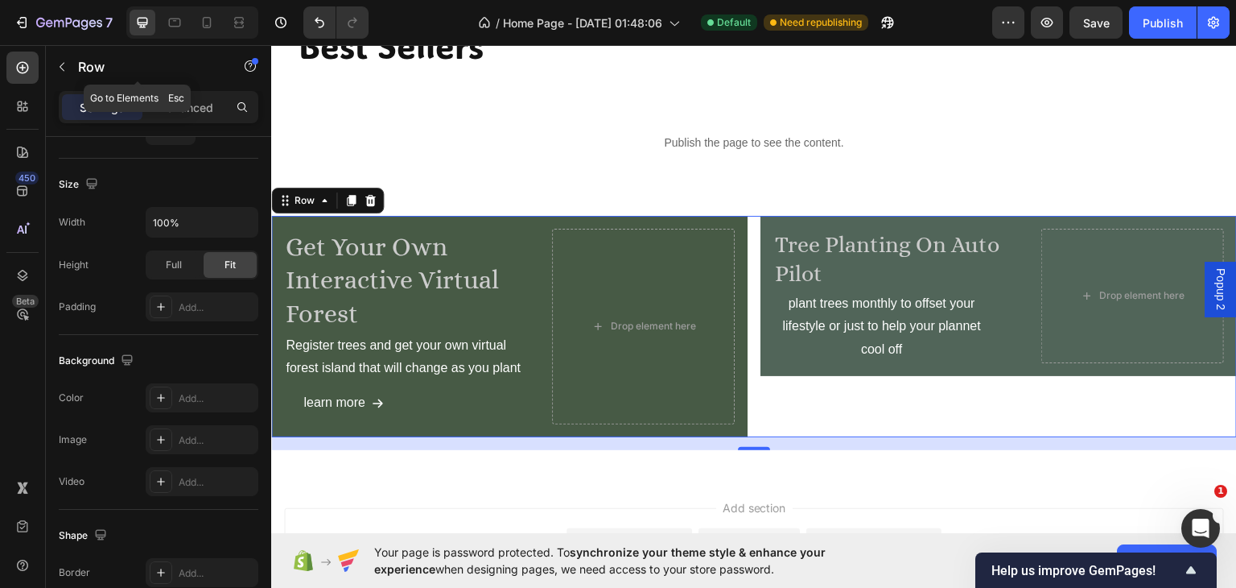
drag, startPoint x: 64, startPoint y: 64, endPoint x: 64, endPoint y: 105, distance: 41.9
click at [64, 67] on icon "button" at bounding box center [62, 66] width 13 height 13
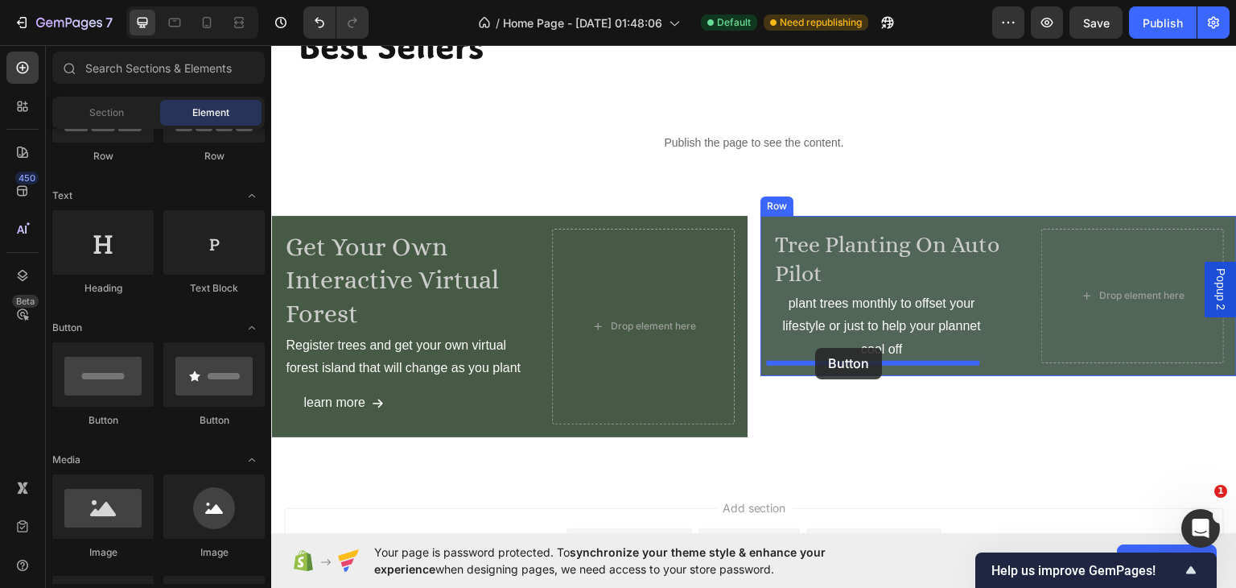
drag, startPoint x: 361, startPoint y: 405, endPoint x: 816, endPoint y: 347, distance: 458.5
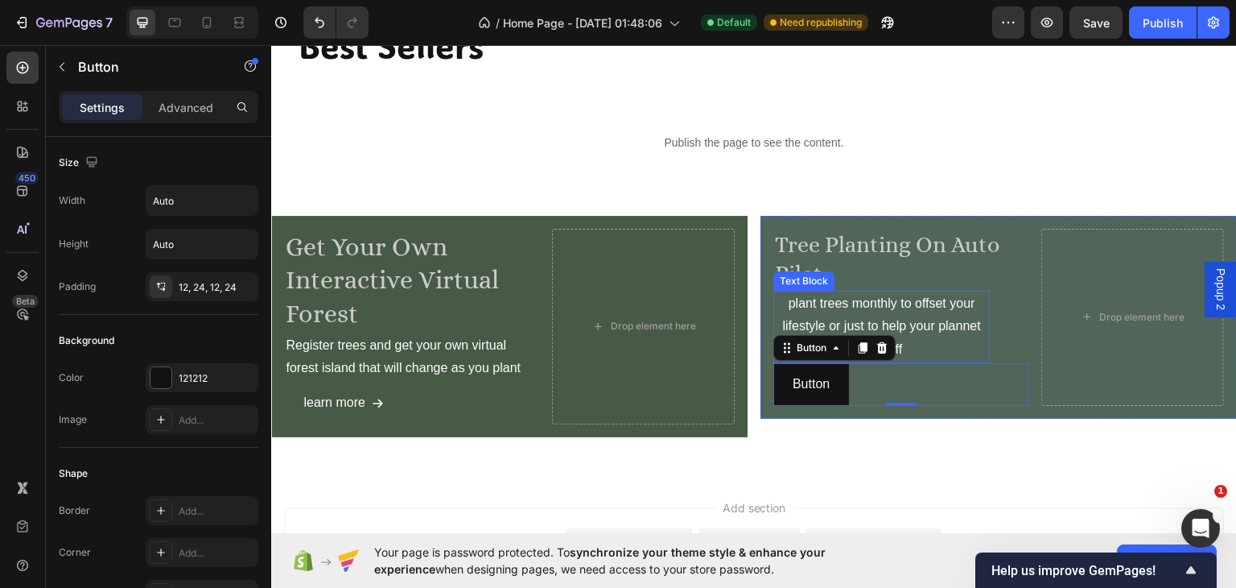
click at [785, 306] on p "plant trees monthly to offset your lifestyle or just to help your plannet cool …" at bounding box center [881, 325] width 213 height 69
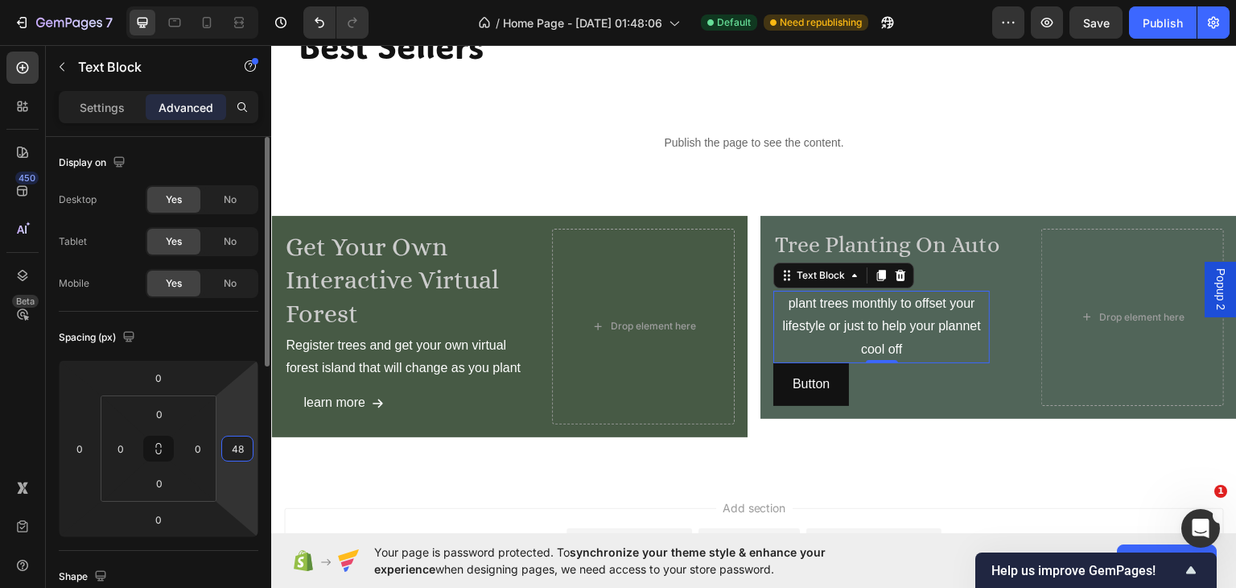
click at [244, 445] on input "48" at bounding box center [237, 448] width 24 height 24
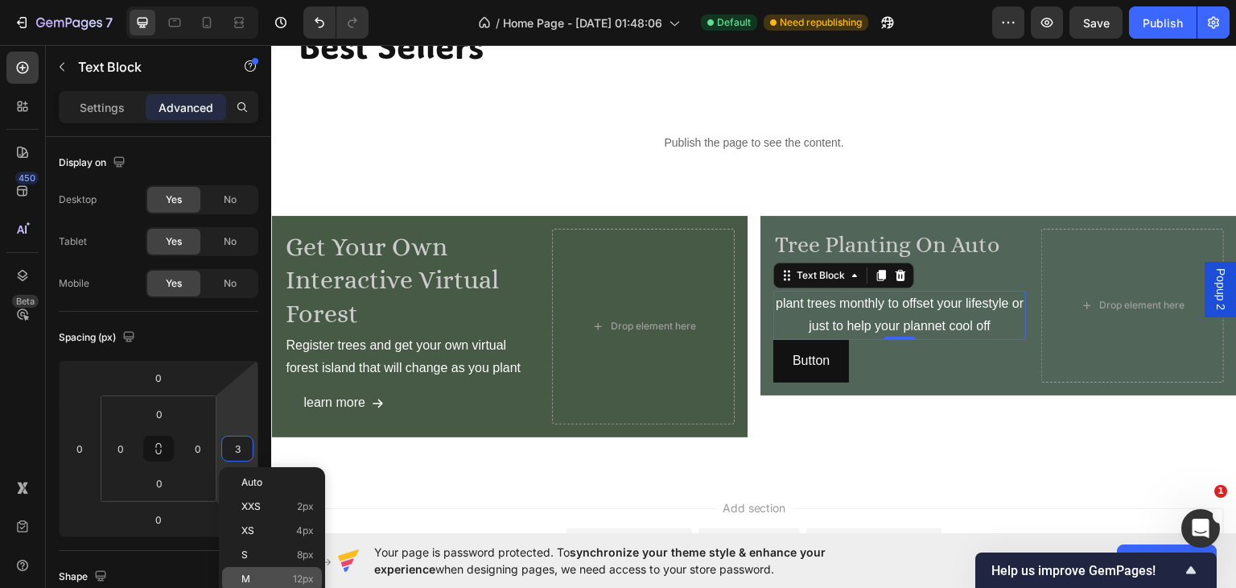
click at [261, 569] on div "M 12px" at bounding box center [272, 579] width 100 height 24
type input "12"
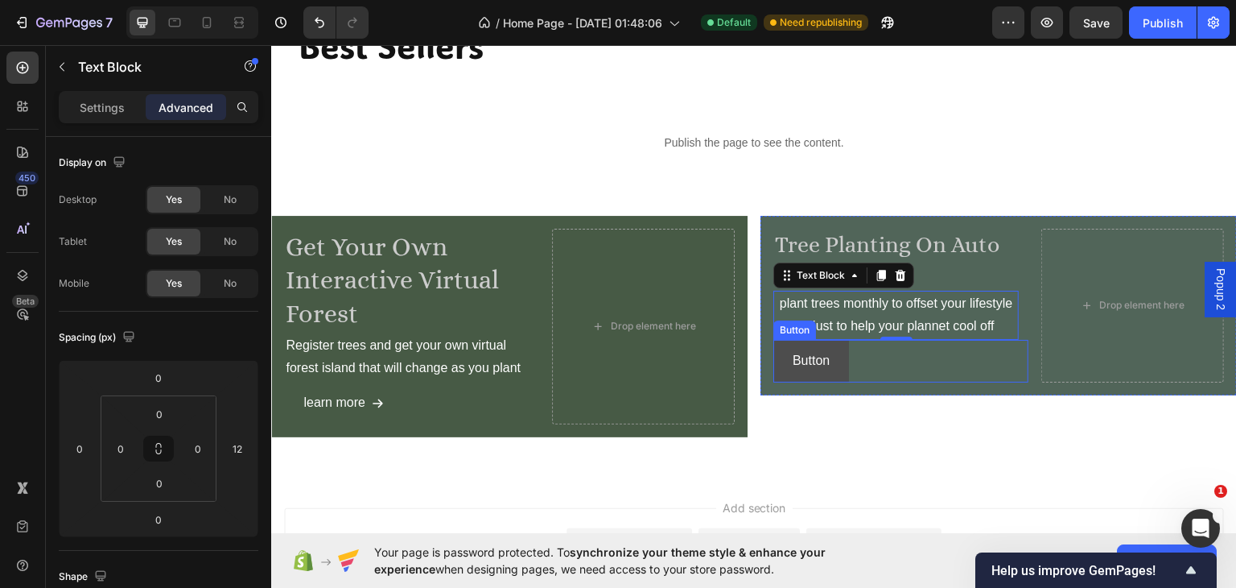
click at [824, 357] on button "Button" at bounding box center [812, 360] width 76 height 43
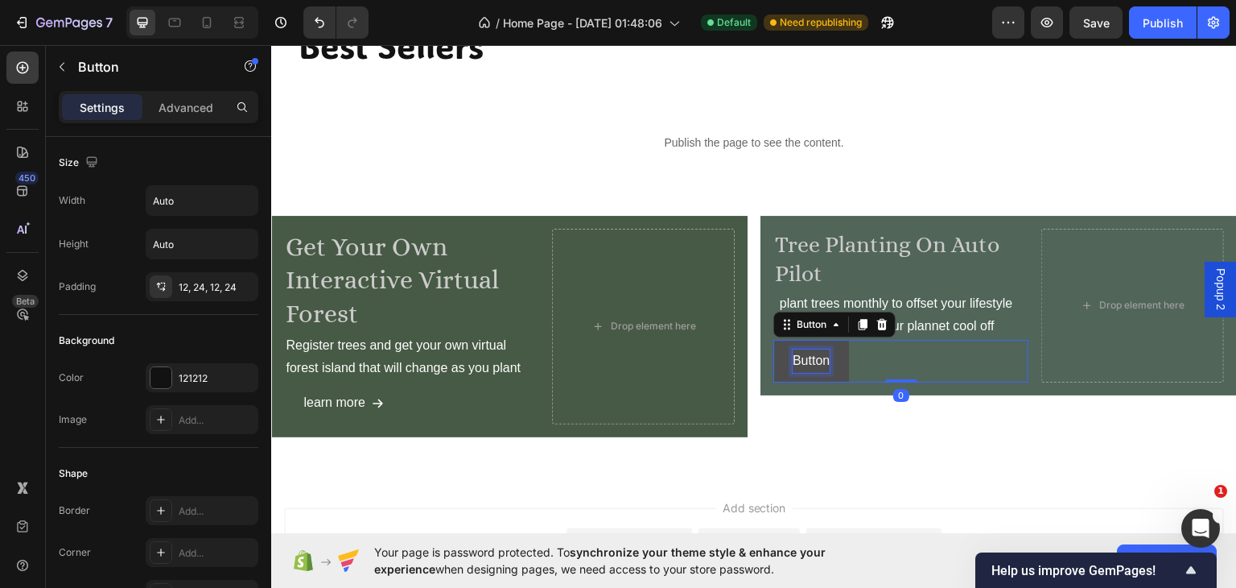
click at [819, 358] on p "Button" at bounding box center [811, 360] width 37 height 23
click at [774, 339] on button "subscribe" at bounding box center [820, 360] width 93 height 43
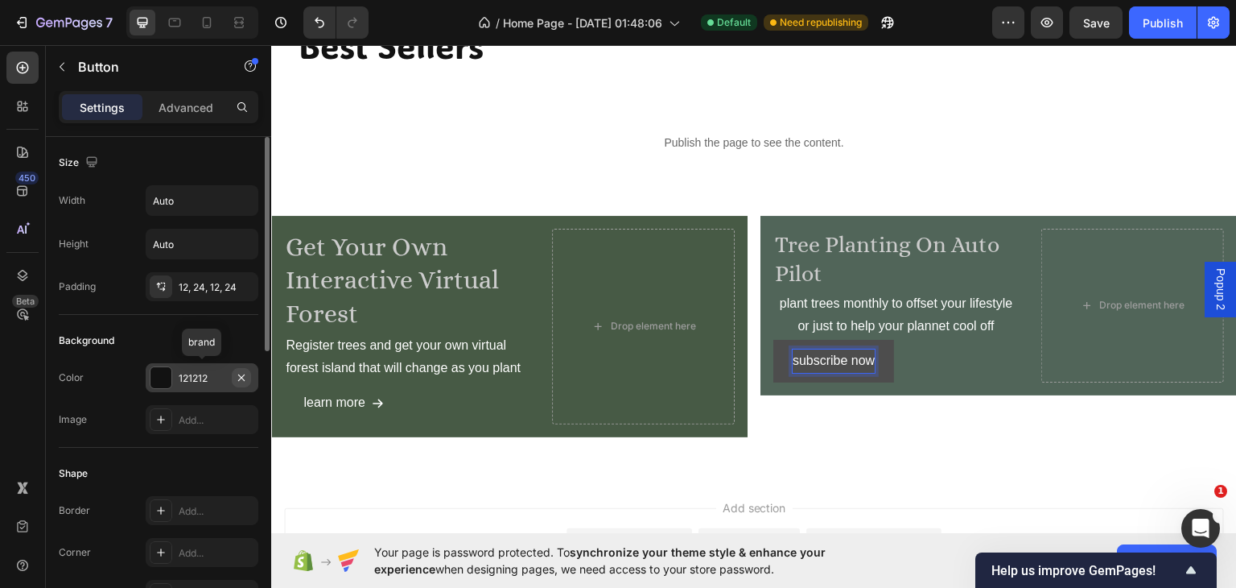
click at [241, 374] on icon "button" at bounding box center [241, 377] width 13 height 13
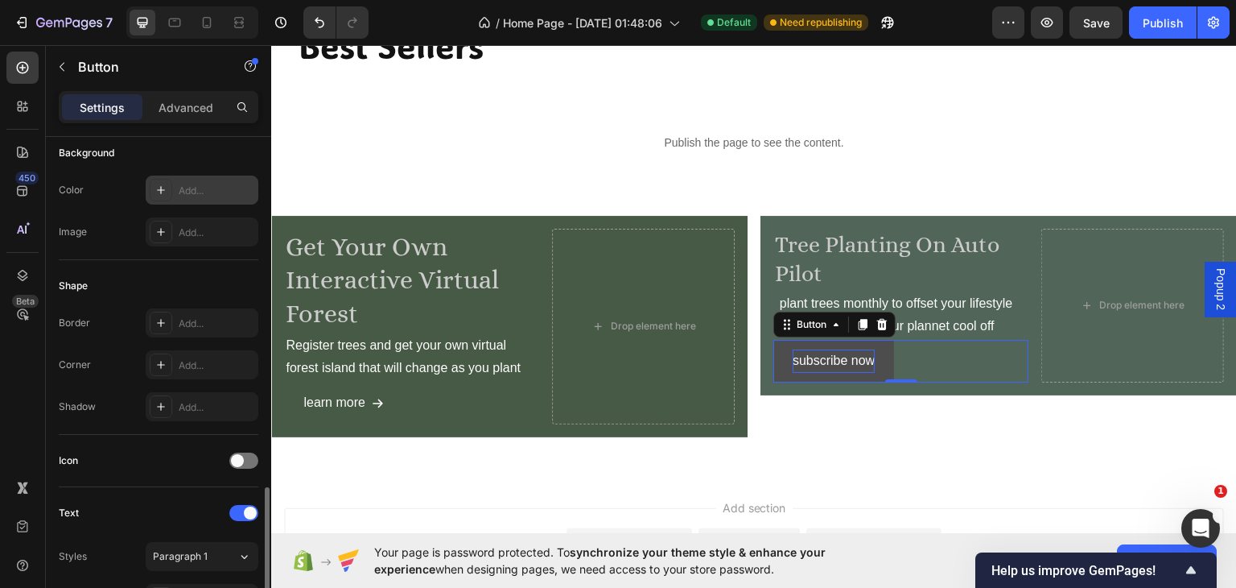
scroll to position [376, 0]
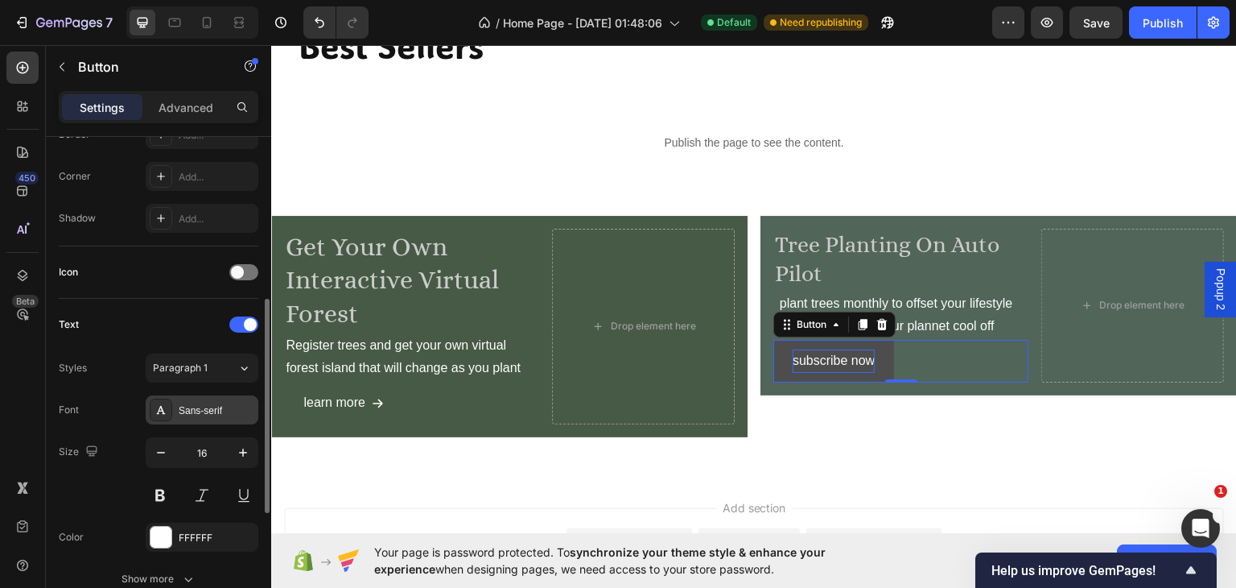
click at [214, 403] on div "Sans-serif" at bounding box center [217, 410] width 76 height 14
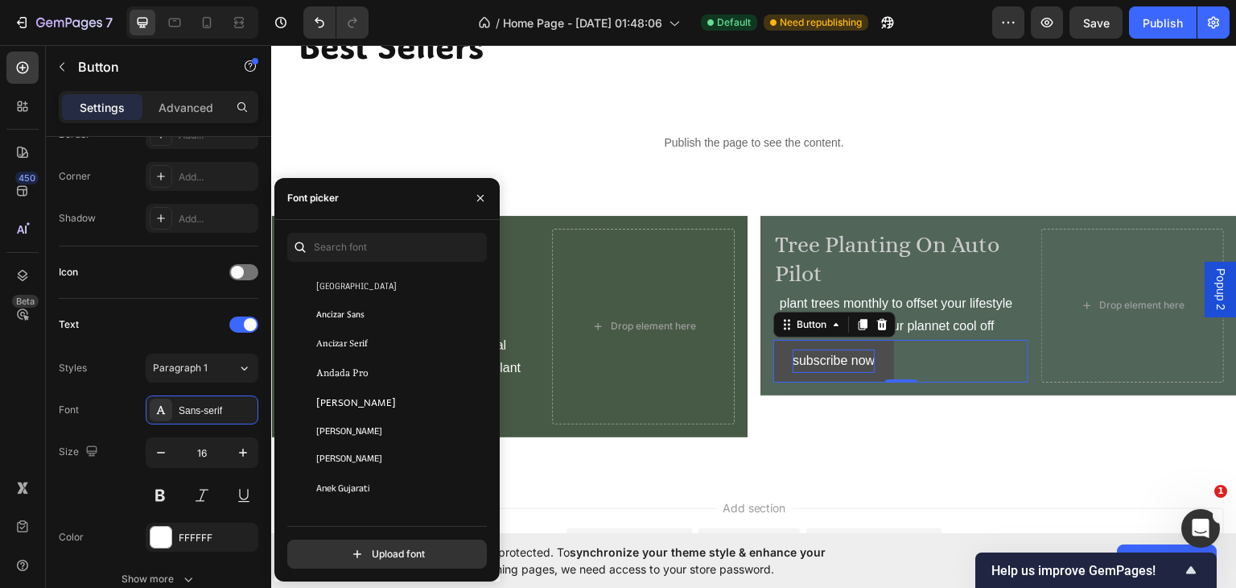
scroll to position [2066, 0]
click at [340, 340] on span "Ancizar Sans" at bounding box center [340, 343] width 48 height 14
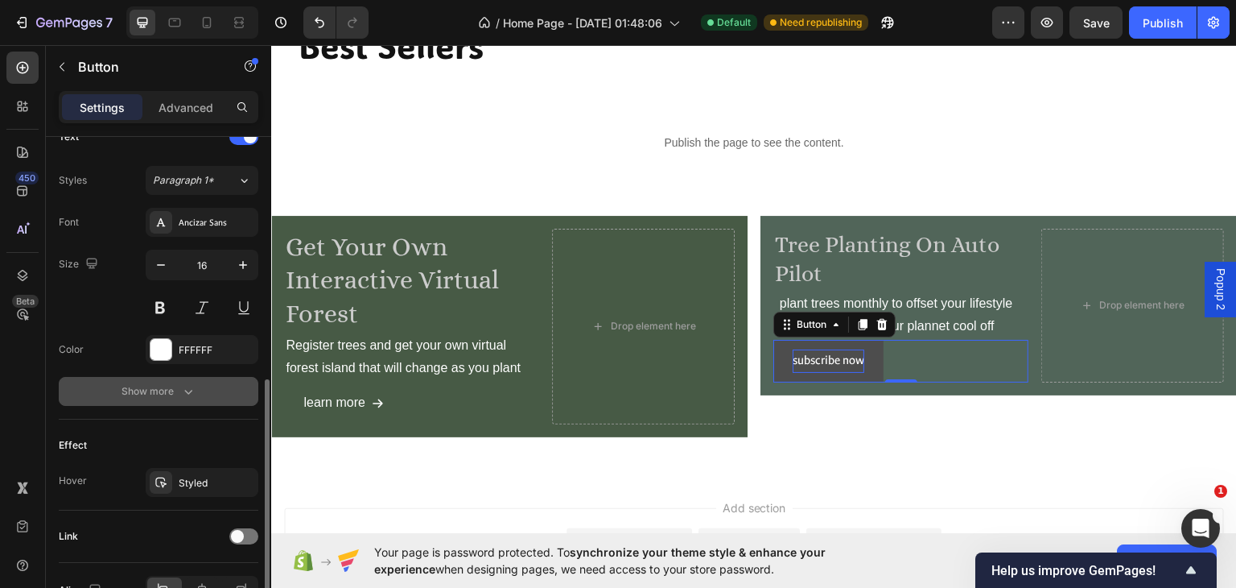
click at [167, 394] on div "Show more" at bounding box center [159, 391] width 75 height 16
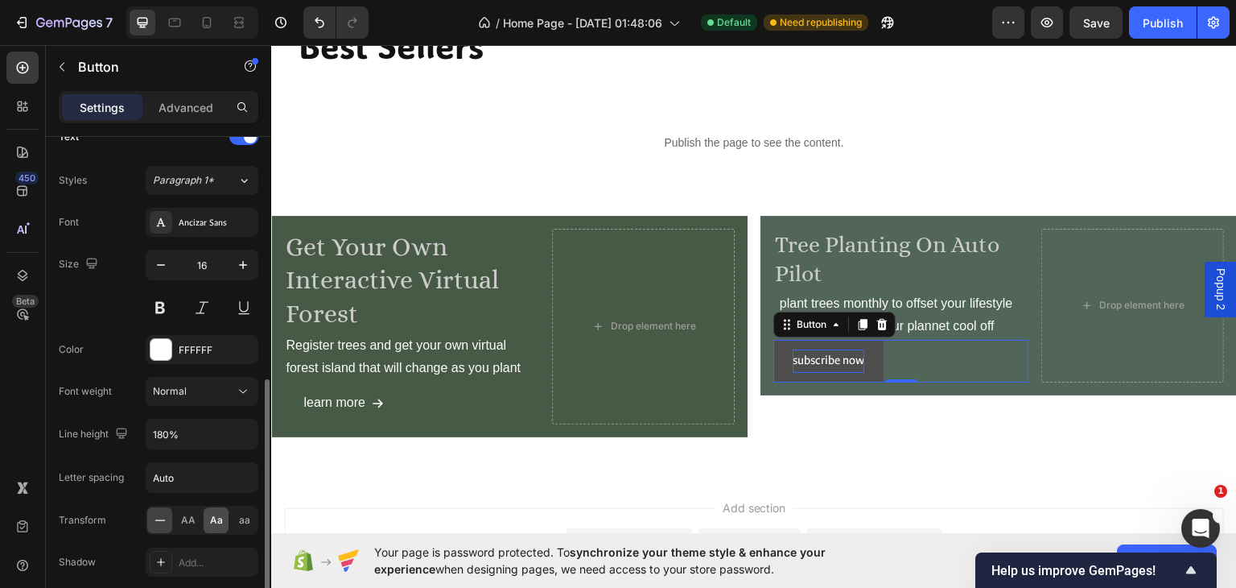
click at [213, 516] on span "Aa" at bounding box center [216, 520] width 13 height 14
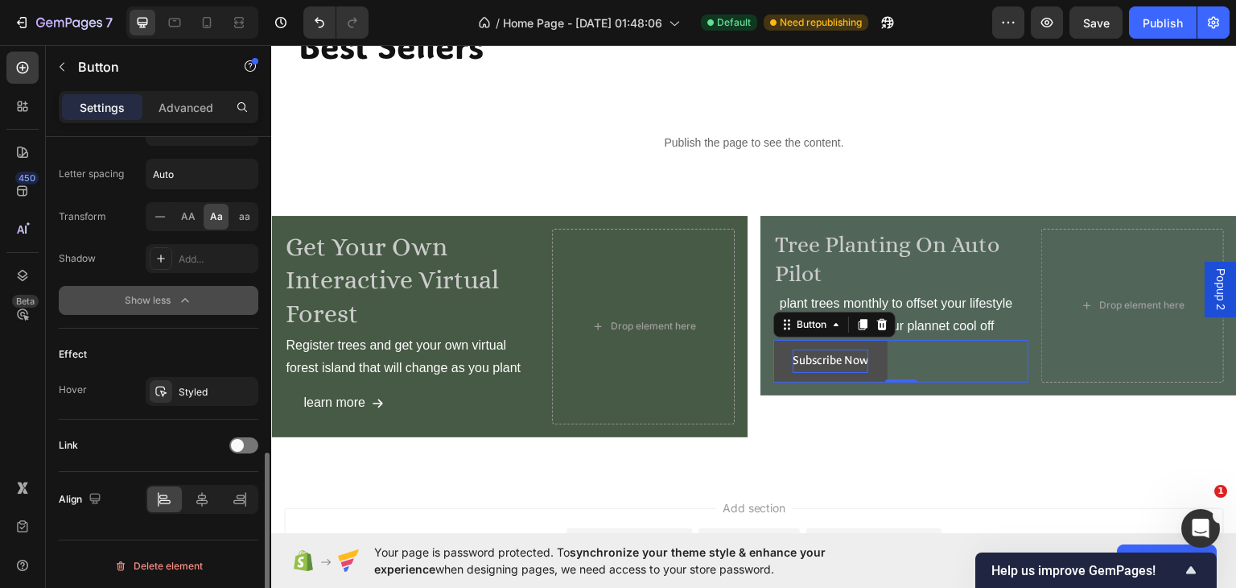
click at [184, 298] on icon "button" at bounding box center [185, 300] width 16 height 16
click at [184, 298] on icon "button" at bounding box center [188, 299] width 16 height 16
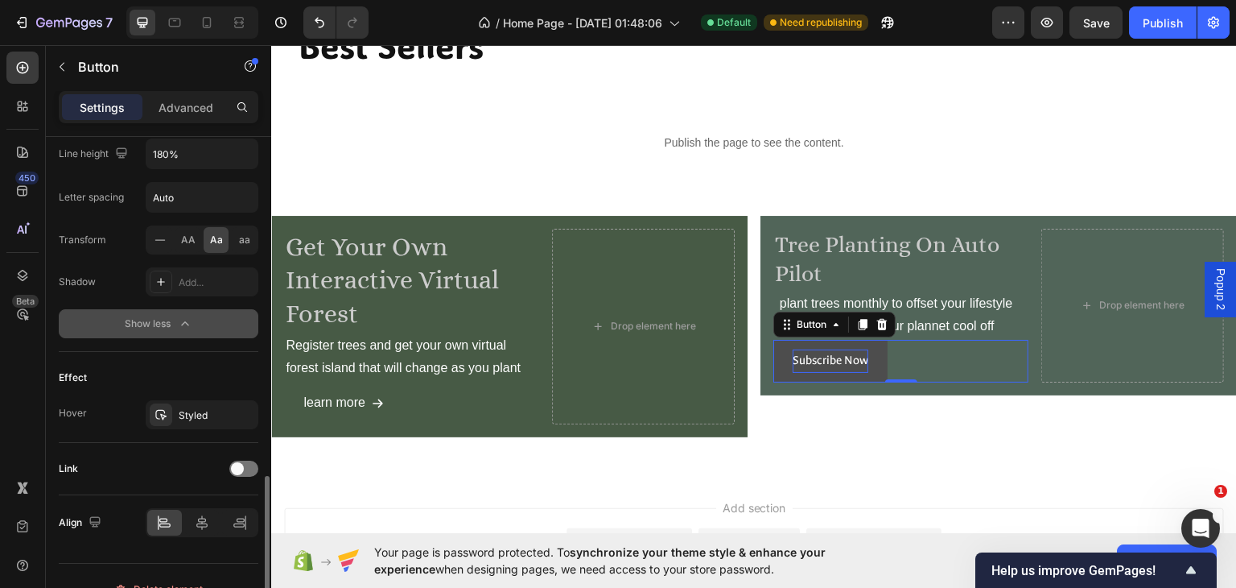
scroll to position [867, 0]
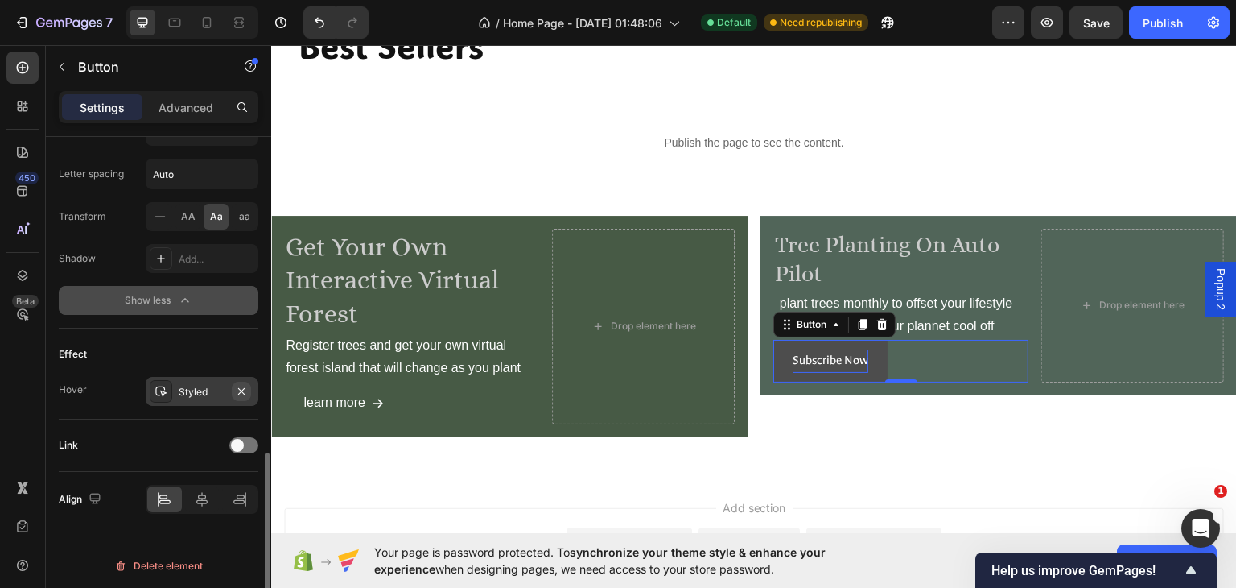
click at [236, 386] on icon "button" at bounding box center [241, 391] width 13 height 13
drag, startPoint x: 245, startPoint y: 436, endPoint x: 242, endPoint y: 445, distance: 9.2
click at [246, 437] on div at bounding box center [243, 445] width 29 height 16
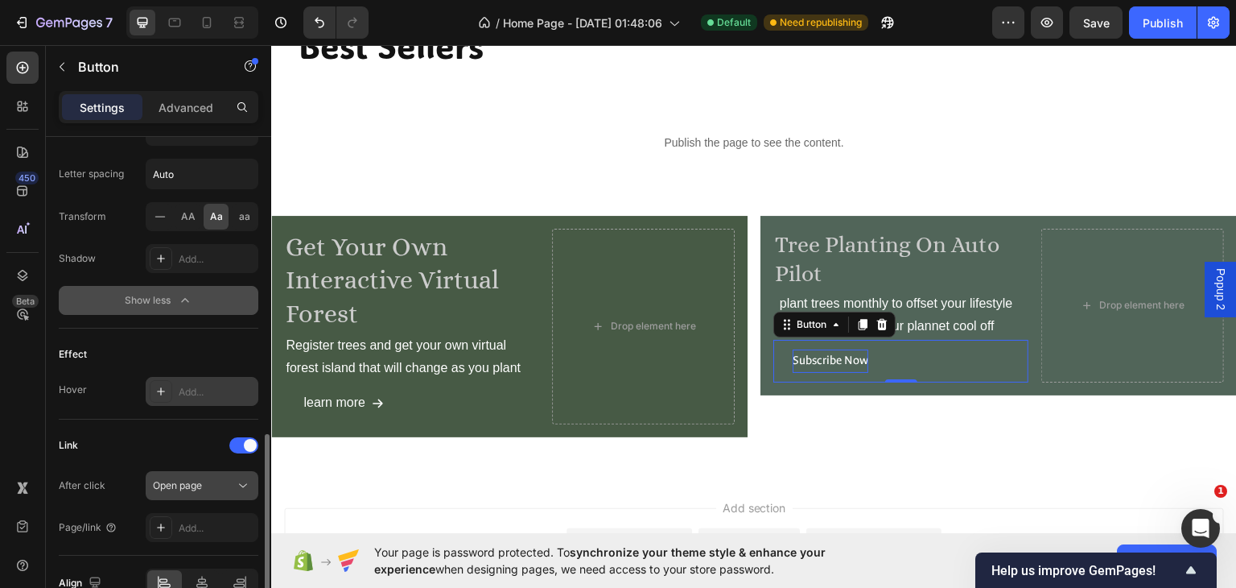
scroll to position [951, 0]
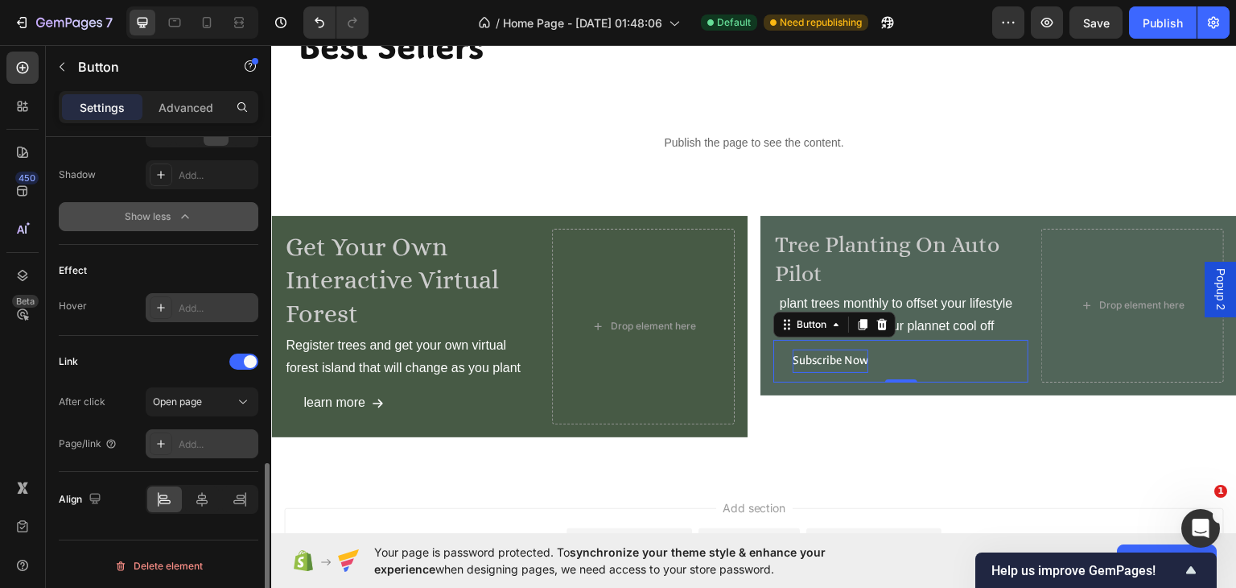
click at [171, 439] on div at bounding box center [161, 443] width 23 height 23
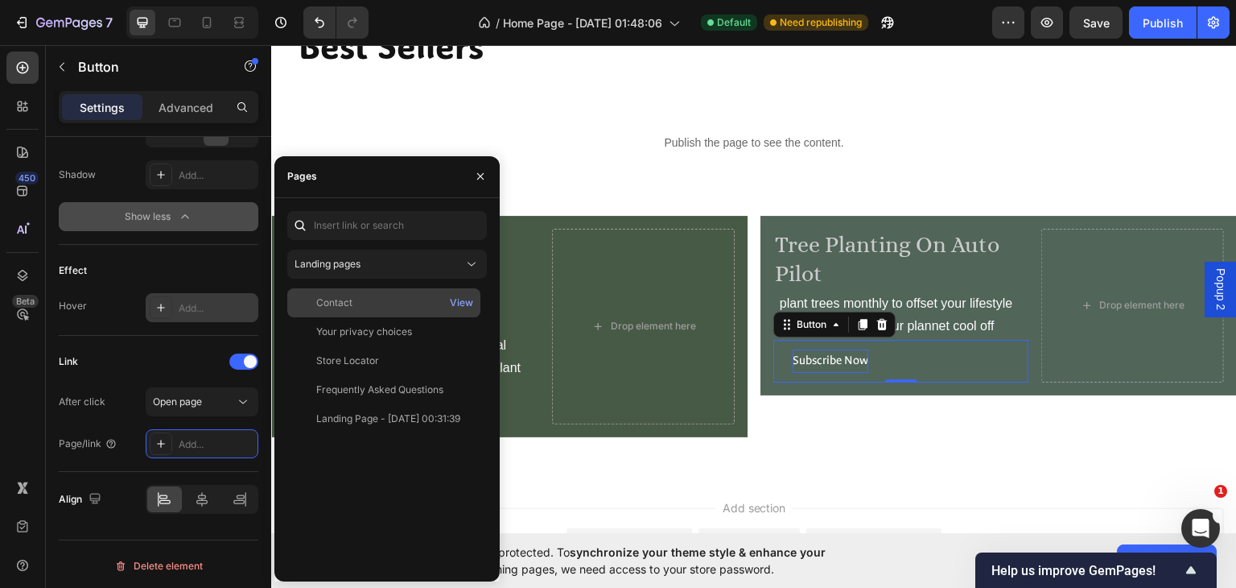
click at [353, 295] on div "Contact" at bounding box center [384, 302] width 180 height 14
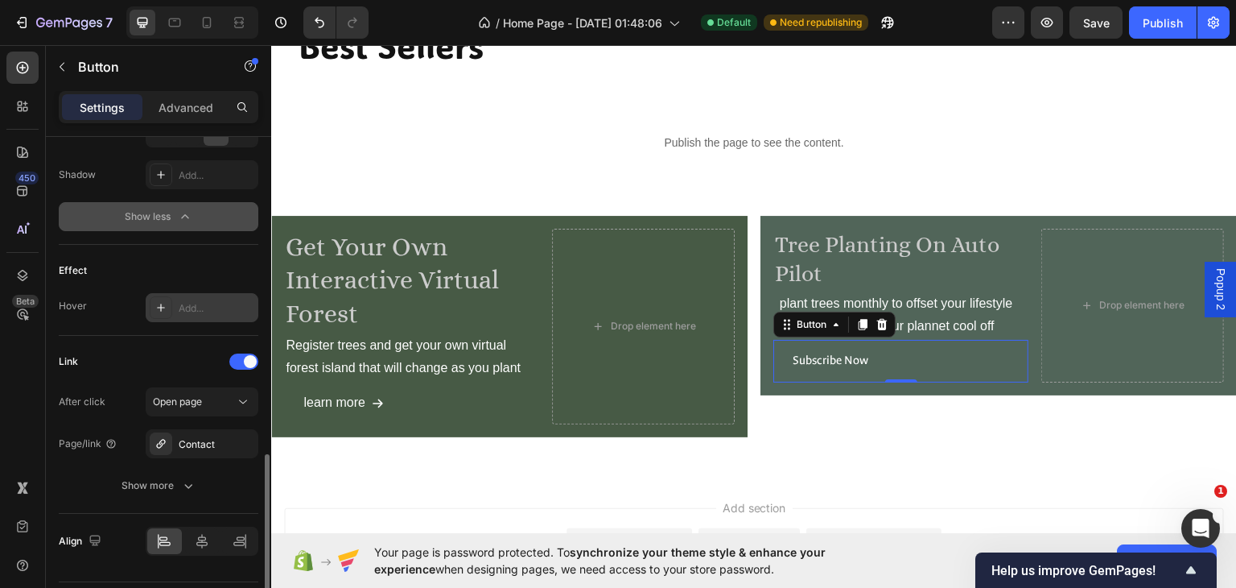
click at [150, 350] on div "Link" at bounding box center [159, 362] width 200 height 26
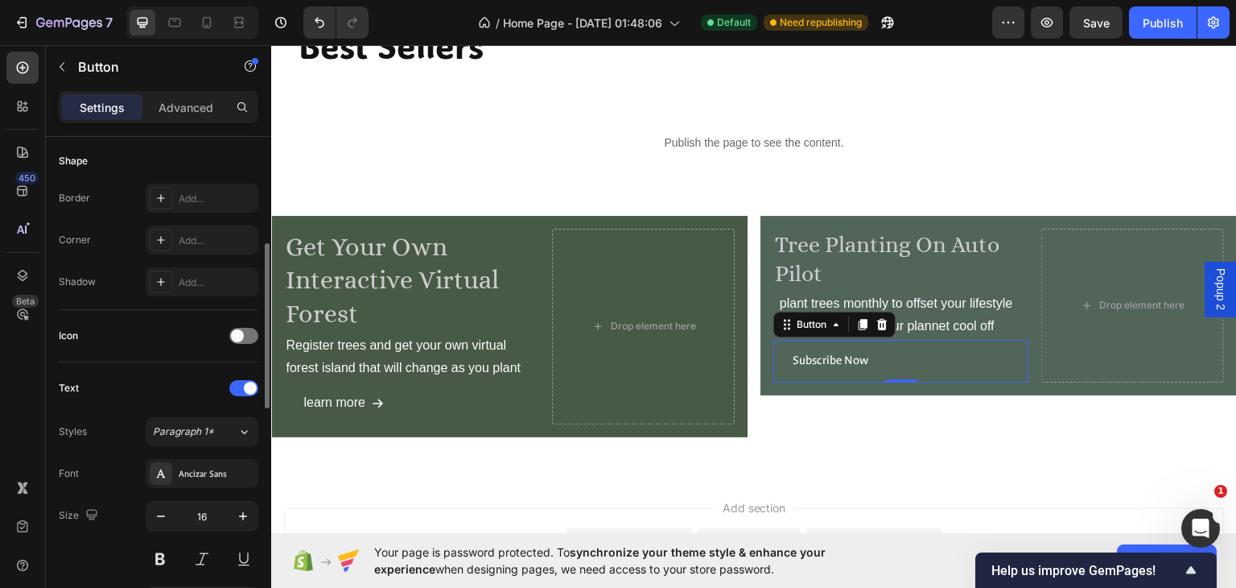
scroll to position [314, 0]
click at [248, 330] on div at bounding box center [243, 334] width 29 height 16
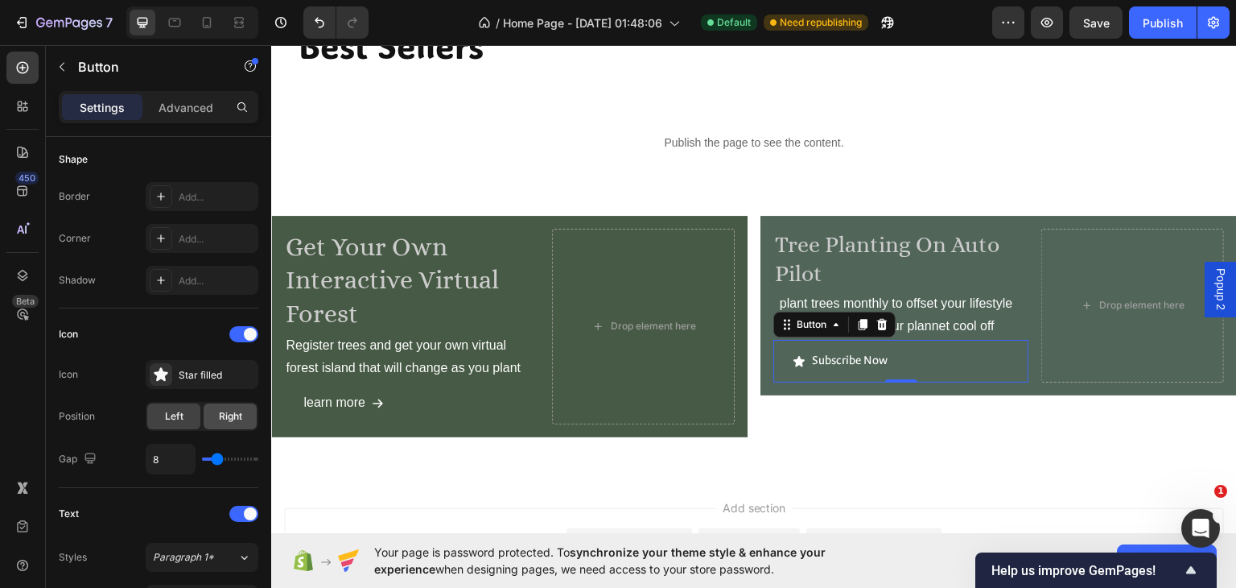
click at [234, 415] on span "Right" at bounding box center [230, 416] width 23 height 14
click at [209, 362] on div "Star filled" at bounding box center [202, 374] width 113 height 29
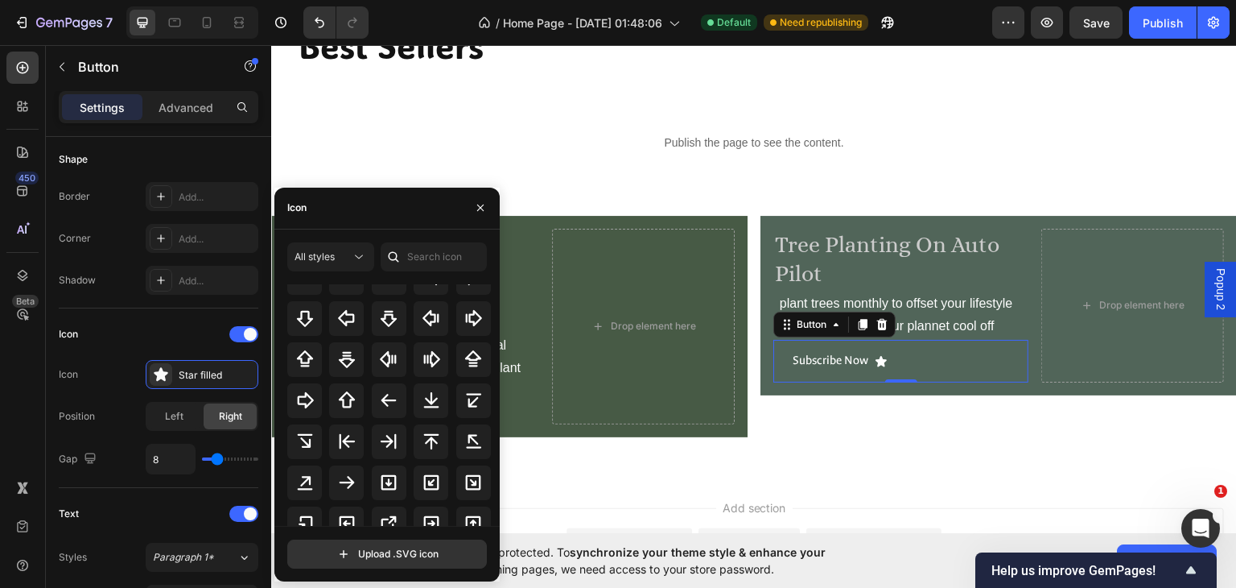
scroll to position [563, 0]
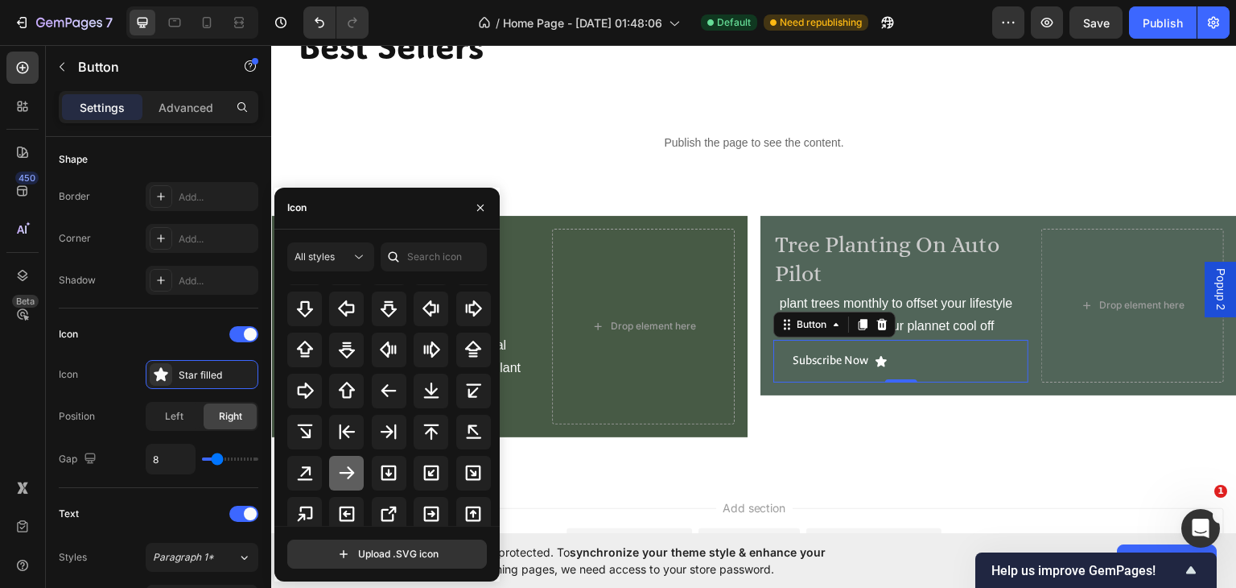
click at [344, 468] on icon at bounding box center [346, 472] width 19 height 19
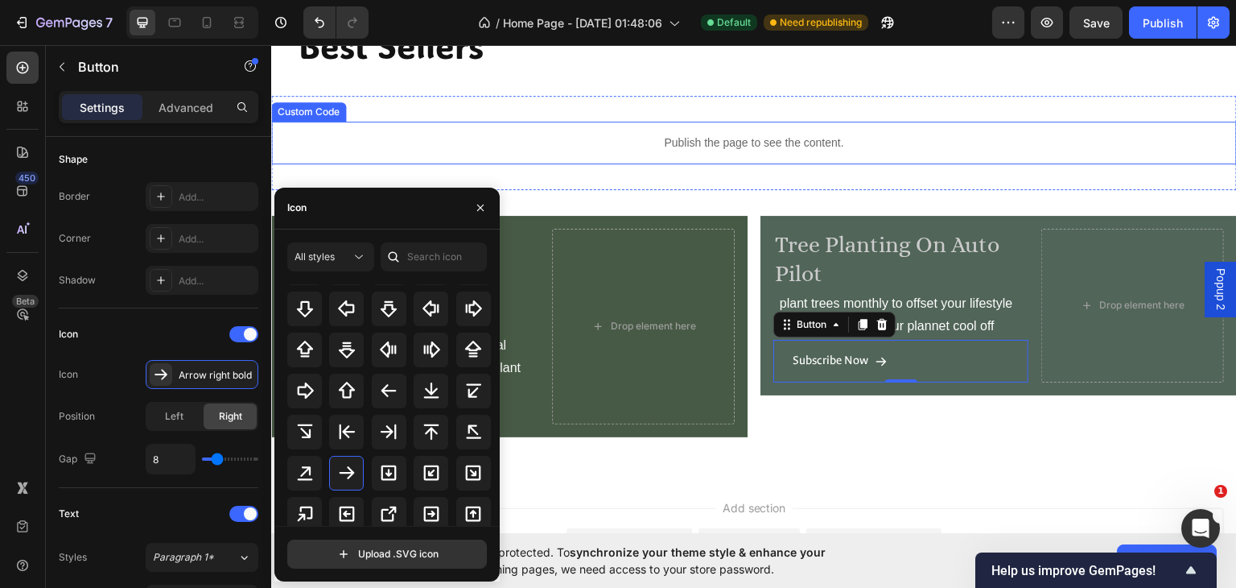
click at [343, 132] on div "Publish the page to see the content." at bounding box center [754, 142] width 966 height 43
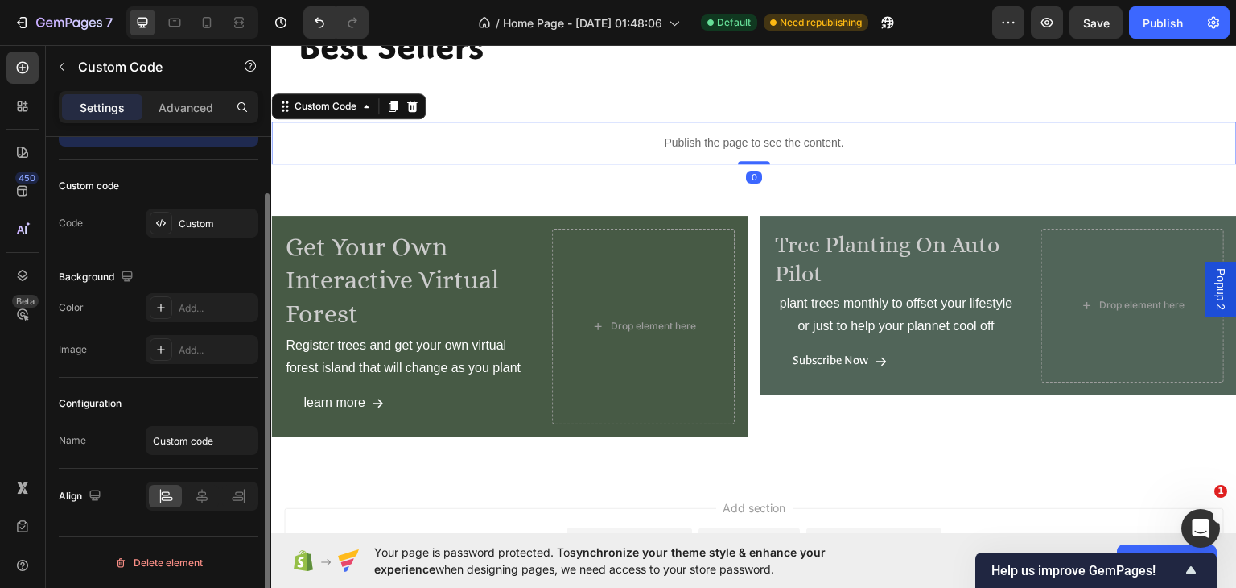
scroll to position [0, 0]
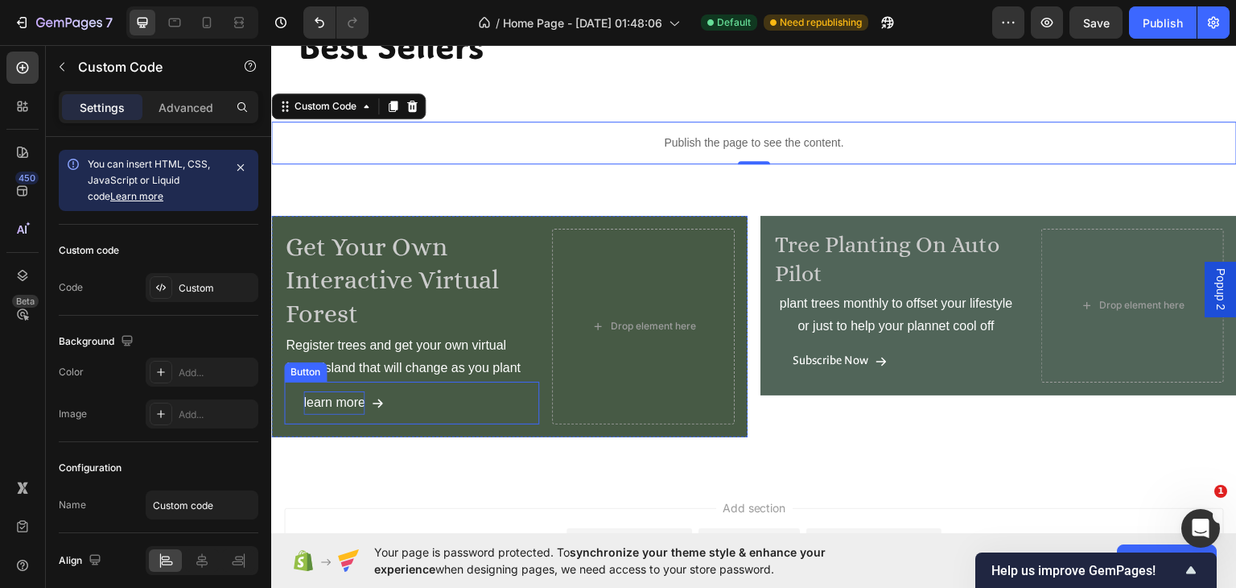
click at [357, 400] on p "learn more" at bounding box center [333, 401] width 61 height 23
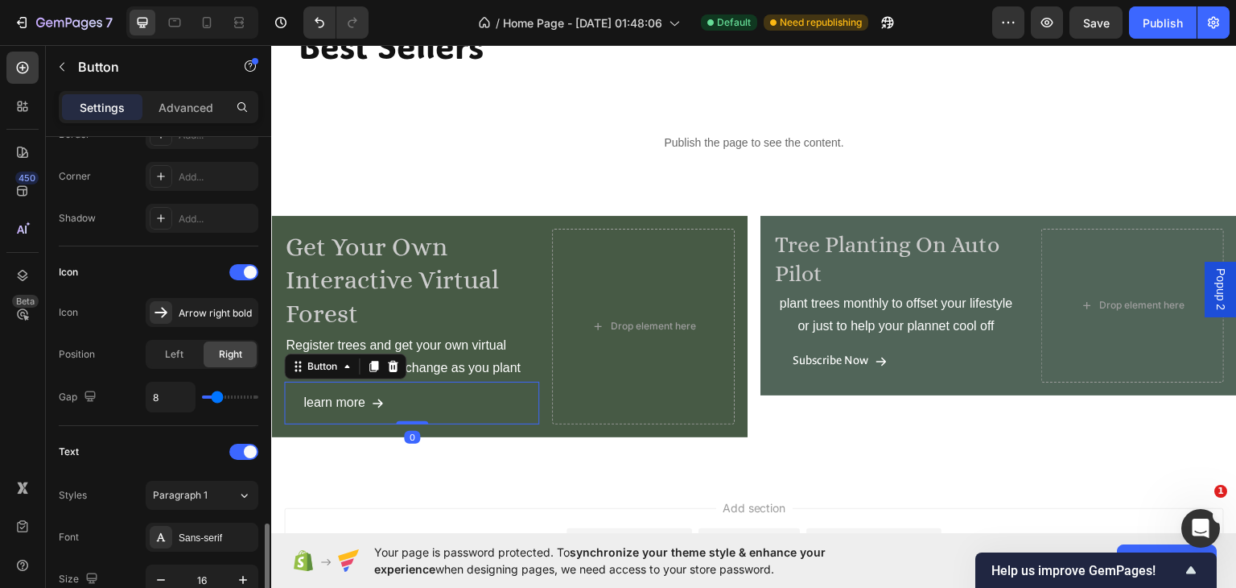
scroll to position [563, 0]
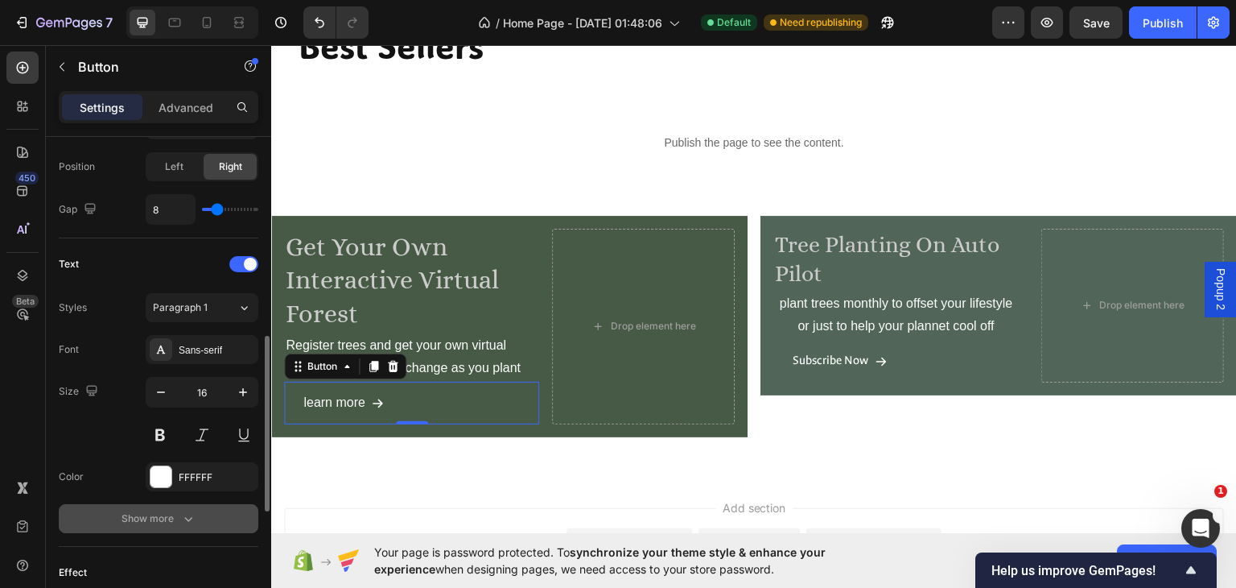
click at [174, 519] on div "Show more" at bounding box center [159, 518] width 75 height 16
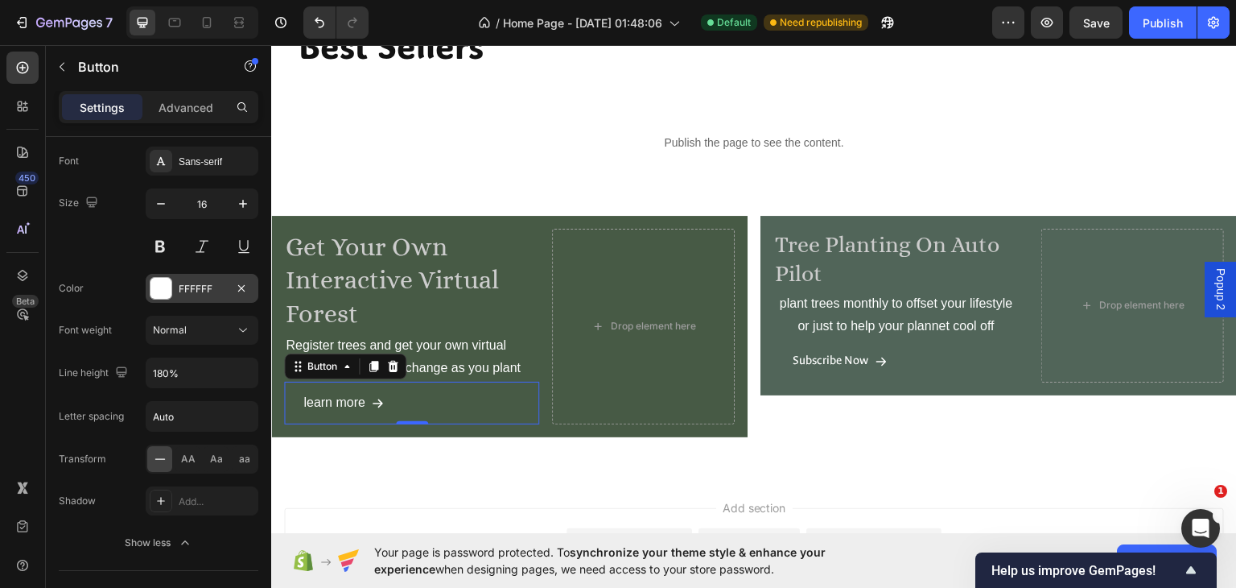
scroll to position [940, 0]
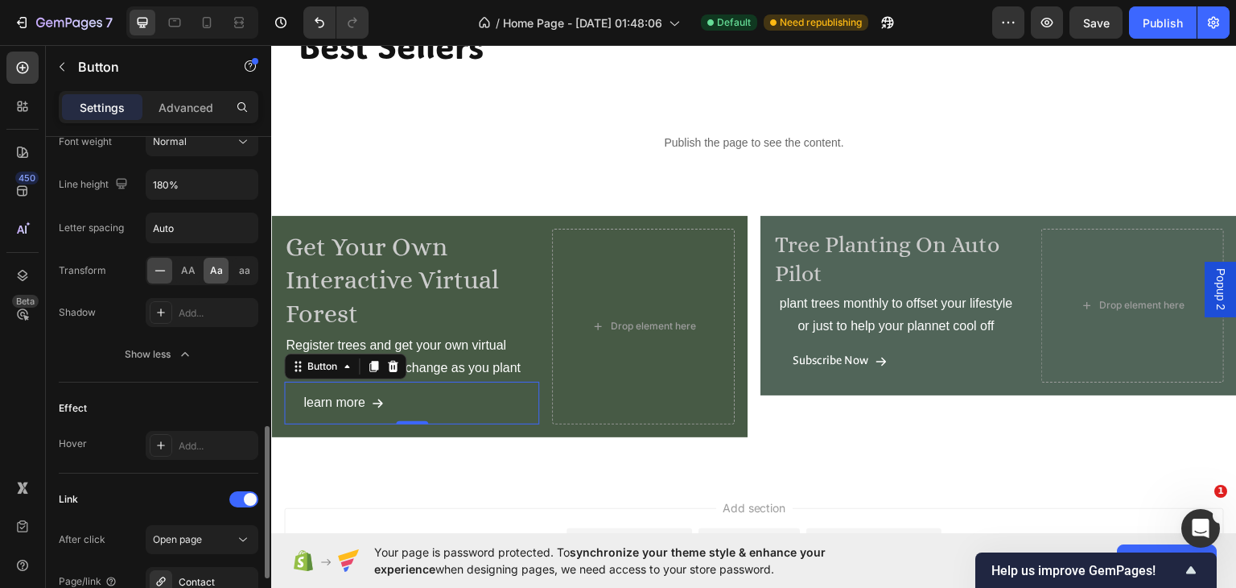
click at [217, 268] on span "Aa" at bounding box center [216, 270] width 13 height 14
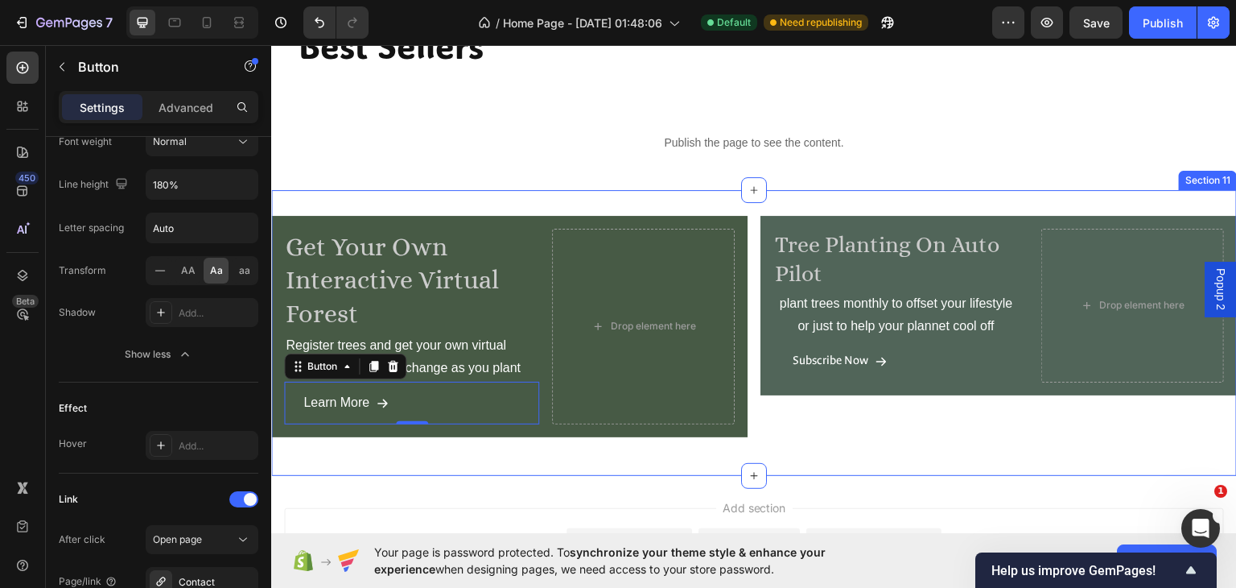
click at [894, 462] on div "Get your own interactive virtual forest Heading Register trees and get your own…" at bounding box center [754, 332] width 966 height 286
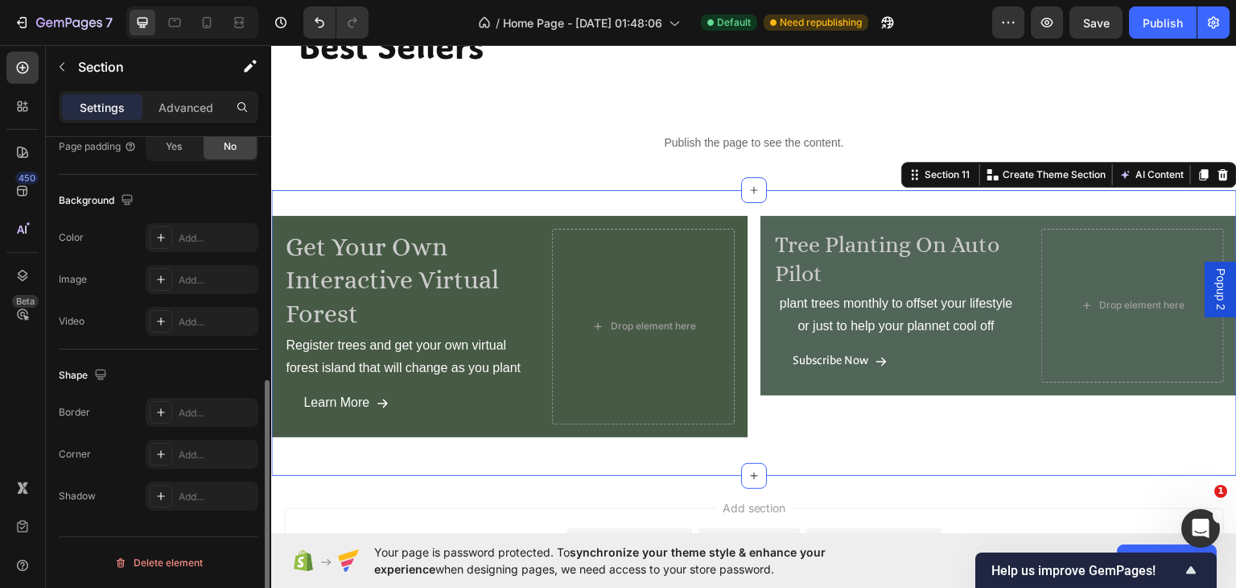
scroll to position [0, 0]
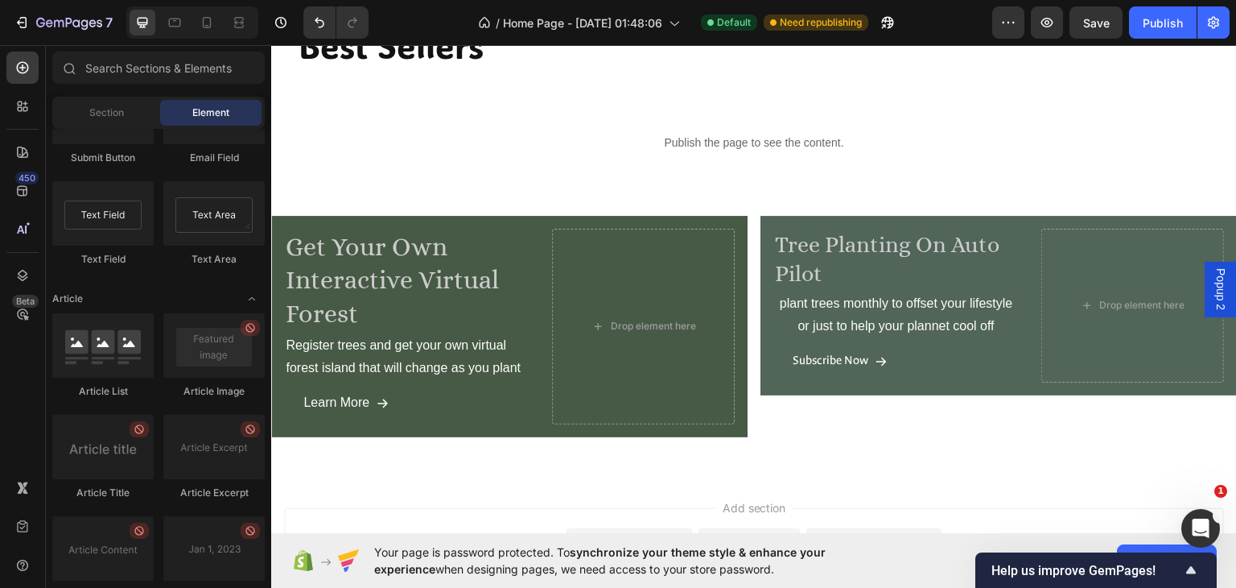
scroll to position [3197, 0]
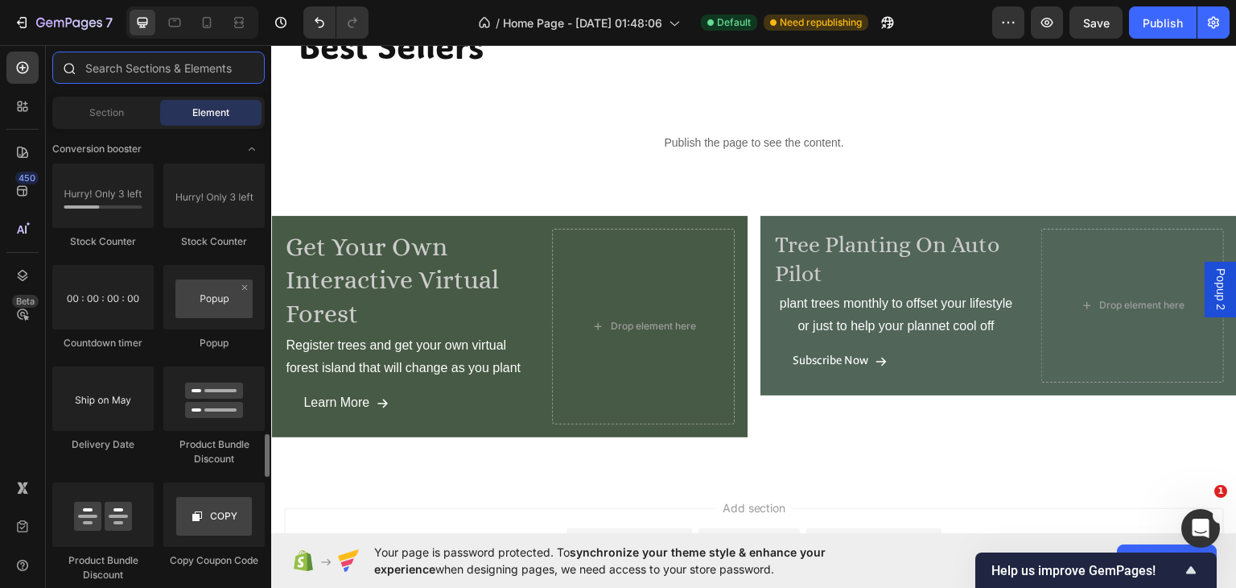
click at [123, 72] on input "text" at bounding box center [158, 68] width 213 height 32
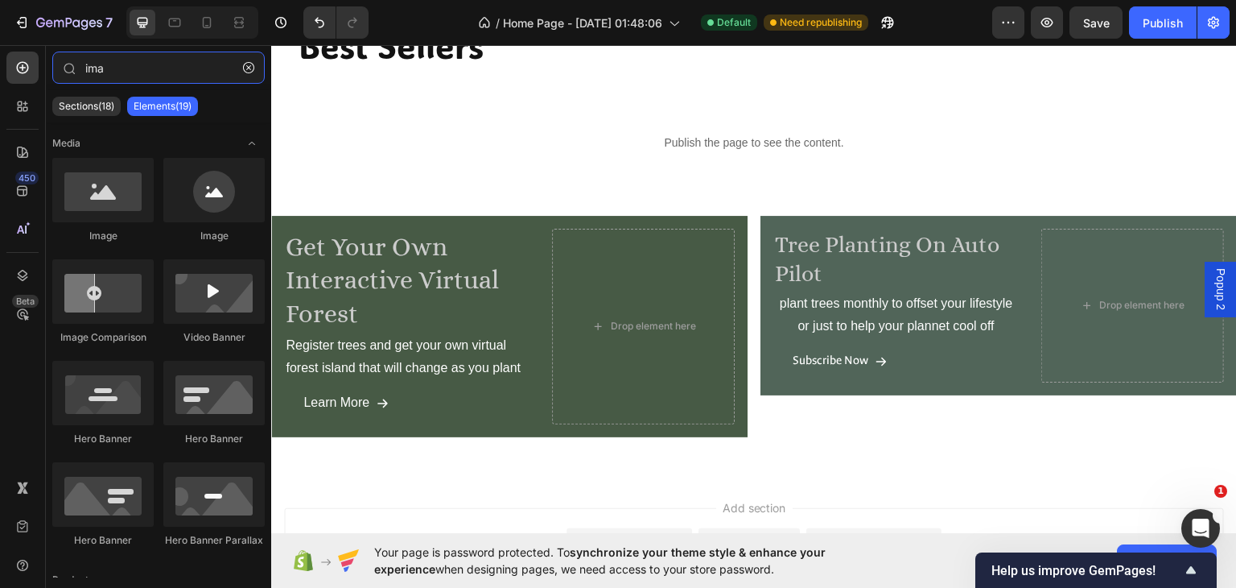
type input "ima"
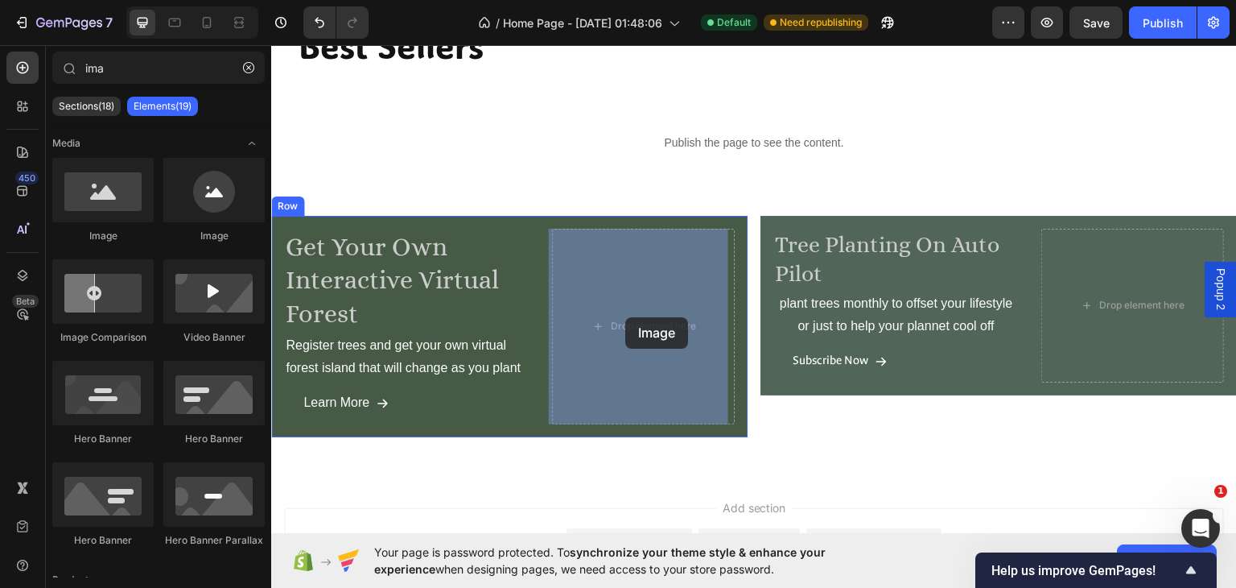
drag, startPoint x: 352, startPoint y: 241, endPoint x: 625, endPoint y: 316, distance: 283.8
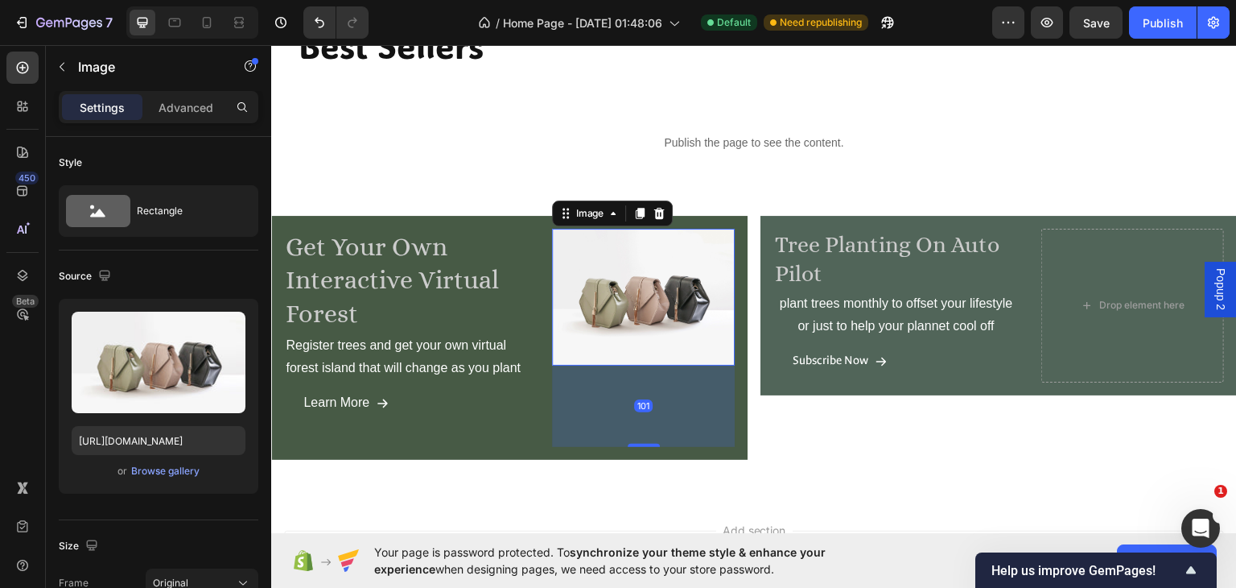
drag, startPoint x: 638, startPoint y: 359, endPoint x: 654, endPoint y: 440, distance: 82.9
click at [654, 365] on div "101" at bounding box center [643, 365] width 183 height 0
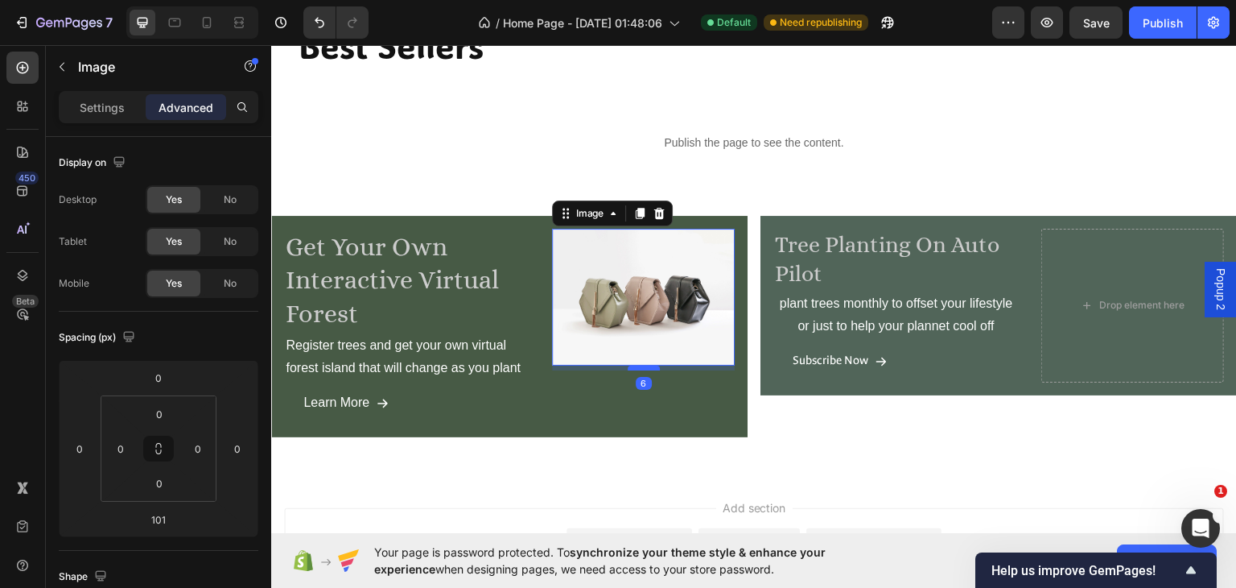
drag, startPoint x: 645, startPoint y: 441, endPoint x: 644, endPoint y: 365, distance: 76.5
click at [644, 365] on div at bounding box center [644, 367] width 32 height 5
type input "6"
click at [68, 59] on button "button" at bounding box center [62, 67] width 26 height 26
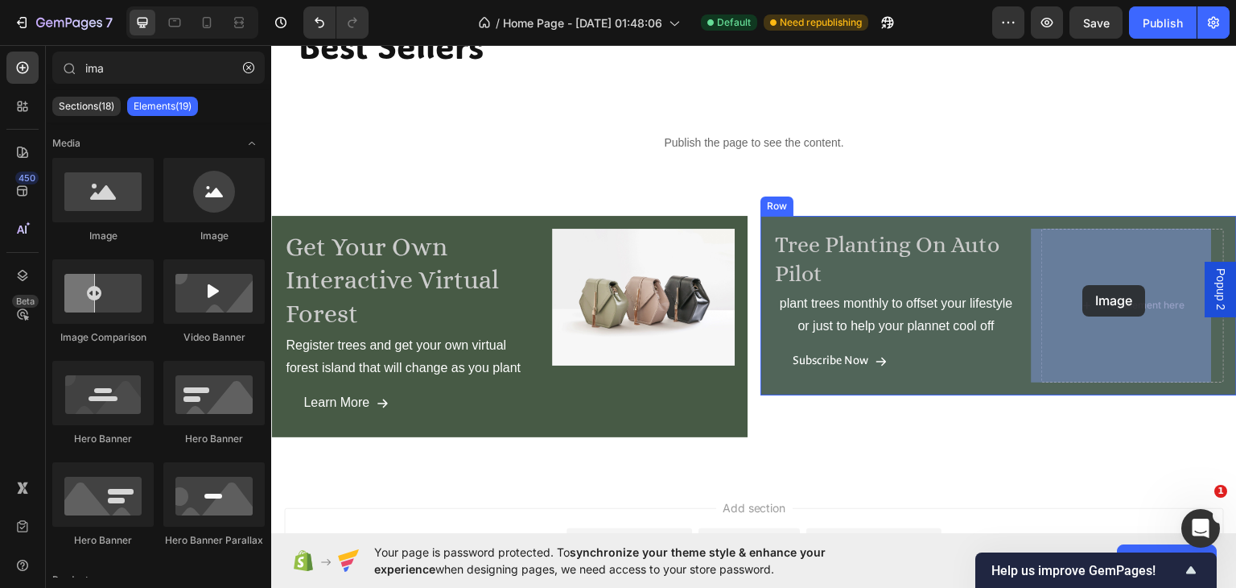
drag, startPoint x: 364, startPoint y: 219, endPoint x: 1084, endPoint y: 284, distance: 722.6
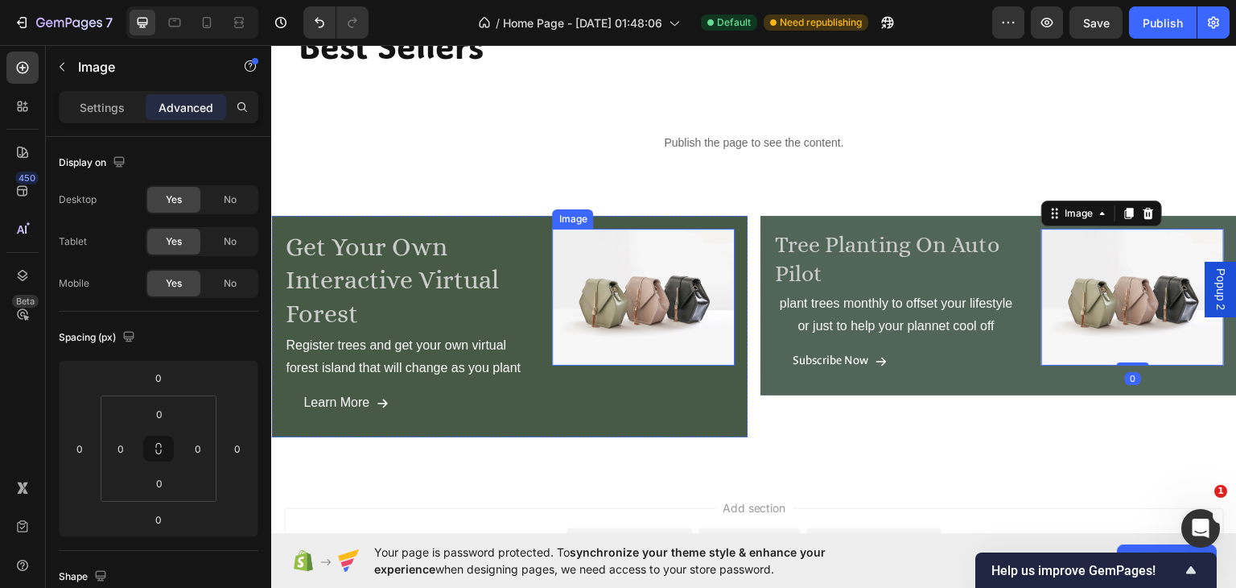
click at [609, 300] on img at bounding box center [643, 296] width 183 height 137
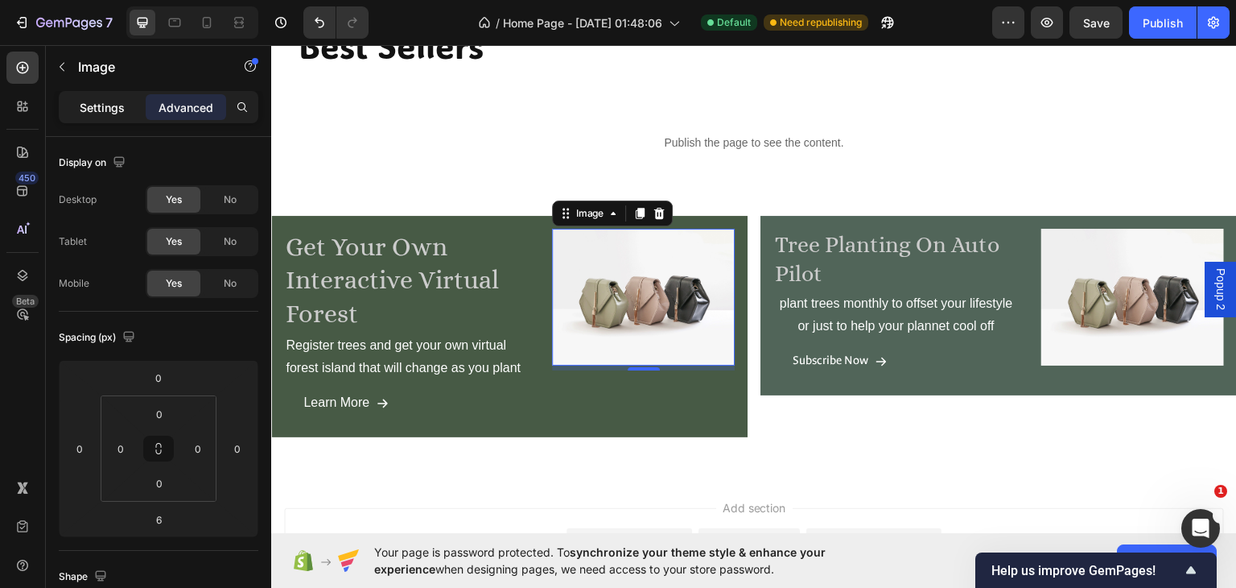
click at [107, 111] on p "Settings" at bounding box center [102, 107] width 45 height 17
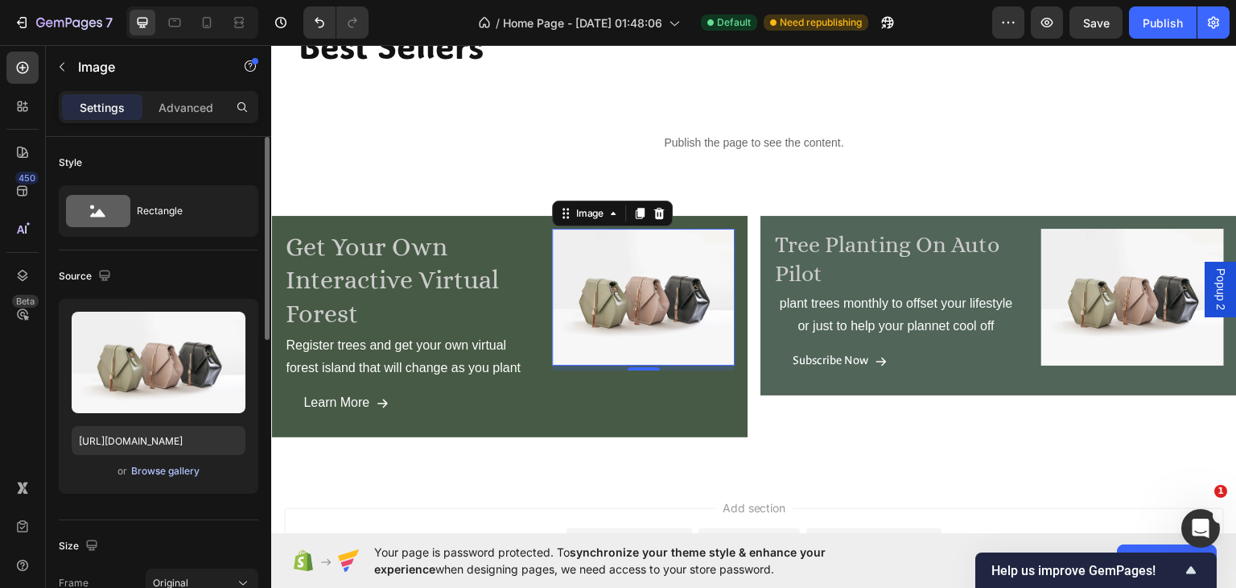
click at [164, 471] on div "Browse gallery" at bounding box center [165, 471] width 68 height 14
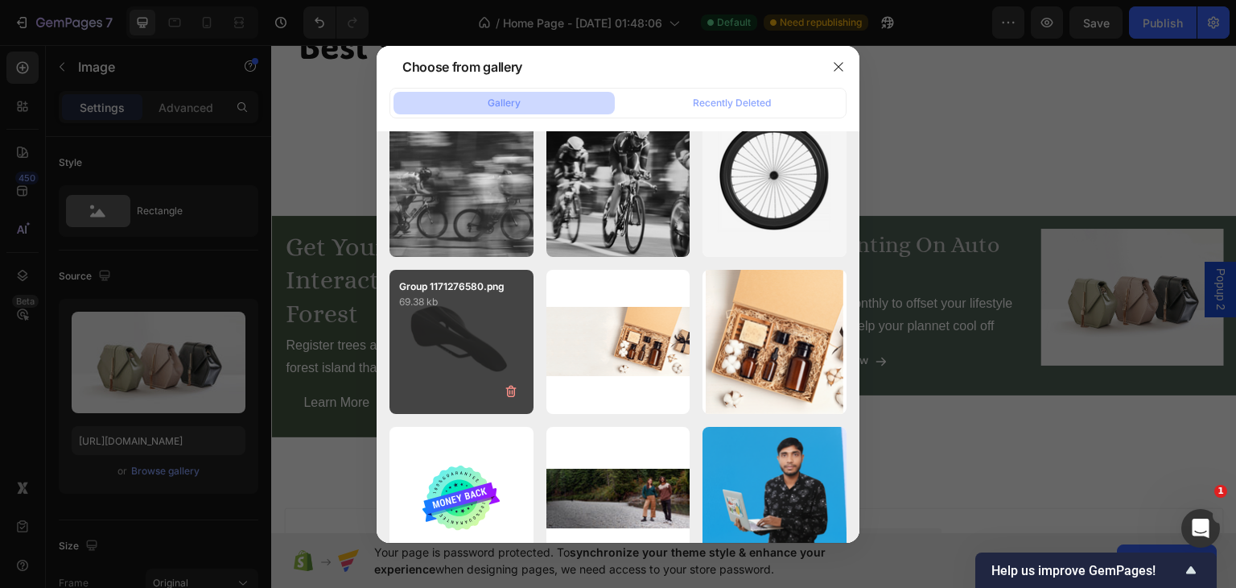
scroll to position [0, 0]
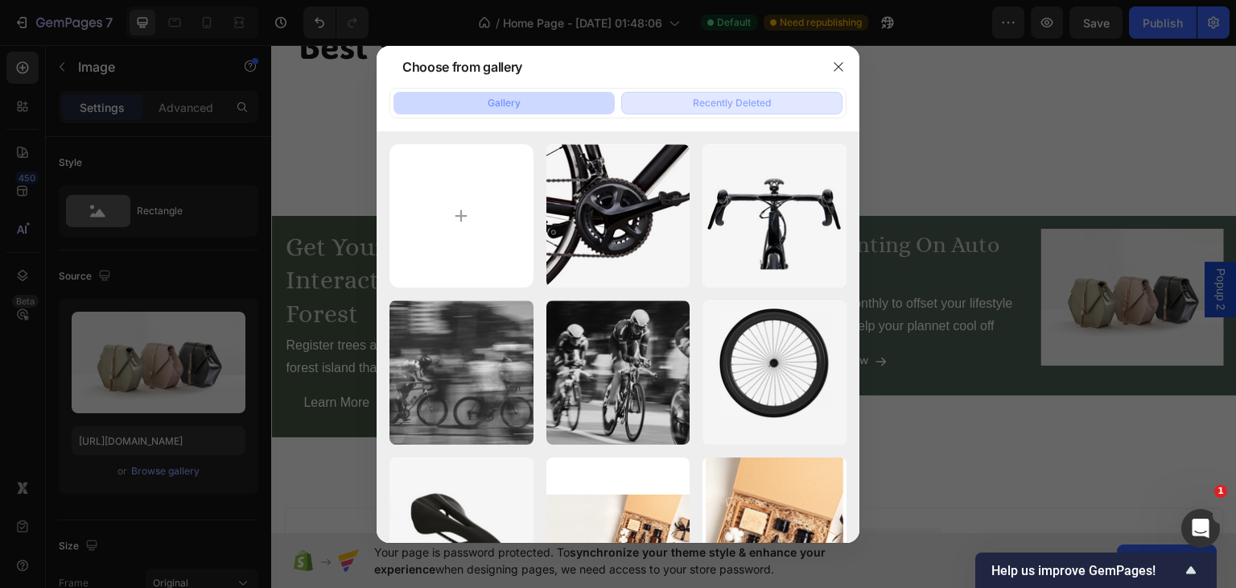
click at [741, 102] on div "Recently Deleted" at bounding box center [732, 103] width 78 height 14
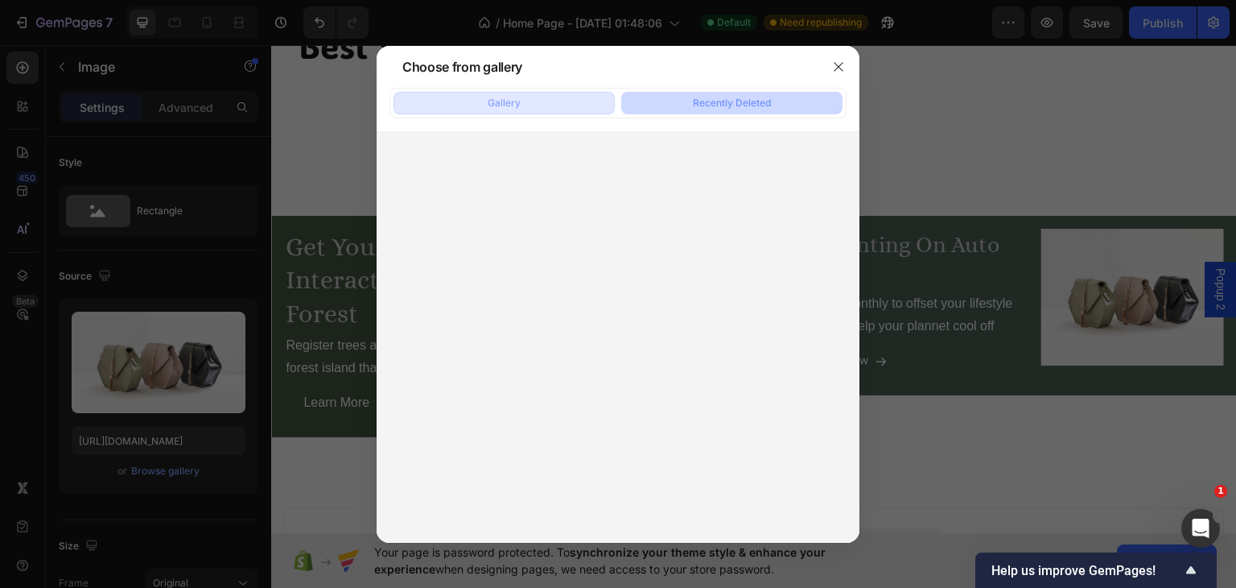
click at [531, 110] on button "Gallery" at bounding box center [504, 103] width 221 height 23
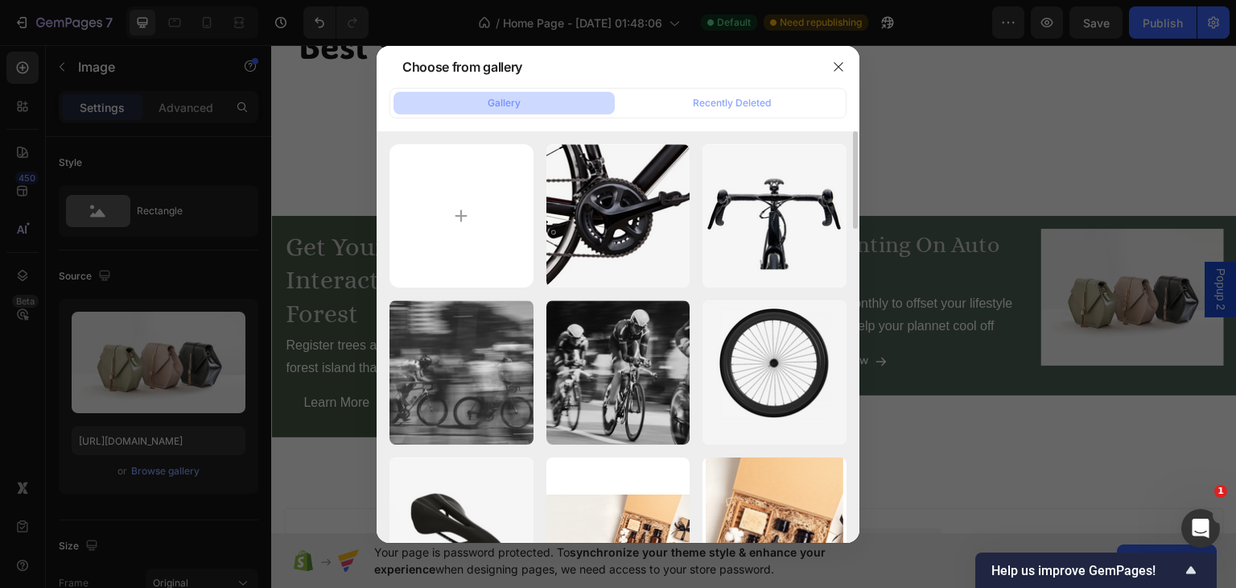
scroll to position [376, 0]
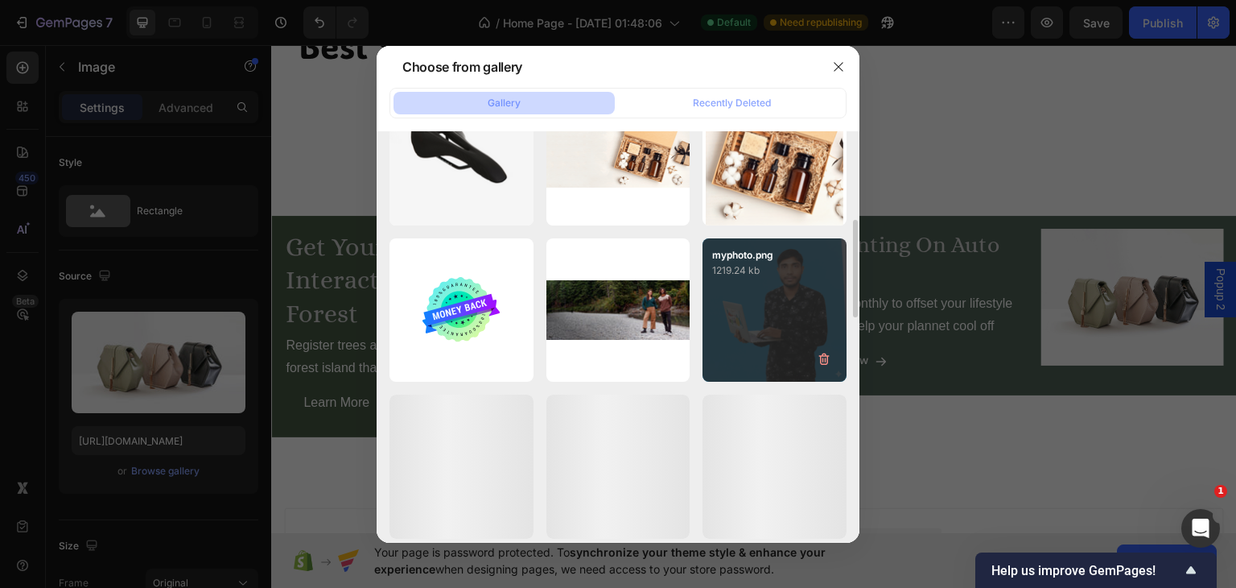
click at [740, 313] on div "myphoto.png 1219.24 kb" at bounding box center [775, 310] width 144 height 144
type input "https://cdn.shopify.com/s/files/1/0897/7537/4706/files/gempages_556547549306028…"
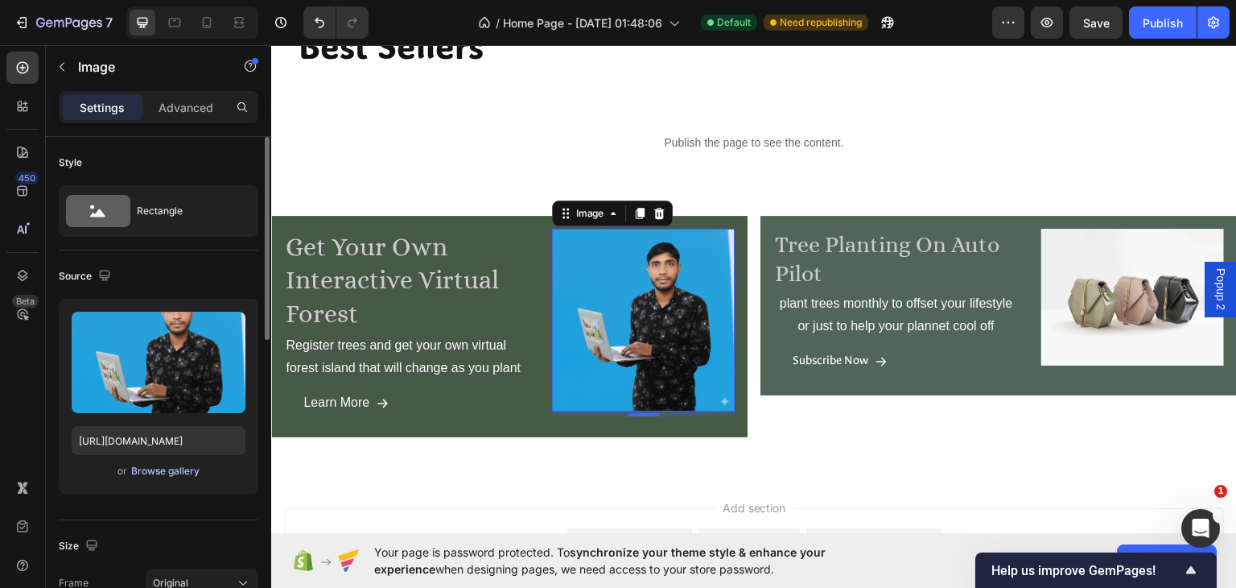
click at [161, 472] on div "Browse gallery" at bounding box center [165, 471] width 68 height 14
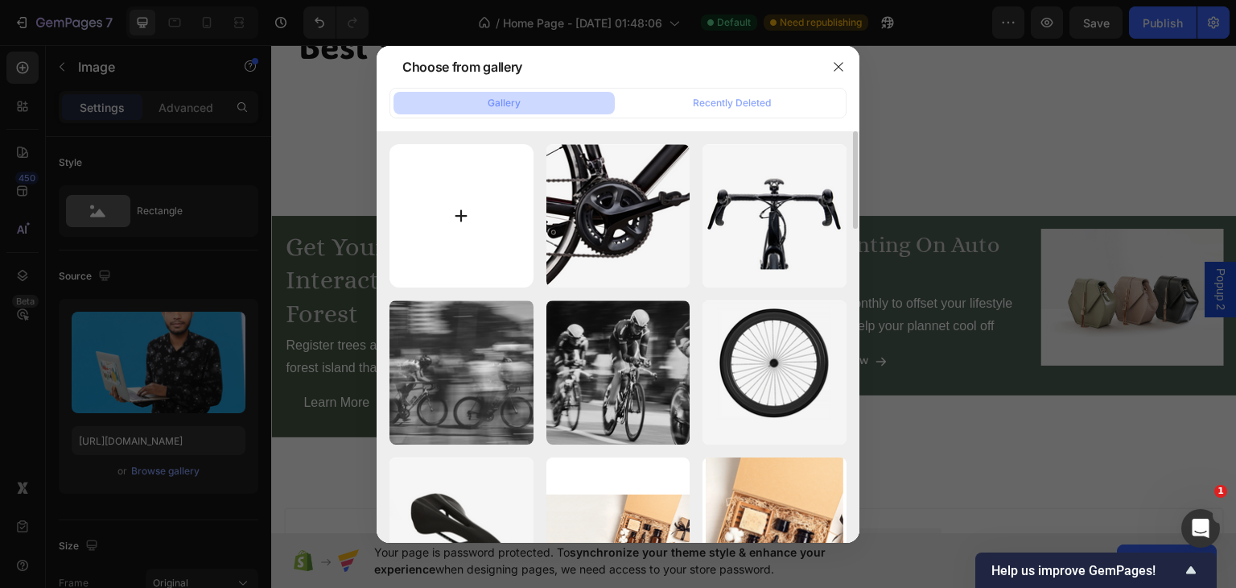
click at [462, 216] on input "file" at bounding box center [462, 216] width 144 height 144
click at [832, 74] on button "button" at bounding box center [839, 67] width 26 height 26
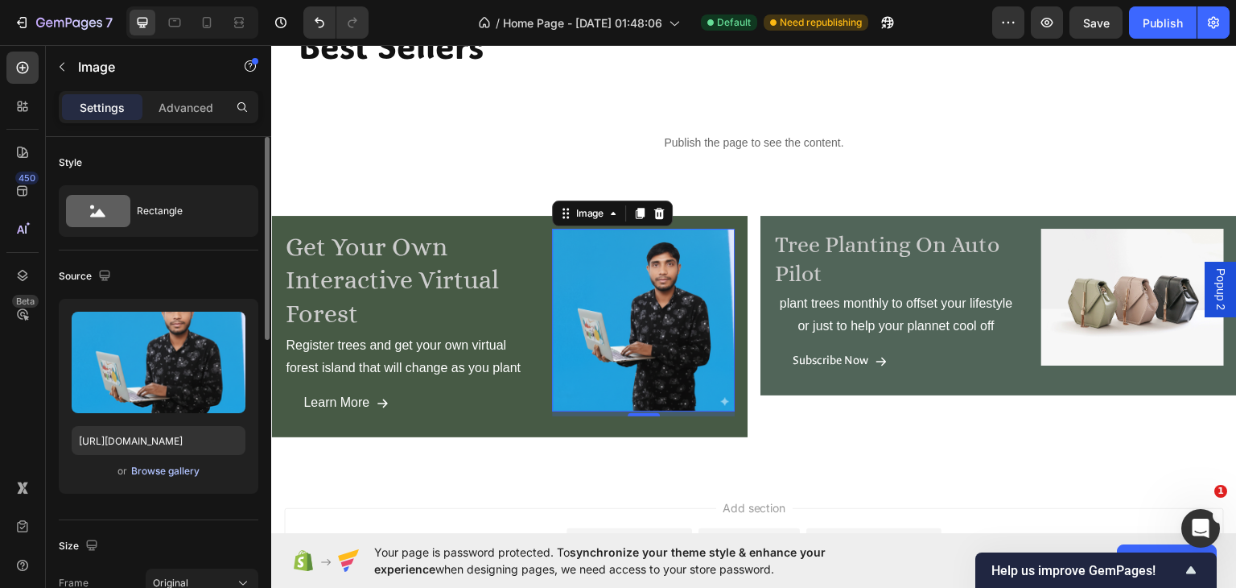
click at [167, 470] on div "Browse gallery" at bounding box center [165, 471] width 68 height 14
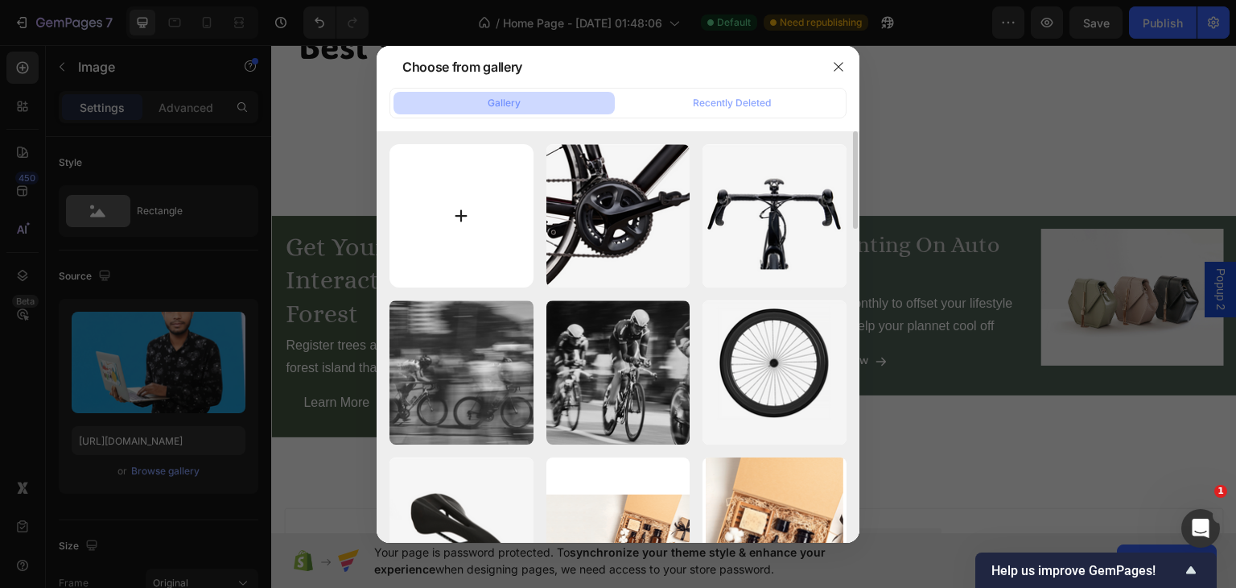
click at [458, 214] on input "file" at bounding box center [462, 216] width 144 height 144
type input "C:\fakepath\Virtual_Forest_FA.svg"
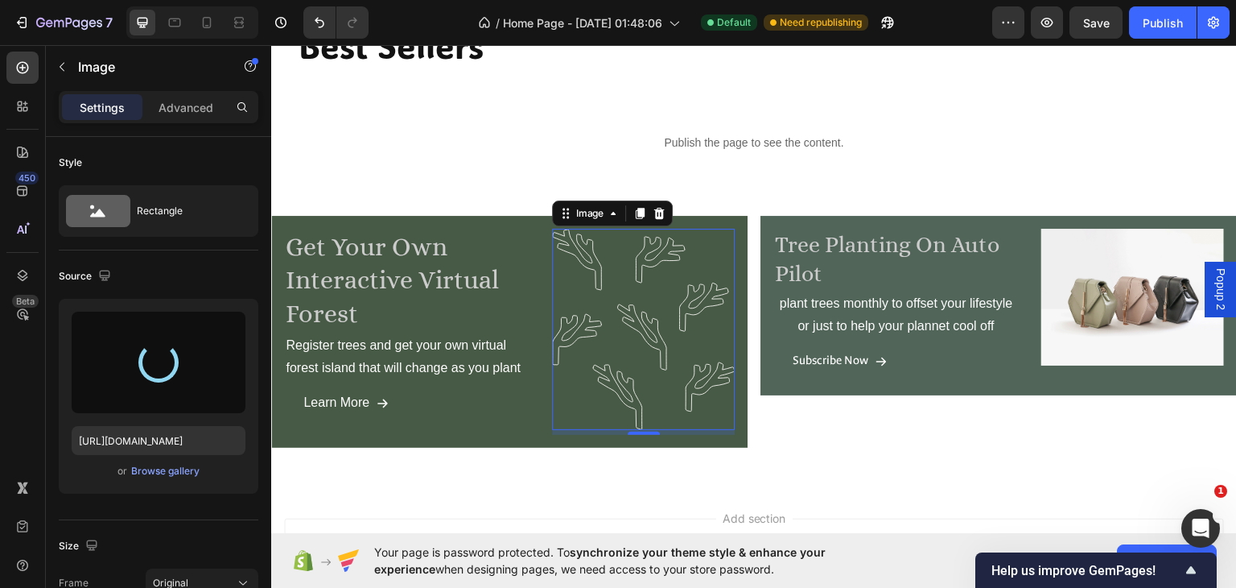
type input "https://cdn.shopify.com/s/files/1/0897/7537/4706/files/gempages_556547549306028…"
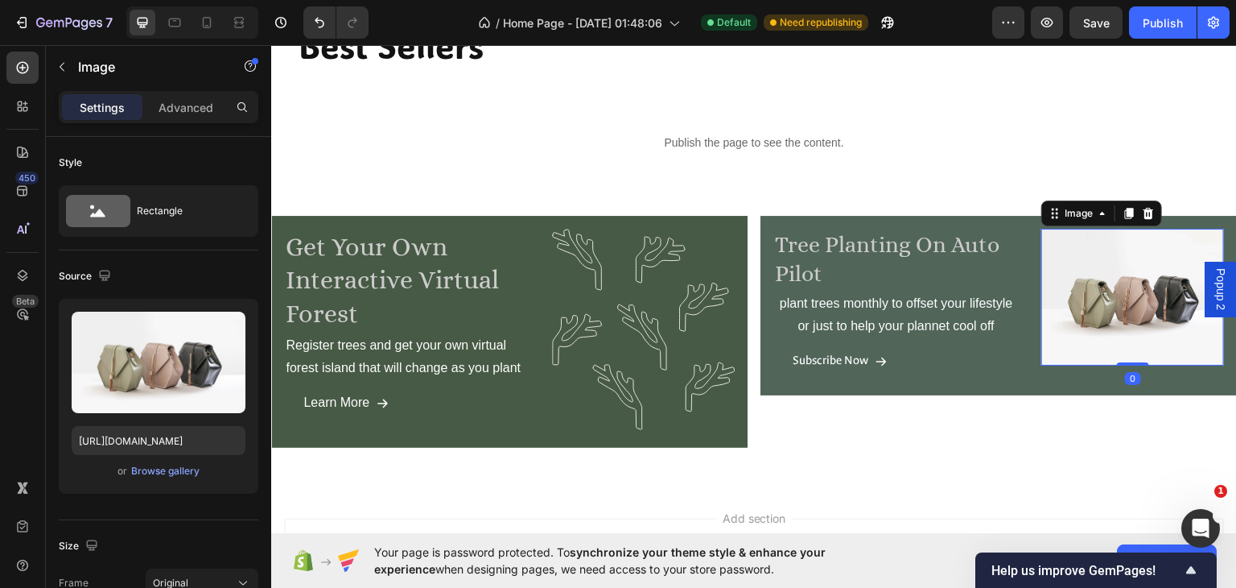
click at [1081, 319] on img at bounding box center [1133, 296] width 183 height 137
click at [148, 468] on div "Browse gallery" at bounding box center [165, 471] width 68 height 14
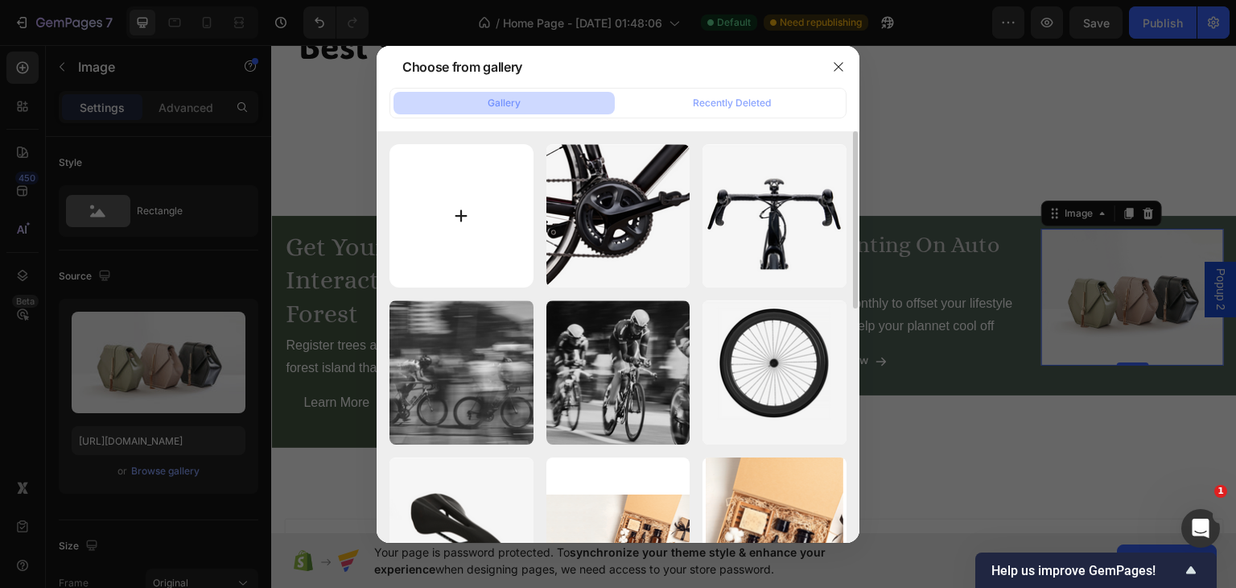
click at [457, 217] on input "file" at bounding box center [462, 216] width 144 height 144
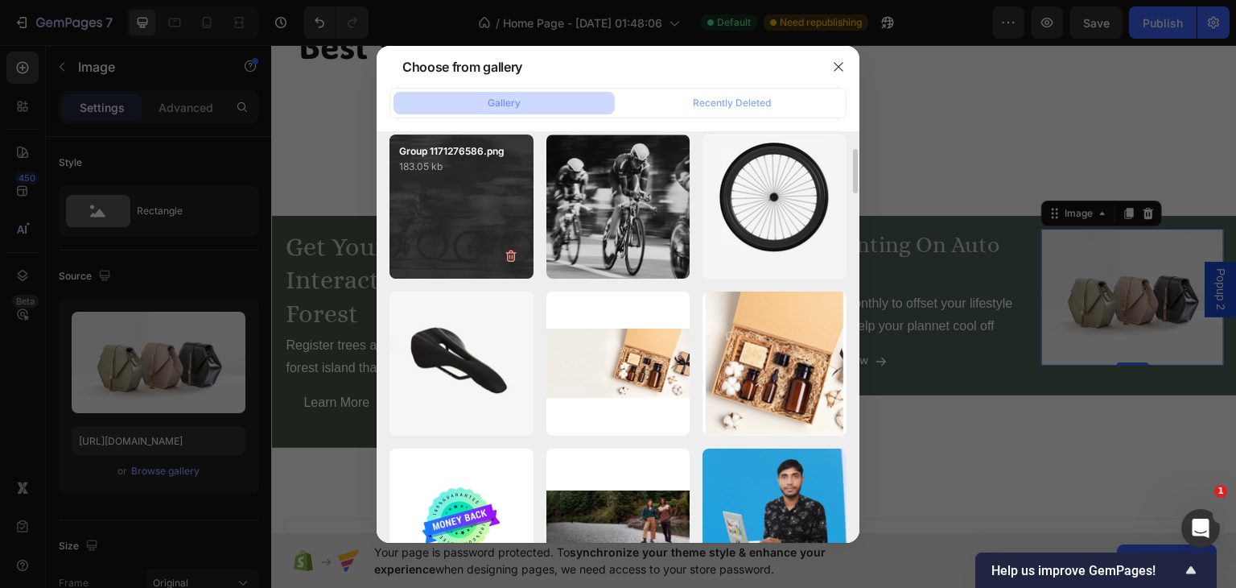
scroll to position [0, 0]
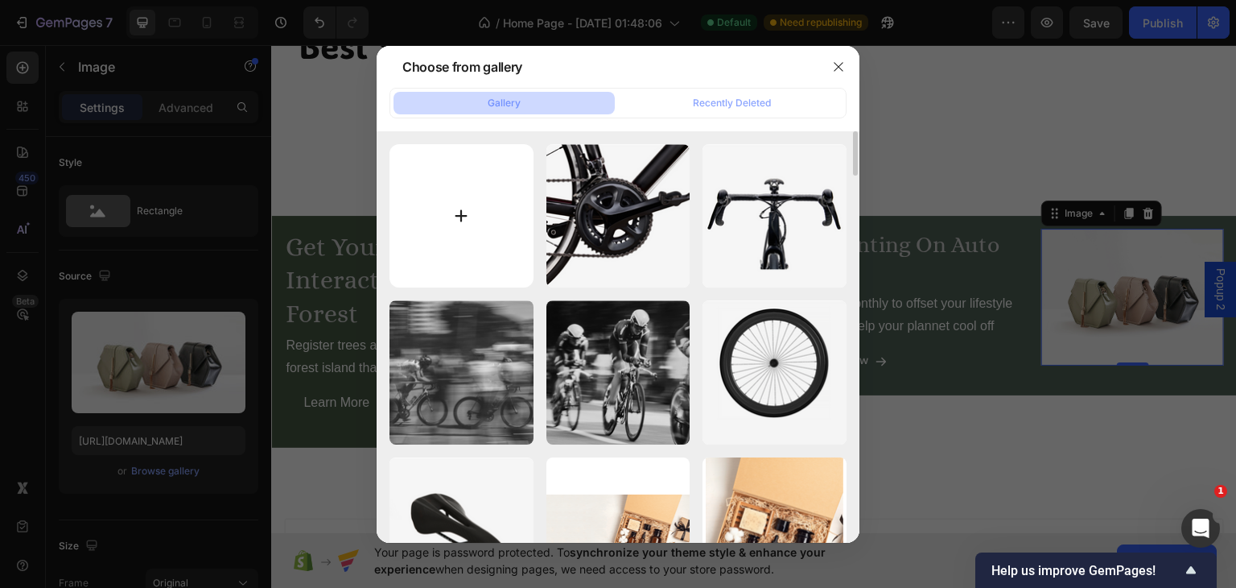
click at [453, 213] on input "file" at bounding box center [462, 216] width 144 height 144
type input "C:\fakepath\Virtual_Forest_FA.svg"
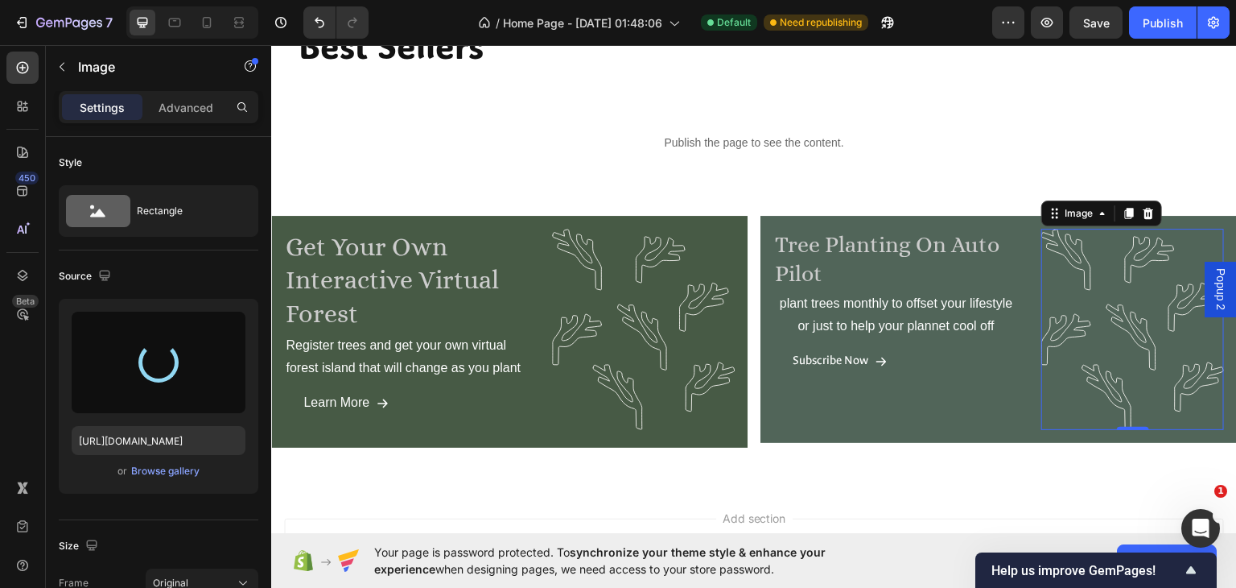
type input "https://cdn.shopify.com/s/files/1/0897/7537/4706/files/gempages_556547549306028…"
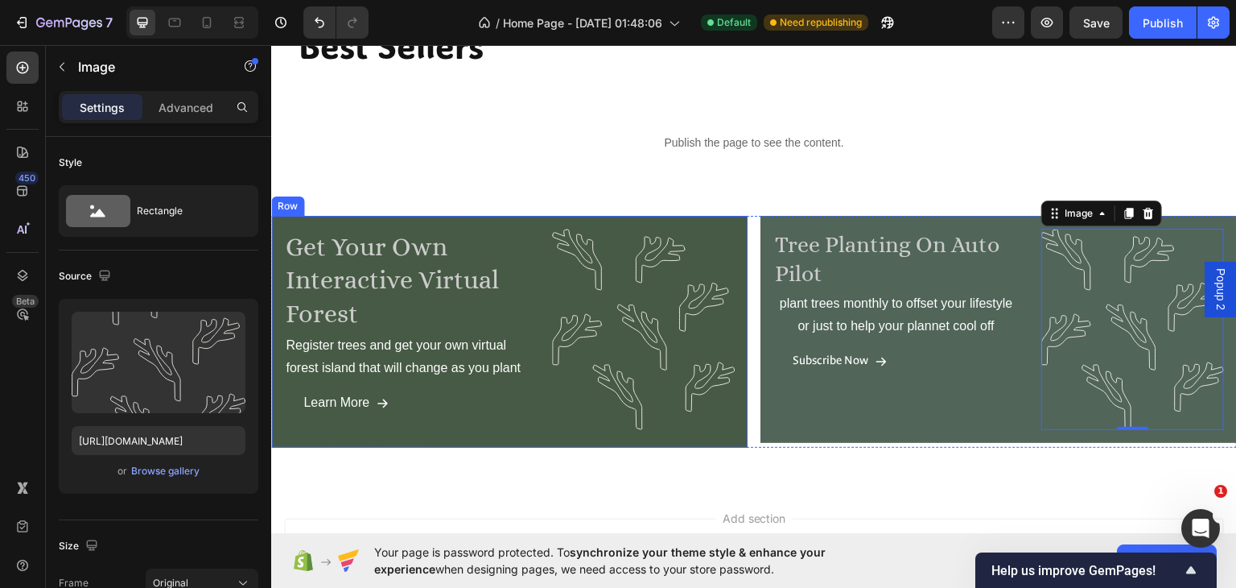
scroll to position [2003, 0]
